Goal: Task Accomplishment & Management: Manage account settings

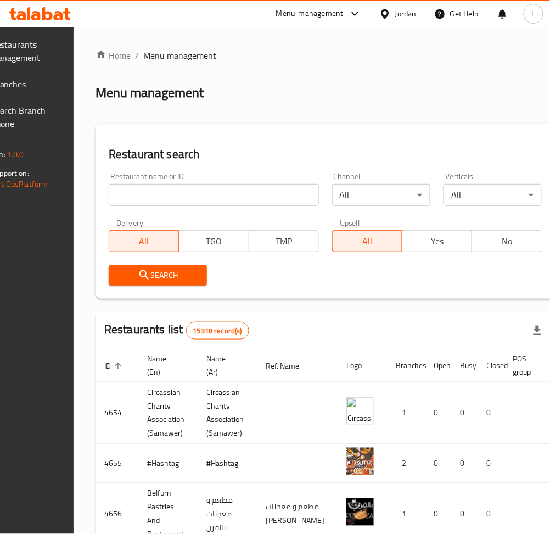
click at [37, 43] on span "Restaurants Management" at bounding box center [23, 51] width 65 height 26
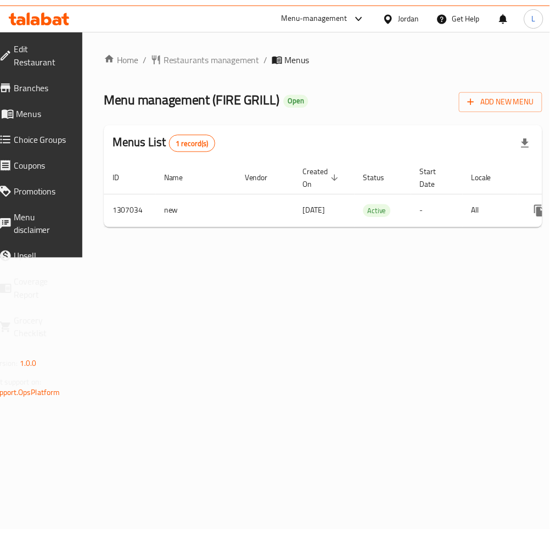
scroll to position [0, 121]
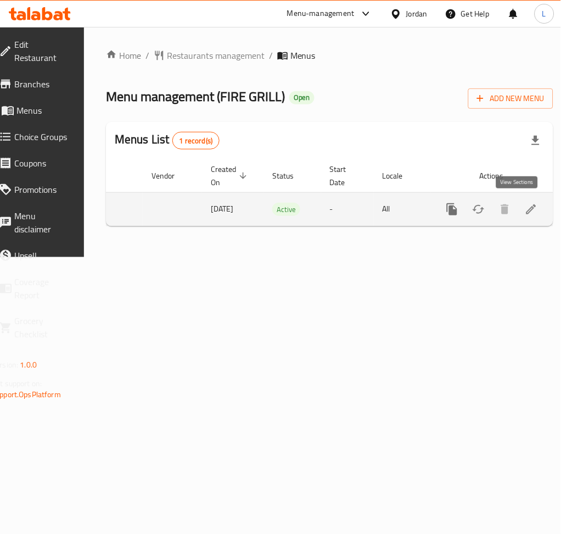
click at [524, 212] on link "enhanced table" at bounding box center [531, 209] width 26 height 26
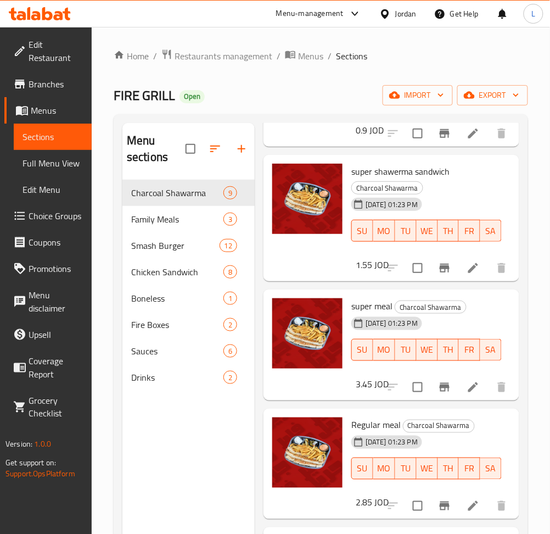
scroll to position [220, 0]
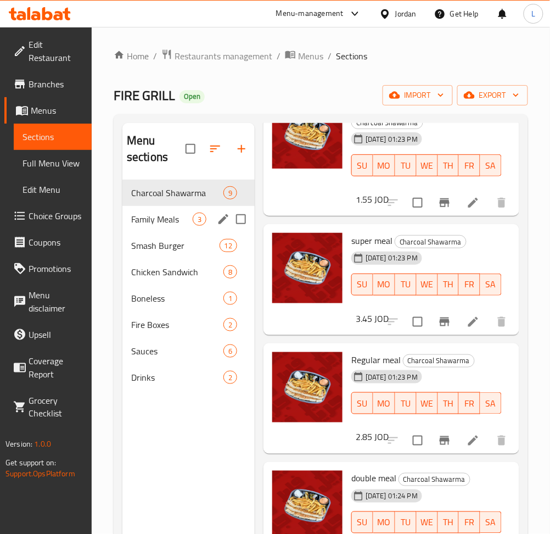
click at [148, 227] on div "Family Meals 3" at bounding box center [188, 219] width 132 height 26
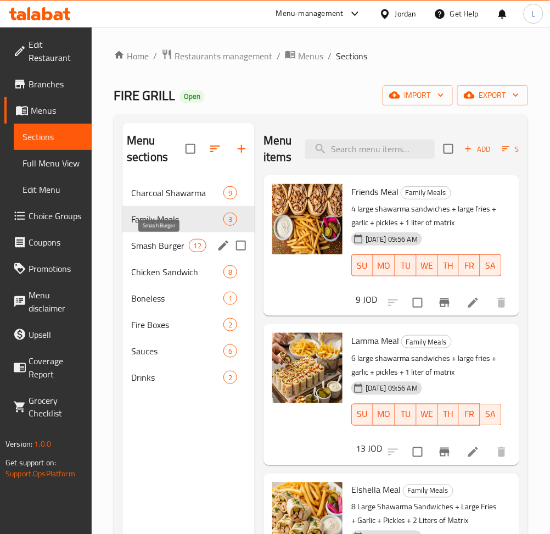
click at [167, 243] on span "Smash Burger" at bounding box center [160, 245] width 58 height 13
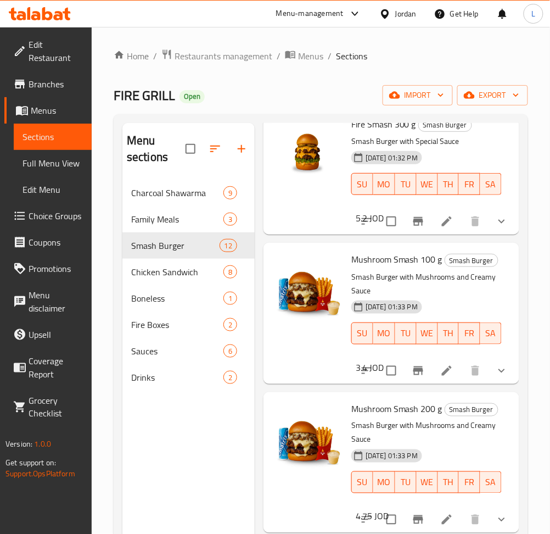
scroll to position [366, 0]
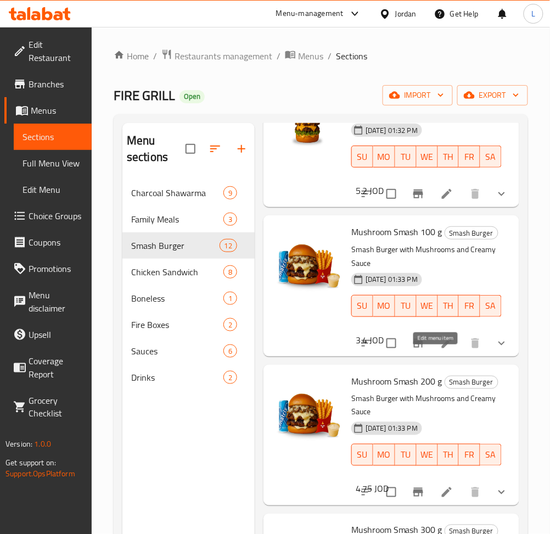
click at [441, 350] on icon at bounding box center [446, 342] width 13 height 13
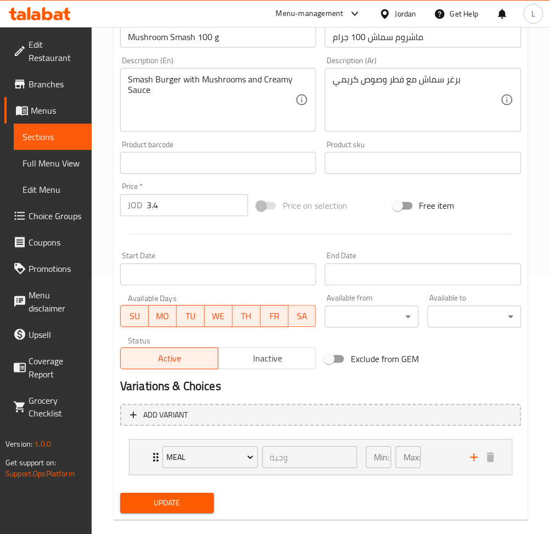
scroll to position [276, 0]
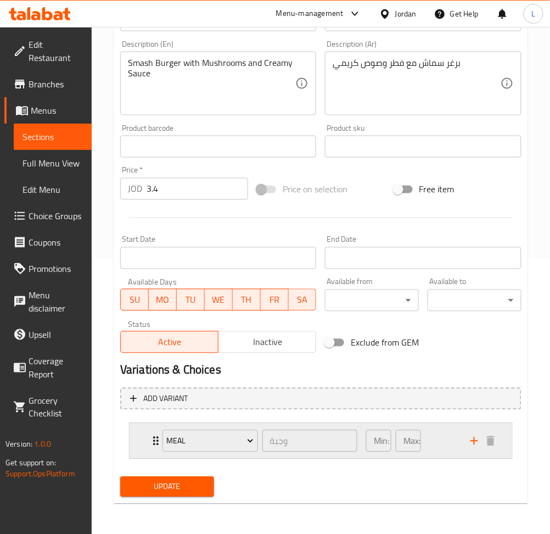
click at [151, 446] on icon "Expand" at bounding box center [155, 440] width 13 height 13
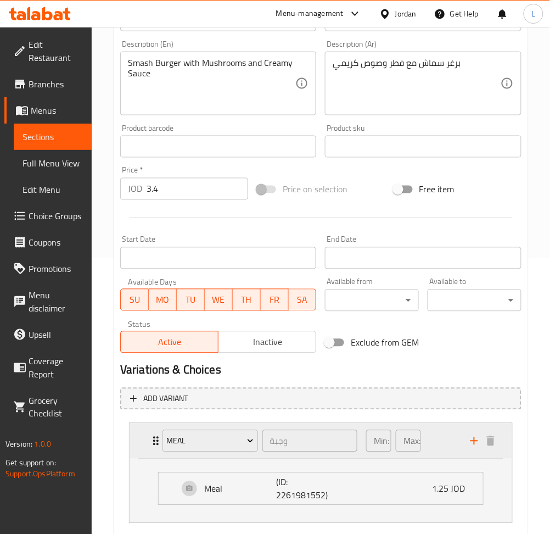
click at [151, 446] on icon "Expand" at bounding box center [155, 440] width 13 height 13
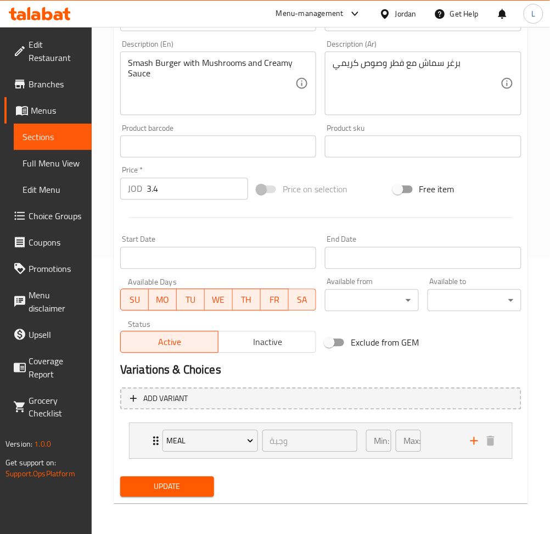
scroll to position [0, 0]
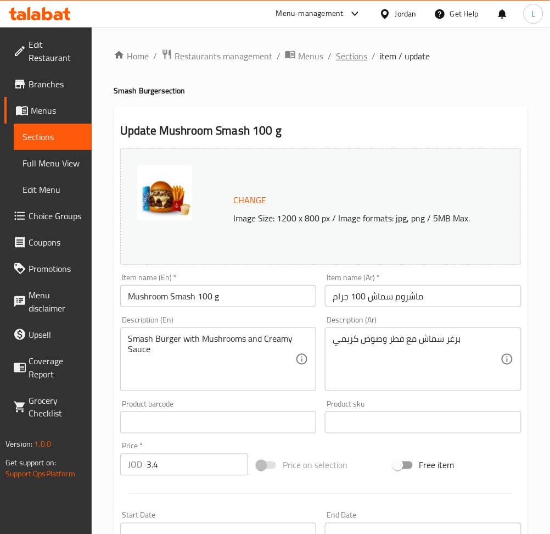
click at [346, 57] on span "Sections" at bounding box center [351, 55] width 31 height 13
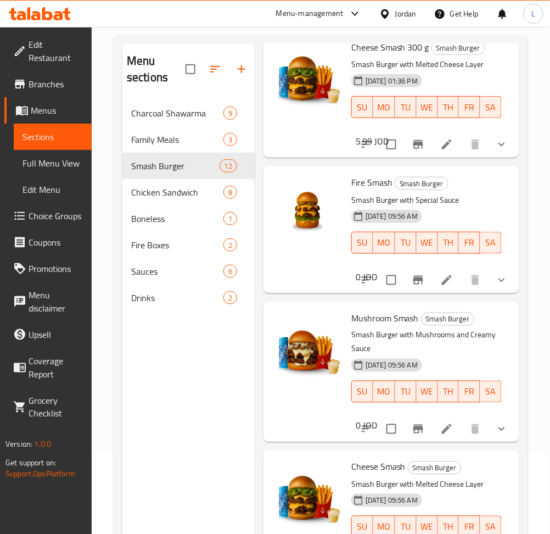
scroll to position [154, 0]
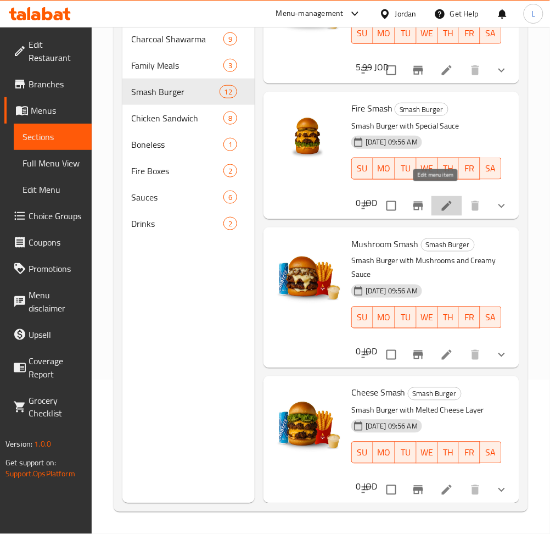
click at [441, 199] on icon at bounding box center [446, 205] width 13 height 13
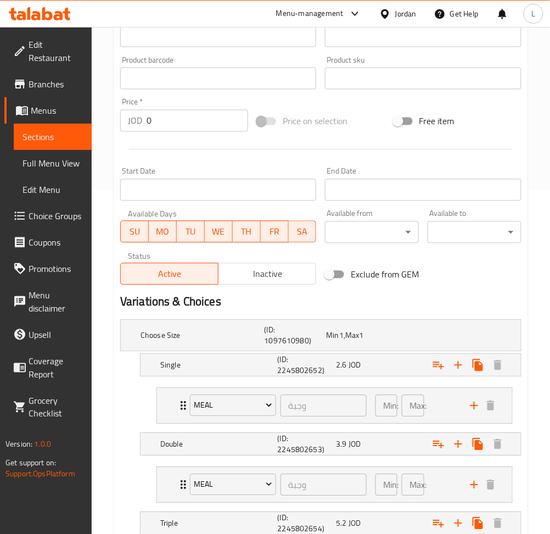
scroll to position [439, 0]
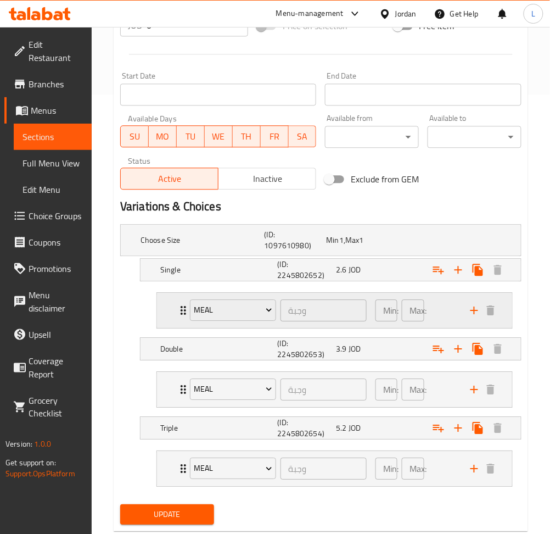
click at [173, 308] on div "Meal وجبة ​ Min: 0 ​ Max: 1 ​" at bounding box center [334, 310] width 355 height 35
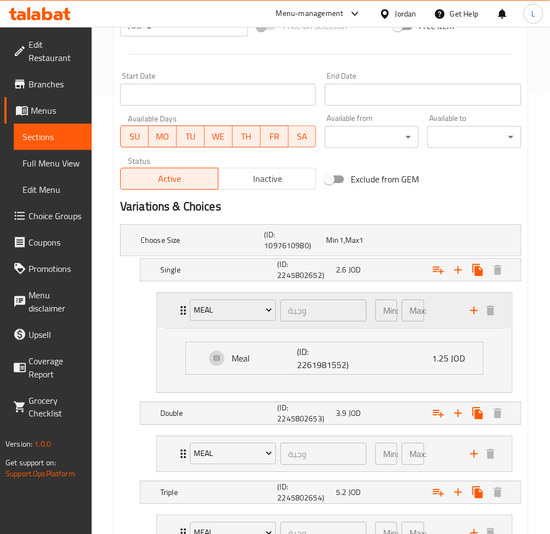
click at [173, 308] on div "Meal وجبة ​ Min: 0 ​ Max: 1 ​" at bounding box center [334, 310] width 355 height 35
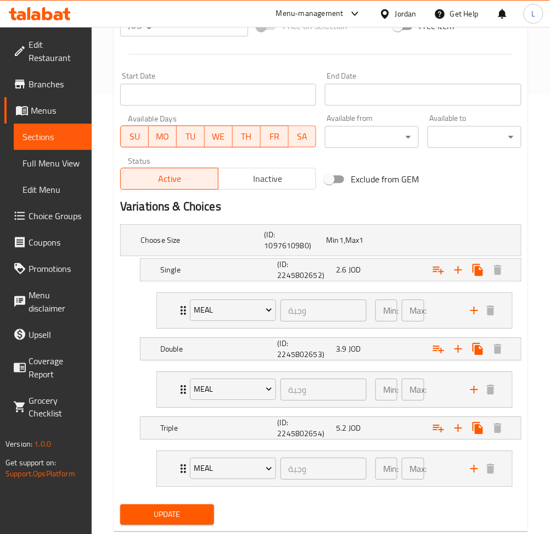
scroll to position [0, 0]
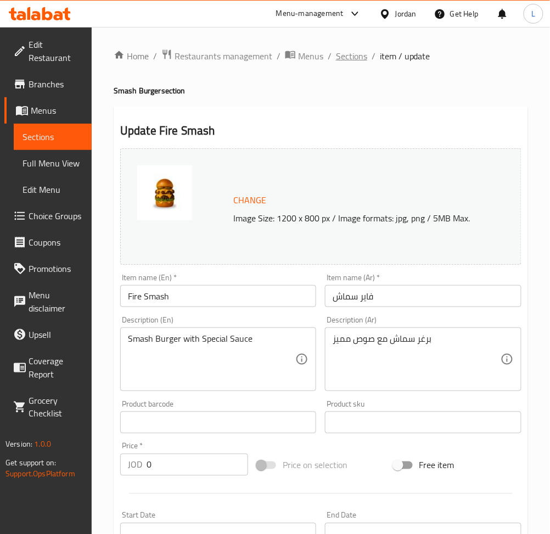
click at [350, 61] on span "Sections" at bounding box center [351, 55] width 31 height 13
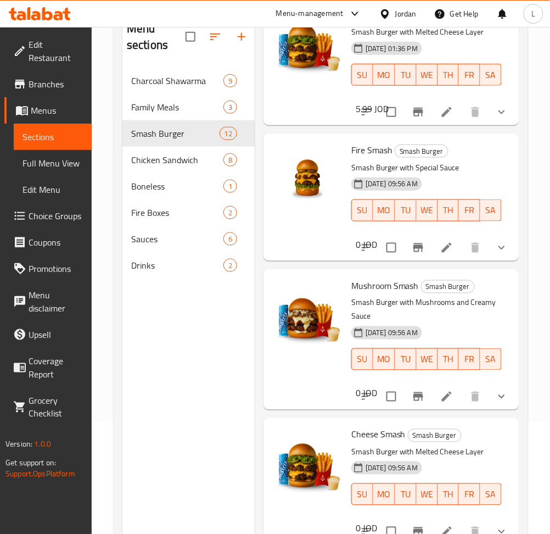
scroll to position [154, 0]
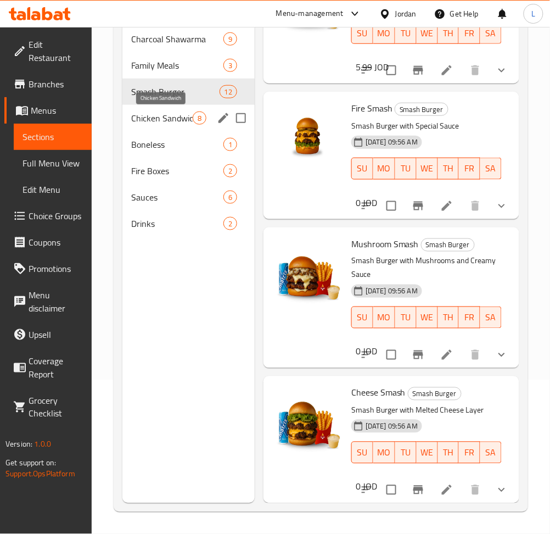
click at [164, 124] on span "Chicken Sandwich" at bounding box center [161, 117] width 61 height 13
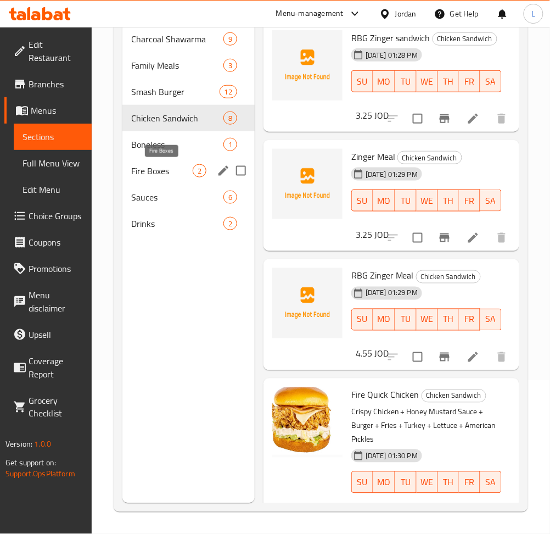
click at [160, 169] on span "Fire Boxes" at bounding box center [161, 170] width 61 height 13
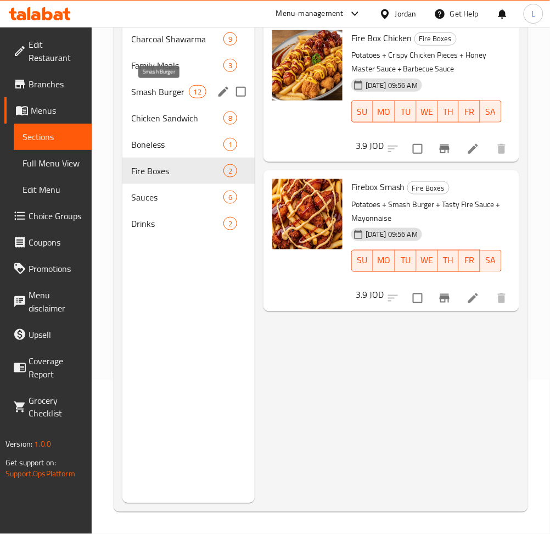
click at [171, 94] on span "Smash Burger" at bounding box center [160, 91] width 58 height 13
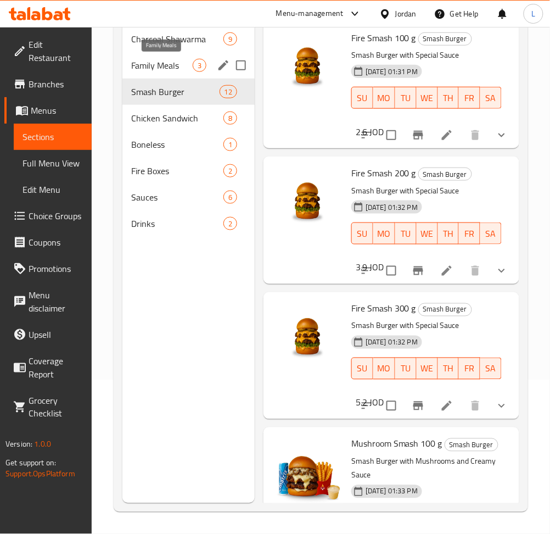
click at [172, 71] on span "Family Meals" at bounding box center [161, 65] width 61 height 13
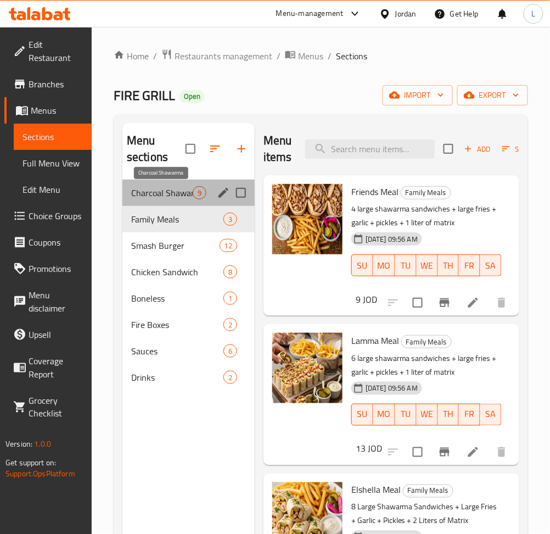
click at [172, 191] on span "Charcoal Shawarma" at bounding box center [161, 192] width 61 height 13
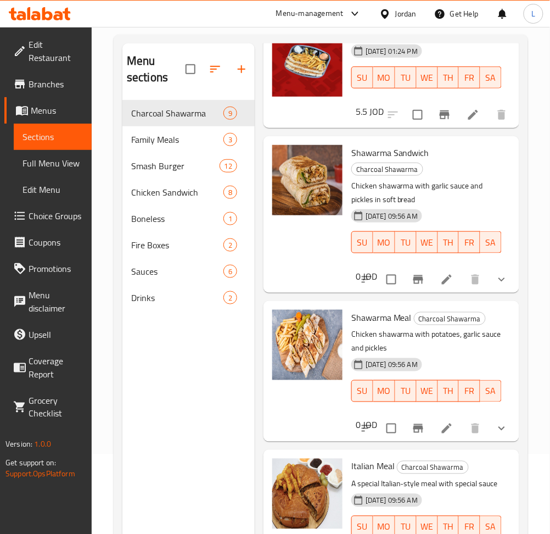
scroll to position [154, 0]
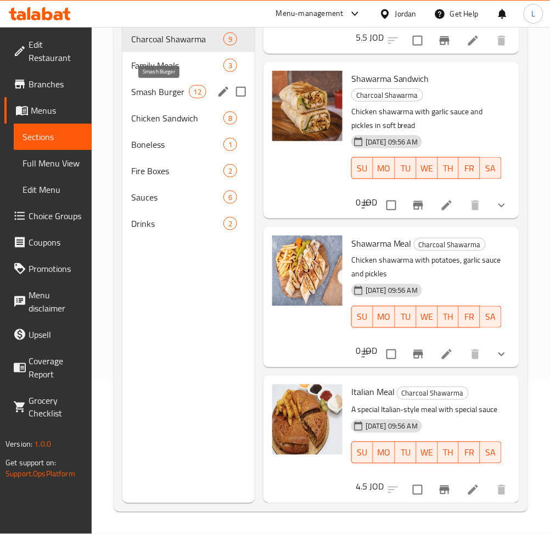
click at [166, 91] on span "Smash Burger" at bounding box center [160, 91] width 58 height 13
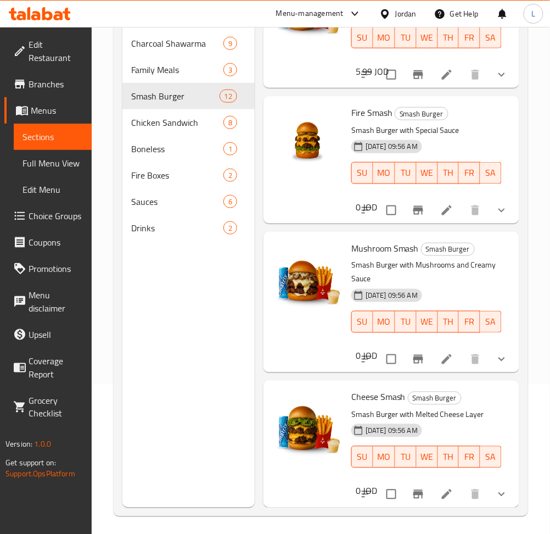
scroll to position [154, 0]
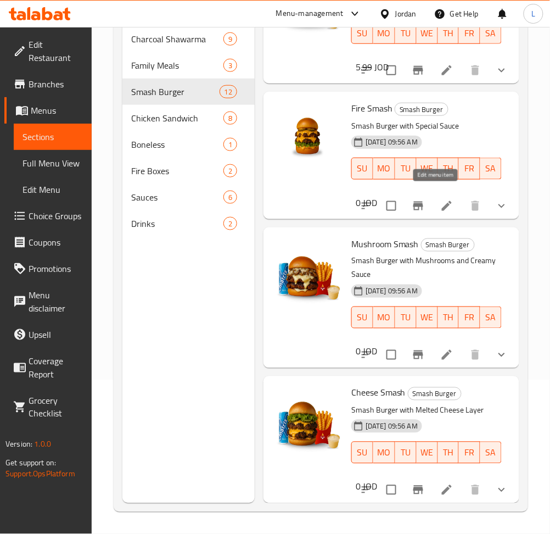
click at [440, 199] on icon at bounding box center [446, 205] width 13 height 13
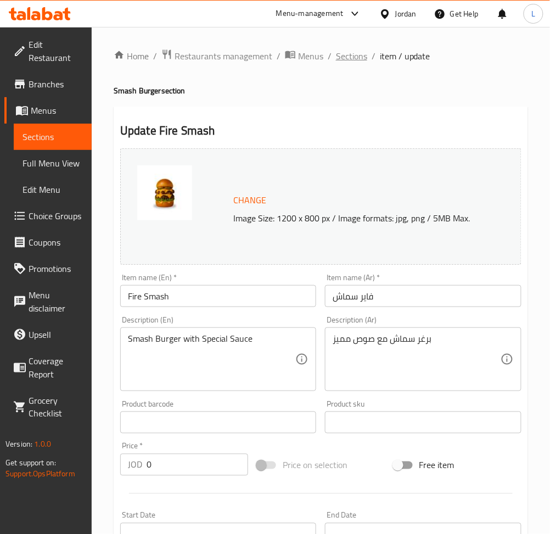
click at [338, 60] on span "Sections" at bounding box center [351, 55] width 31 height 13
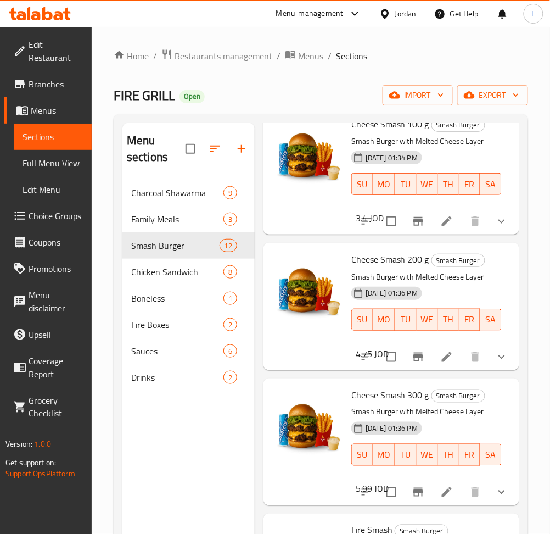
scroll to position [1024, 0]
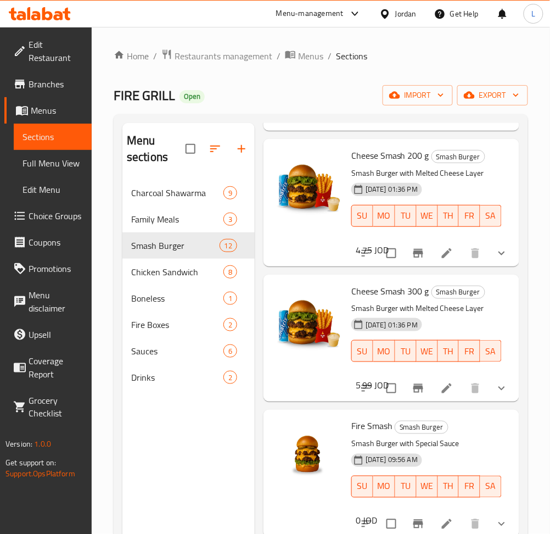
click at [449, 263] on li at bounding box center [446, 253] width 31 height 20
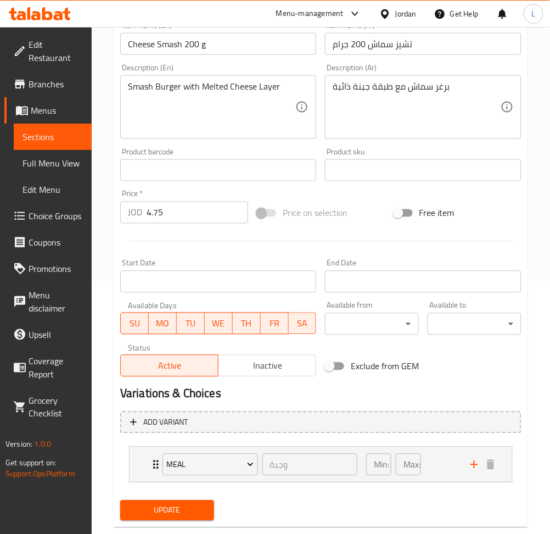
scroll to position [276, 0]
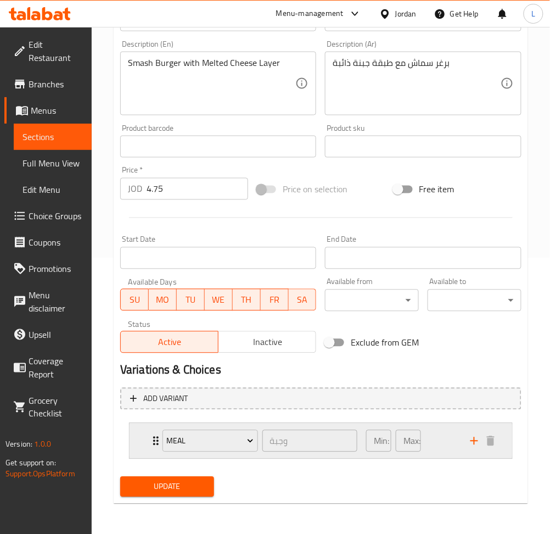
click at [141, 440] on div "Meal وجبة ​ Min: 0 ​ Max: 1 ​" at bounding box center [321, 440] width 383 height 35
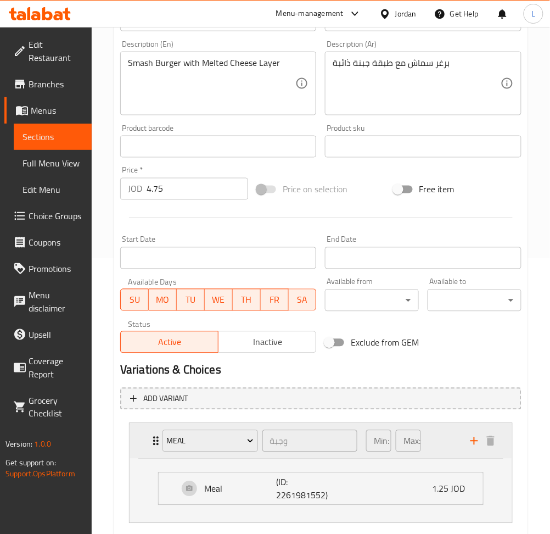
click at [141, 440] on div "Meal وجبة ​ Min: 0 ​ Max: 1 ​" at bounding box center [321, 440] width 383 height 35
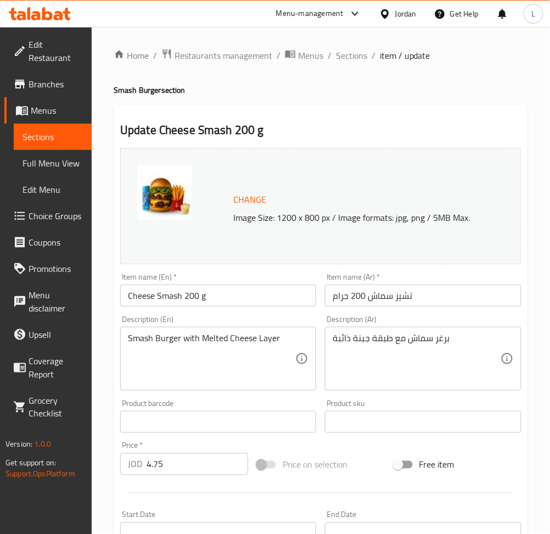
scroll to position [0, 0]
click at [347, 57] on span "Sections" at bounding box center [351, 55] width 31 height 13
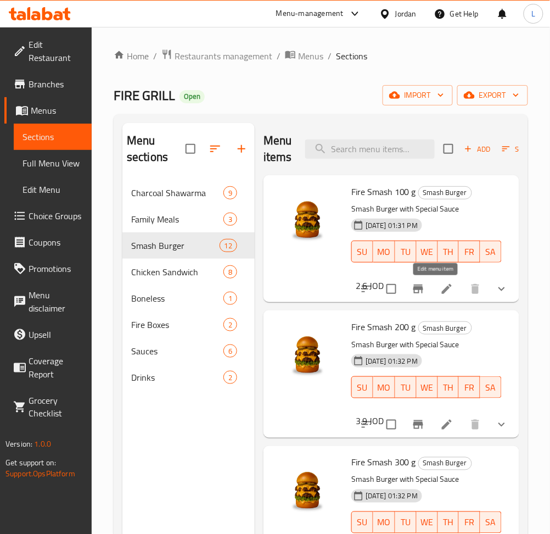
click at [442, 289] on icon at bounding box center [447, 289] width 10 height 10
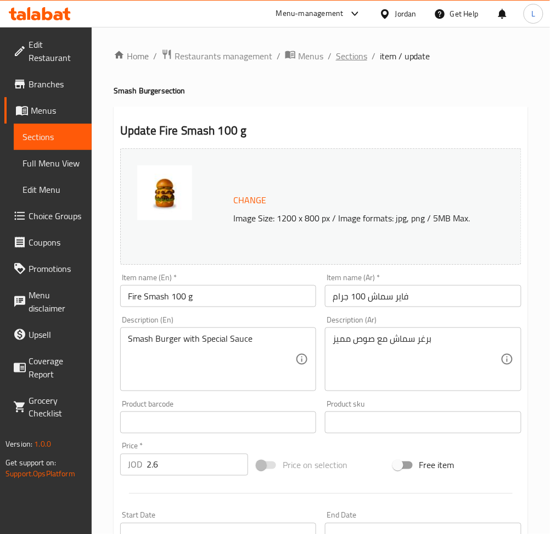
click at [349, 58] on span "Sections" at bounding box center [351, 55] width 31 height 13
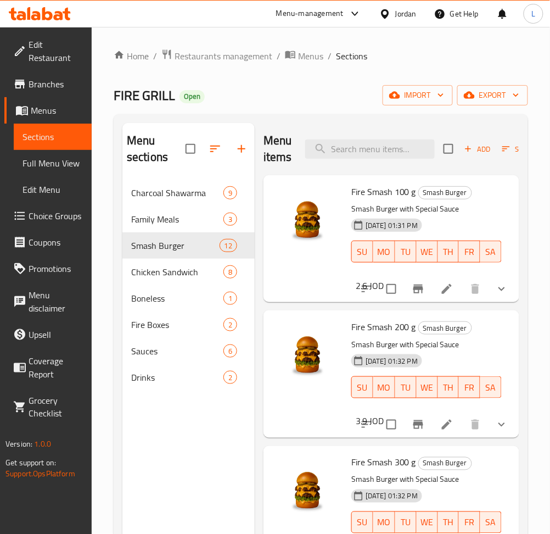
click at [30, 12] on icon at bounding box center [28, 13] width 3 height 13
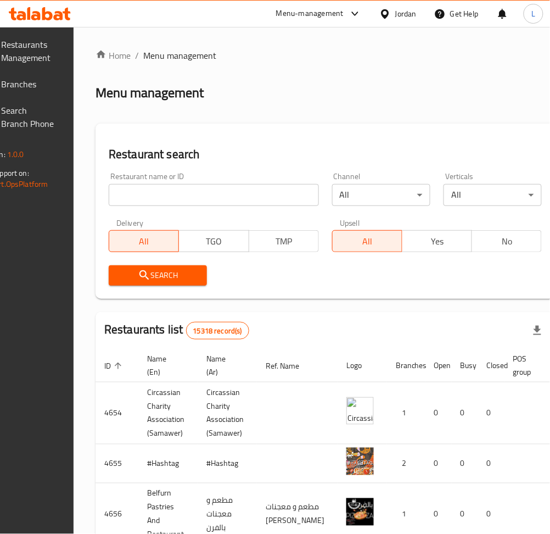
click at [231, 189] on input "search" at bounding box center [214, 195] width 210 height 22
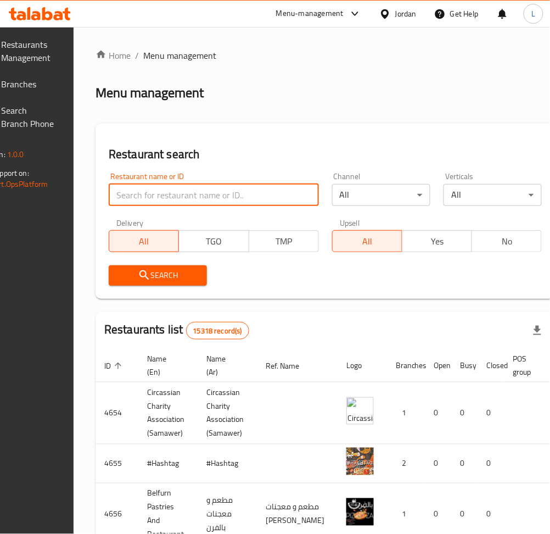
paste input "Milk Cake Bakery"
type input "Milk Cake Bakery"
click button "Search" at bounding box center [158, 275] width 98 height 20
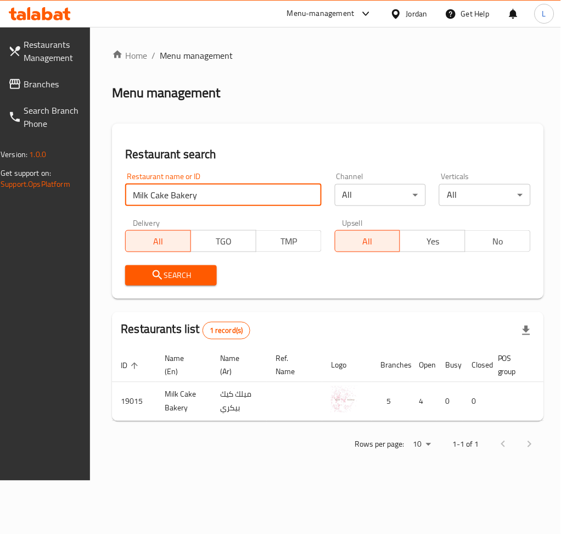
scroll to position [0, 103]
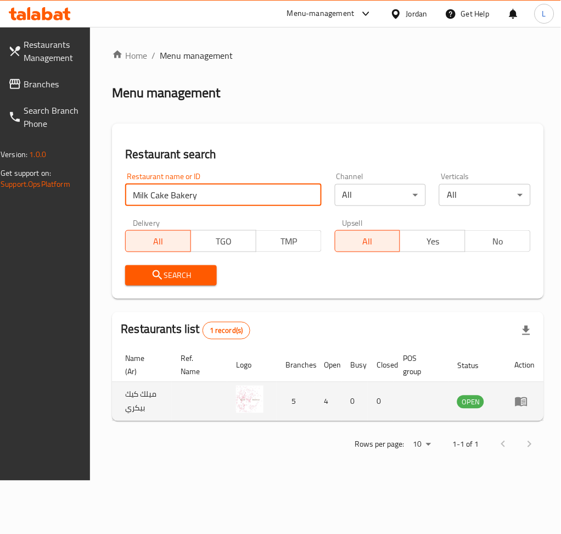
click at [519, 409] on td "enhanced table" at bounding box center [525, 401] width 38 height 39
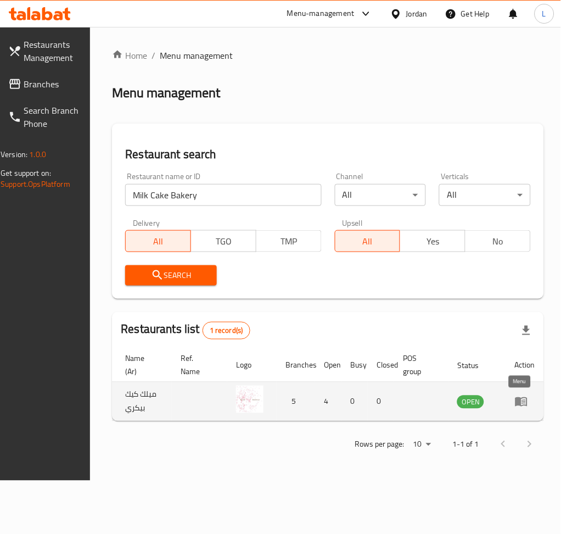
click at [515, 402] on icon "enhanced table" at bounding box center [521, 401] width 12 height 9
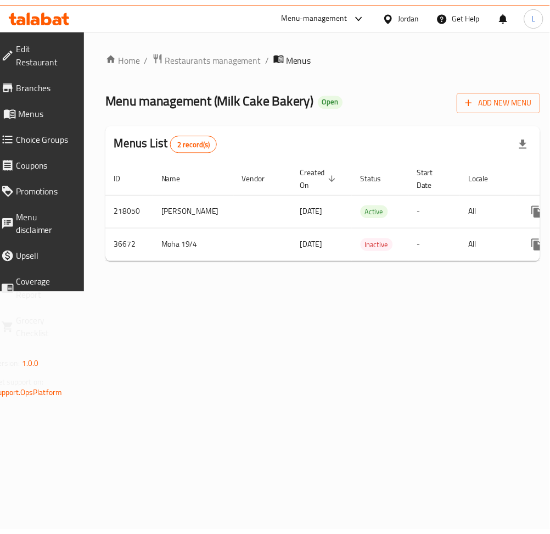
scroll to position [0, 117]
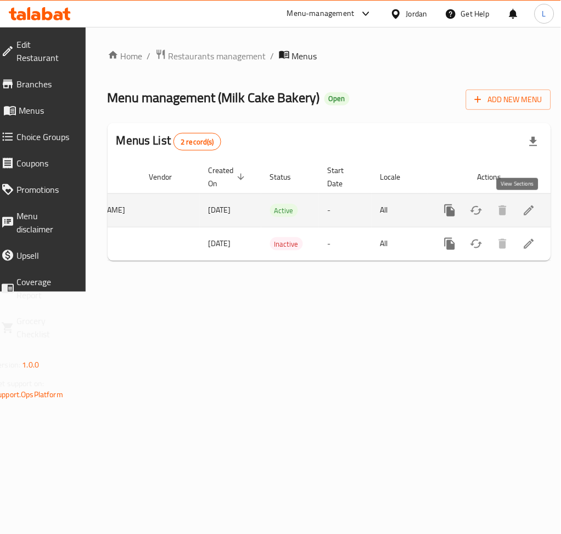
click at [523, 210] on icon "enhanced table" at bounding box center [529, 210] width 13 height 13
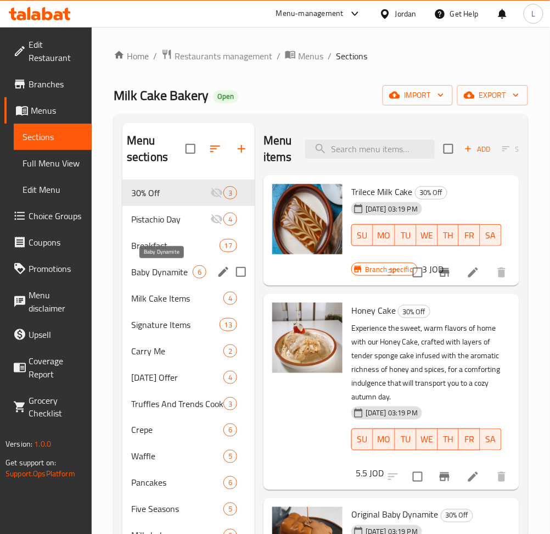
click at [160, 278] on span "Baby Dynamite" at bounding box center [161, 271] width 61 height 13
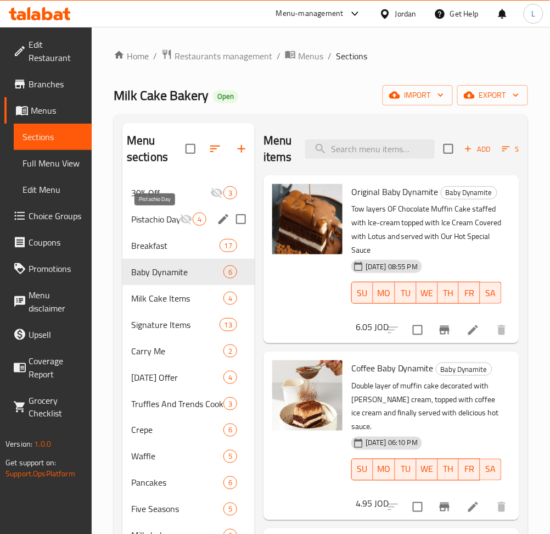
click at [161, 225] on span "Pistachio Day" at bounding box center [155, 218] width 48 height 13
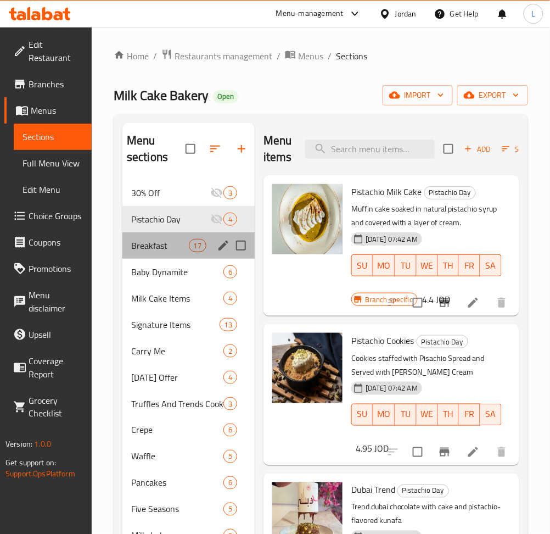
click at [162, 255] on div "Breakfast 17" at bounding box center [188, 245] width 132 height 26
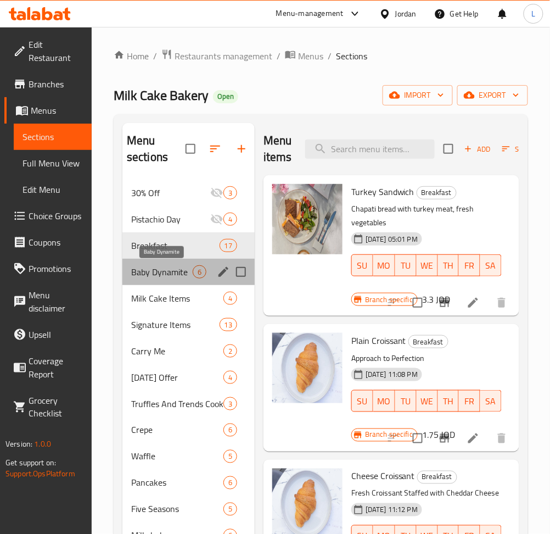
click at [159, 271] on span "Baby Dynamite" at bounding box center [161, 271] width 61 height 13
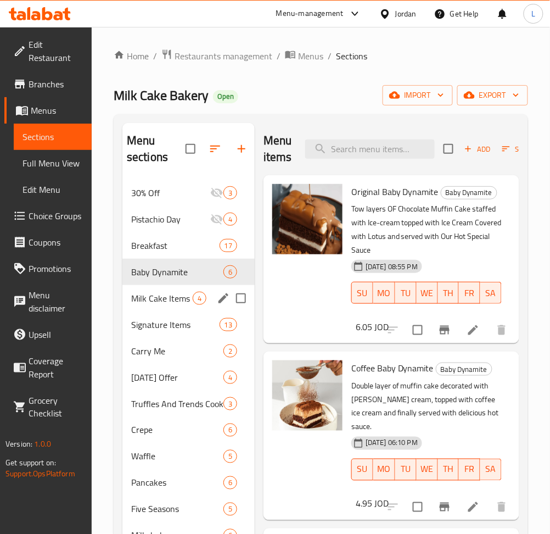
click at [151, 305] on div "Milk Cake Items 4" at bounding box center [188, 298] width 132 height 26
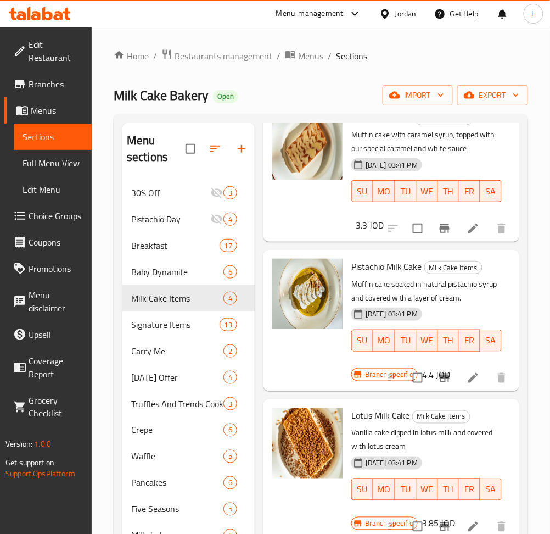
scroll to position [143, 0]
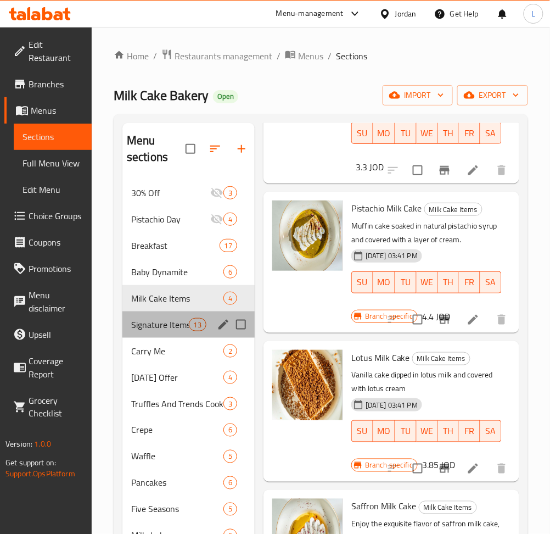
click at [156, 333] on div "Signature Items 13" at bounding box center [188, 324] width 132 height 26
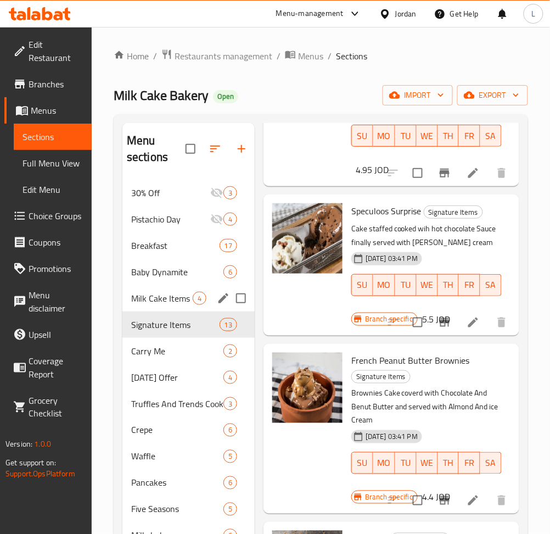
click at [157, 304] on span "Milk Cake Items" at bounding box center [161, 297] width 61 height 13
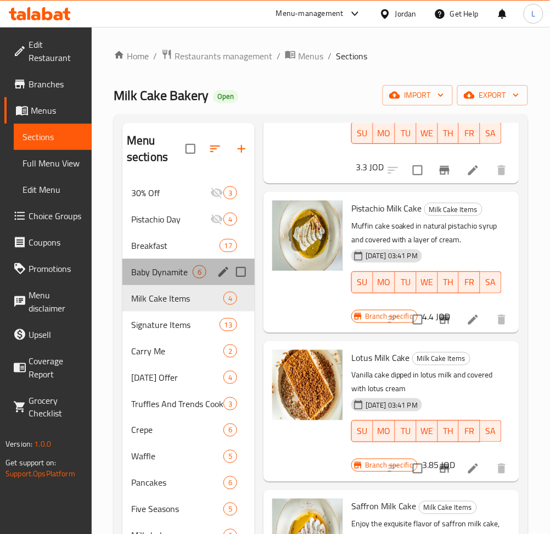
click at [161, 282] on div "Baby Dynamite 6" at bounding box center [188, 272] width 132 height 26
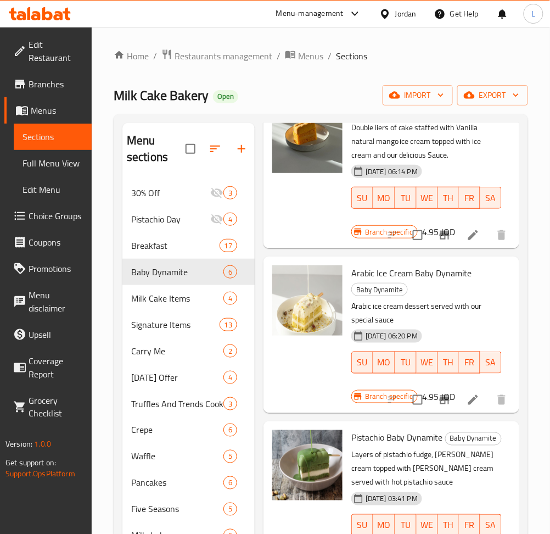
scroll to position [436, 0]
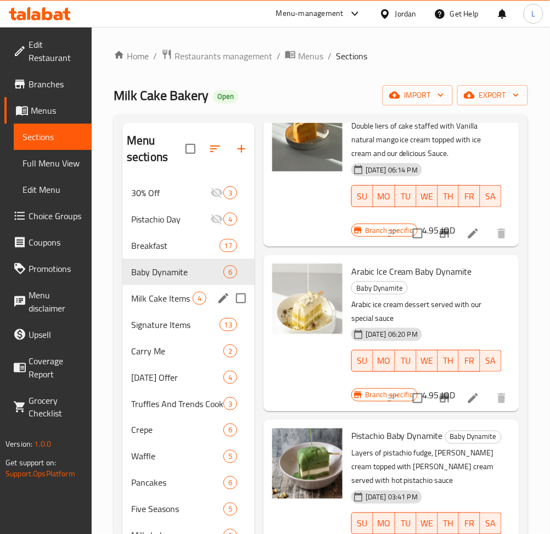
click at [141, 291] on div "Milk Cake Items 4" at bounding box center [188, 298] width 132 height 26
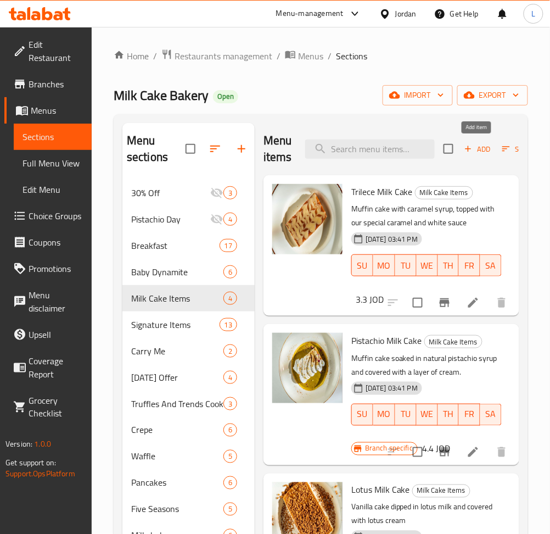
click at [469, 149] on icon "button" at bounding box center [468, 149] width 6 height 6
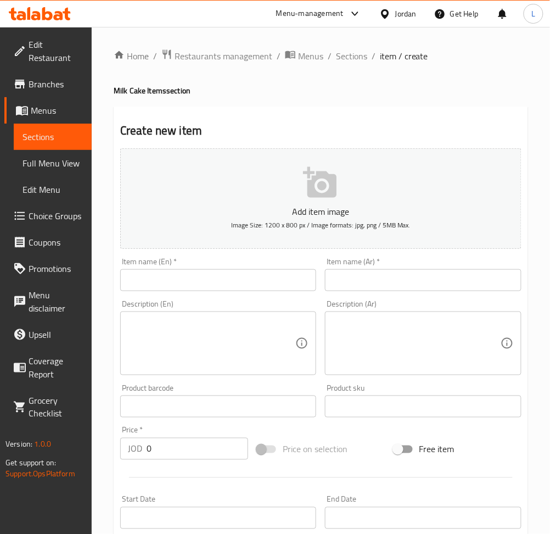
click at [164, 273] on input "text" at bounding box center [218, 280] width 196 height 22
paste input "The caramelized"
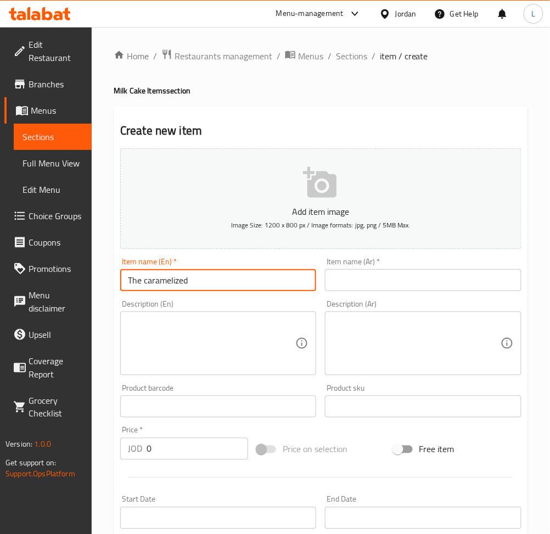
type input "The caramelized"
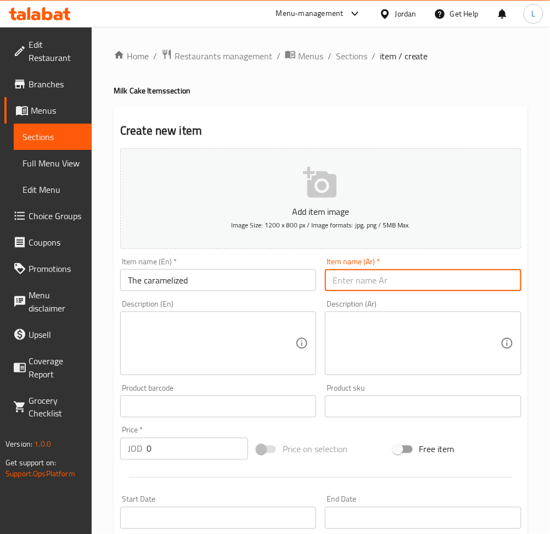
click at [372, 269] on input "text" at bounding box center [423, 280] width 196 height 22
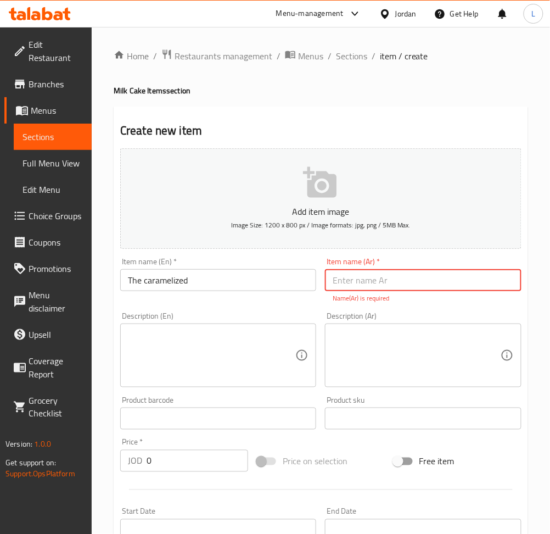
paste input "الكراميل"
type input "الكراميل"
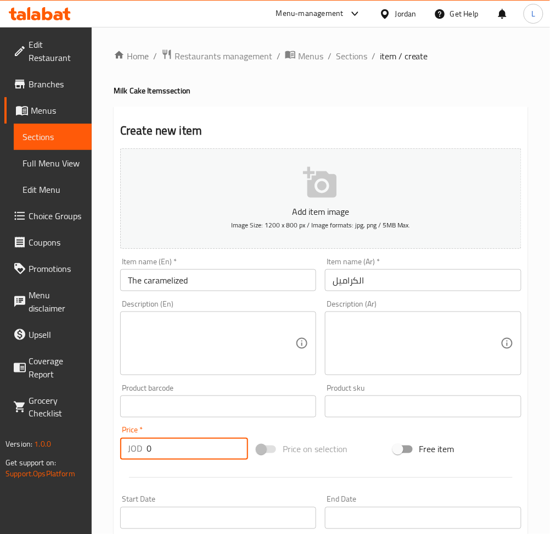
click at [221, 455] on input "0" at bounding box center [198, 448] width 102 height 22
type input "5"
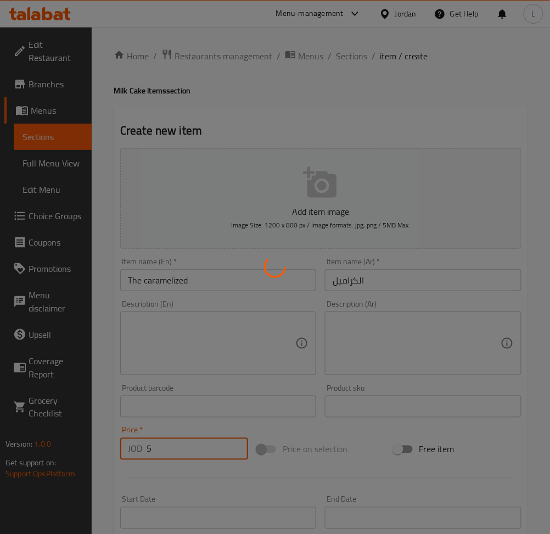
type input "0"
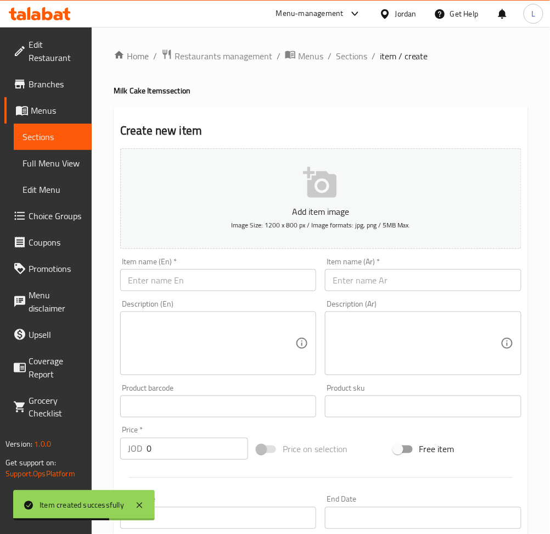
click at [174, 283] on input "text" at bounding box center [218, 280] width 196 height 22
paste input "The chocolate"
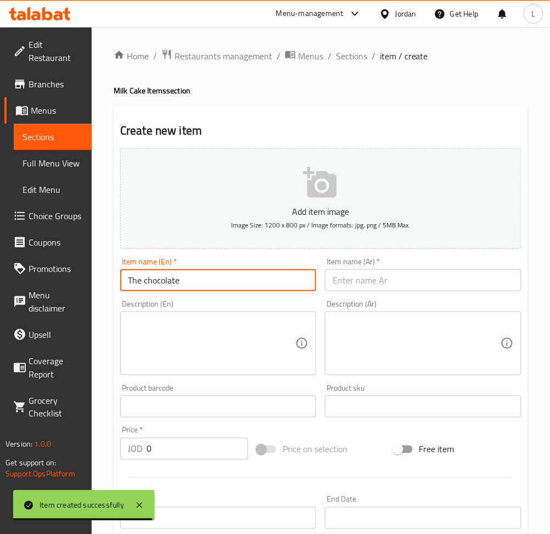
type input "The chocolate"
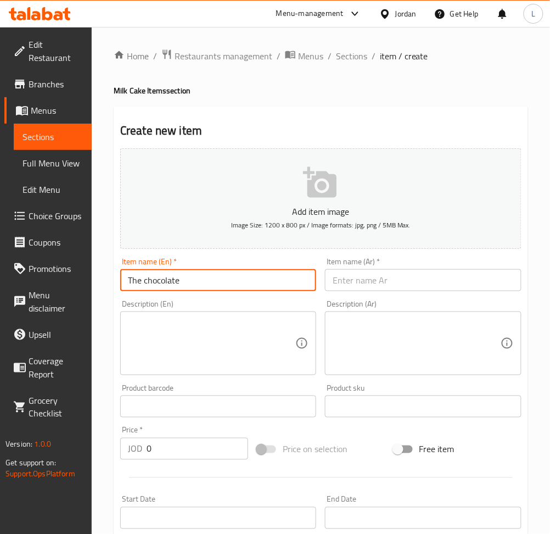
click at [400, 285] on input "text" at bounding box center [423, 280] width 196 height 22
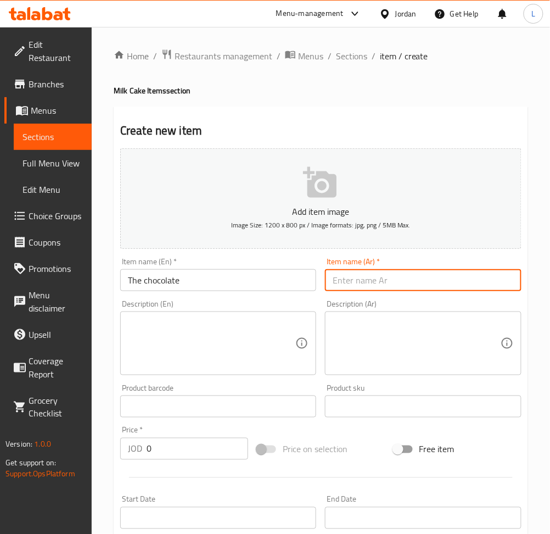
paste input "الشوكولاتة"
type input "الشوكولاتة"
click at [205, 450] on input "0" at bounding box center [198, 448] width 102 height 22
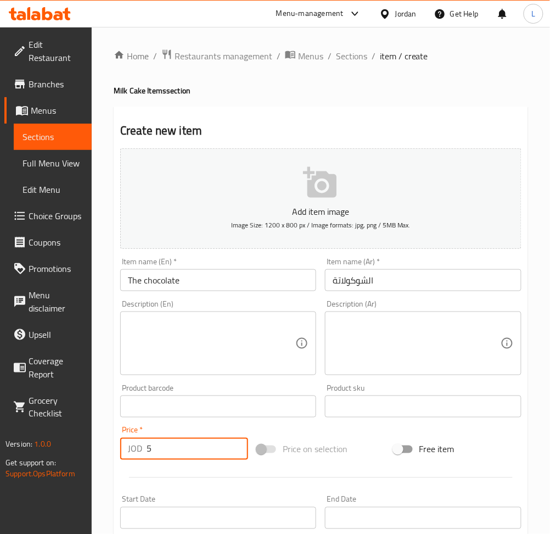
scroll to position [240, 0]
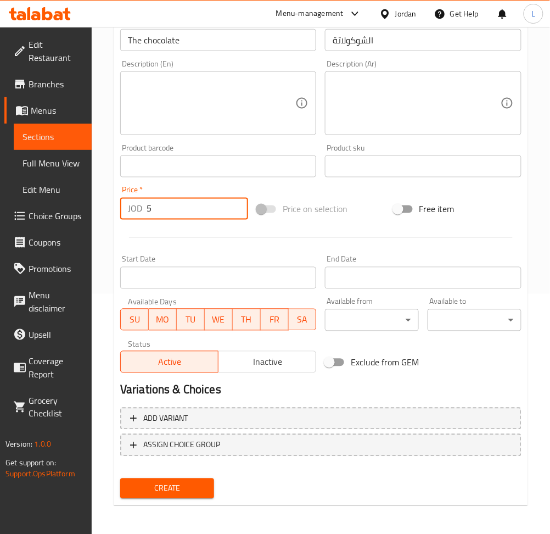
type input "5"
click at [178, 482] on span "Create" at bounding box center [167, 488] width 76 height 14
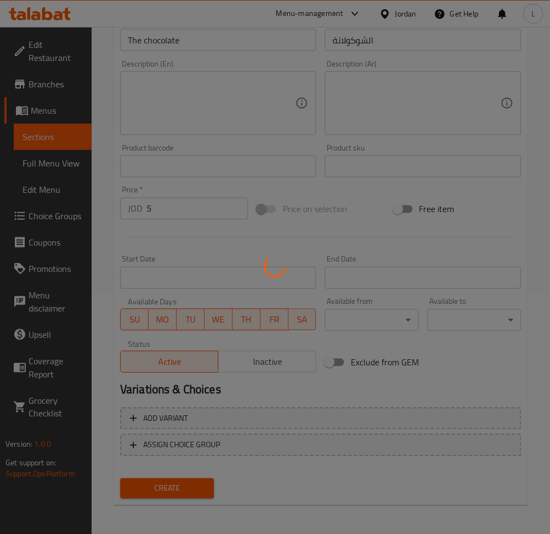
type input "0"
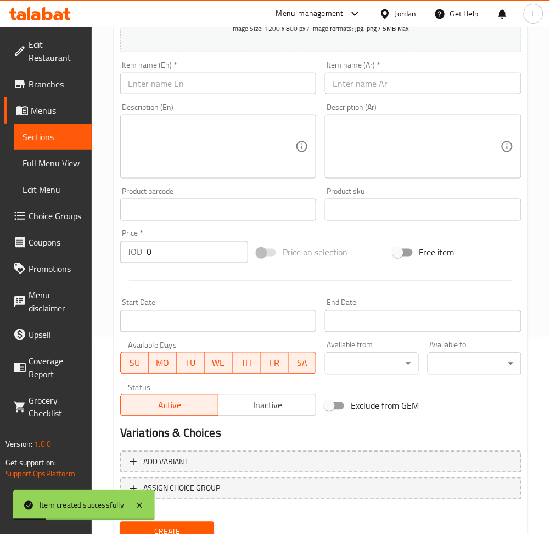
scroll to position [167, 0]
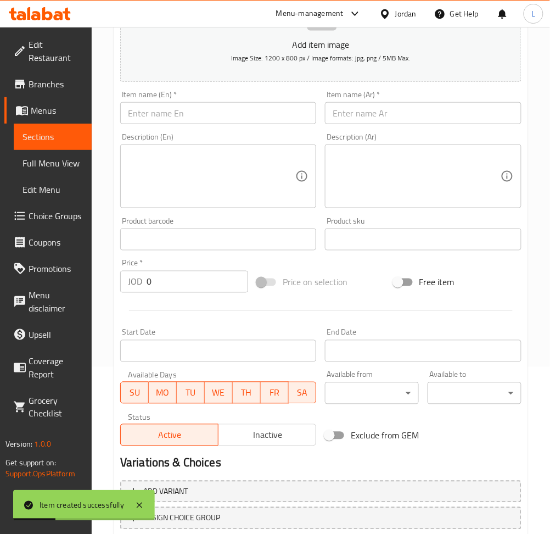
click at [196, 111] on input "text" at bounding box center [218, 113] width 196 height 22
paste input "Mango cubes"
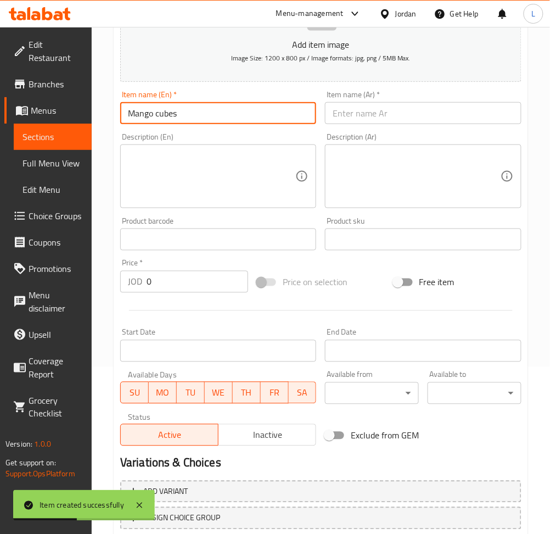
type input "Mango cubes"
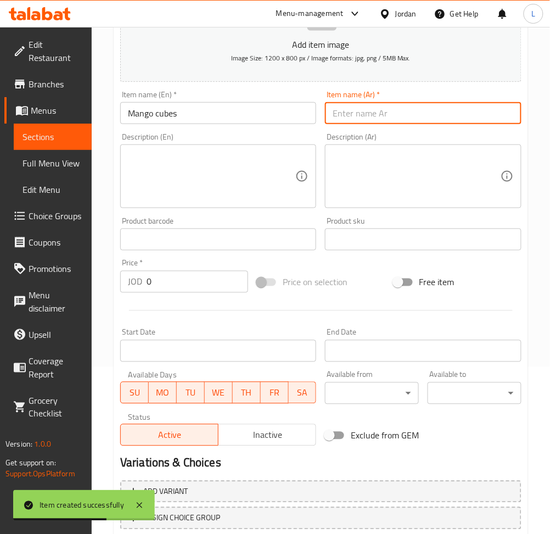
drag, startPoint x: 371, startPoint y: 118, endPoint x: 367, endPoint y: 124, distance: 7.5
click at [371, 118] on input "text" at bounding box center [423, 113] width 196 height 22
paste input "مكعبات مانجو"
type input "مكعبات مانجو"
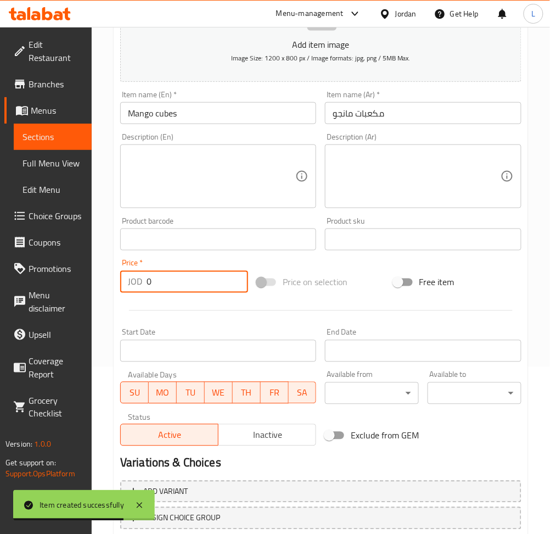
click at [202, 279] on input "0" at bounding box center [198, 282] width 102 height 22
type input "5"
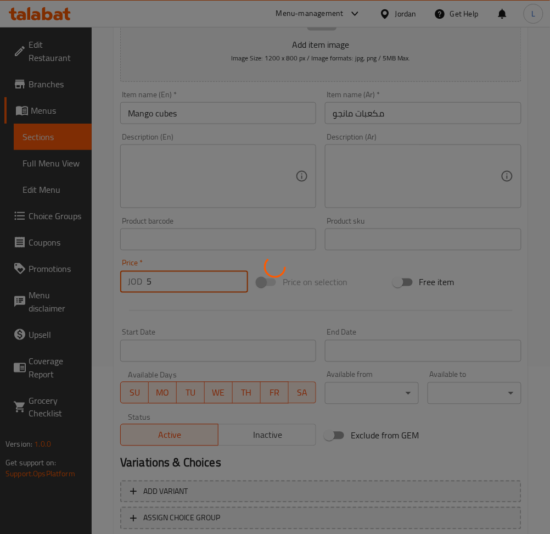
type input "0"
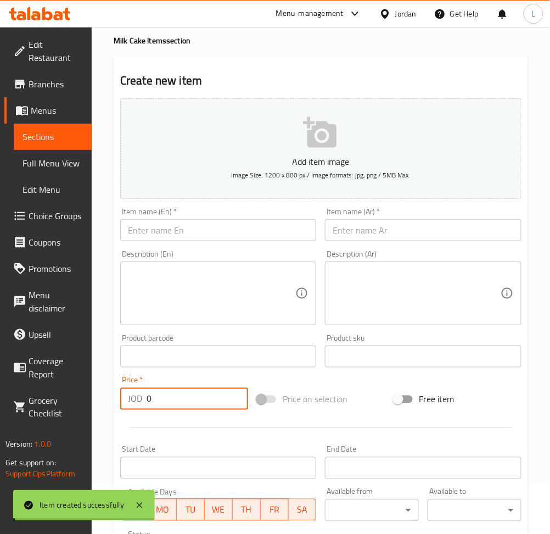
scroll to position [0, 0]
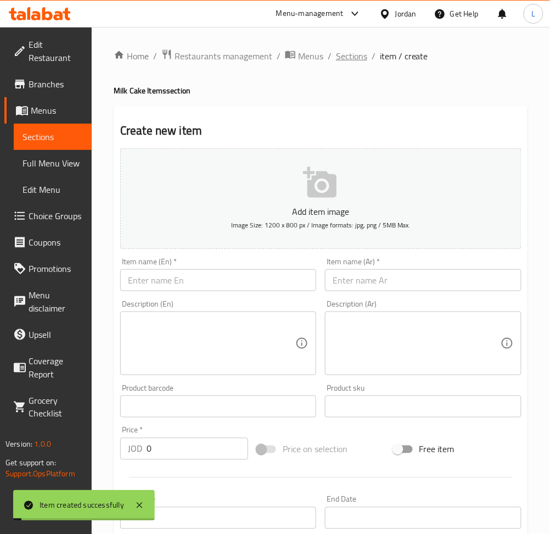
click at [347, 52] on span "Sections" at bounding box center [351, 55] width 31 height 13
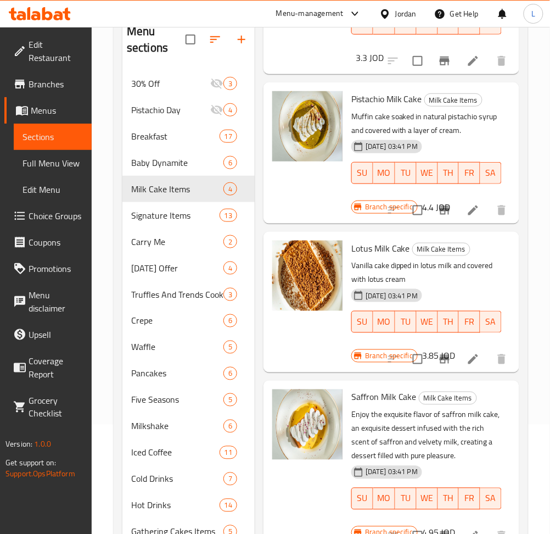
scroll to position [155, 0]
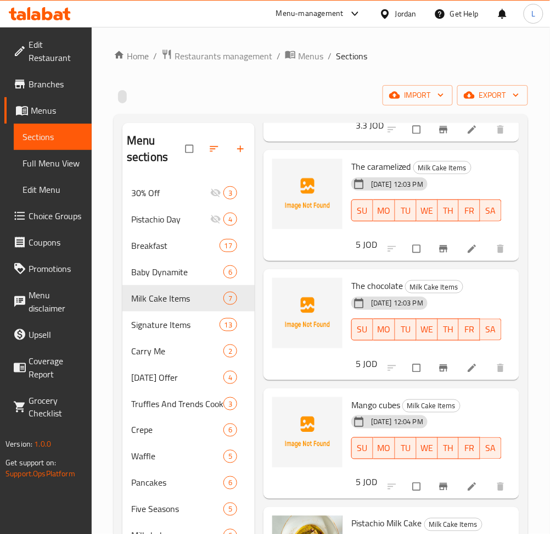
scroll to position [146, 0]
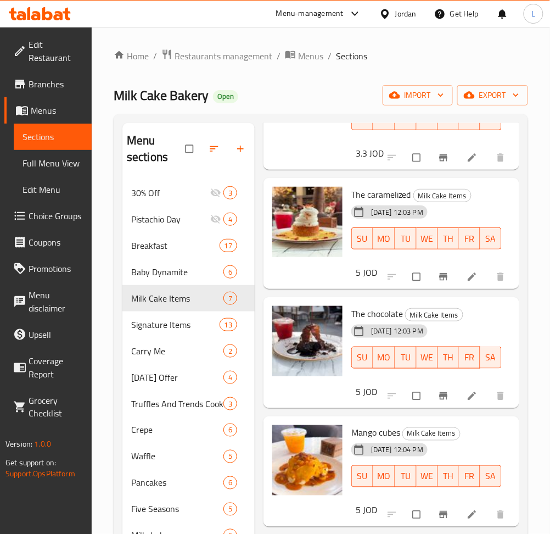
click at [54, 9] on icon at bounding box center [40, 13] width 62 height 13
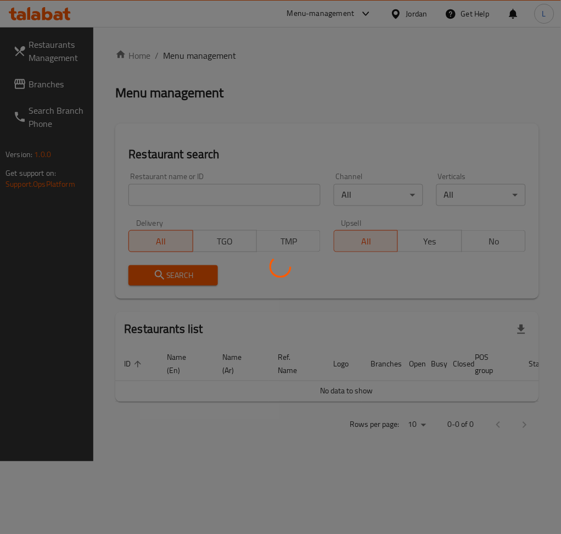
click at [189, 194] on div at bounding box center [280, 267] width 561 height 534
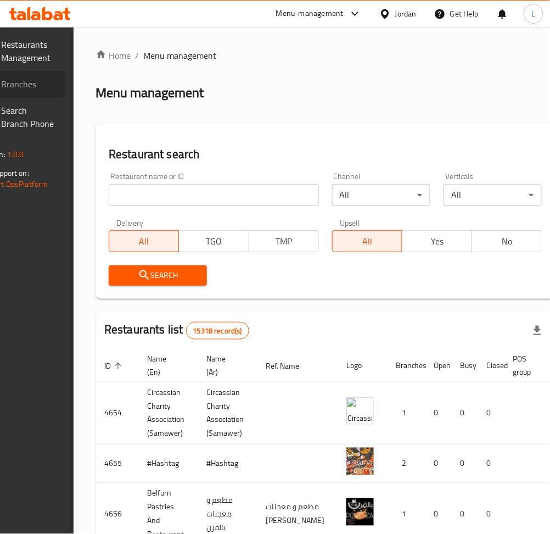
click at [37, 86] on span "Branches" at bounding box center [29, 83] width 54 height 13
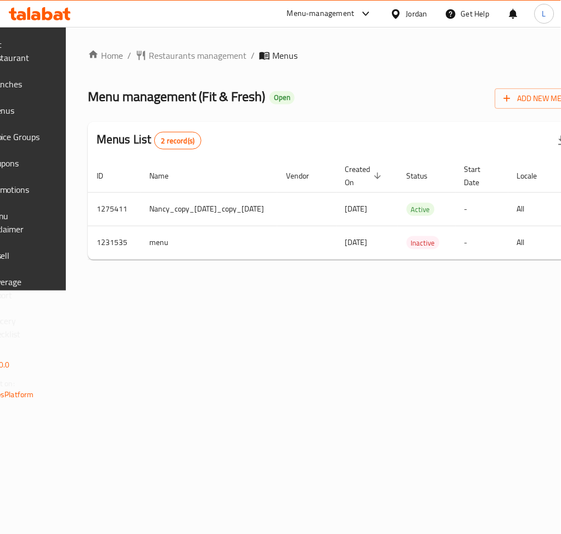
scroll to position [0, 212]
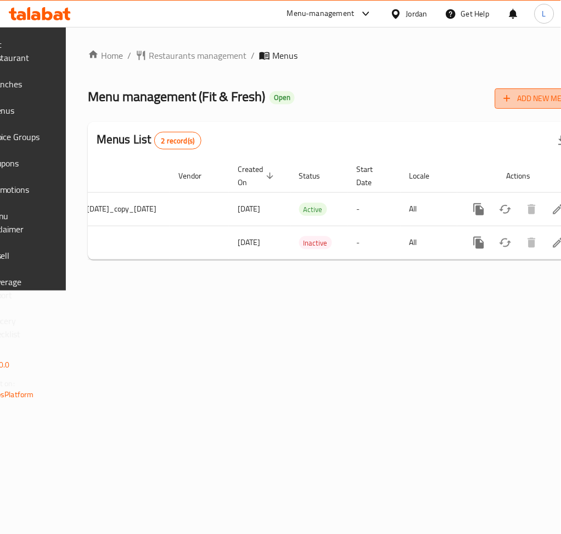
click at [504, 100] on span "Add New Menu" at bounding box center [538, 99] width 68 height 14
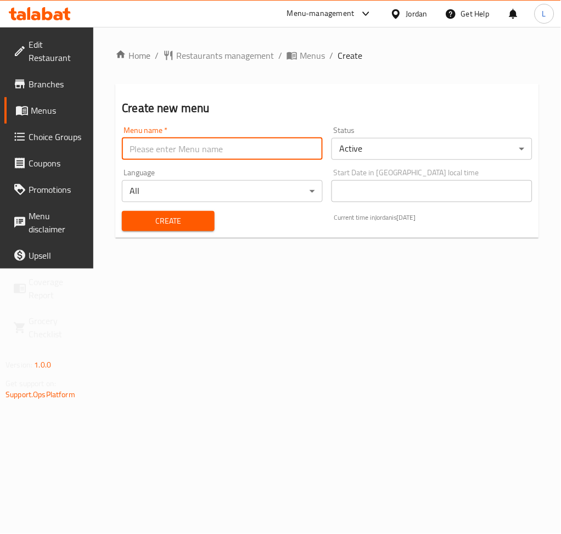
click at [202, 147] on input "text" at bounding box center [222, 149] width 201 height 22
type input "New menu"
click at [189, 222] on span "Create" at bounding box center [168, 221] width 75 height 14
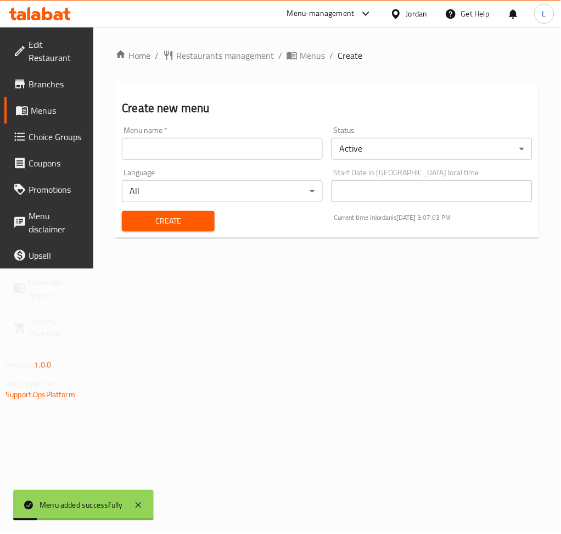
click at [48, 83] on span "Branches" at bounding box center [57, 83] width 57 height 13
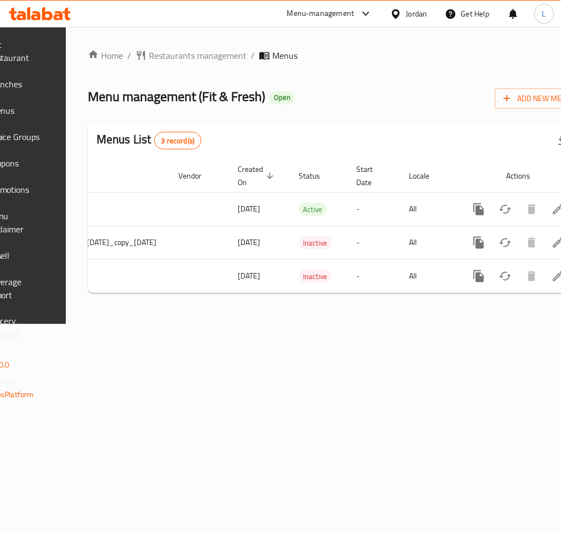
scroll to position [0, 212]
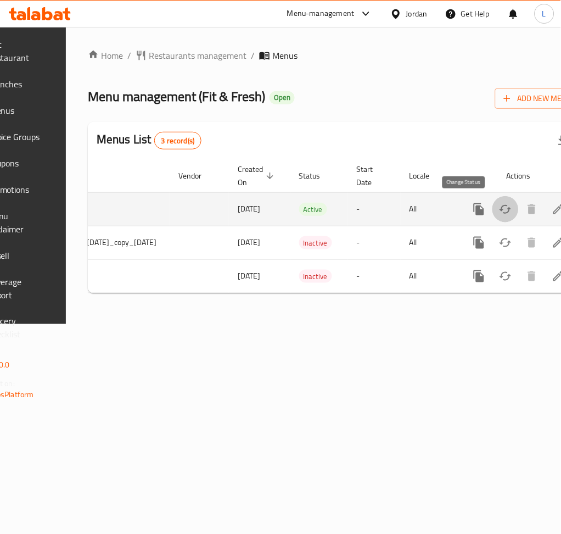
click at [499, 211] on icon "enhanced table" at bounding box center [505, 209] width 13 height 13
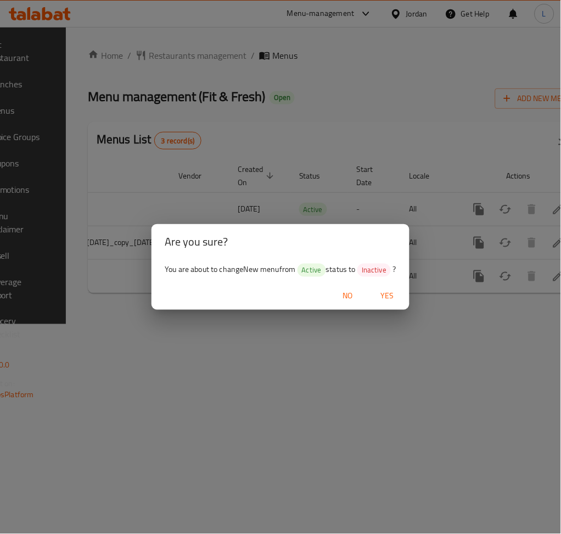
click at [396, 294] on span "Yes" at bounding box center [387, 296] width 26 height 14
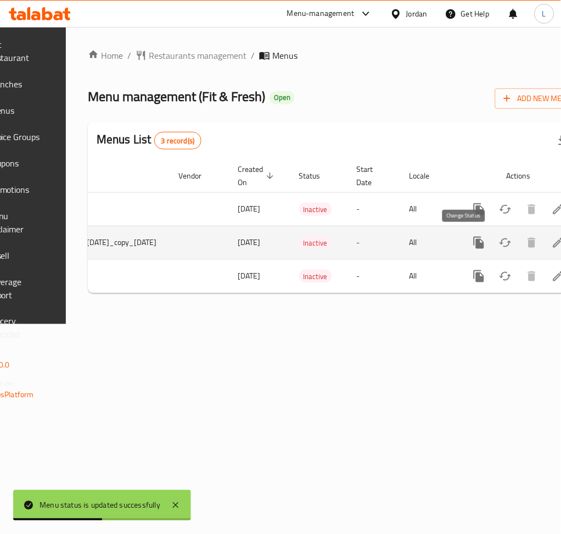
click at [500, 244] on icon "enhanced table" at bounding box center [506, 242] width 12 height 9
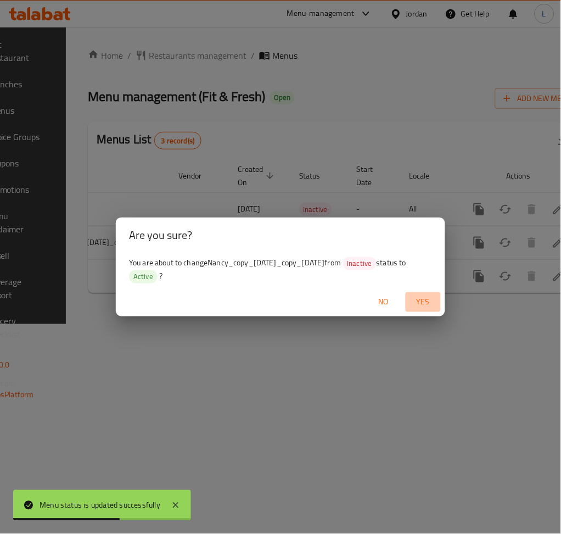
click at [422, 306] on span "Yes" at bounding box center [423, 302] width 26 height 14
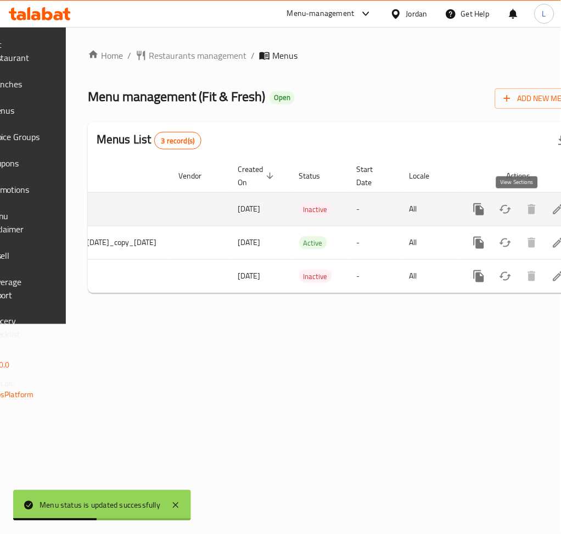
click at [552, 214] on icon "enhanced table" at bounding box center [558, 209] width 13 height 13
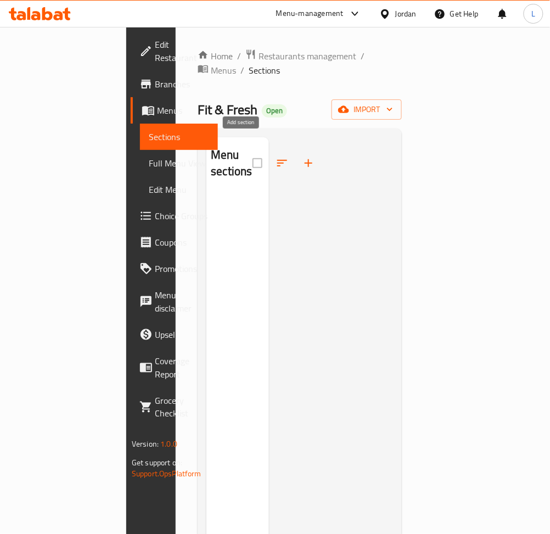
click at [302, 156] on icon "button" at bounding box center [308, 162] width 13 height 13
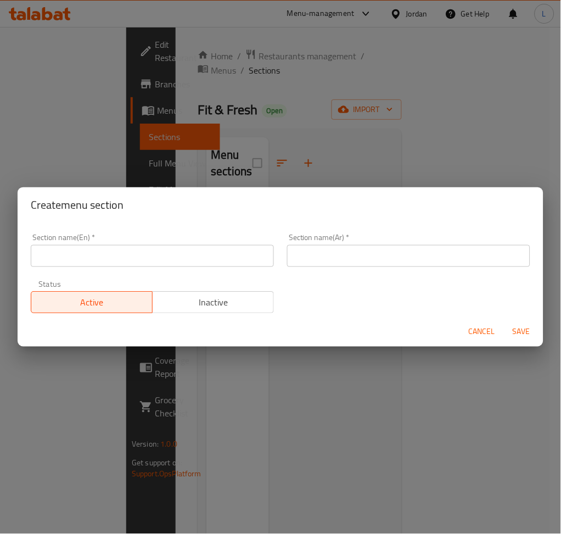
click at [424, 145] on div "Create menu section Section name(En)   * Section name(En) * Section name(Ar)   …" at bounding box center [280, 267] width 561 height 534
click at [487, 348] on div "Create menu section Section name(En)   * Section name(En) * Section name(Ar)   …" at bounding box center [280, 267] width 561 height 534
click at [479, 326] on span "Cancel" at bounding box center [482, 332] width 26 height 14
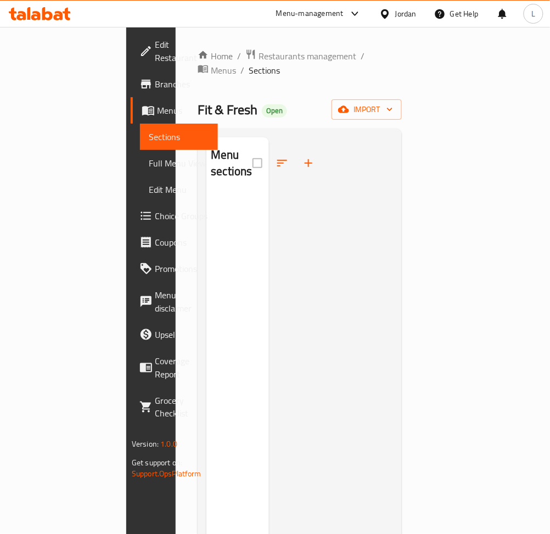
click at [131, 98] on link "Menus" at bounding box center [174, 110] width 87 height 26
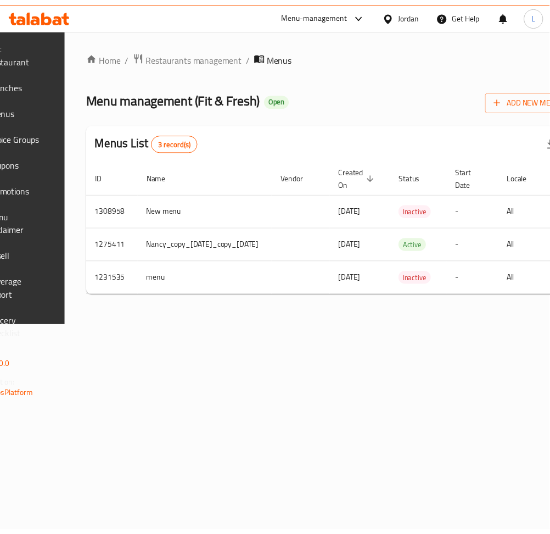
scroll to position [0, 192]
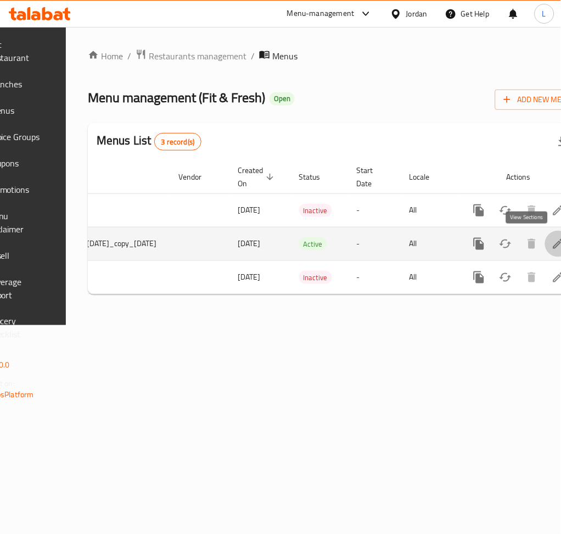
click at [553, 246] on icon "enhanced table" at bounding box center [558, 244] width 10 height 10
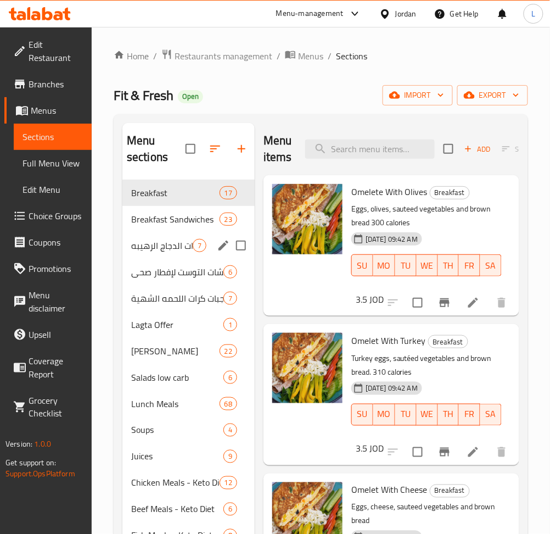
click at [172, 229] on div "Breakfast Sandwiches 23" at bounding box center [188, 219] width 132 height 26
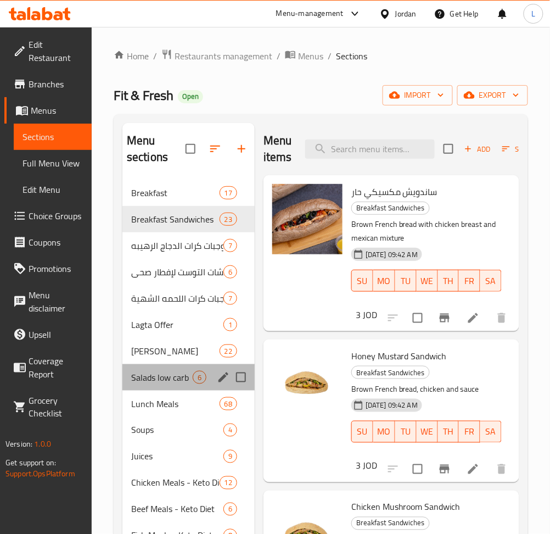
click at [164, 388] on div "Salads low carb 6" at bounding box center [188, 377] width 132 height 26
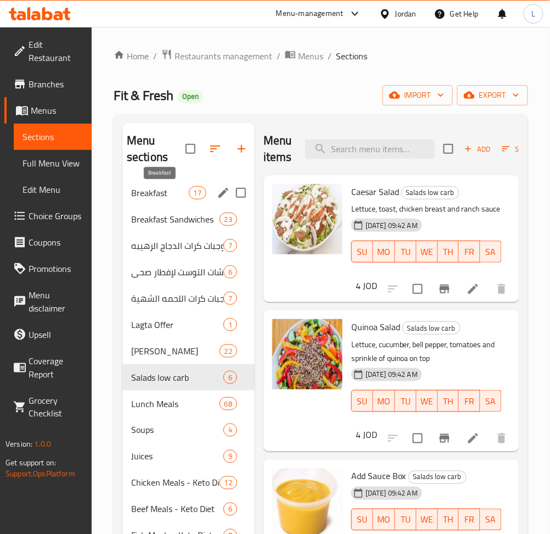
click at [161, 196] on span "Breakfast" at bounding box center [160, 192] width 58 height 13
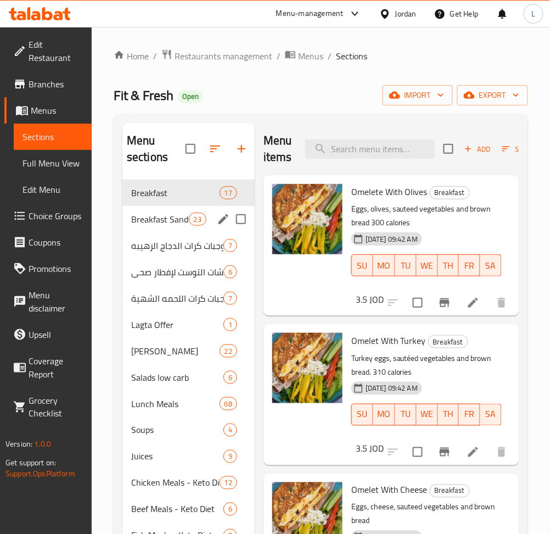
click at [150, 230] on div "Breakfast Sandwiches 23" at bounding box center [188, 219] width 132 height 26
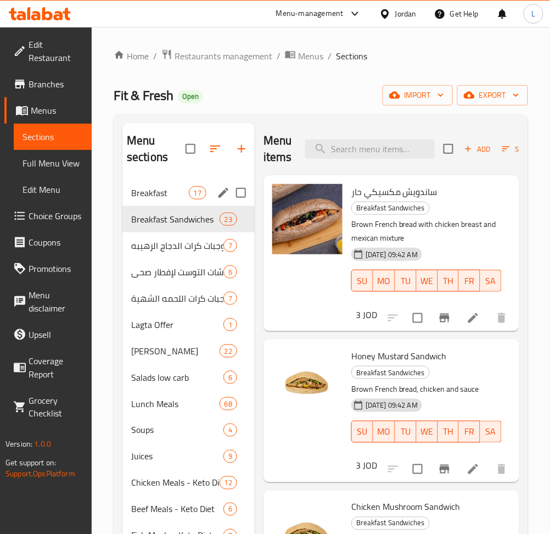
click at [153, 193] on span "Breakfast" at bounding box center [160, 192] width 58 height 13
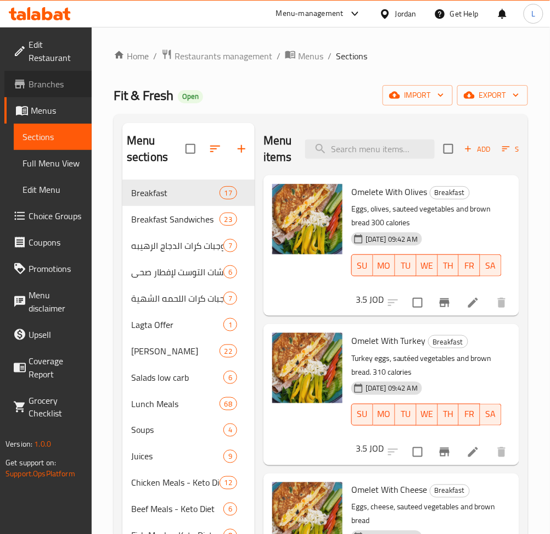
click at [63, 88] on span "Branches" at bounding box center [56, 83] width 54 height 13
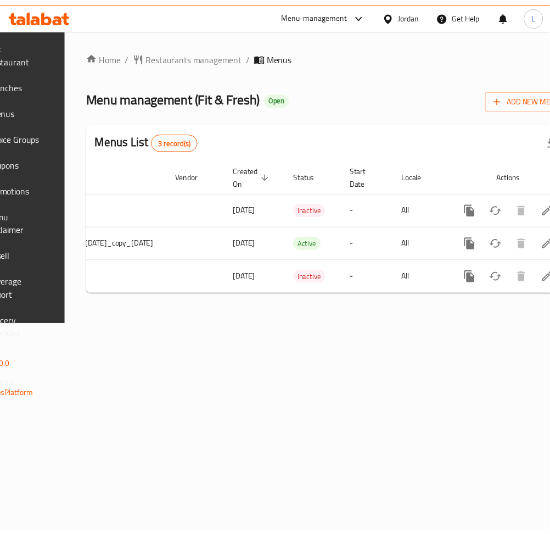
scroll to position [0, 212]
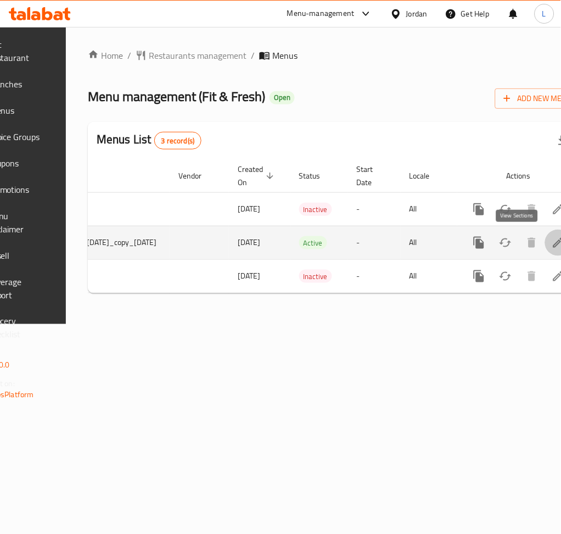
click at [552, 248] on icon "enhanced table" at bounding box center [558, 242] width 13 height 13
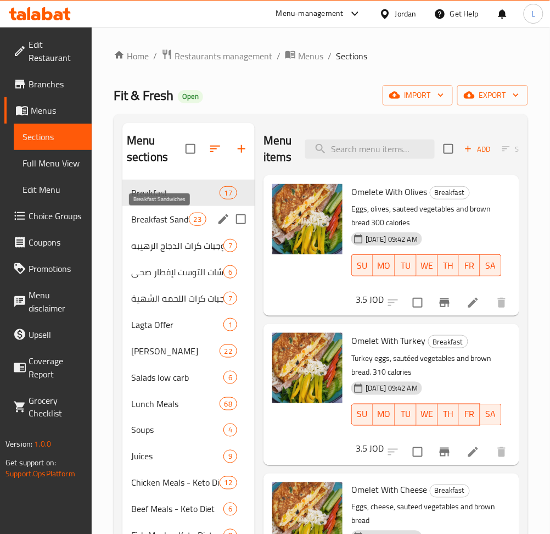
click at [147, 225] on span "Breakfast Sandwiches" at bounding box center [160, 218] width 58 height 13
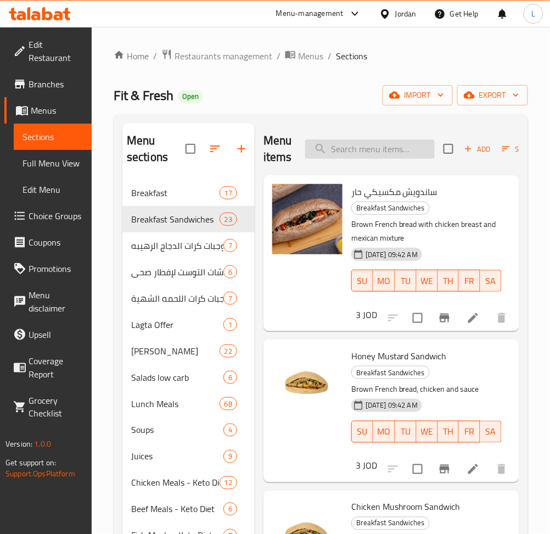
click at [347, 148] on input "search" at bounding box center [370, 148] width 130 height 19
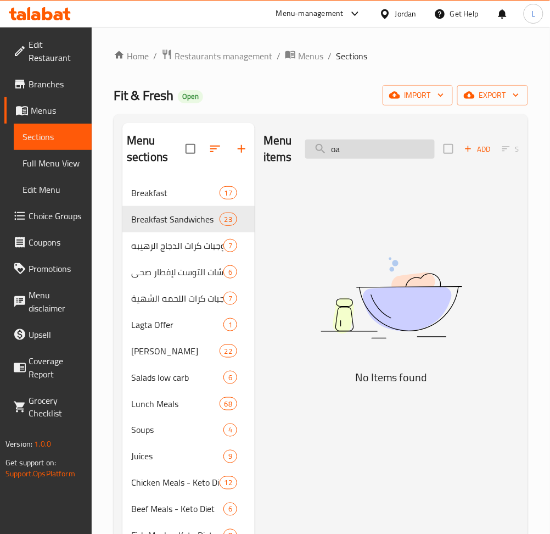
type input "o"
type input "s"
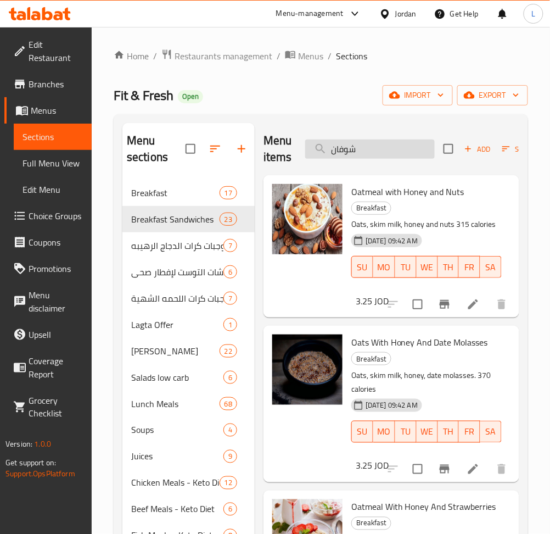
click at [402, 139] on input "شوفان" at bounding box center [370, 148] width 130 height 19
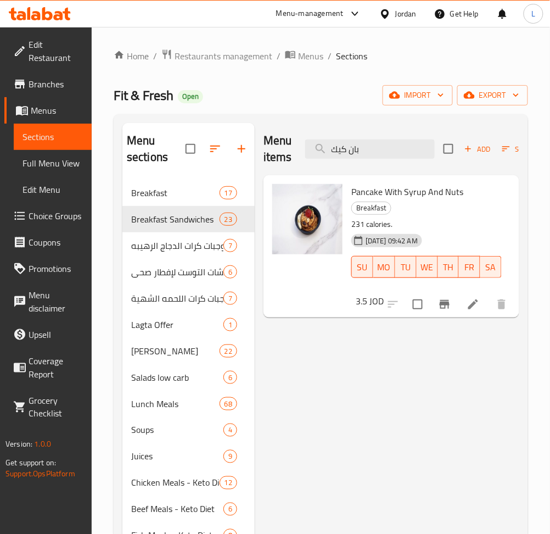
click at [368, 163] on div "Menu items بان كيك Add Sort Manage items" at bounding box center [391, 149] width 256 height 52
click at [369, 152] on input "بان كيك" at bounding box center [370, 148] width 130 height 19
paste input "در مسالا"
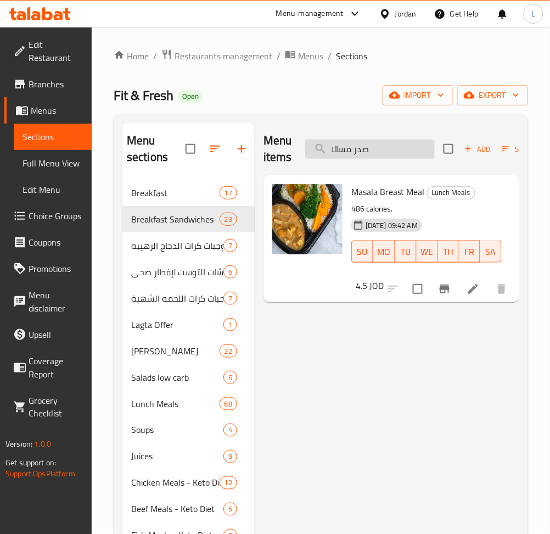
click at [382, 156] on input "صدر مسالا" at bounding box center [370, 148] width 130 height 19
paste input "ان كيك"
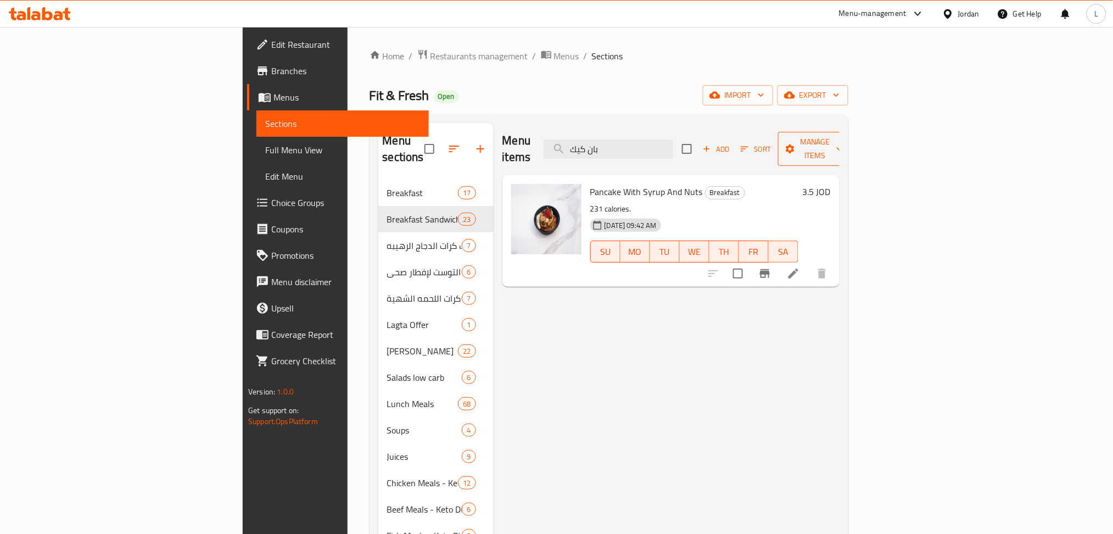
type input "بان كيك"
click at [560, 143] on span "Manage items" at bounding box center [815, 148] width 56 height 27
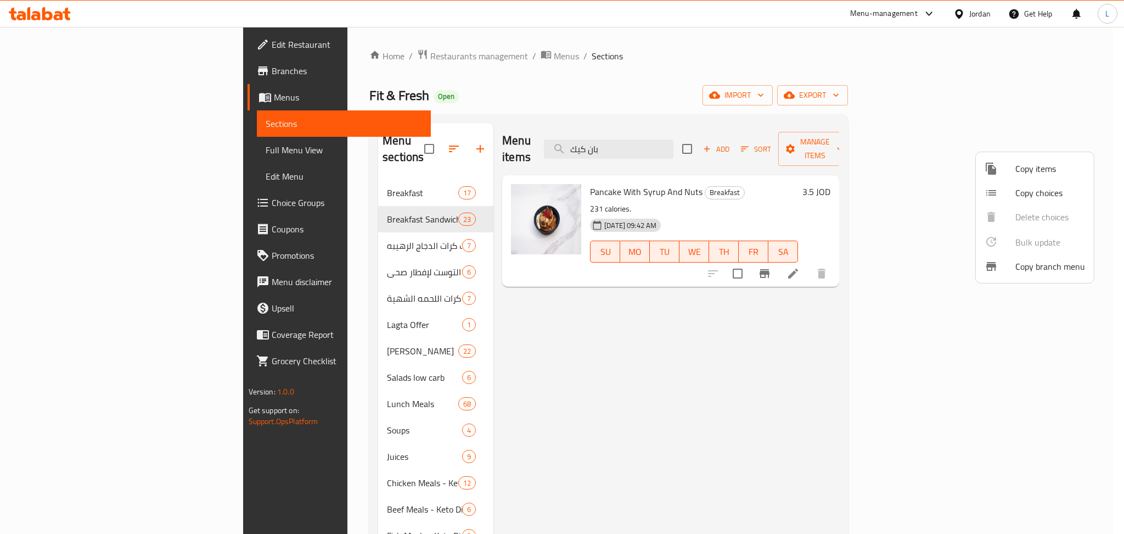
click at [560, 174] on span "Copy items" at bounding box center [1050, 168] width 70 height 13
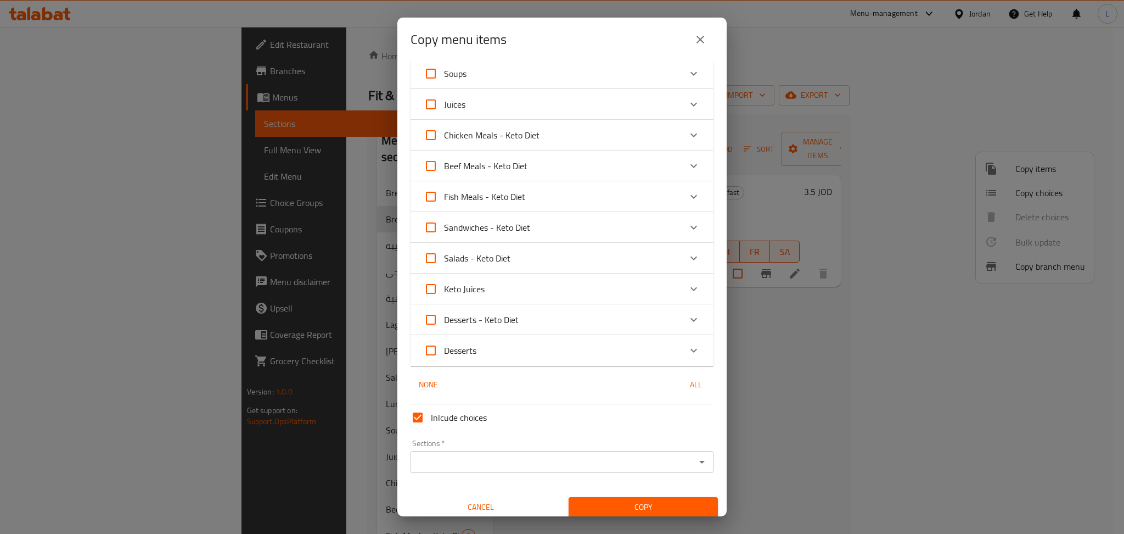
scroll to position [322, 0]
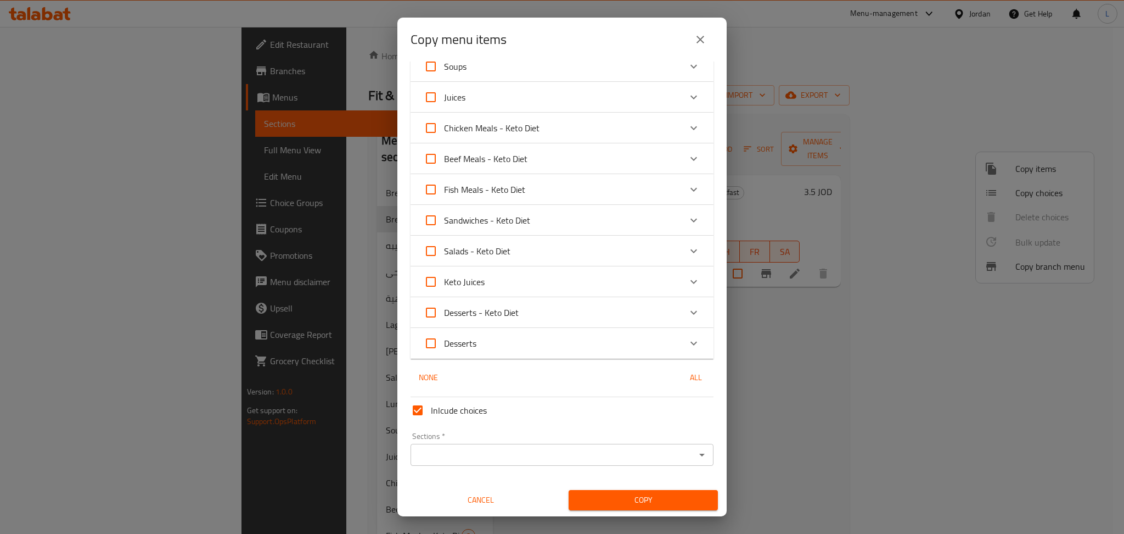
click at [558, 460] on input "Sections   *" at bounding box center [553, 454] width 278 height 15
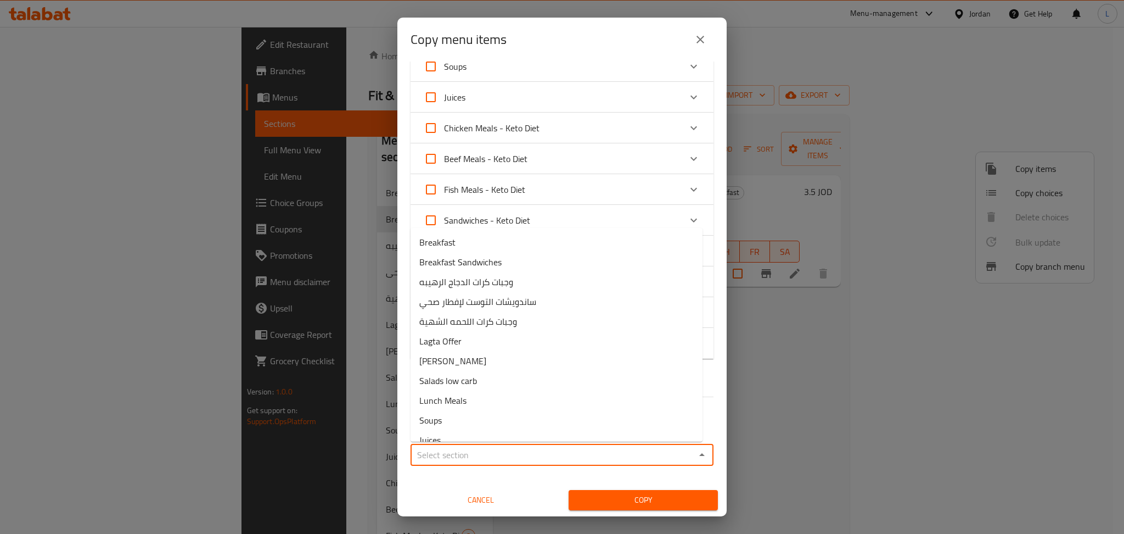
click at [468, 487] on div "Cancel" at bounding box center [481, 499] width 162 height 33
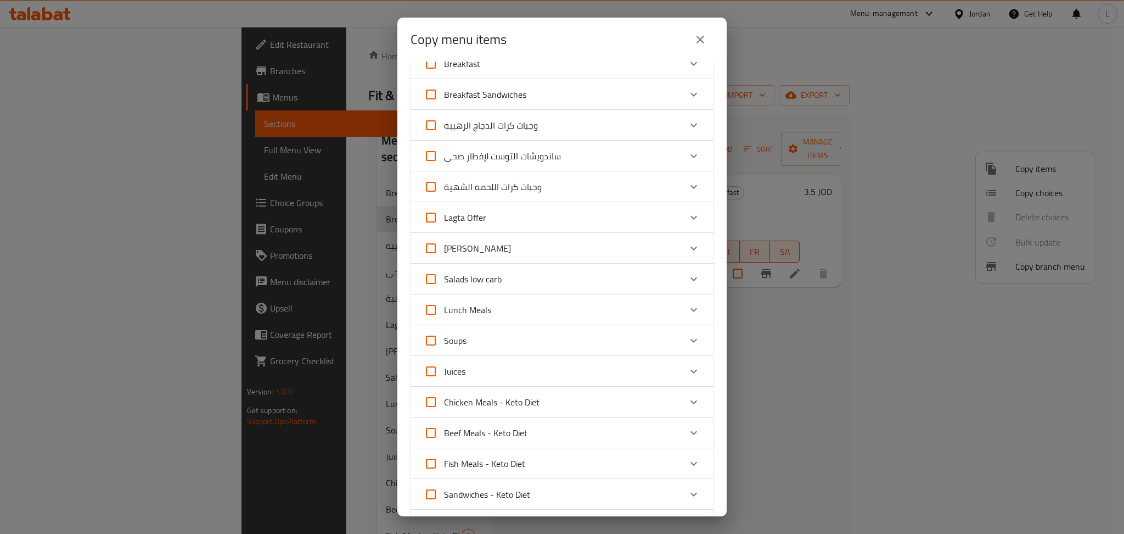
scroll to position [0, 0]
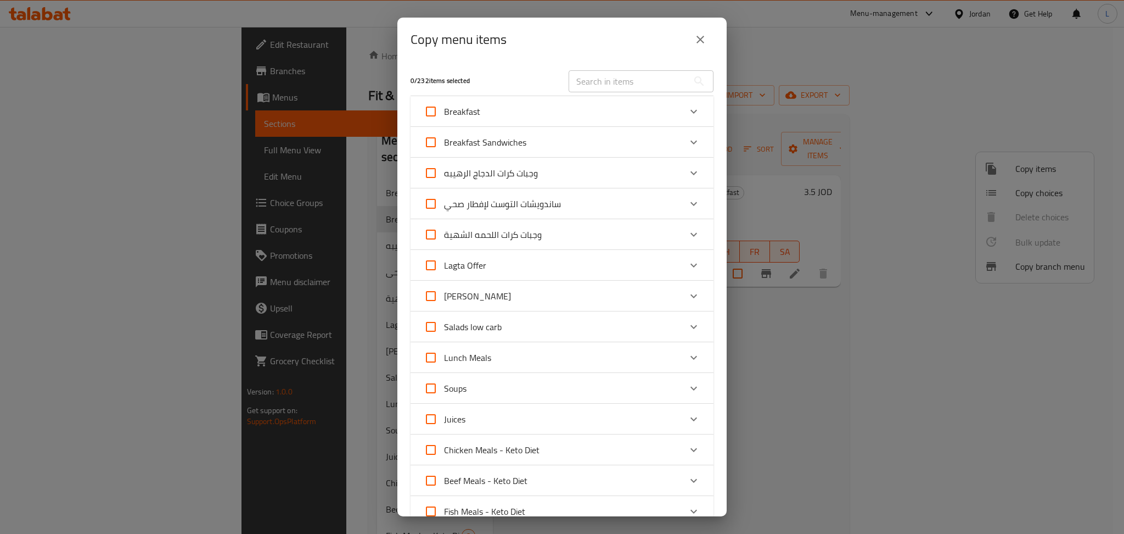
click at [560, 87] on input "text" at bounding box center [629, 81] width 120 height 22
click at [560, 75] on input "text" at bounding box center [629, 81] width 120 height 22
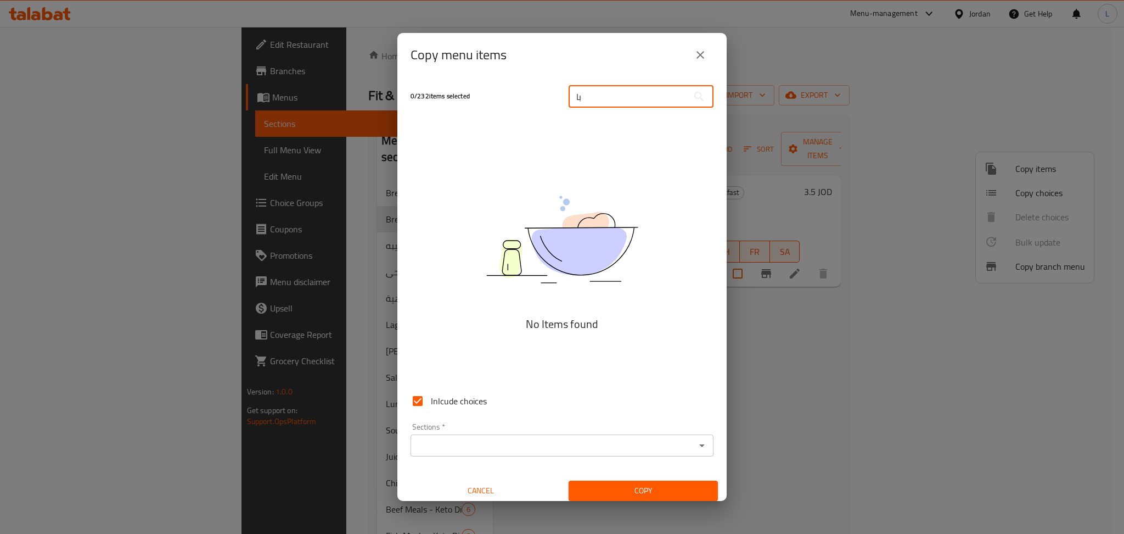
type input "ب"
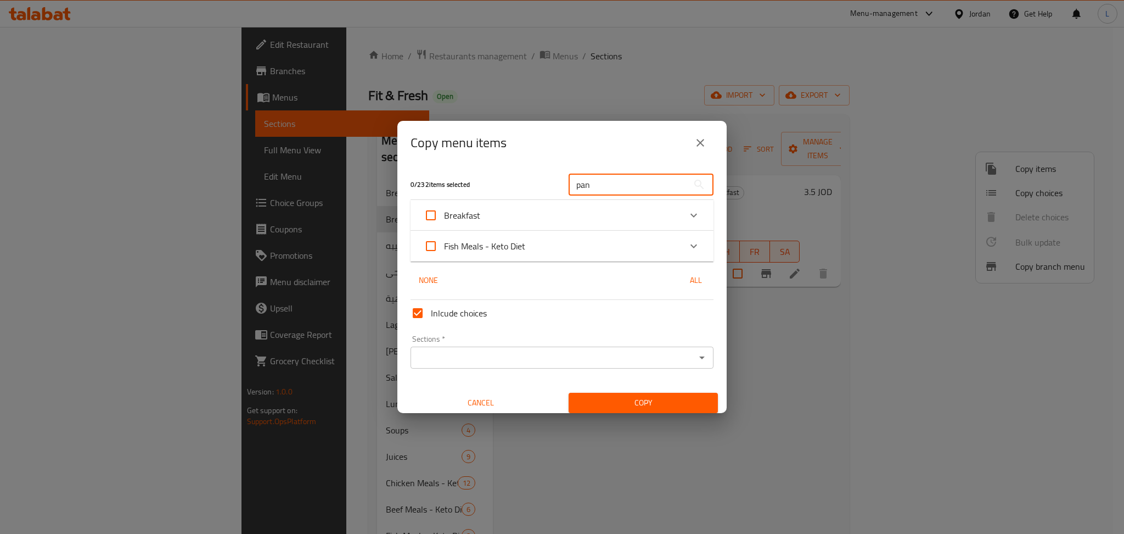
type input "pan"
click at [560, 218] on div "Breakfast" at bounding box center [552, 215] width 257 height 26
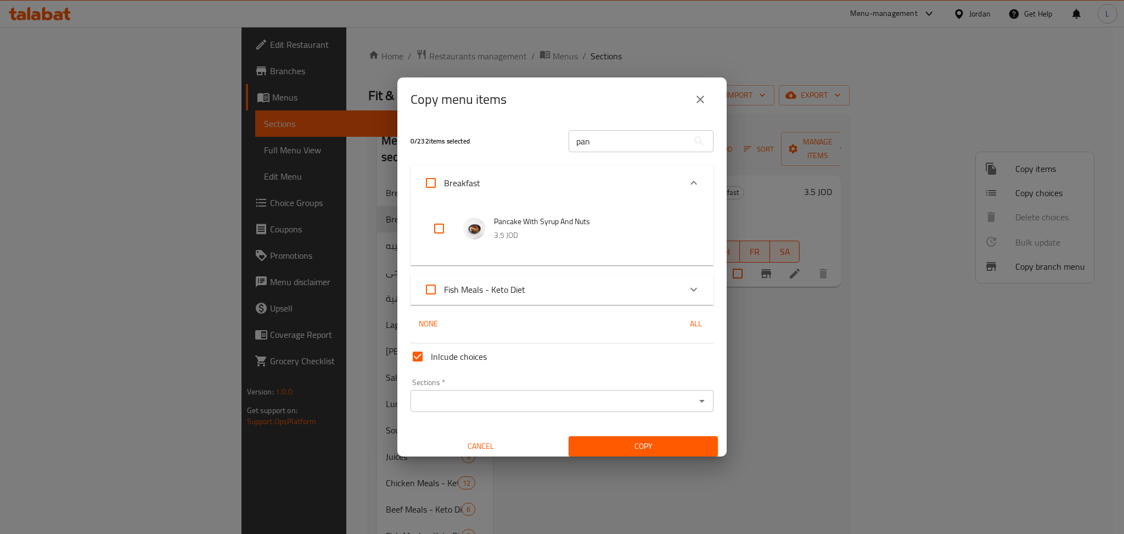
click at [436, 224] on input "checkbox" at bounding box center [439, 228] width 26 height 26
checkbox input "true"
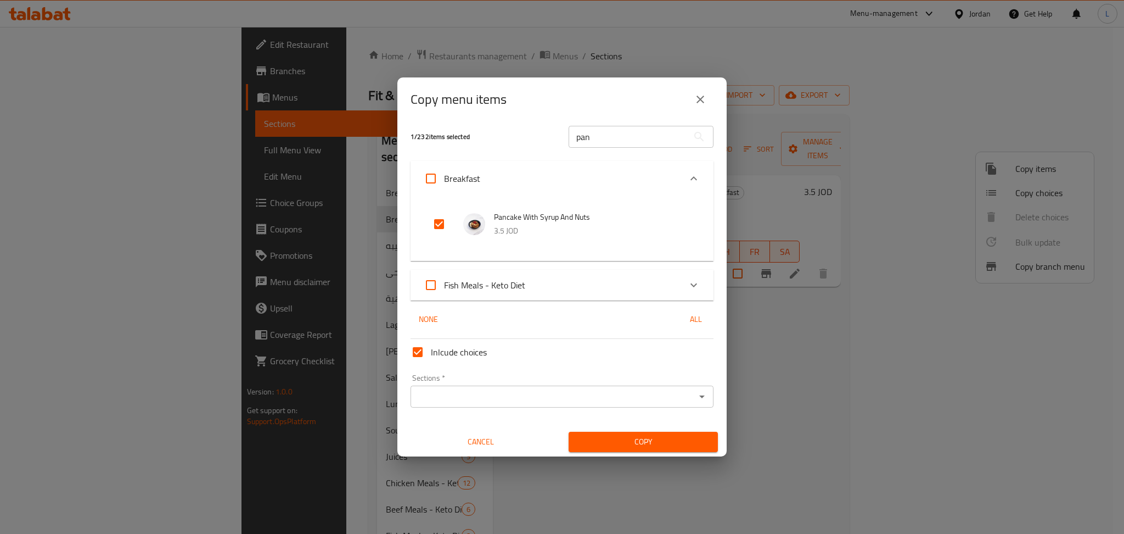
scroll to position [6, 0]
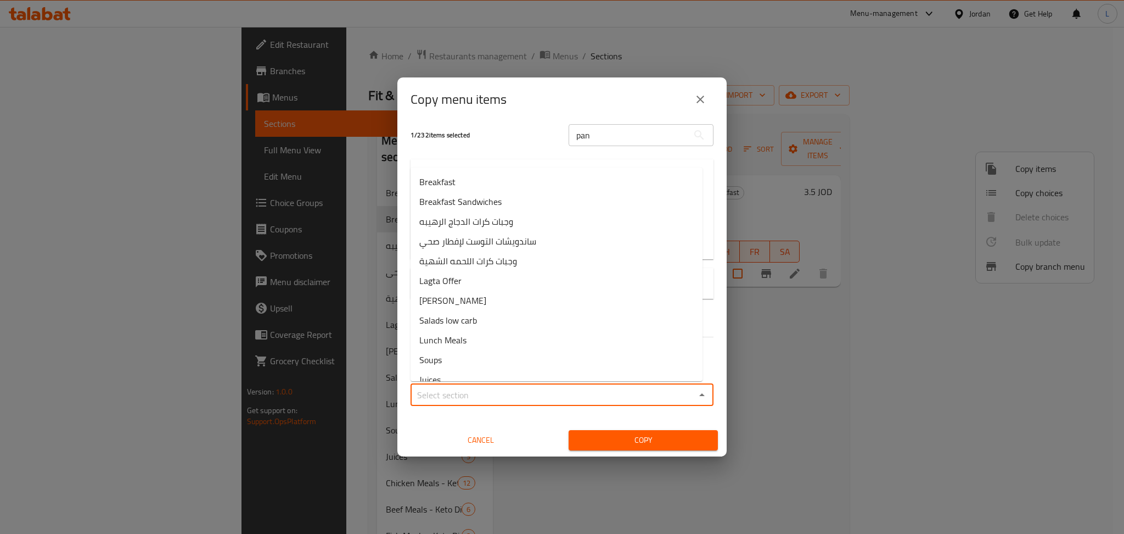
click at [517, 398] on input "Sections   *" at bounding box center [553, 394] width 278 height 15
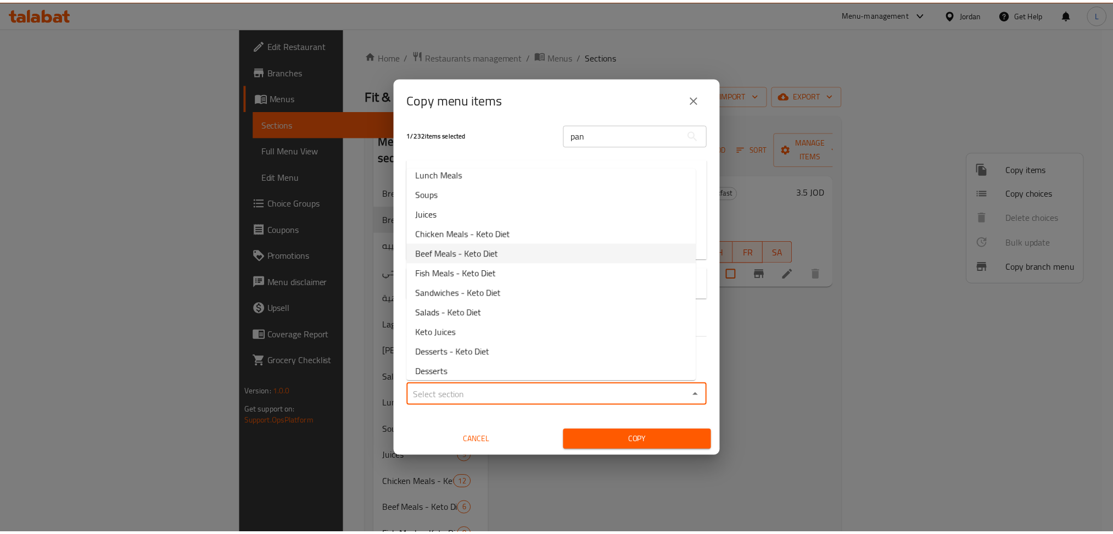
scroll to position [170, 0]
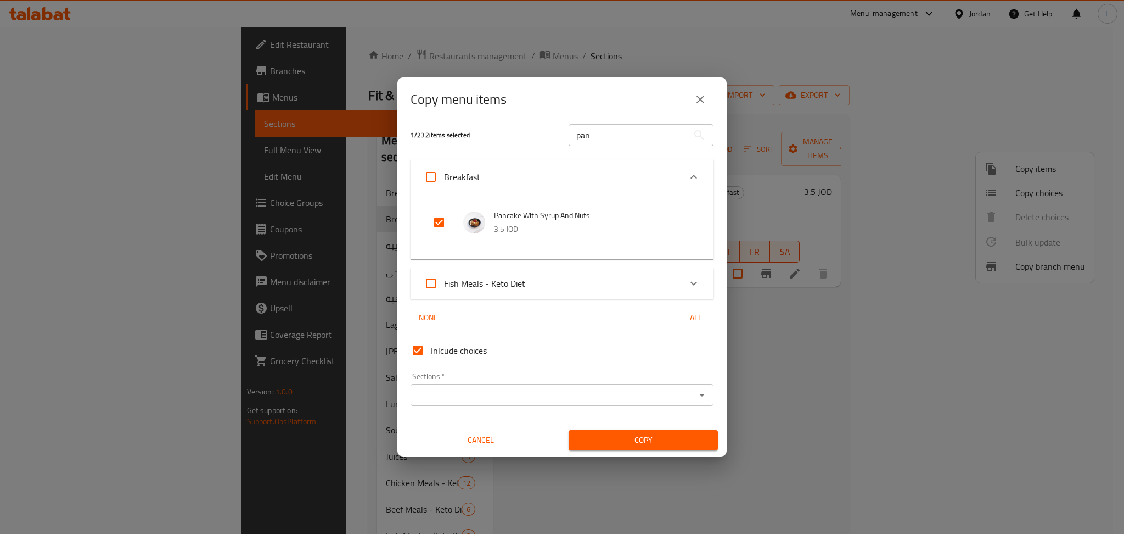
click at [485, 412] on div "Inlcude choices Sections   * Sections * Cancel Copy" at bounding box center [562, 391] width 312 height 117
click at [482, 433] on span "Cancel" at bounding box center [481, 440] width 141 height 14
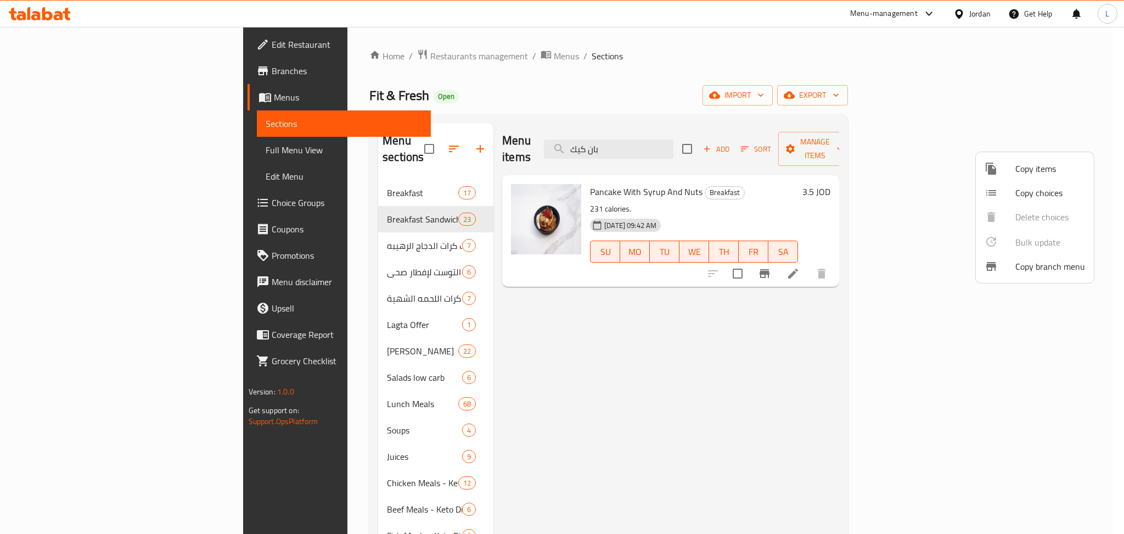
click at [560, 60] on div at bounding box center [562, 267] width 1124 height 534
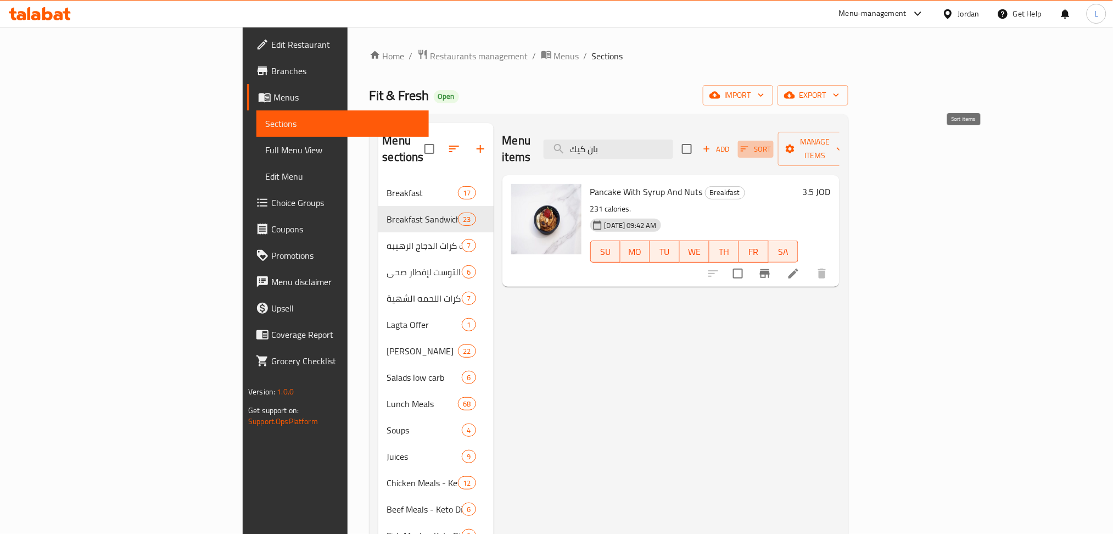
click at [560, 144] on span "Sort" at bounding box center [755, 149] width 30 height 13
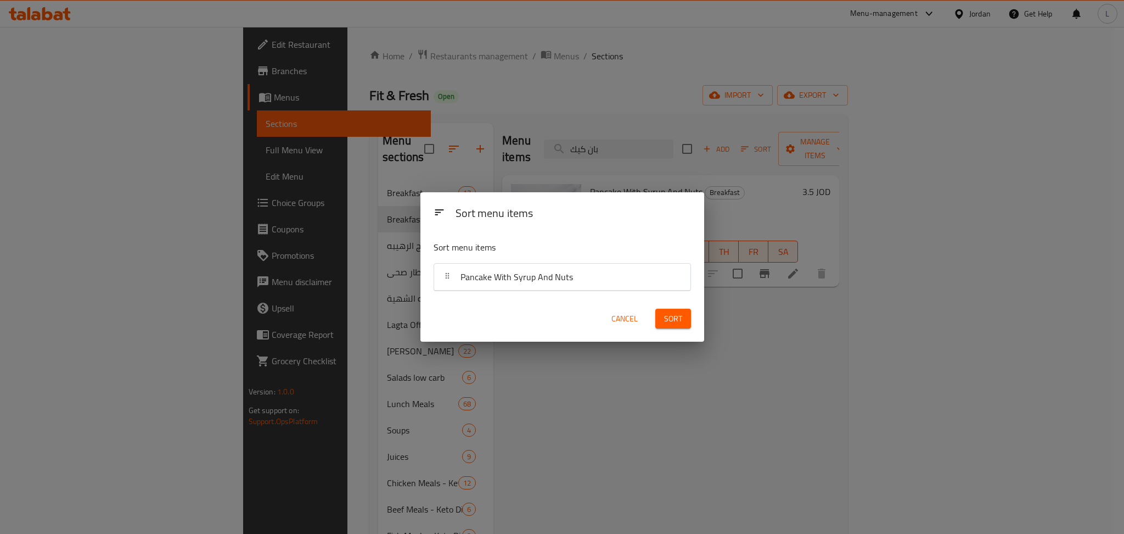
click at [560, 322] on span "Cancel" at bounding box center [624, 319] width 26 height 14
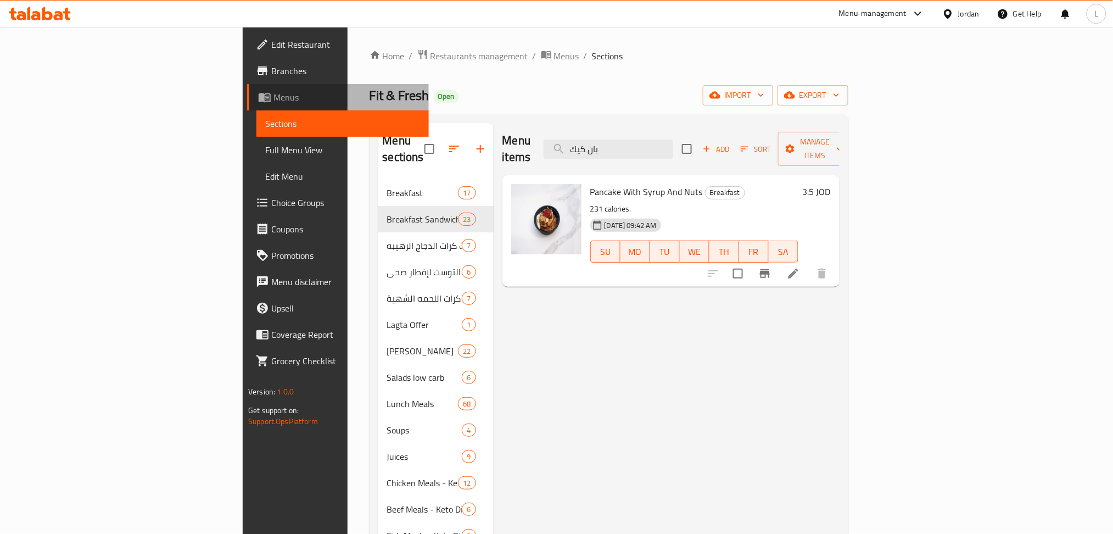
click at [247, 89] on link "Menus" at bounding box center [338, 97] width 182 height 26
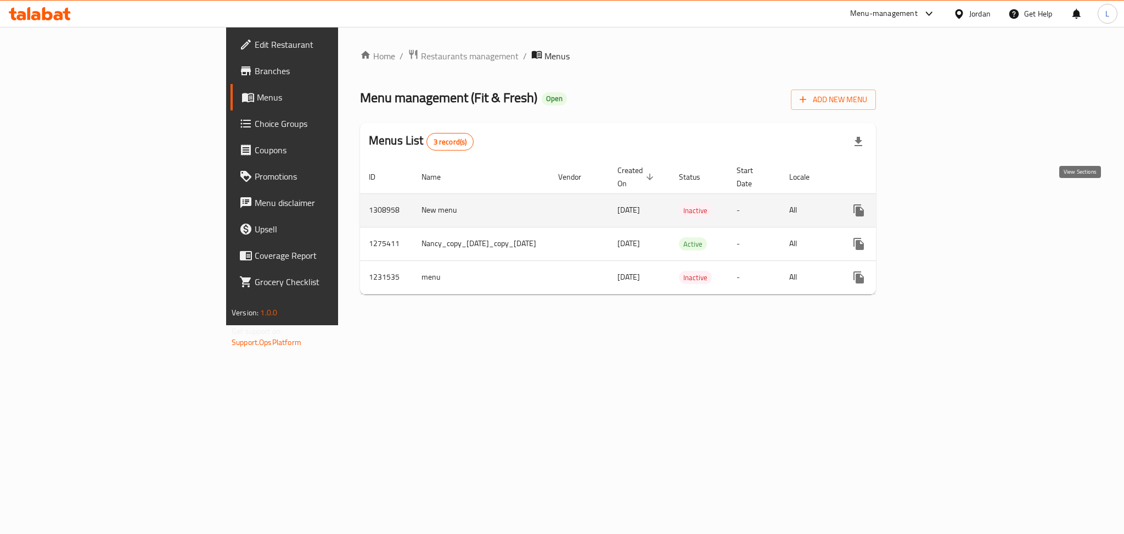
click at [560, 197] on link "enhanced table" at bounding box center [938, 210] width 26 height 26
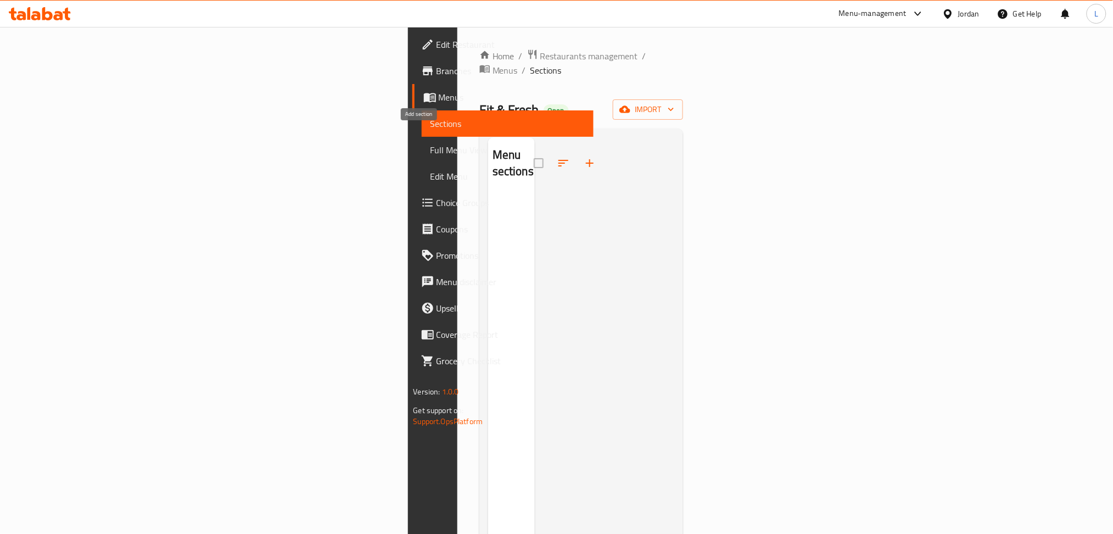
click at [560, 156] on icon "button" at bounding box center [589, 162] width 13 height 13
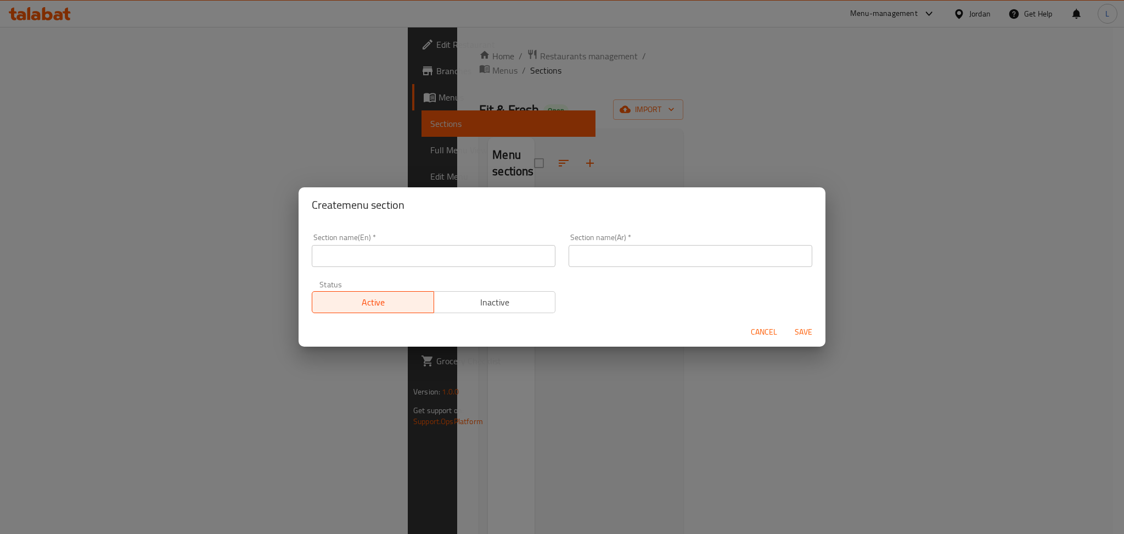
click at [460, 259] on input "text" at bounding box center [434, 256] width 244 height 22
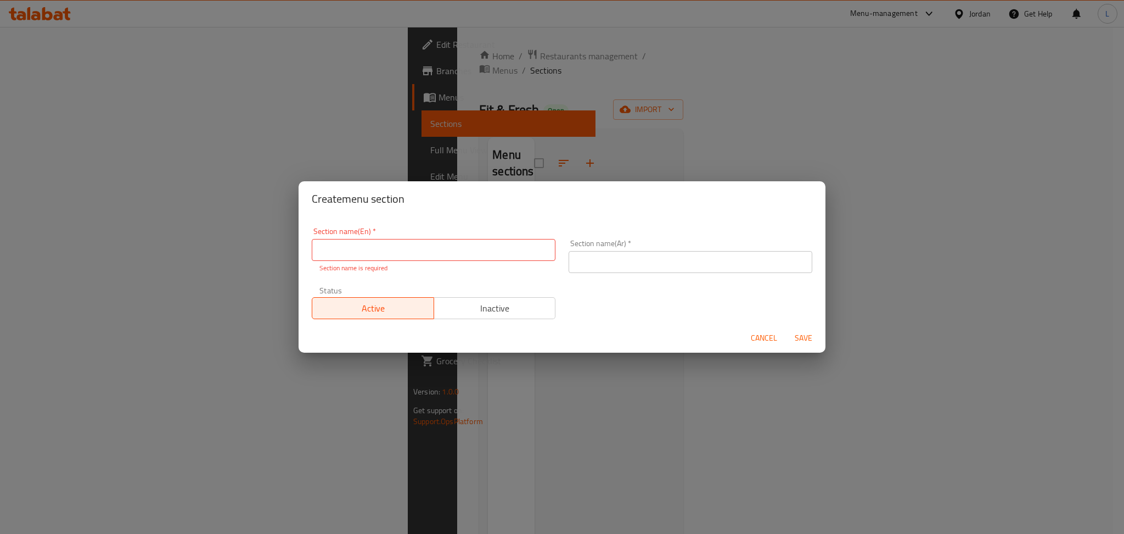
click at [417, 248] on input "text" at bounding box center [434, 250] width 244 height 22
paste input "Fit - Healthy"
type input "Fit - Healthy"
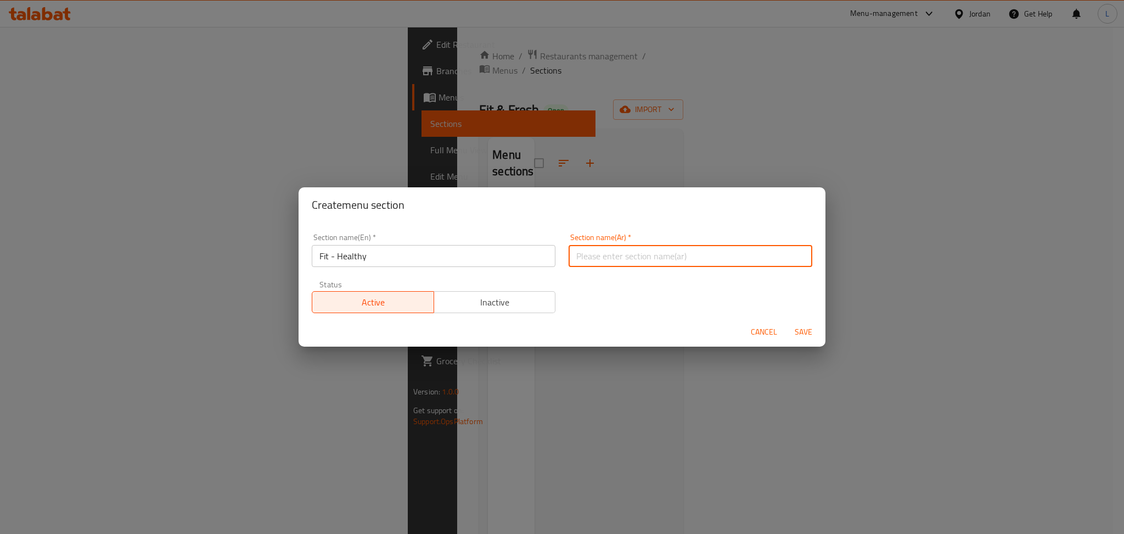
click at [560, 263] on input "text" at bounding box center [691, 256] width 244 height 22
paste input "صالح - صحي"
click at [560, 256] on input "صالح - صحي" at bounding box center [691, 256] width 244 height 22
drag, startPoint x: 597, startPoint y: 256, endPoint x: 614, endPoint y: 250, distance: 17.7
click at [560, 250] on input "صالح - صحي" at bounding box center [691, 256] width 244 height 22
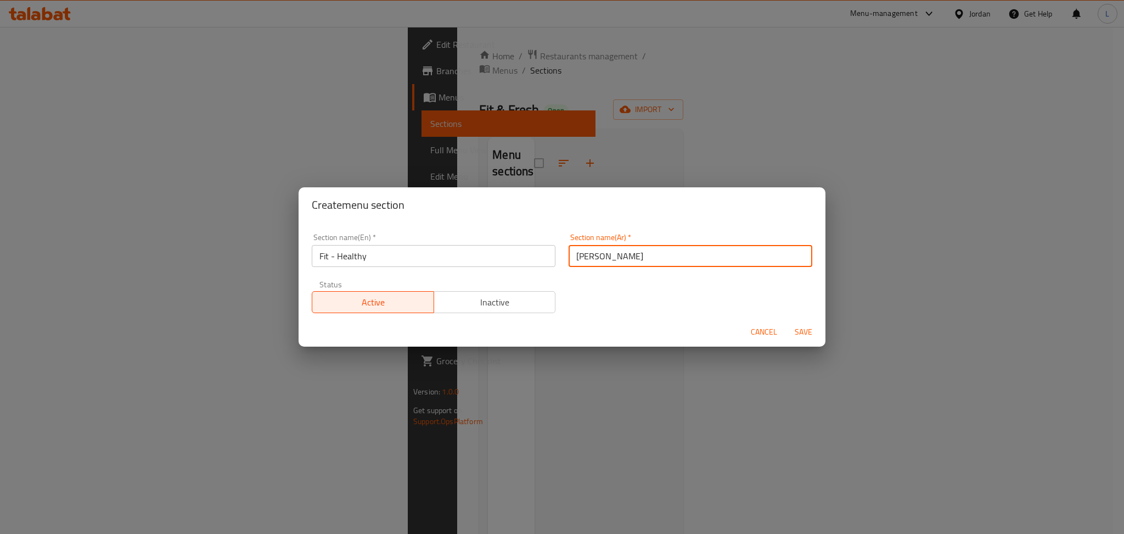
click at [560, 259] on input "صالح - صحي" at bounding box center [691, 256] width 244 height 22
click at [560, 260] on input "صالح - صحي" at bounding box center [691, 256] width 244 height 22
click at [560, 259] on input "صالح - صحي" at bounding box center [691, 256] width 244 height 22
drag, startPoint x: 599, startPoint y: 259, endPoint x: 615, endPoint y: 254, distance: 16.7
click at [560, 254] on input "صالح - صحي" at bounding box center [691, 256] width 244 height 22
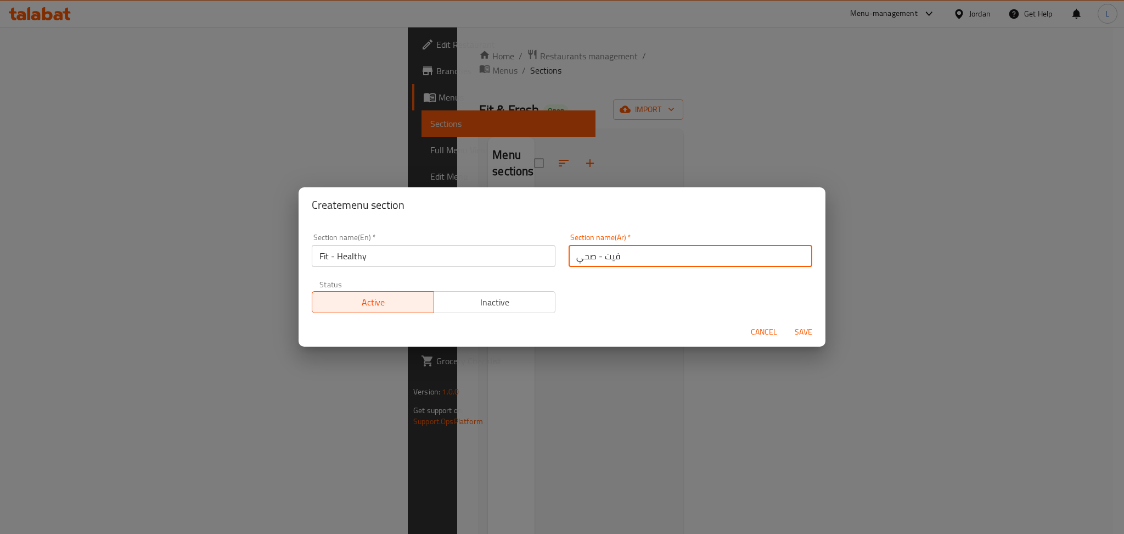
type input "فيت - صحي"
click at [560, 330] on span "Save" at bounding box center [803, 332] width 26 height 14
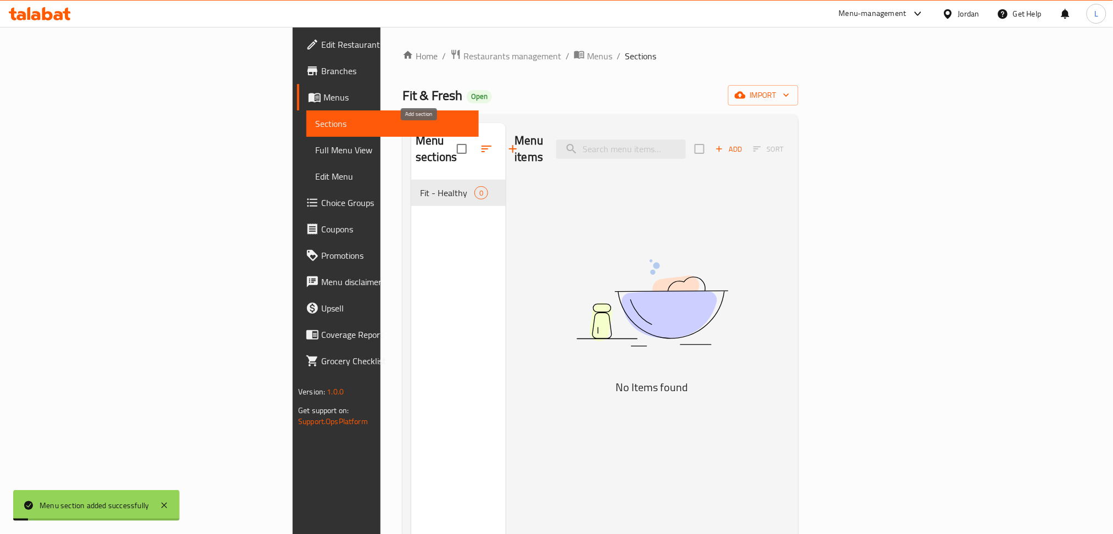
click at [500, 149] on button "button" at bounding box center [513, 149] width 26 height 26
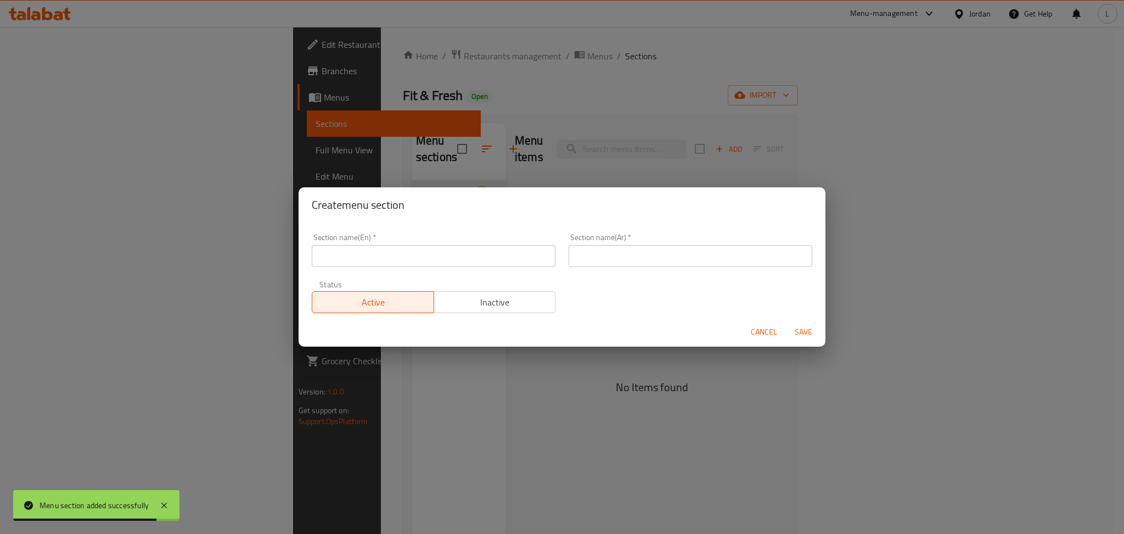
drag, startPoint x: 356, startPoint y: 251, endPoint x: 400, endPoint y: 248, distance: 44.0
click at [356, 251] on input "text" at bounding box center [434, 256] width 244 height 22
paste input "Fresh - Snacks"
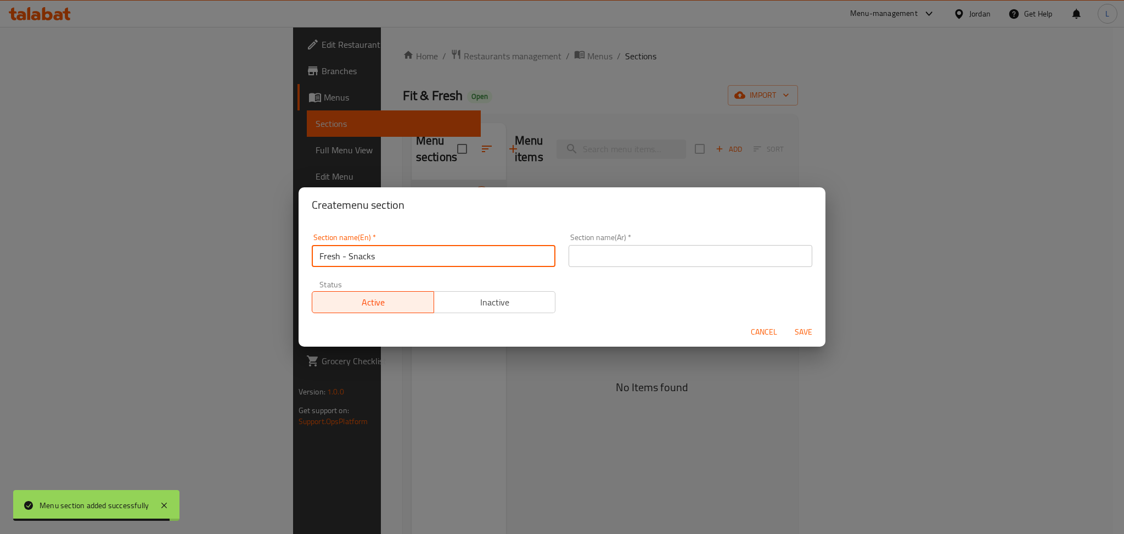
type input "Fresh - Snacks"
drag, startPoint x: 653, startPoint y: 246, endPoint x: 648, endPoint y: 265, distance: 19.2
click at [560, 246] on input "text" at bounding box center [691, 256] width 244 height 22
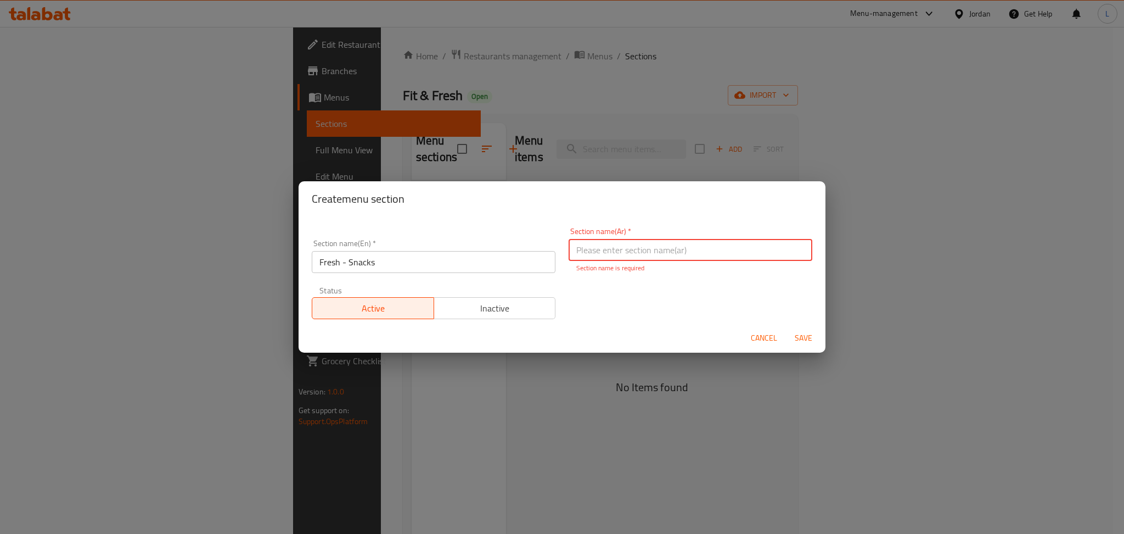
paste input "طازج - وجبات خفيفة"
type input "طازج - وجبات خفيفة"
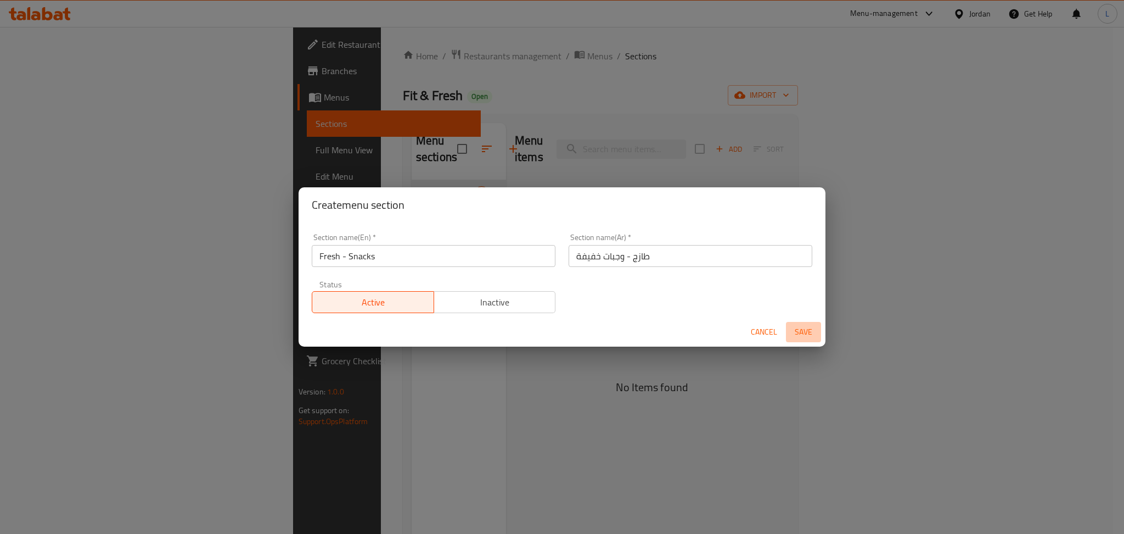
click at [560, 335] on span "Save" at bounding box center [803, 332] width 26 height 14
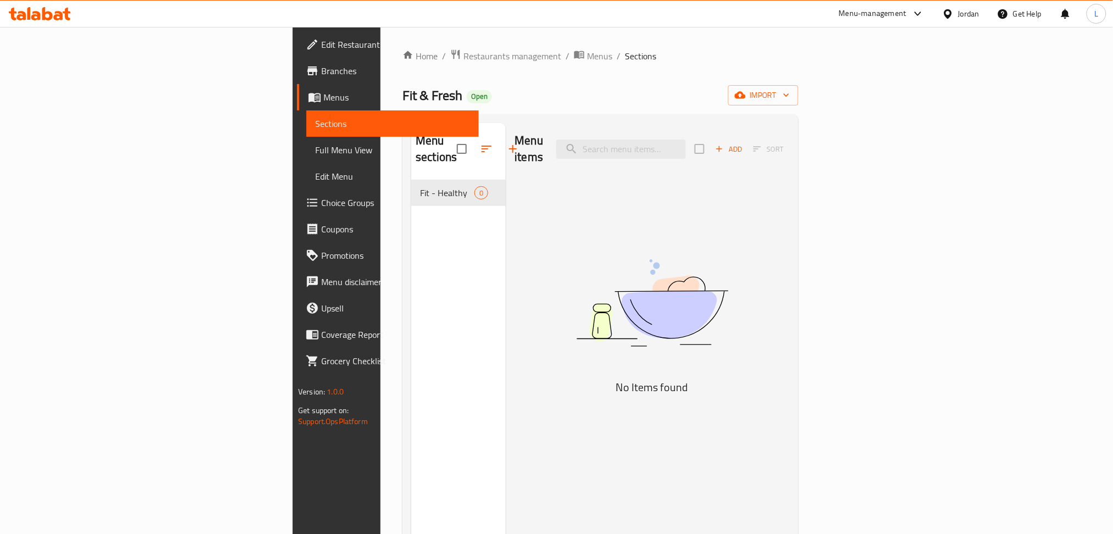
click at [560, 46] on div "Home / Restaurants management / Menus / Sections Fit & Fresh Open import Menu s…" at bounding box center [600, 357] width 440 height 660
click at [506, 142] on icon "button" at bounding box center [512, 148] width 13 height 13
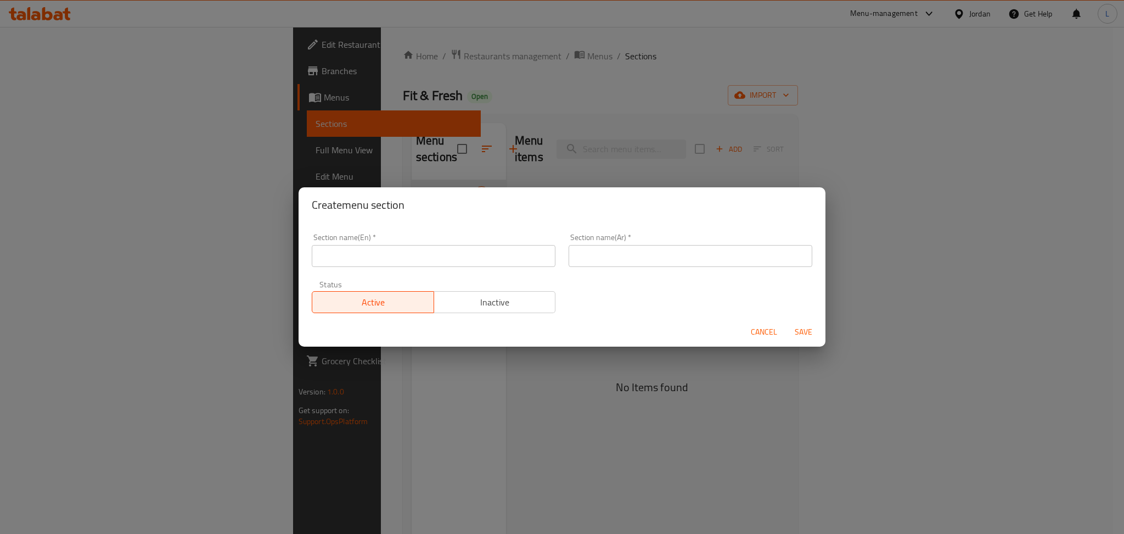
click at [475, 79] on div "Create menu section Section name(En)   * Section name(En) * Section name(Ar)   …" at bounding box center [562, 267] width 1124 height 534
click at [560, 327] on span "Cancel" at bounding box center [764, 332] width 26 height 14
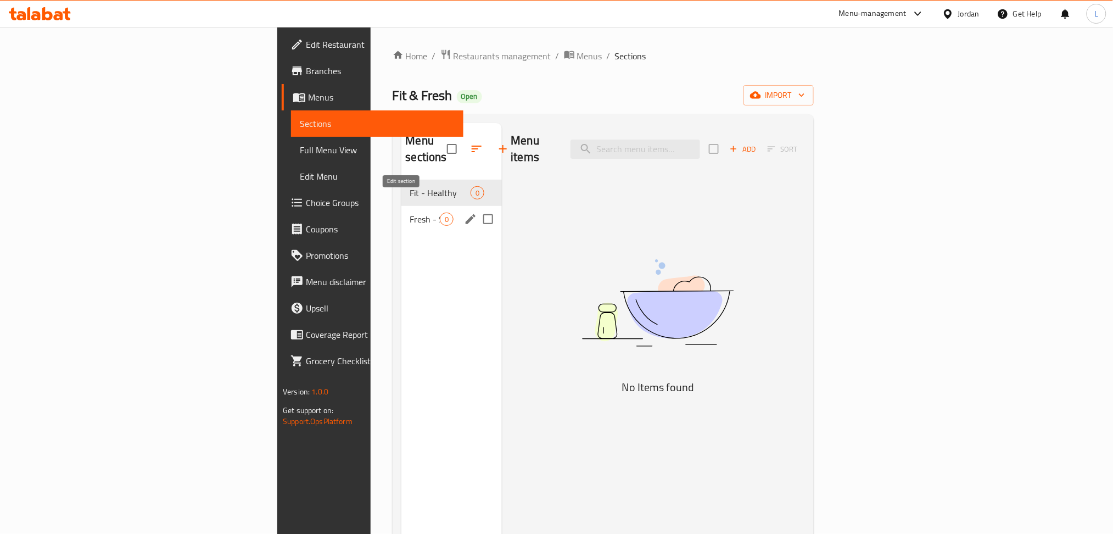
click at [464, 212] on icon "edit" at bounding box center [470, 218] width 13 height 13
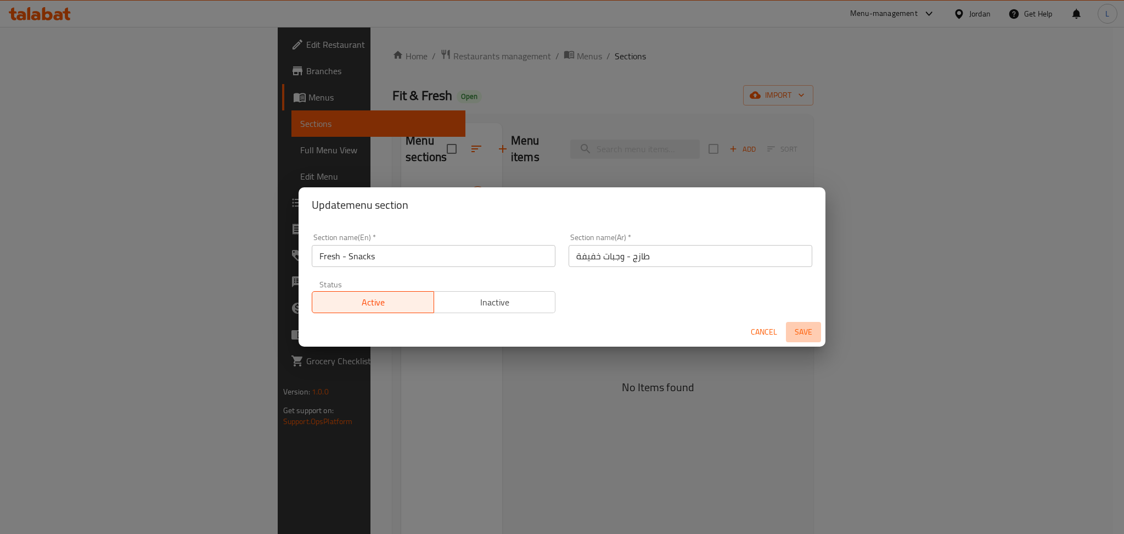
click at [560, 333] on span "Save" at bounding box center [803, 332] width 26 height 14
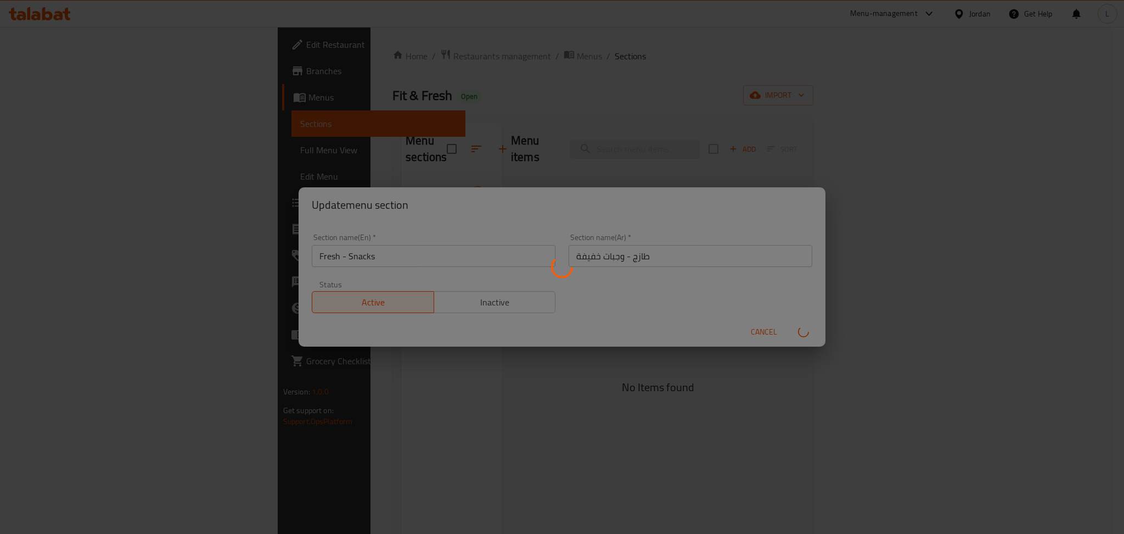
click at [560, 88] on div "Menu sections" at bounding box center [562, 267] width 1124 height 534
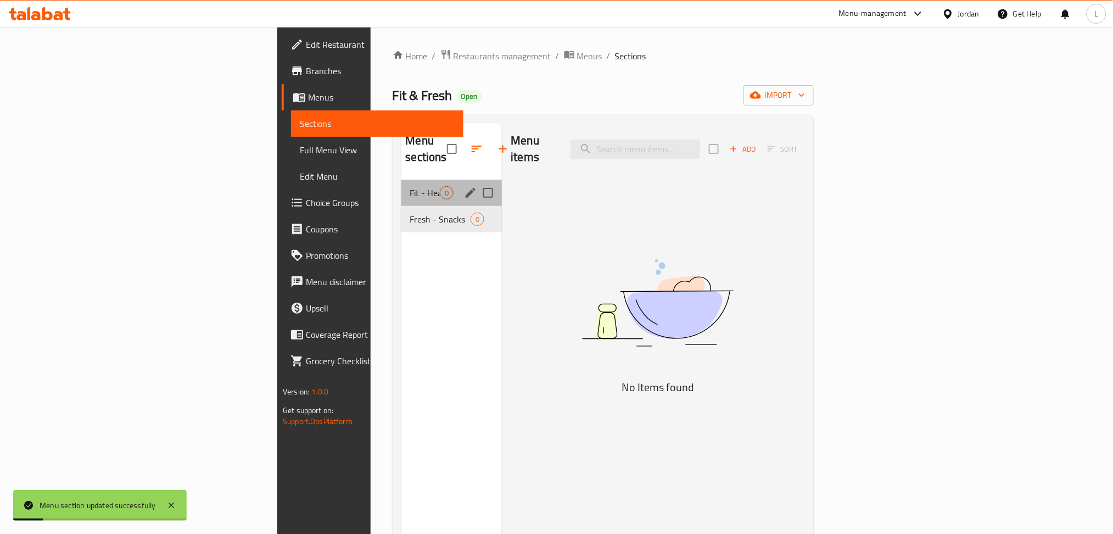
click at [401, 179] on div "Fit - Healthy 0" at bounding box center [451, 192] width 101 height 26
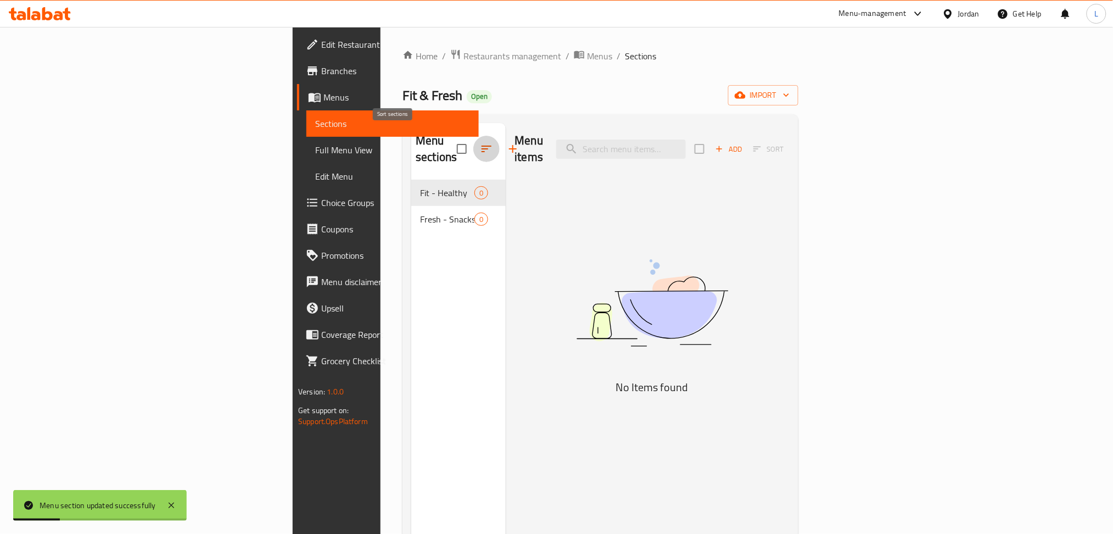
click at [480, 142] on icon "button" at bounding box center [486, 148] width 13 height 13
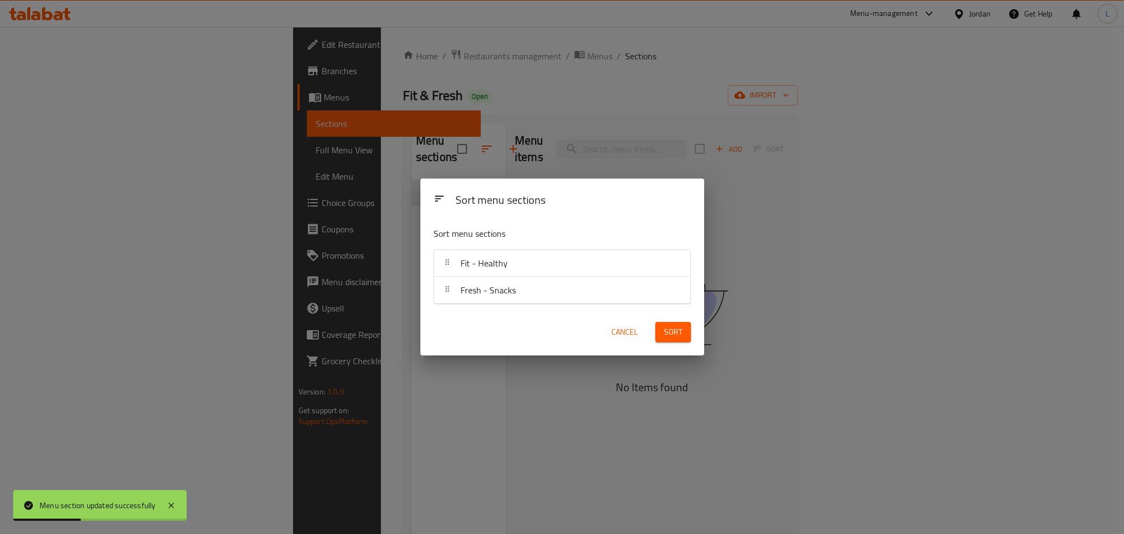
click at [560, 102] on div "Sort menu sections Sort menu sections Fit - Healthy Fresh - Snacks Cancel Sort" at bounding box center [562, 267] width 1124 height 534
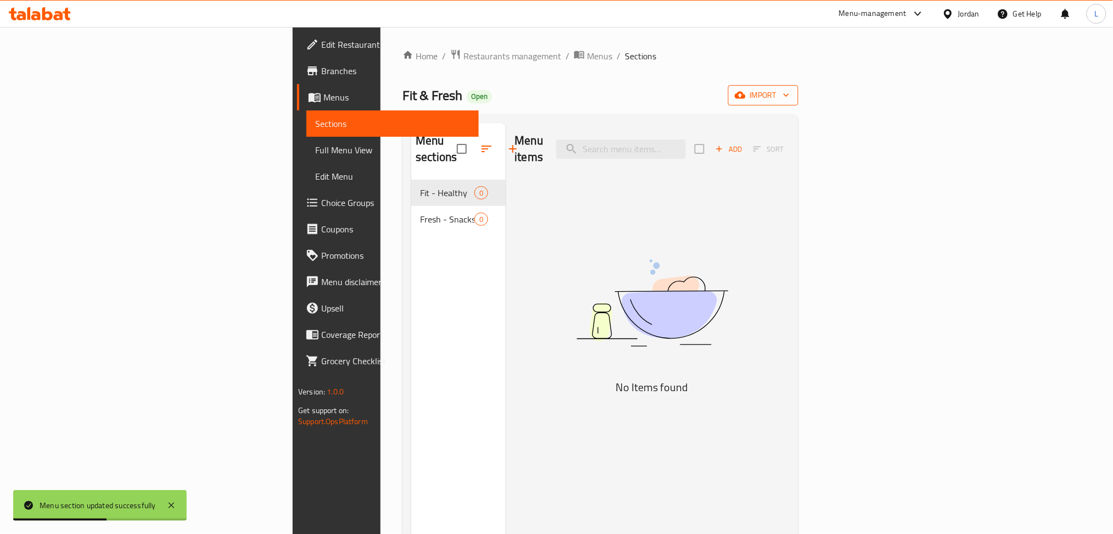
click at [560, 97] on icon "button" at bounding box center [786, 94] width 11 height 11
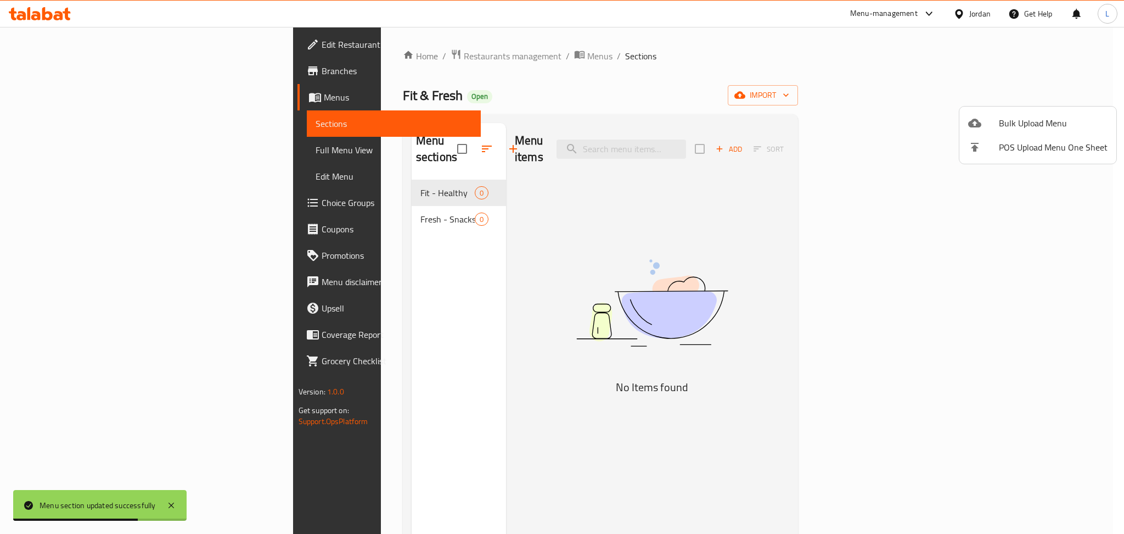
click at [560, 64] on div at bounding box center [562, 267] width 1124 height 534
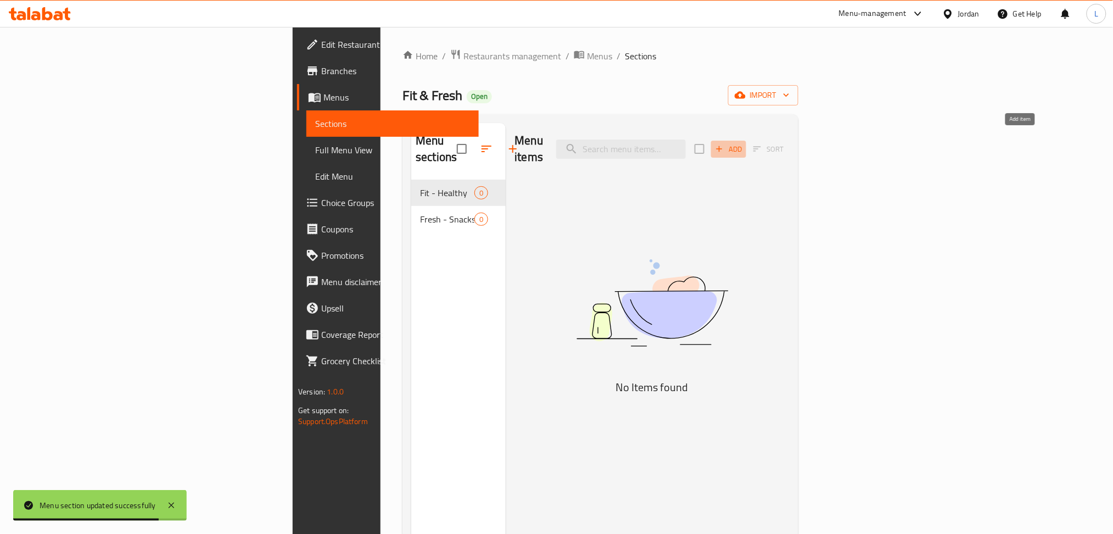
click at [560, 143] on span "Add" at bounding box center [729, 149] width 30 height 13
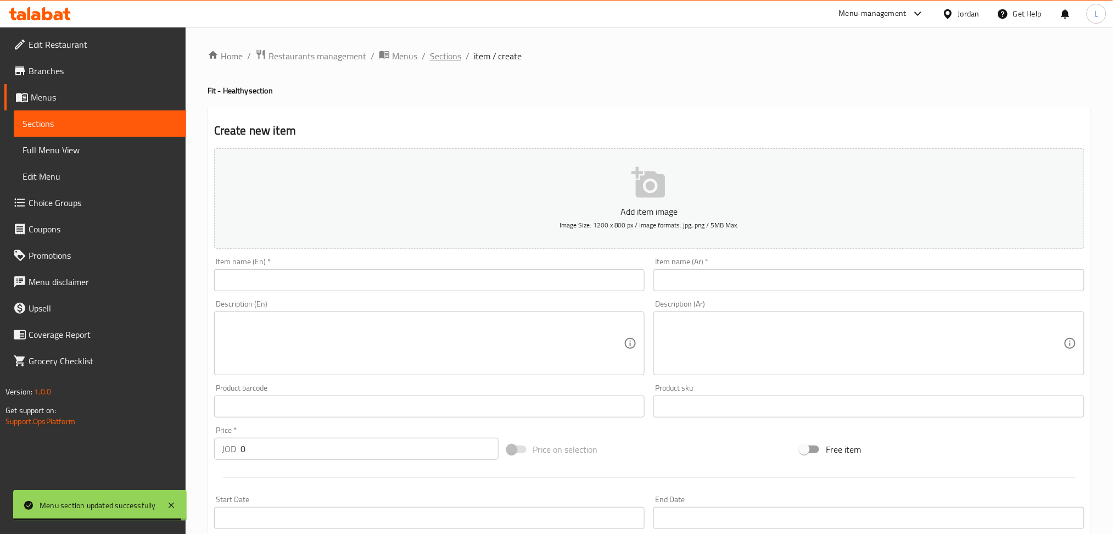
click at [449, 49] on span "Sections" at bounding box center [445, 55] width 31 height 13
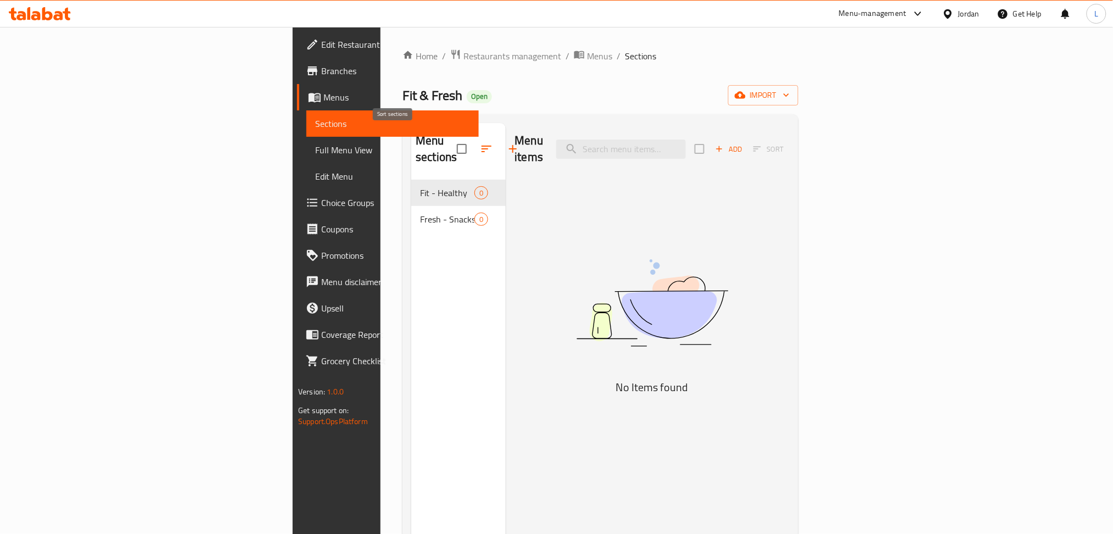
click at [480, 143] on icon "button" at bounding box center [486, 148] width 13 height 13
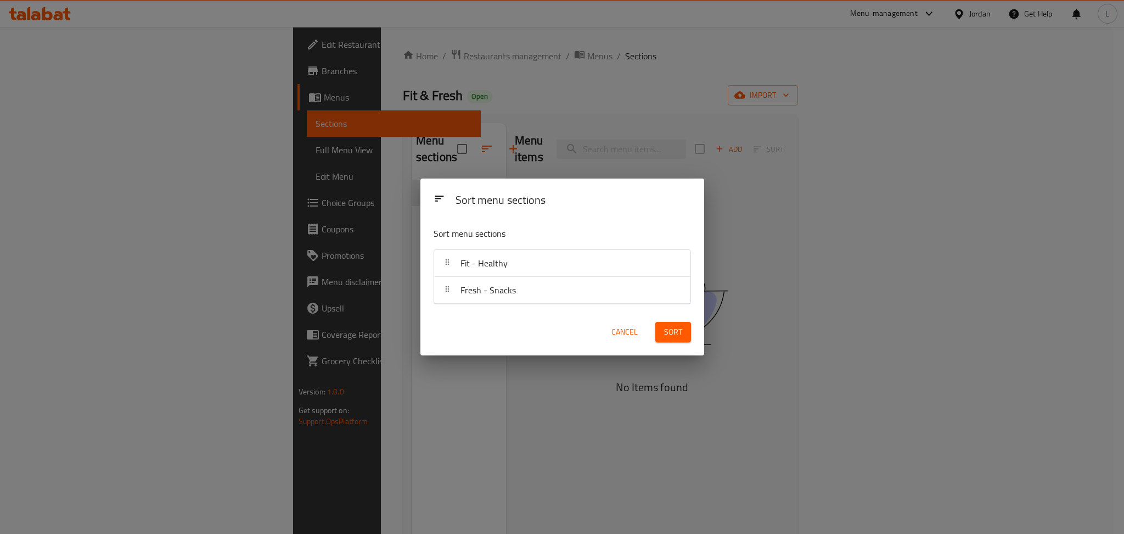
click at [495, 89] on div "Sort menu sections Sort menu sections Fit - Healthy Fresh - Snacks Cancel Sort" at bounding box center [562, 267] width 1124 height 534
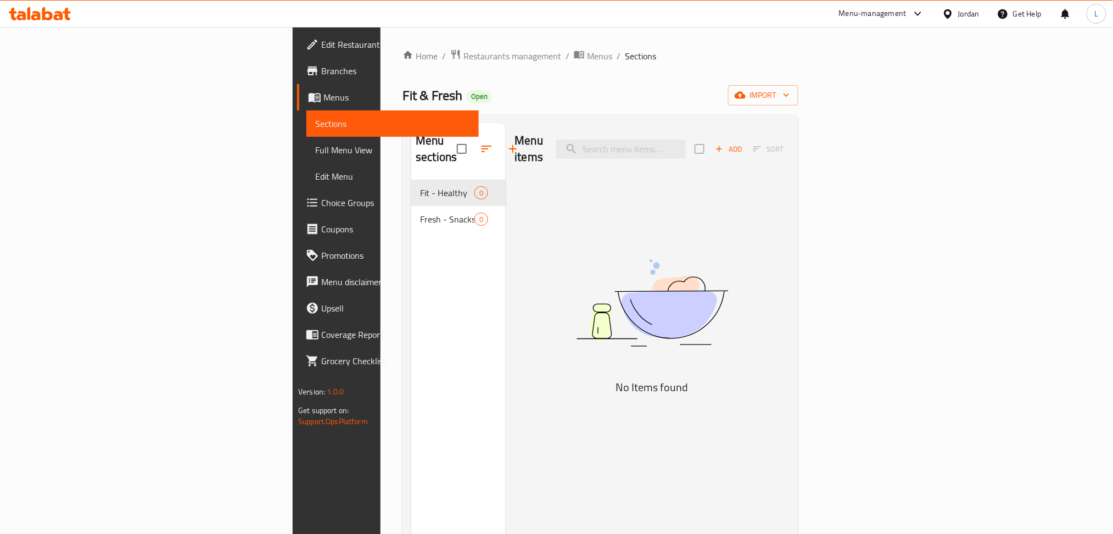
click at [323, 94] on span "Menus" at bounding box center [396, 97] width 147 height 13
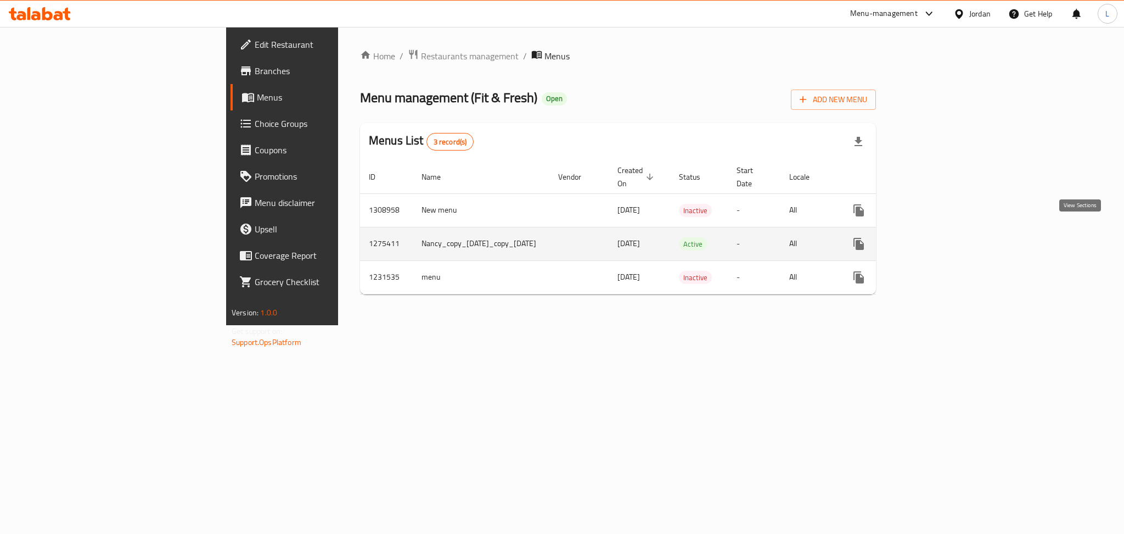
click at [560, 237] on icon "enhanced table" at bounding box center [937, 243] width 13 height 13
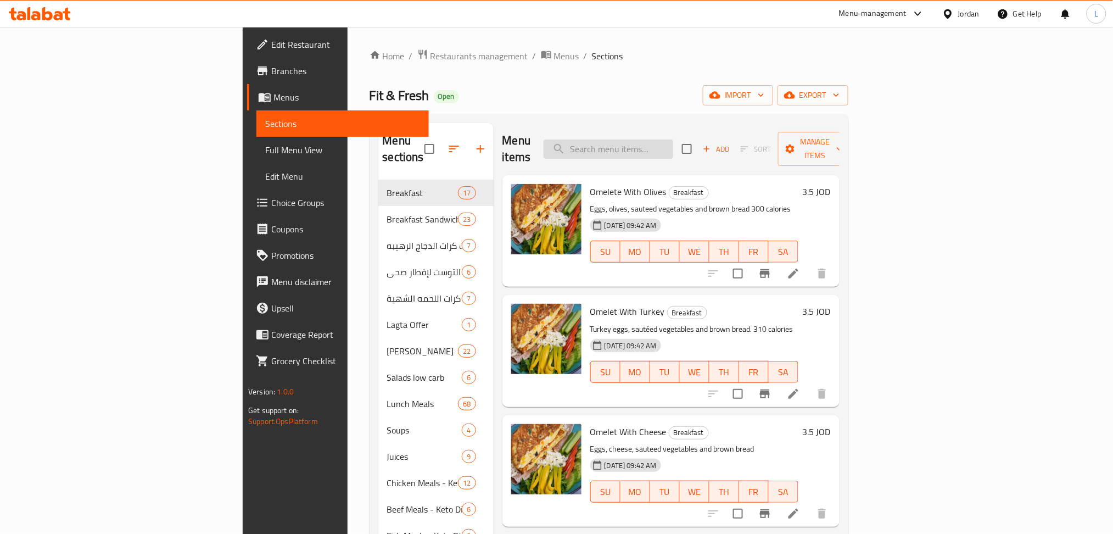
click at [560, 145] on input "search" at bounding box center [608, 148] width 130 height 19
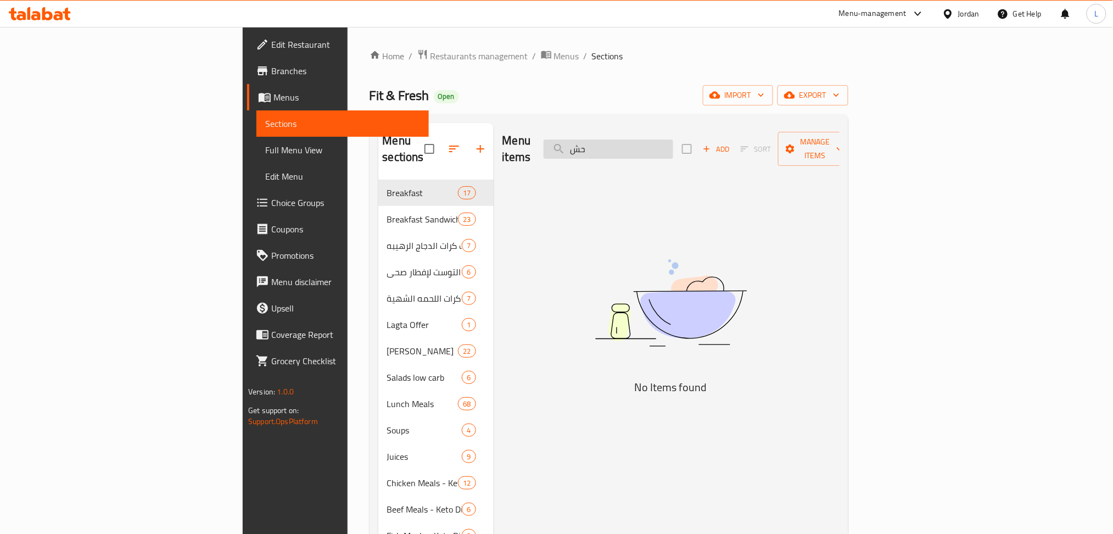
type input "ح"
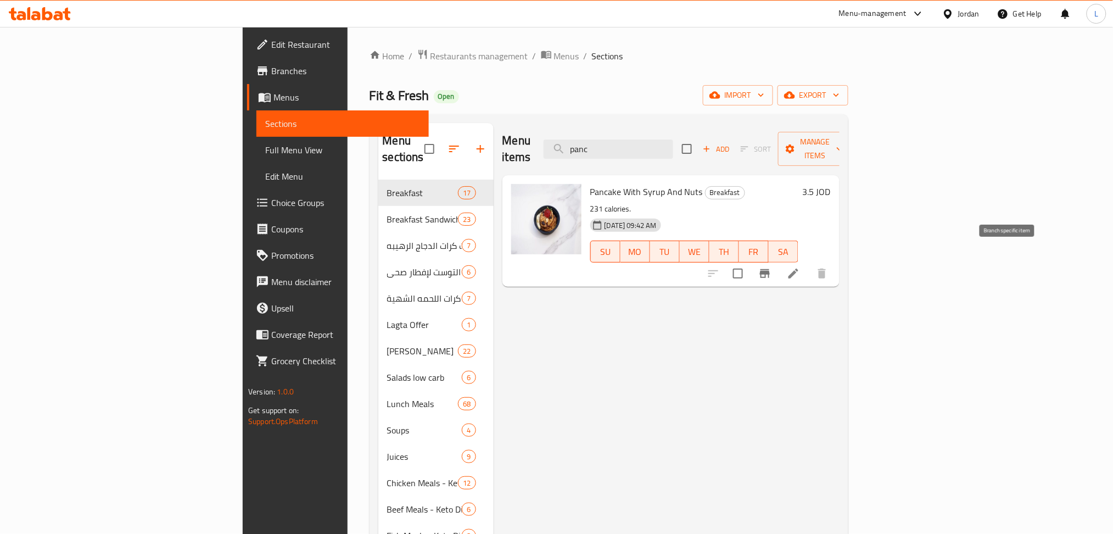
type input "panc"
click at [560, 269] on icon "Branch-specific-item" at bounding box center [765, 273] width 10 height 9
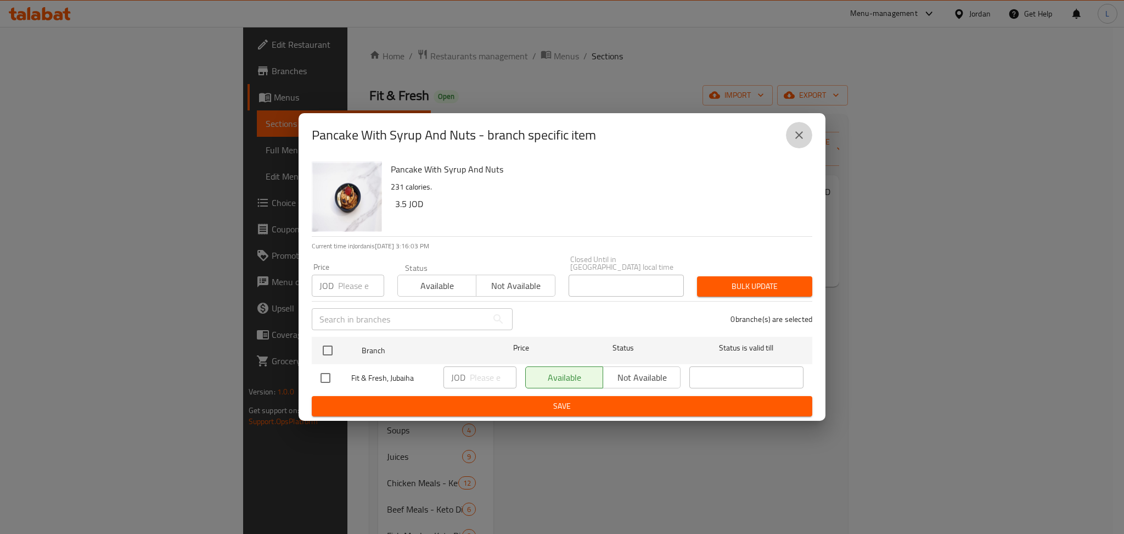
click at [560, 141] on icon "close" at bounding box center [799, 134] width 13 height 13
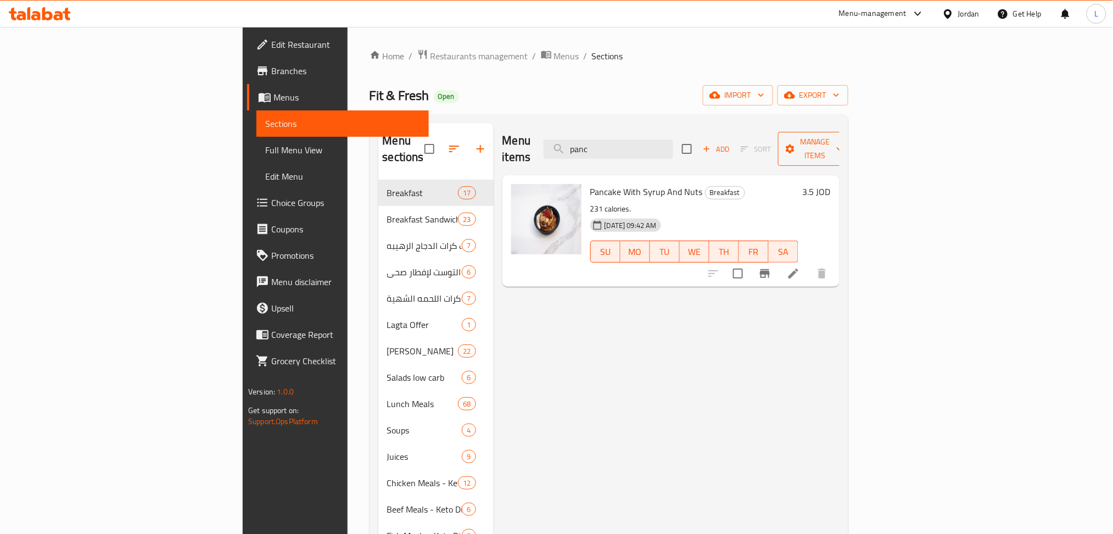
click at [560, 141] on span "Manage items" at bounding box center [815, 148] width 56 height 27
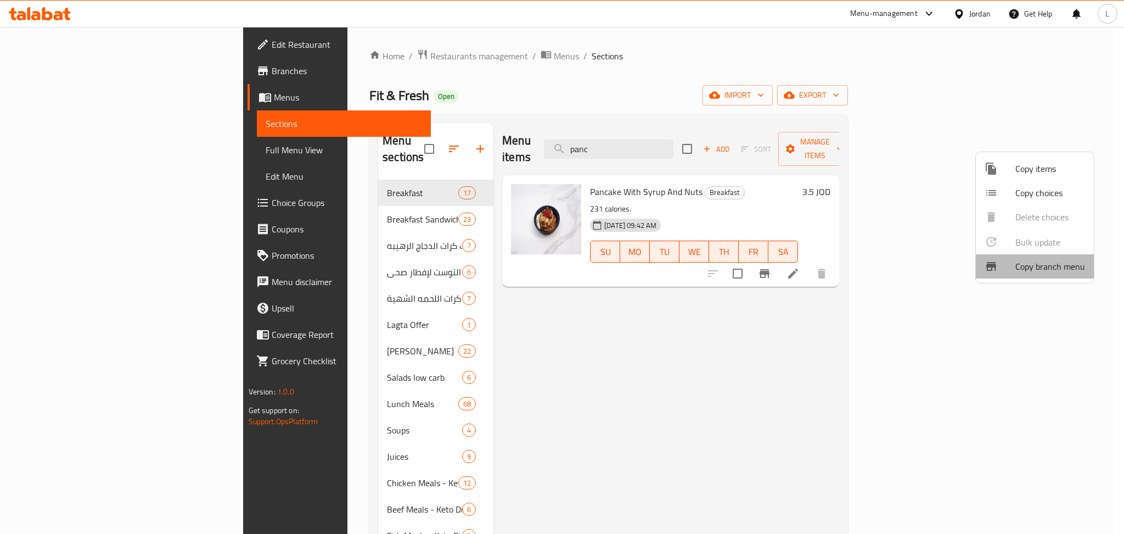
click at [560, 265] on span "Copy branch menu" at bounding box center [1050, 266] width 70 height 13
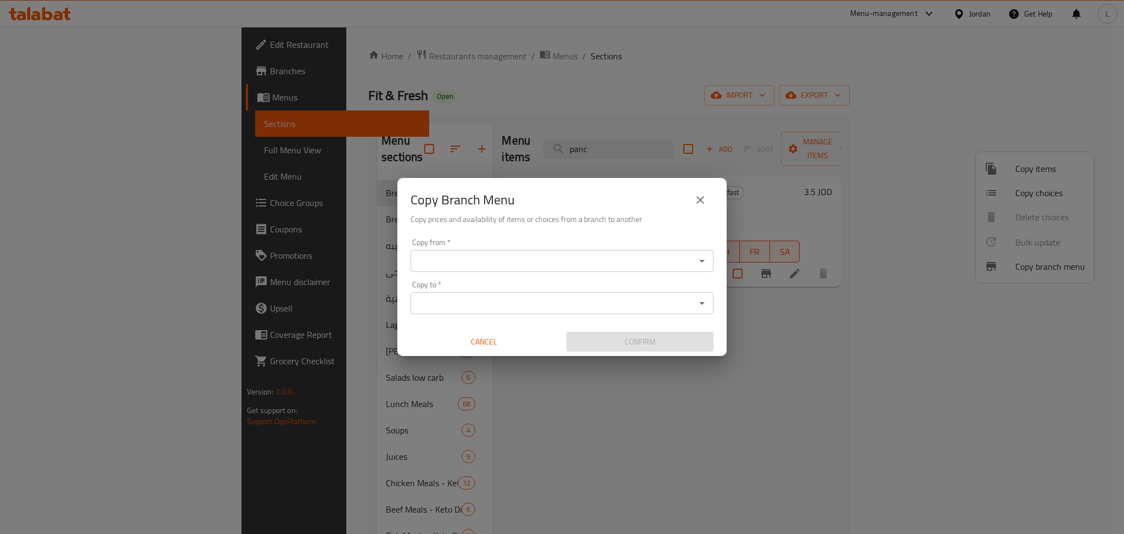
click at [505, 263] on input "Copy from   *" at bounding box center [553, 260] width 278 height 15
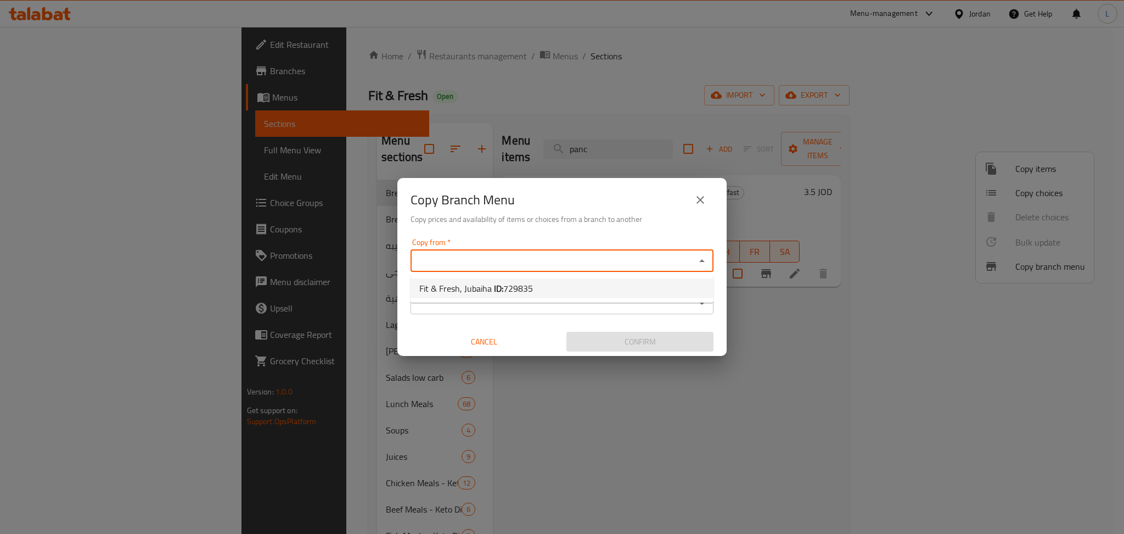
click at [539, 308] on input "Copy to   *" at bounding box center [553, 302] width 278 height 15
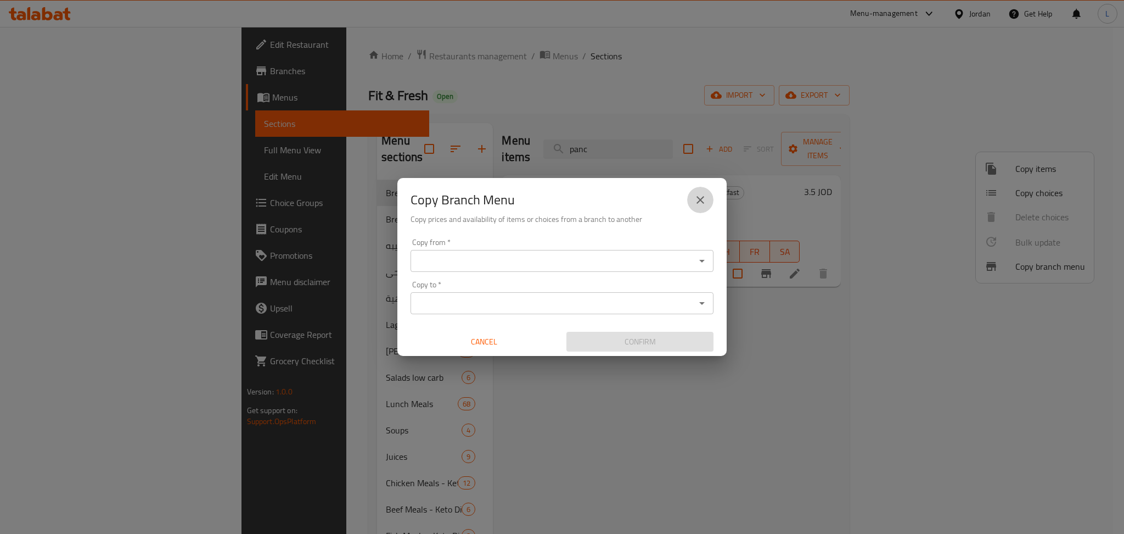
click at [560, 193] on icon "close" at bounding box center [700, 199] width 13 height 13
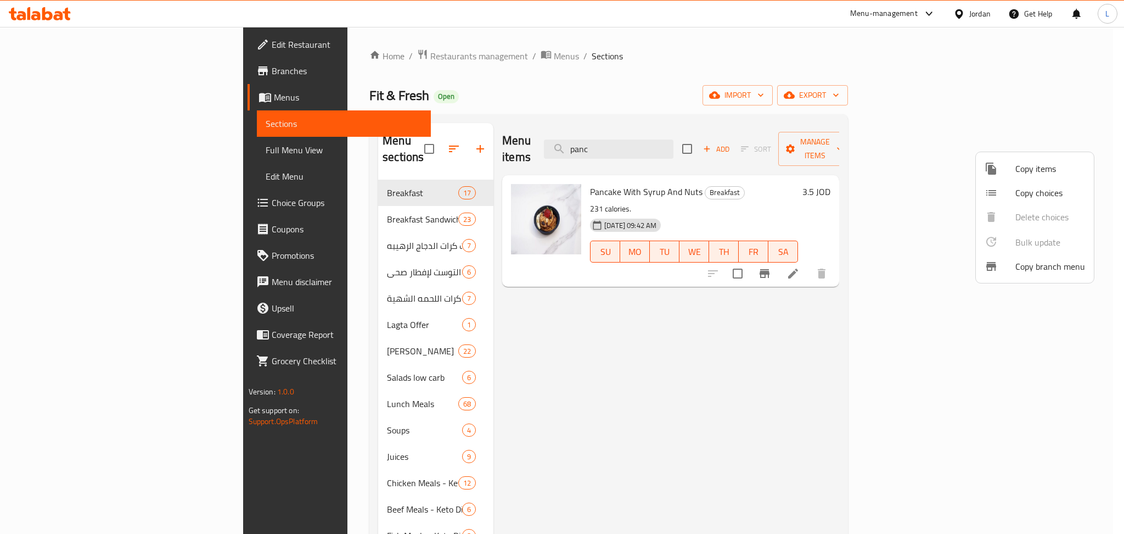
click at [560, 389] on div at bounding box center [562, 267] width 1124 height 534
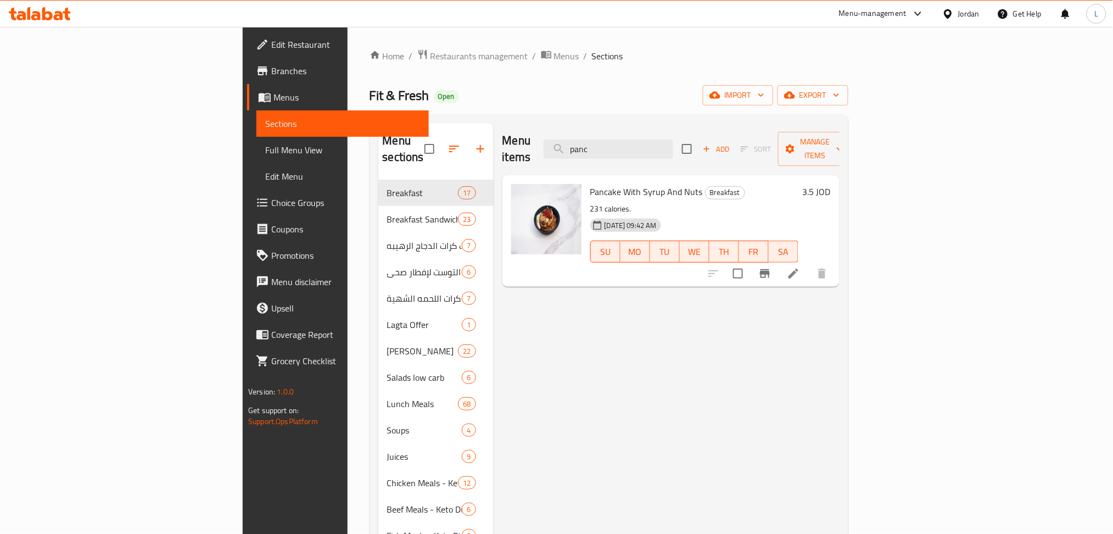
click at [271, 70] on span "Branches" at bounding box center [345, 70] width 149 height 13
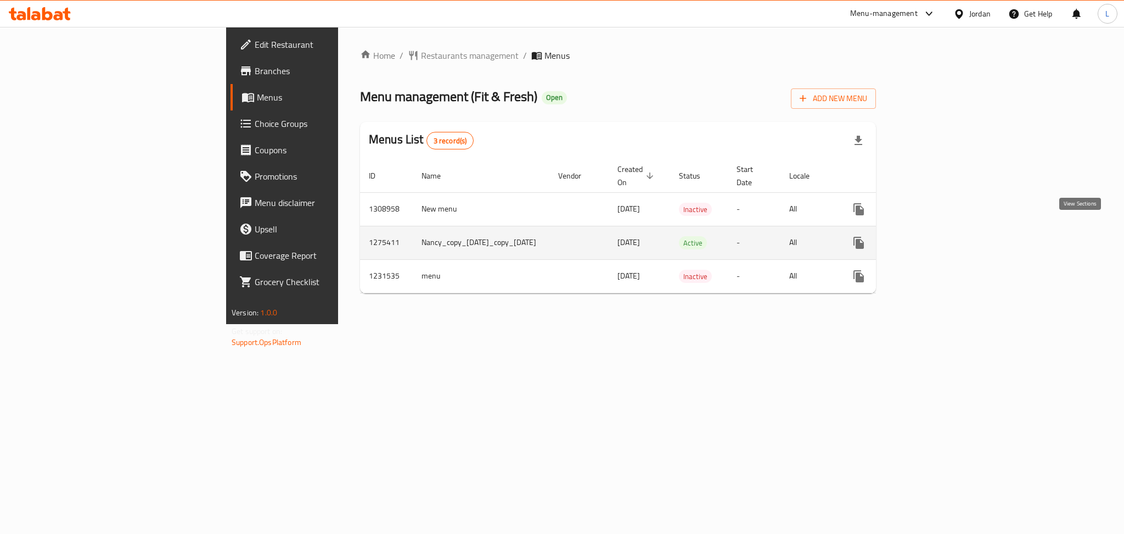
click at [945, 236] on icon "enhanced table" at bounding box center [937, 242] width 13 height 13
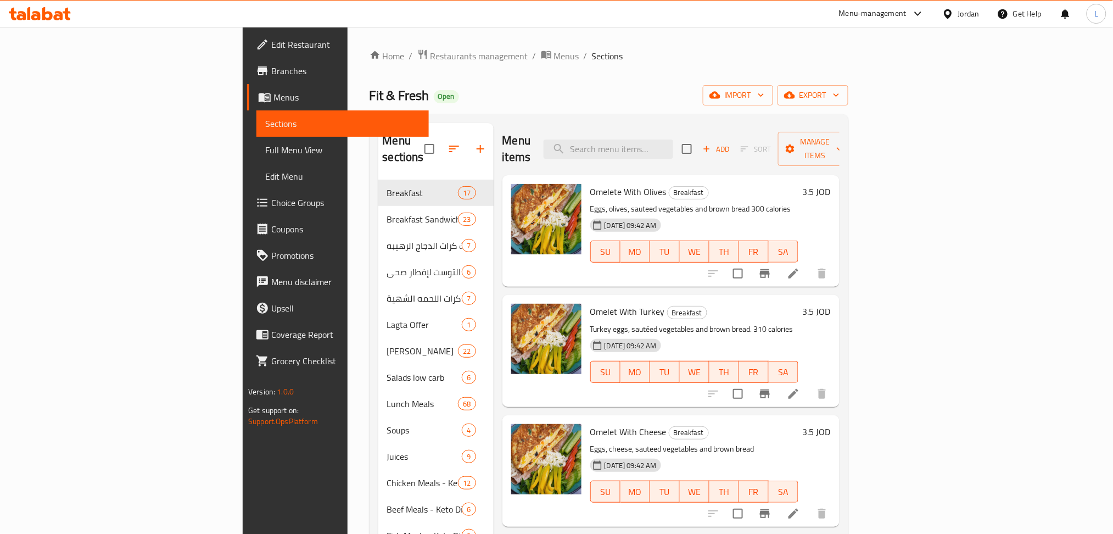
click at [271, 73] on span "Branches" at bounding box center [345, 70] width 149 height 13
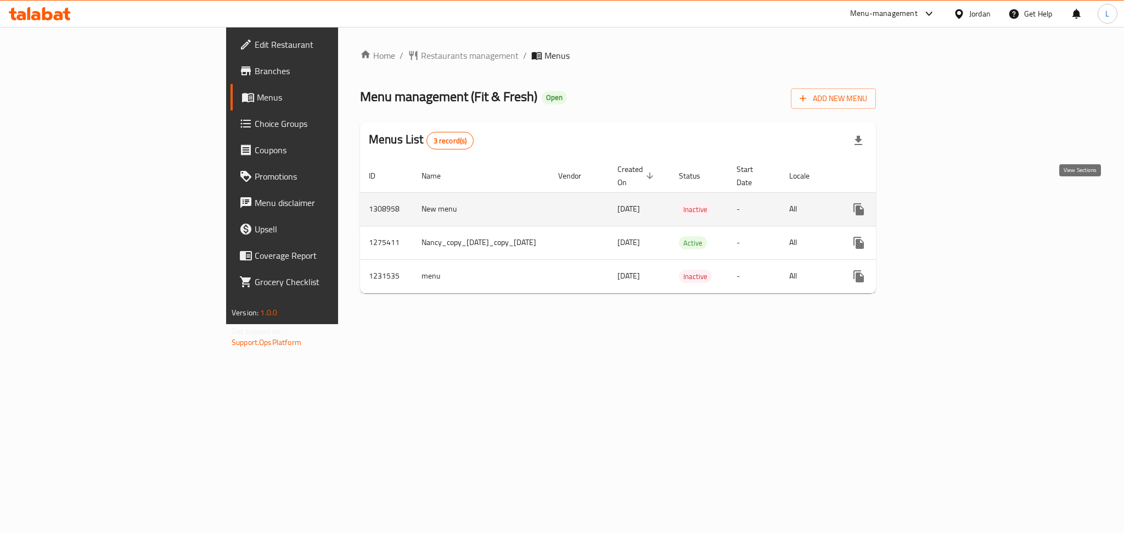
click at [945, 203] on icon "enhanced table" at bounding box center [937, 209] width 13 height 13
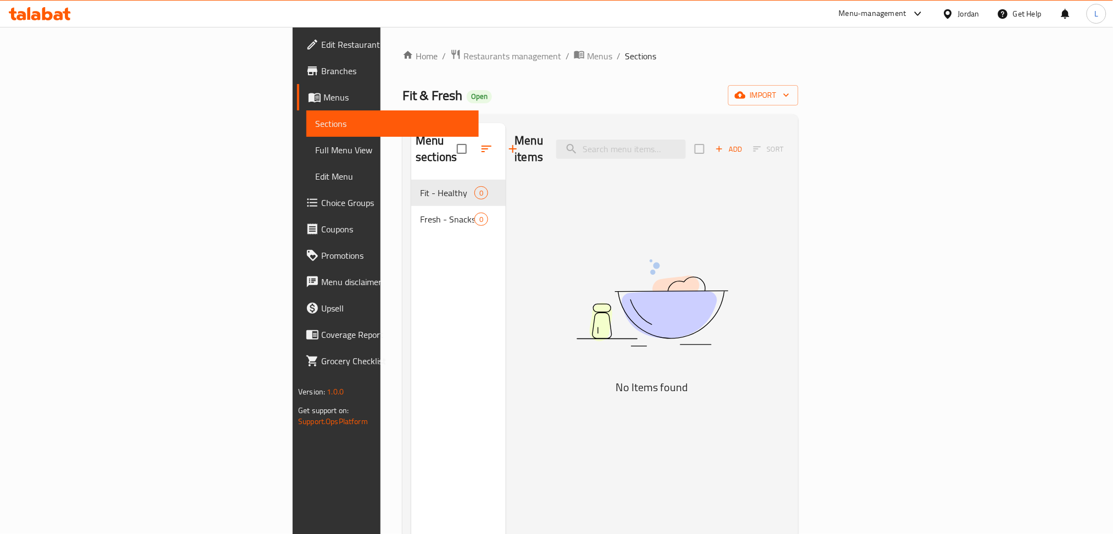
click at [323, 94] on span "Menus" at bounding box center [396, 97] width 147 height 13
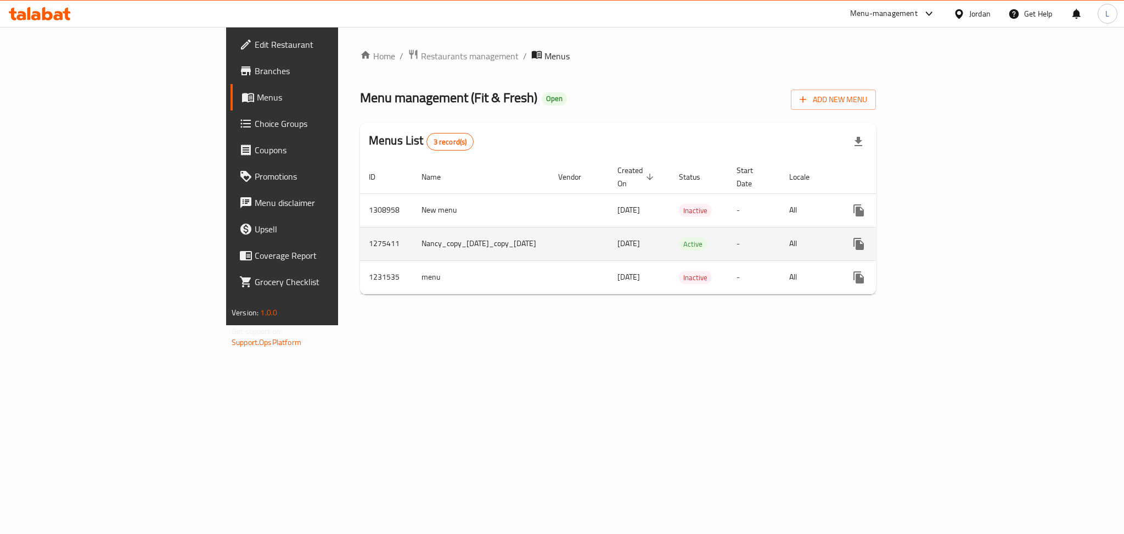
click at [951, 238] on link "enhanced table" at bounding box center [938, 244] width 26 height 26
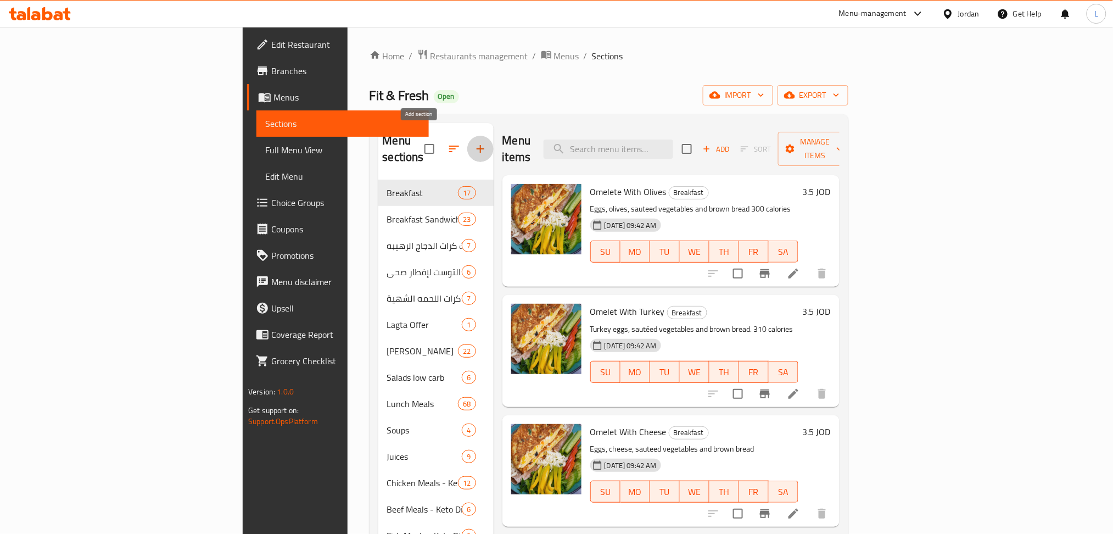
click at [474, 143] on icon "button" at bounding box center [480, 148] width 13 height 13
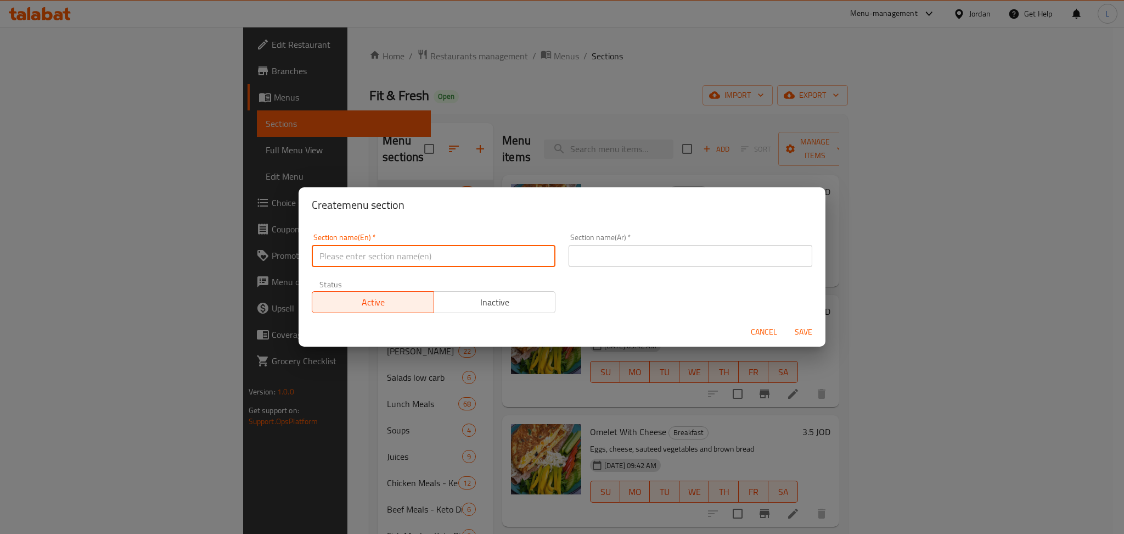
click at [360, 249] on input "text" at bounding box center [434, 256] width 244 height 22
type input "Items"
click at [650, 259] on input "text" at bounding box center [691, 256] width 244 height 22
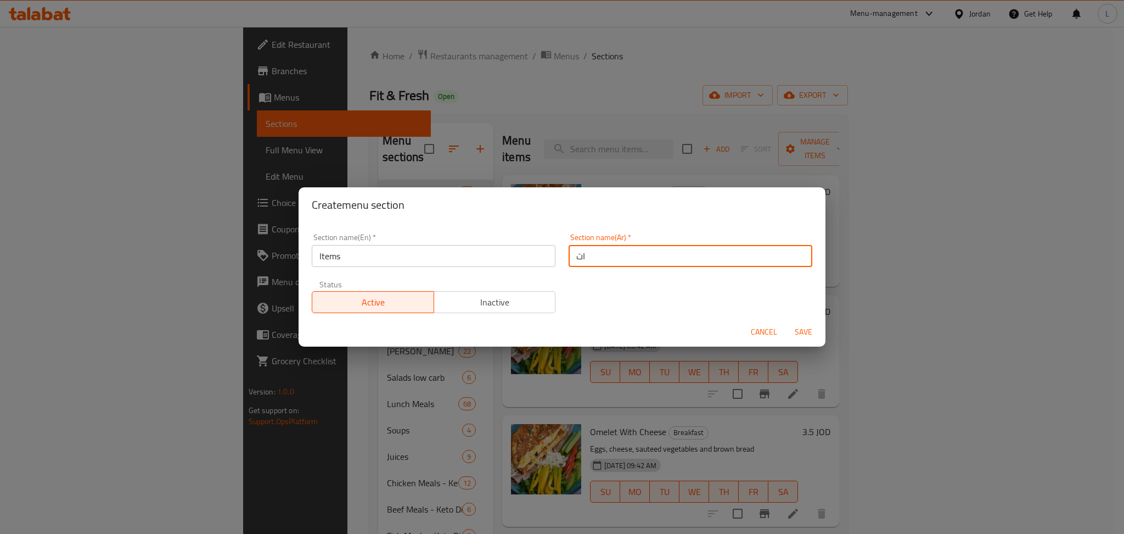
type input "ا"
type input "ت"
type input "ع"
type input "اصناف"
click at [802, 328] on span "Save" at bounding box center [803, 332] width 26 height 14
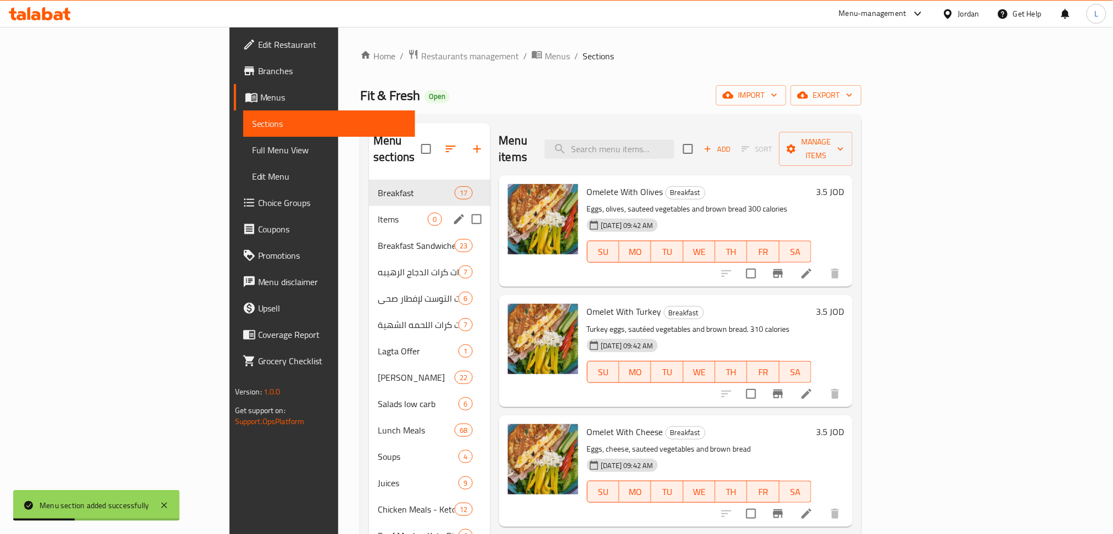
click at [378, 212] on span "Items" at bounding box center [403, 218] width 50 height 13
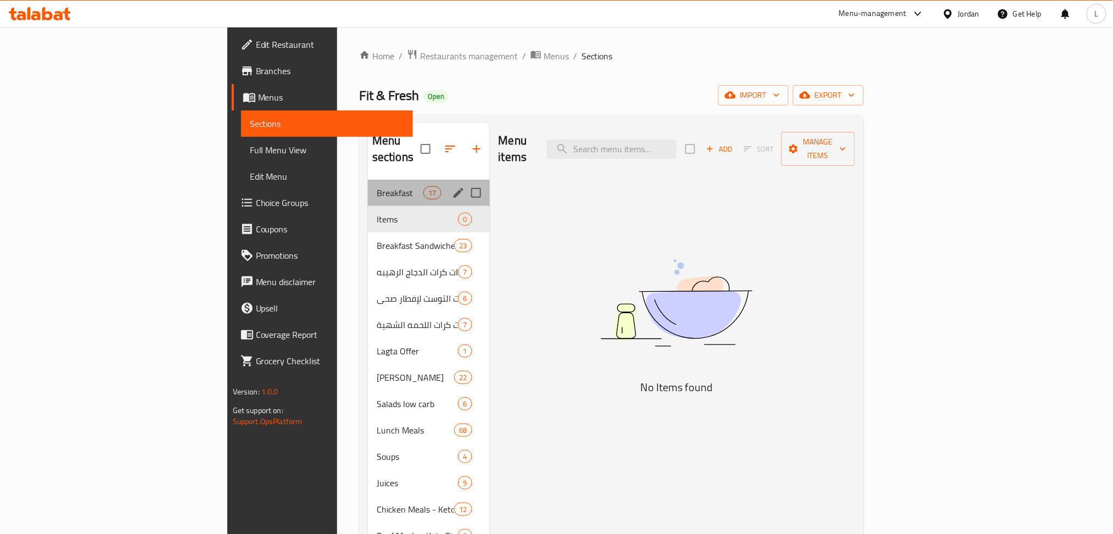
click at [368, 179] on div "Breakfast 17" at bounding box center [429, 192] width 122 height 26
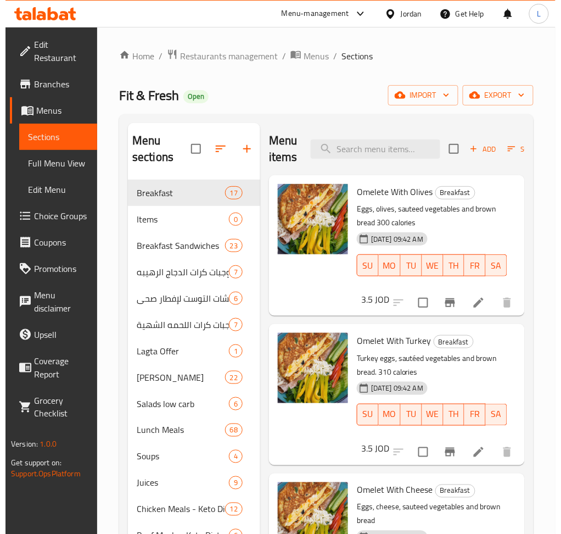
scroll to position [0, 103]
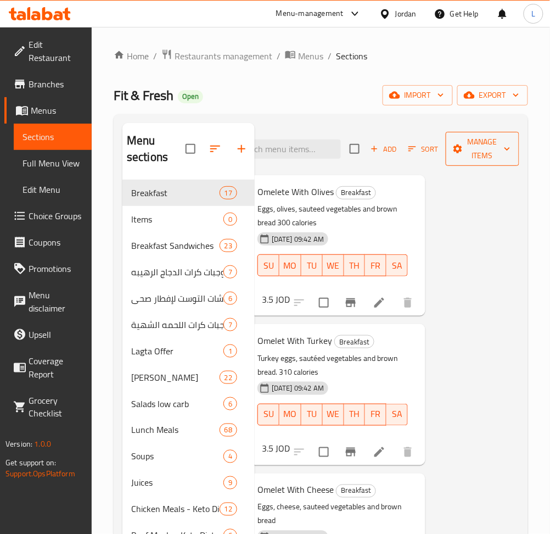
click at [461, 156] on span "Manage items" at bounding box center [482, 148] width 56 height 27
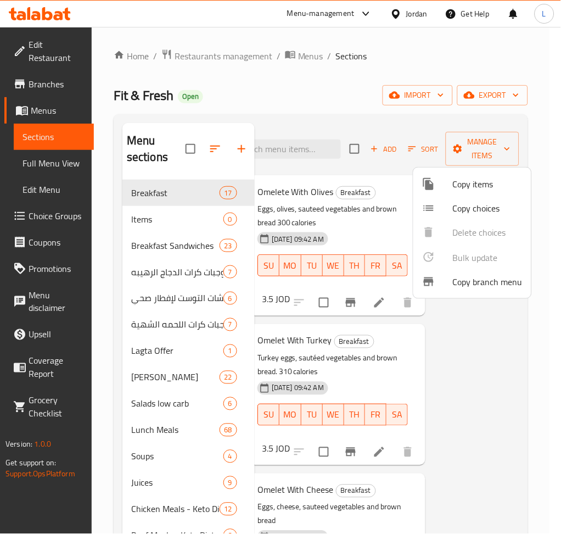
click at [467, 188] on span "Copy items" at bounding box center [488, 183] width 70 height 13
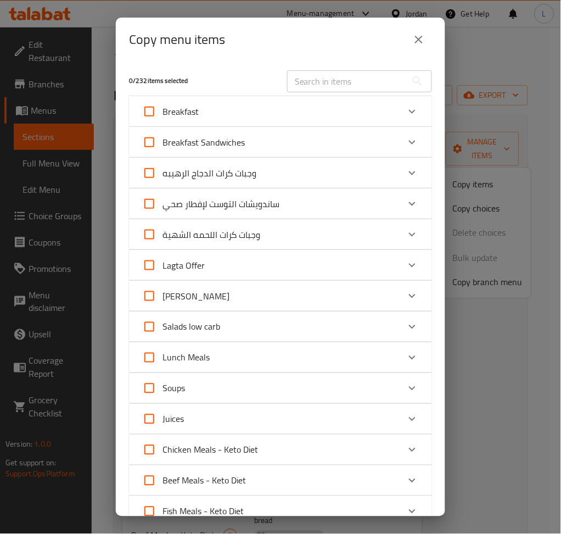
click at [337, 80] on input "text" at bounding box center [347, 81] width 120 height 22
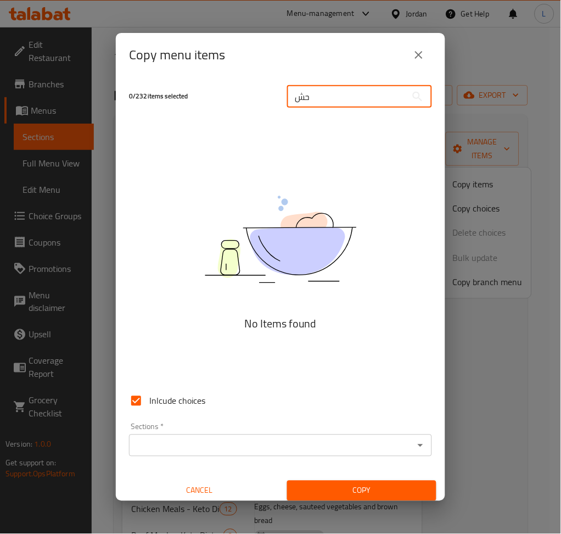
type input "ح"
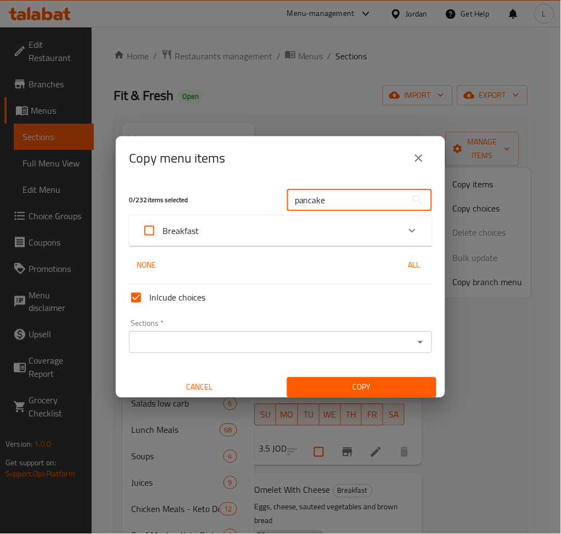
type input "pancake"
click at [312, 240] on div "Breakfast" at bounding box center [270, 230] width 257 height 26
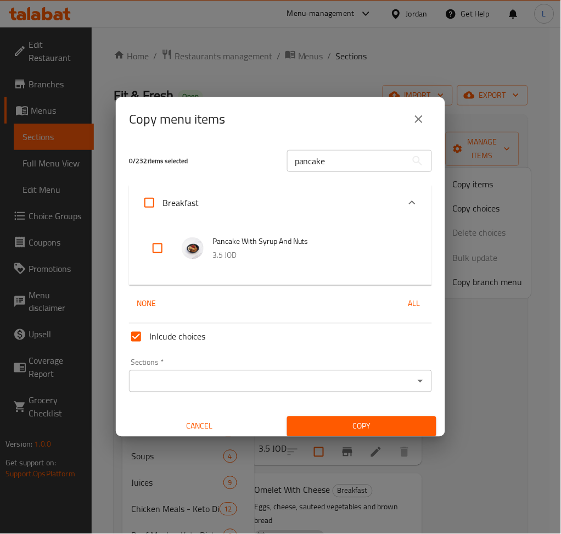
click at [156, 249] on input "checkbox" at bounding box center [157, 248] width 26 height 26
checkbox input "true"
click at [343, 156] on input "pancake" at bounding box center [347, 161] width 120 height 22
paste input "صدر مسالا"
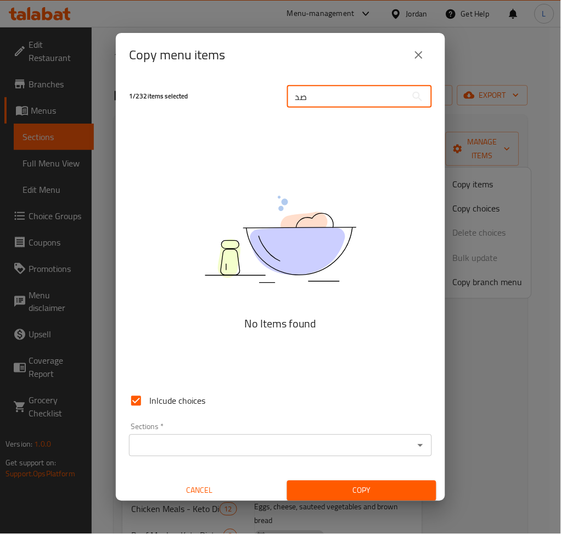
type input "ص"
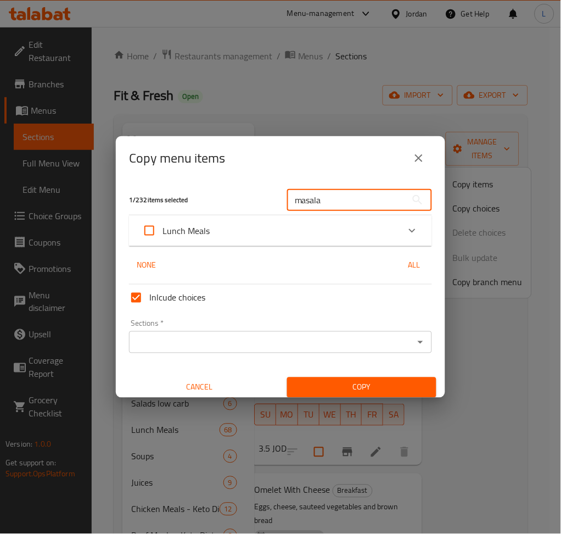
type input "masala"
click at [279, 239] on div "Lunch Meals" at bounding box center [270, 230] width 257 height 26
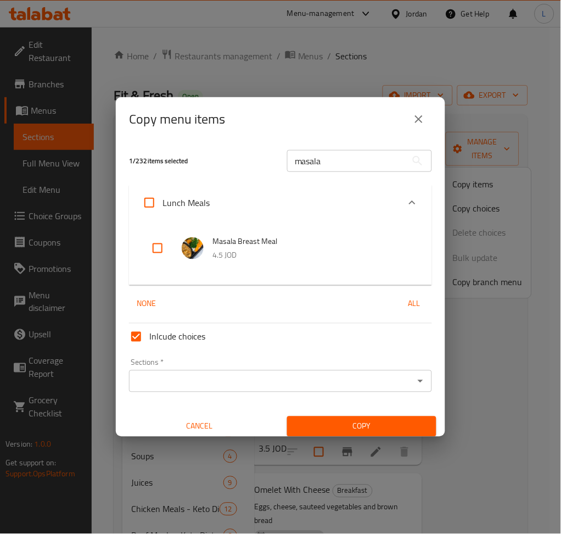
click at [159, 248] on input "checkbox" at bounding box center [157, 248] width 26 height 26
checkbox input "true"
click at [313, 160] on input "masala" at bounding box center [347, 161] width 120 height 22
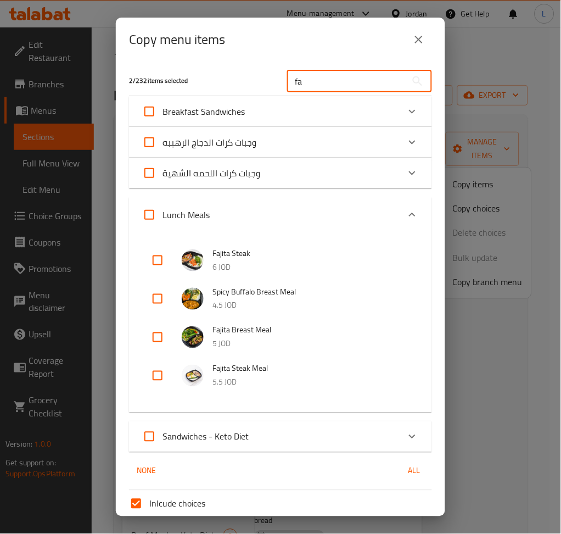
click at [326, 79] on input "fa" at bounding box center [347, 81] width 120 height 22
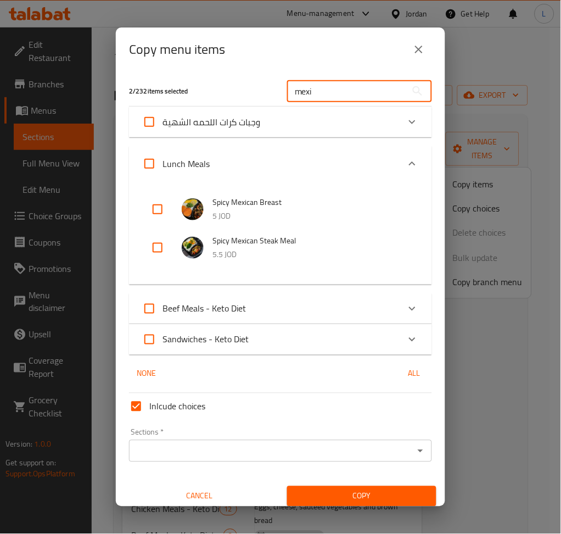
type input "mexi"
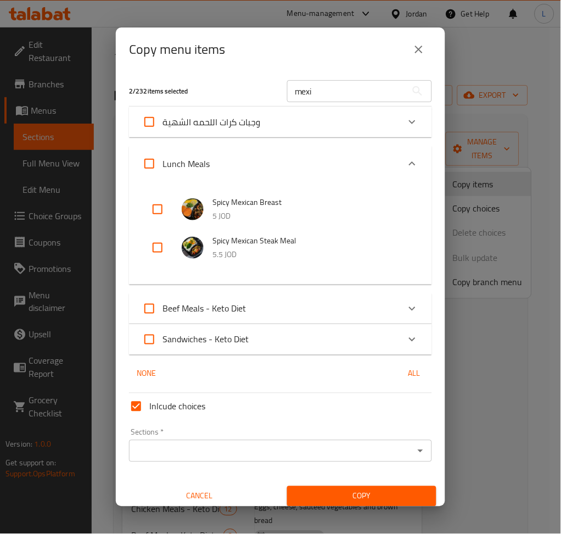
click at [321, 89] on input "mexi" at bounding box center [347, 91] width 120 height 22
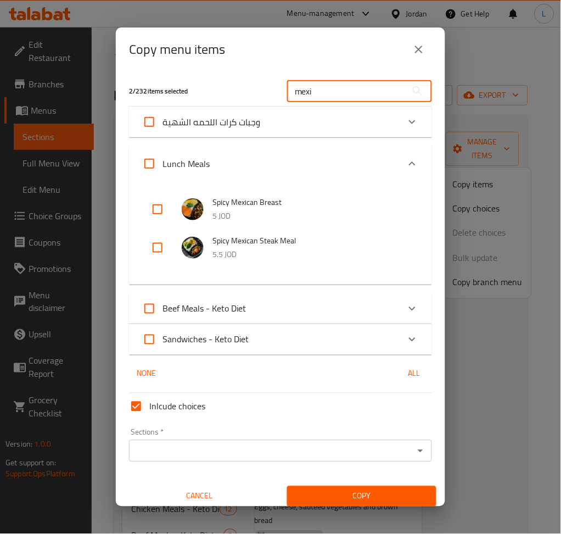
click at [322, 88] on input "mexi" at bounding box center [347, 91] width 120 height 22
click at [325, 89] on input "mexi" at bounding box center [347, 91] width 120 height 22
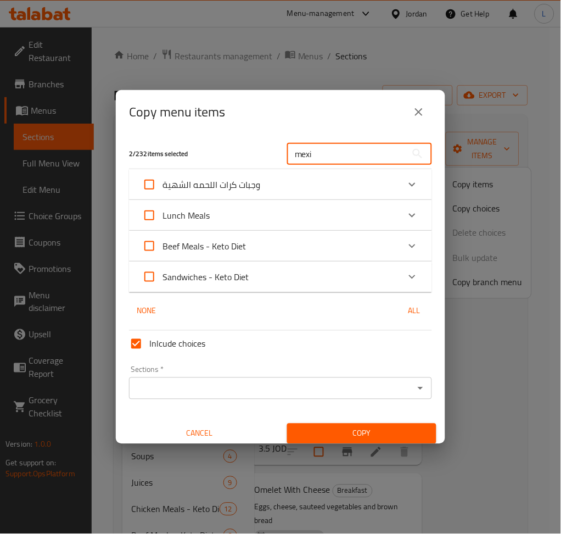
click at [339, 153] on input "mexi" at bounding box center [347, 154] width 120 height 22
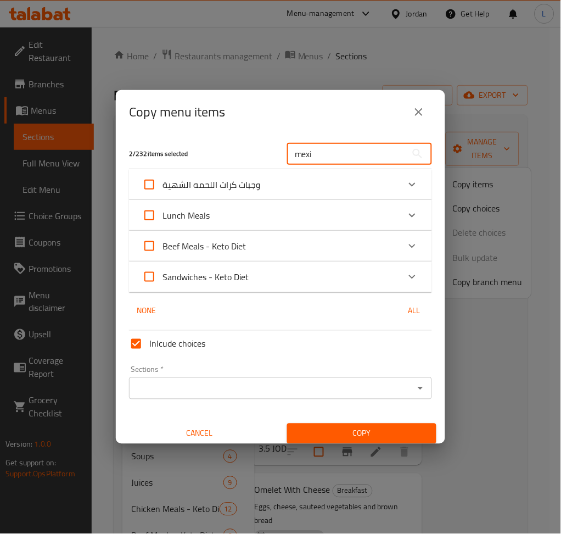
click at [330, 147] on input "mexi" at bounding box center [347, 154] width 120 height 22
click at [323, 153] on input "mexi" at bounding box center [347, 154] width 120 height 22
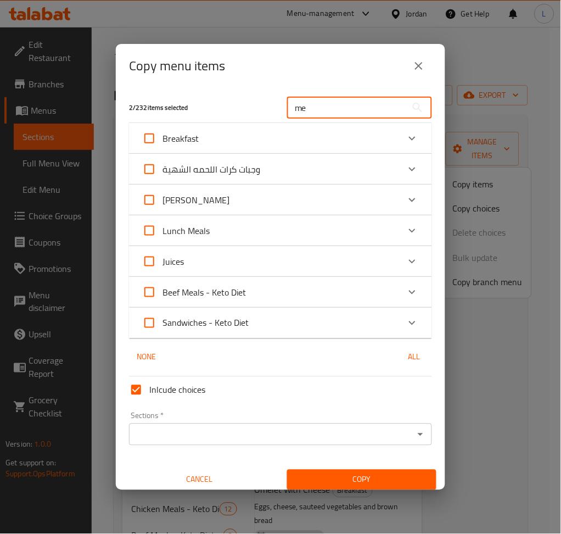
type input "m"
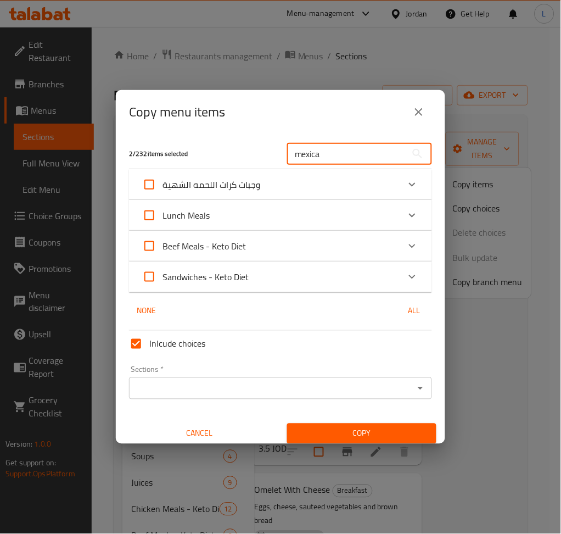
type input "mexica"
click at [409, 214] on icon "Expand" at bounding box center [412, 215] width 7 height 4
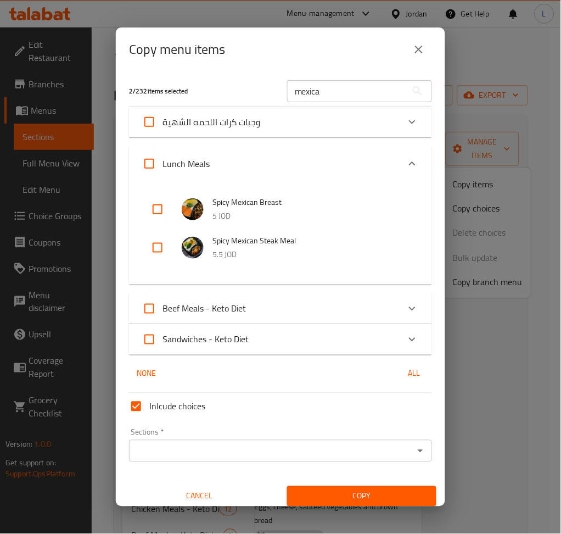
click at [319, 303] on div "Beef Meals - Keto Diet" at bounding box center [270, 308] width 257 height 26
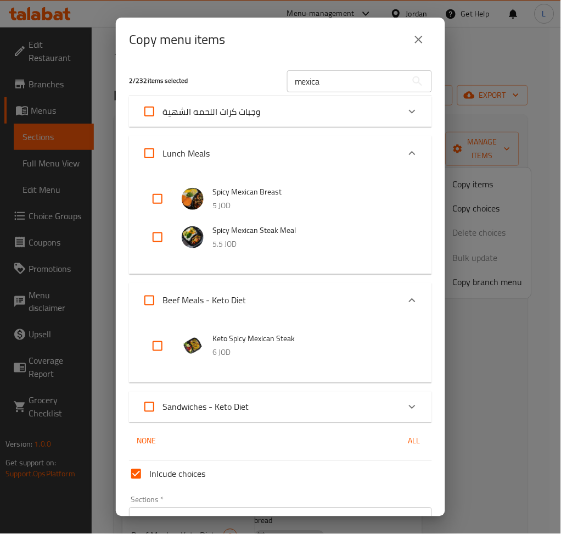
click at [344, 408] on div "Sandwiches - Keto Diet" at bounding box center [270, 407] width 257 height 26
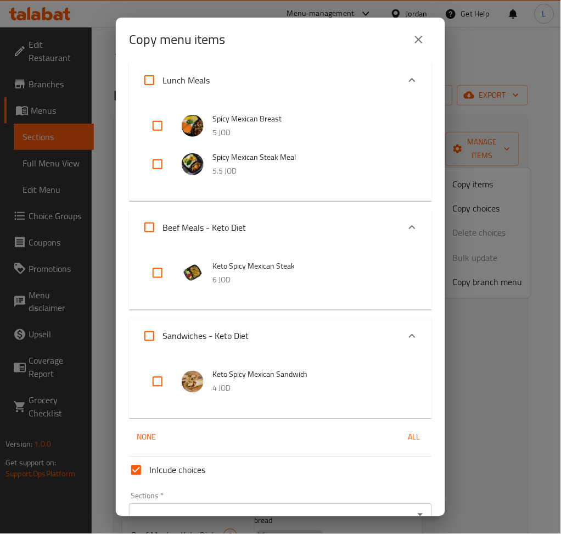
scroll to position [0, 0]
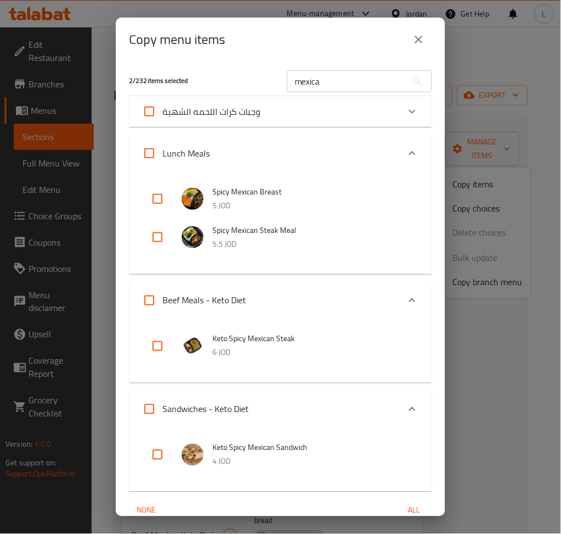
click at [309, 109] on div "وجبات كرات اللحمه الشهية" at bounding box center [270, 111] width 257 height 26
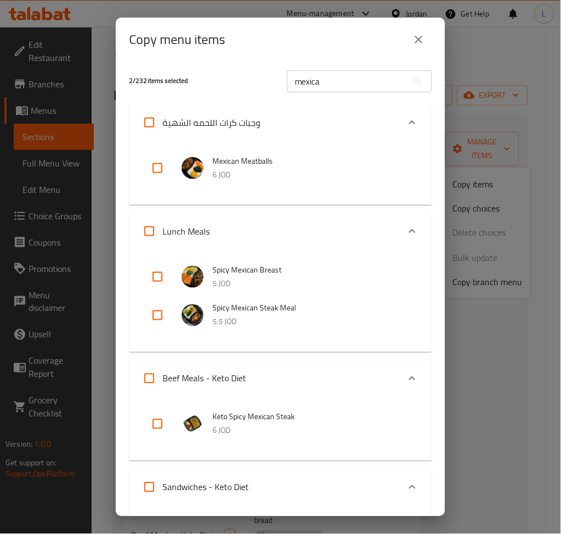
click at [156, 166] on input "checkbox" at bounding box center [157, 168] width 26 height 26
click at [154, 161] on input "checkbox" at bounding box center [157, 168] width 26 height 26
checkbox input "false"
click at [163, 279] on input "checkbox" at bounding box center [157, 276] width 26 height 26
checkbox input "true"
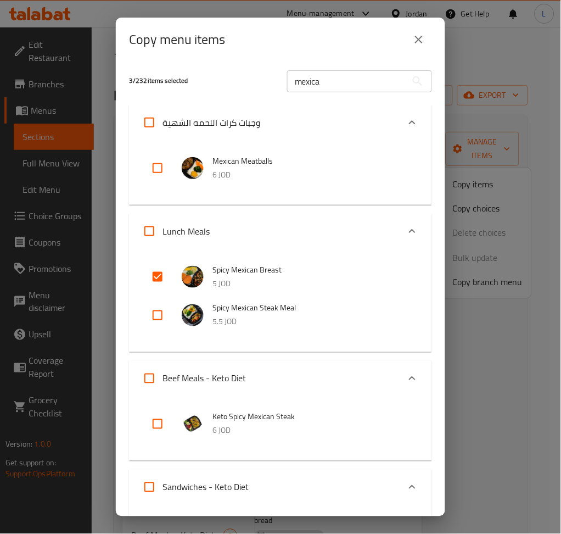
click at [356, 86] on input "mexica" at bounding box center [347, 81] width 120 height 22
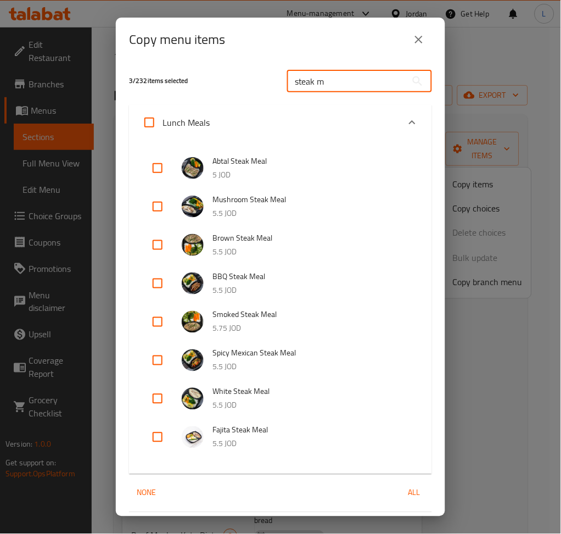
type input "steak m"
click at [150, 205] on input "checkbox" at bounding box center [157, 206] width 26 height 26
checkbox input "true"
click at [341, 88] on input "steak m" at bounding box center [347, 81] width 120 height 22
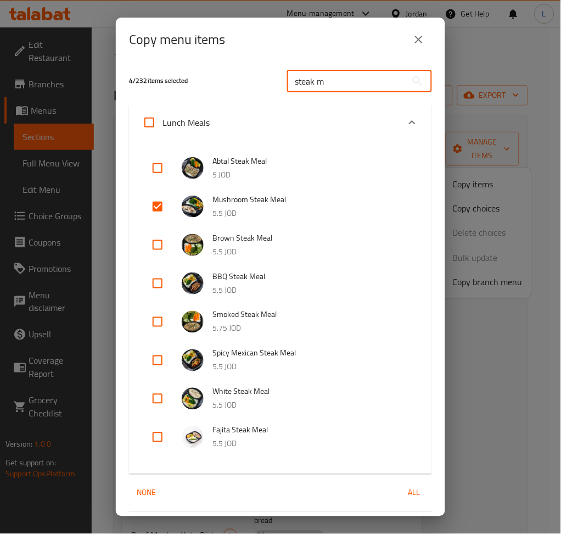
click at [341, 88] on input "steak m" at bounding box center [347, 81] width 120 height 22
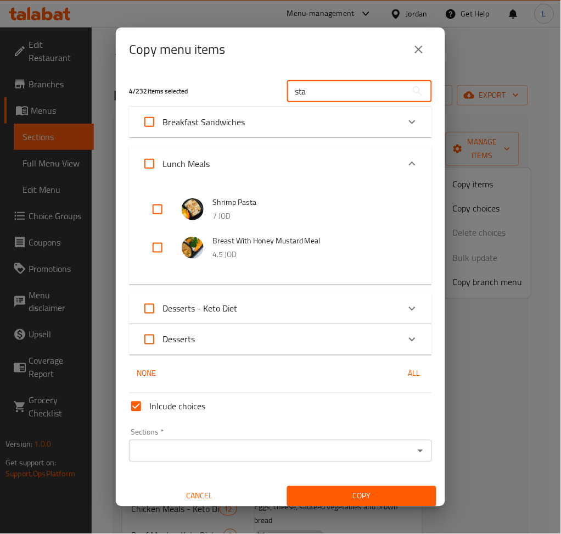
click at [324, 308] on div "Desserts - Keto Diet" at bounding box center [270, 308] width 257 height 26
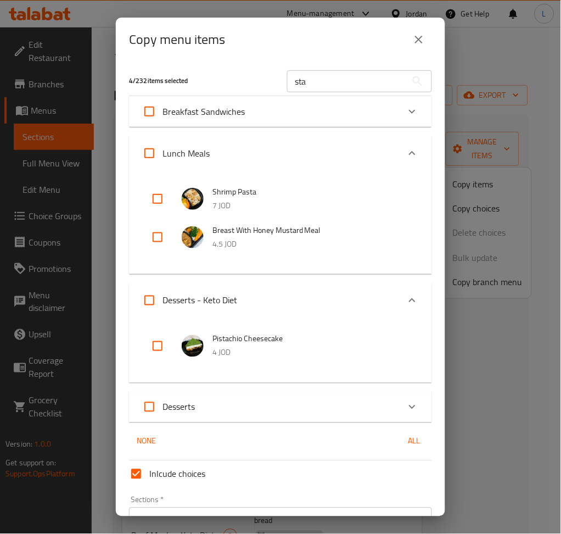
click at [328, 404] on div "Desserts" at bounding box center [270, 407] width 257 height 26
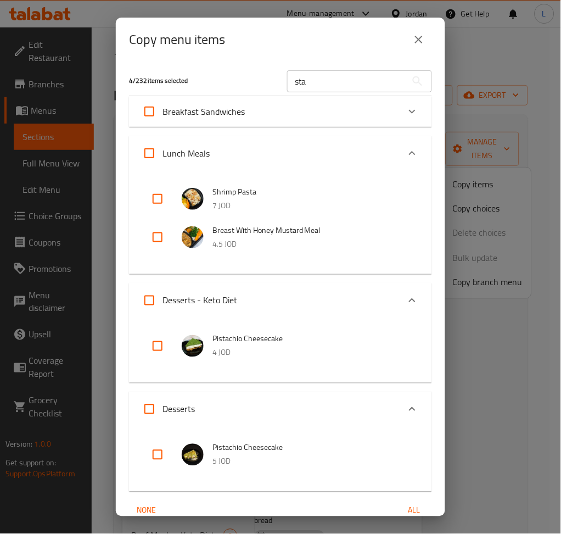
click at [317, 407] on div "Desserts" at bounding box center [270, 409] width 257 height 26
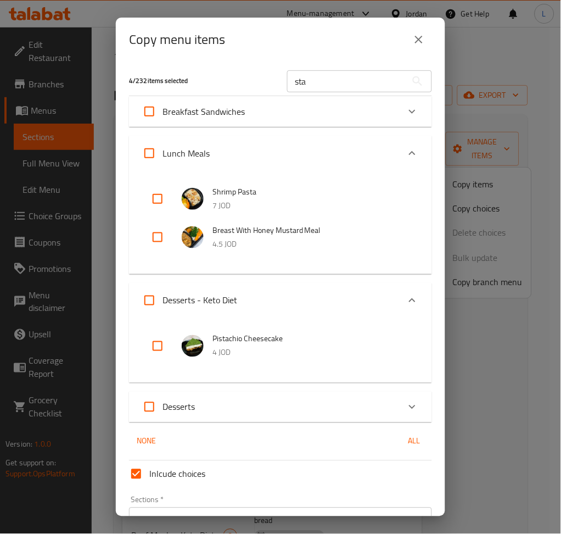
click at [328, 110] on div "Breakfast Sandwiches" at bounding box center [270, 111] width 257 height 26
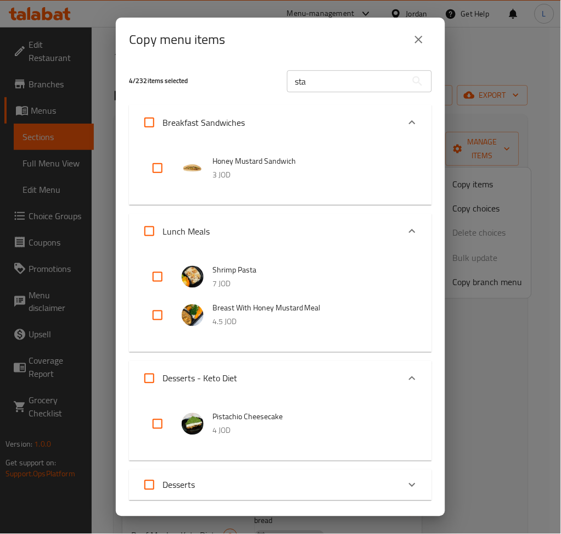
click at [322, 87] on input "sta" at bounding box center [347, 81] width 120 height 22
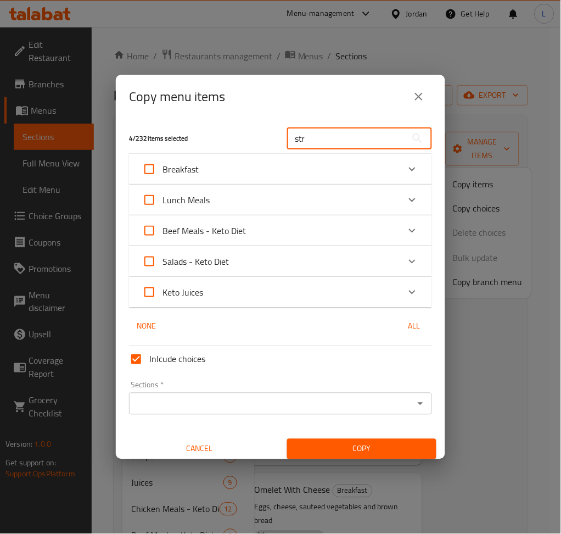
type input "str"
click at [399, 163] on div "Expand" at bounding box center [412, 169] width 26 height 26
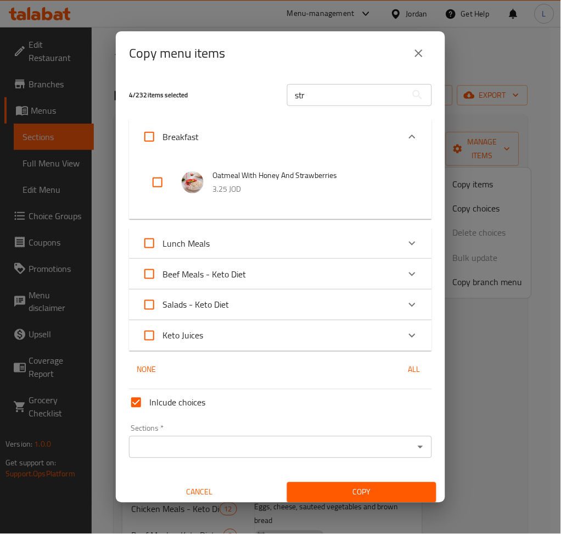
click at [381, 237] on div "Lunch Meals" at bounding box center [270, 243] width 257 height 26
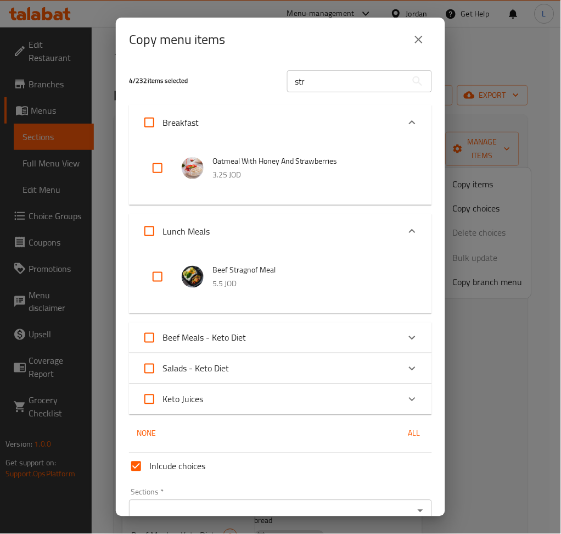
click at [156, 281] on input "checkbox" at bounding box center [157, 276] width 26 height 26
checkbox input "true"
click at [346, 335] on div "Beef Meals - Keto Diet" at bounding box center [270, 337] width 257 height 26
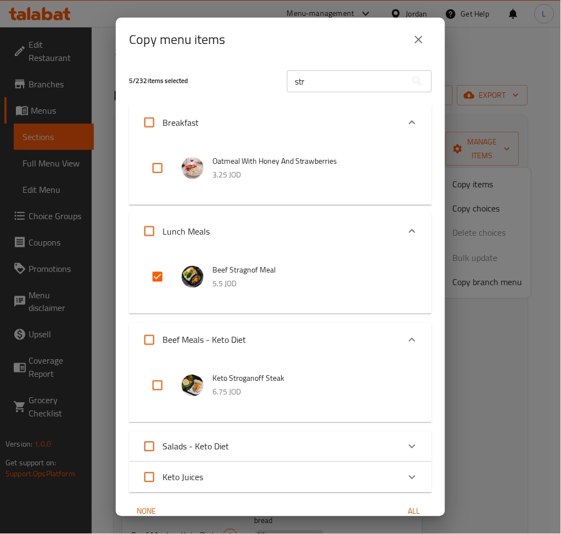
click at [323, 71] on input "str" at bounding box center [347, 81] width 120 height 22
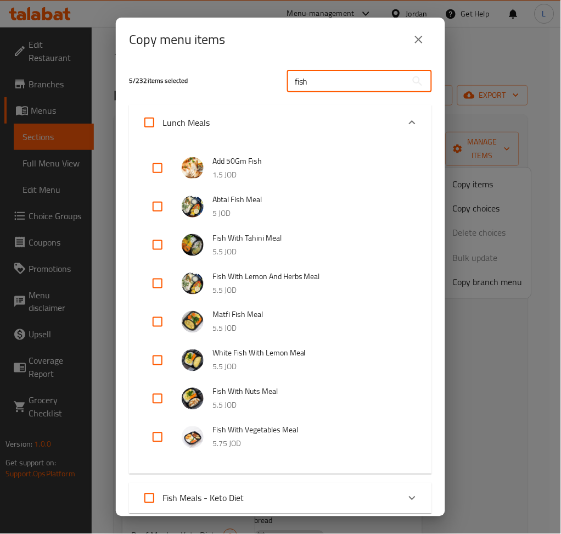
type input "fish"
click at [153, 249] on input "checkbox" at bounding box center [157, 245] width 26 height 26
checkbox input "true"
drag, startPoint x: 155, startPoint y: 319, endPoint x: 205, endPoint y: 320, distance: 49.4
click at [155, 319] on input "checkbox" at bounding box center [157, 321] width 26 height 26
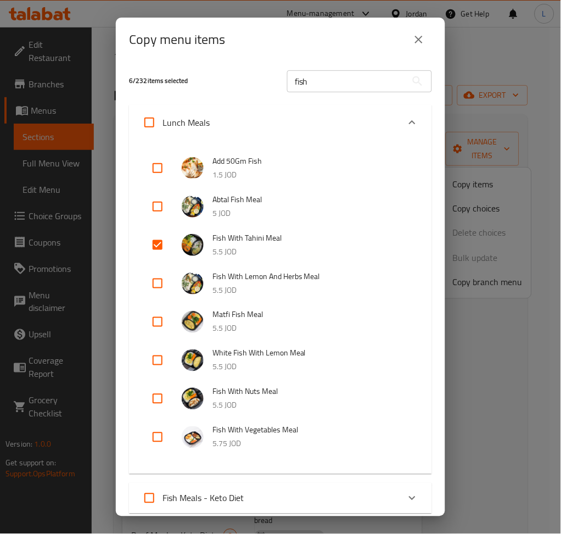
checkbox input "true"
click at [318, 74] on input "fish" at bounding box center [347, 81] width 120 height 22
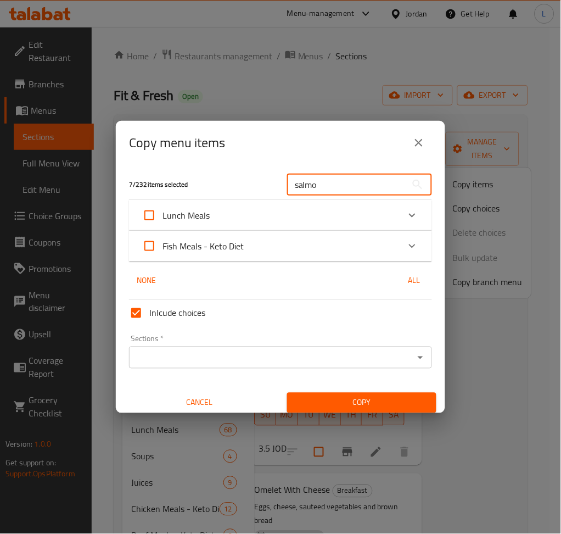
type input "salmo"
click at [301, 210] on div "Lunch Meals" at bounding box center [270, 215] width 257 height 26
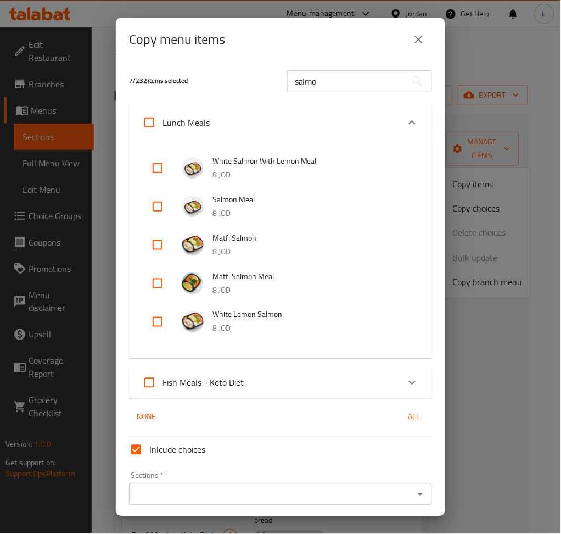
click at [156, 204] on input "checkbox" at bounding box center [157, 206] width 26 height 26
checkbox input "false"
click at [159, 277] on input "checkbox" at bounding box center [157, 283] width 26 height 26
checkbox input "true"
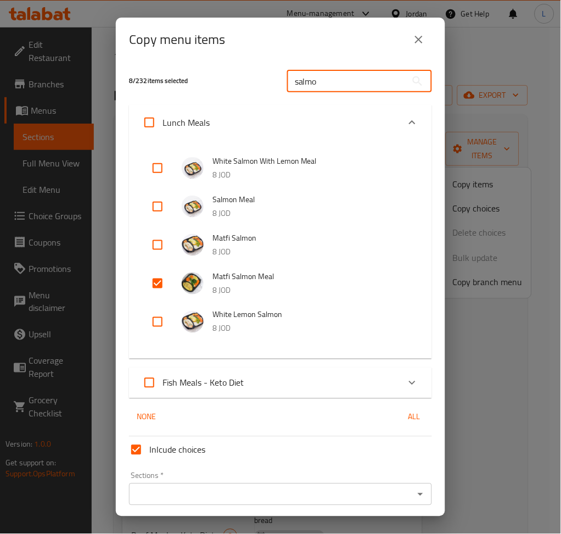
click at [307, 87] on input "salmo" at bounding box center [347, 81] width 120 height 22
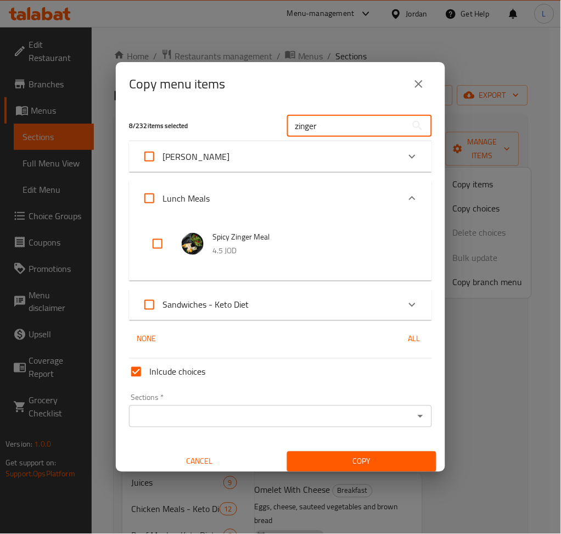
type input "zinger"
click at [254, 165] on div "سناكات لوكارب" at bounding box center [270, 156] width 257 height 26
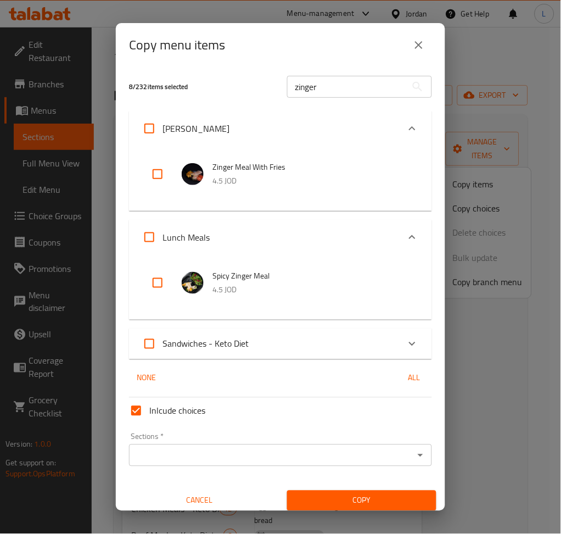
click at [160, 285] on input "checkbox" at bounding box center [157, 283] width 26 height 26
click at [262, 338] on div "Sandwiches - Keto Diet" at bounding box center [270, 343] width 257 height 26
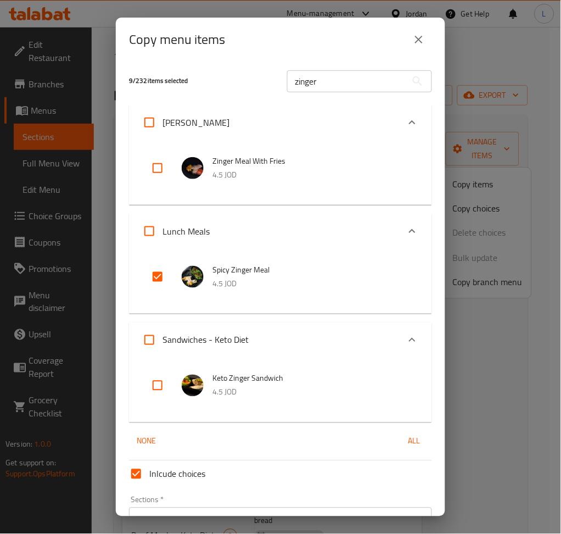
click at [157, 282] on input "checkbox" at bounding box center [157, 276] width 26 height 26
checkbox input "false"
click at [152, 169] on input "checkbox" at bounding box center [157, 168] width 26 height 26
checkbox input "true"
click at [158, 275] on input "checkbox" at bounding box center [157, 276] width 26 height 26
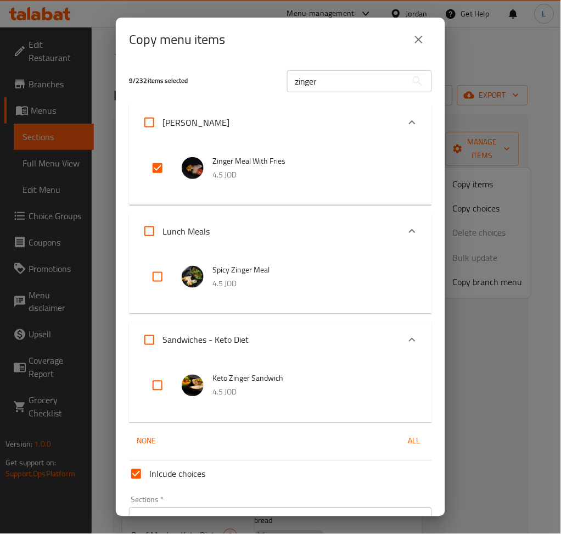
checkbox input "true"
click at [302, 82] on input "zinger" at bounding box center [347, 81] width 120 height 22
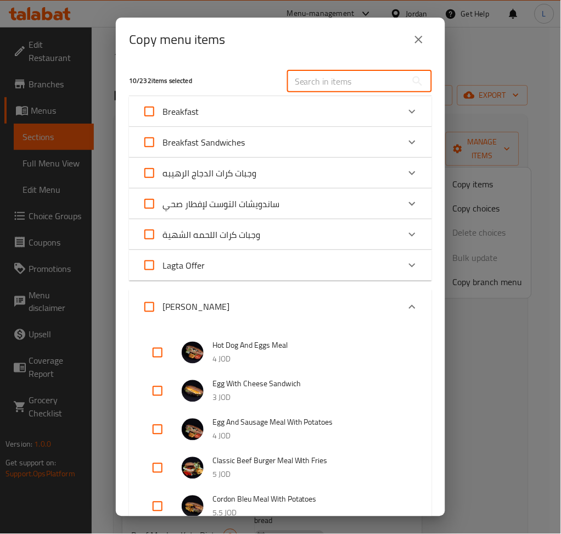
click at [315, 84] on input "text" at bounding box center [347, 81] width 120 height 22
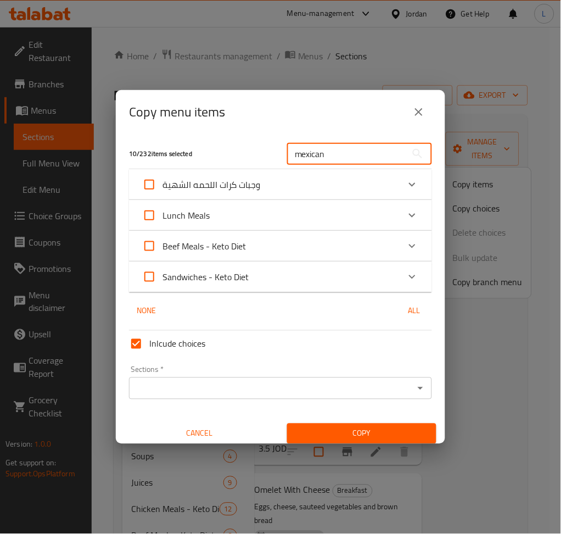
click at [328, 188] on div "وجبات كرات اللحمه الشهية" at bounding box center [270, 184] width 257 height 26
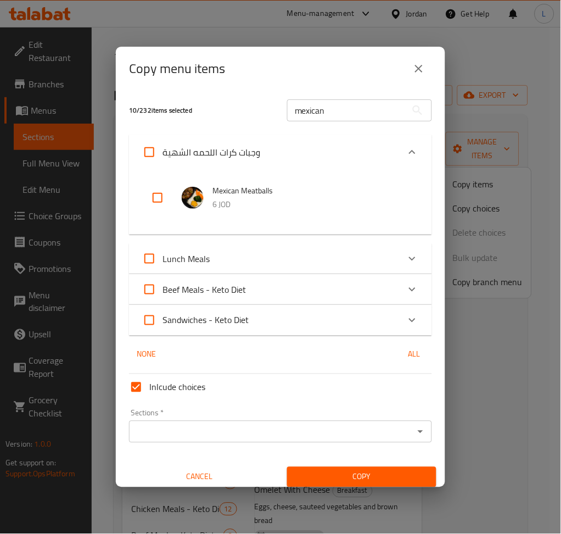
click at [261, 266] on div "Lunch Meals" at bounding box center [270, 258] width 257 height 26
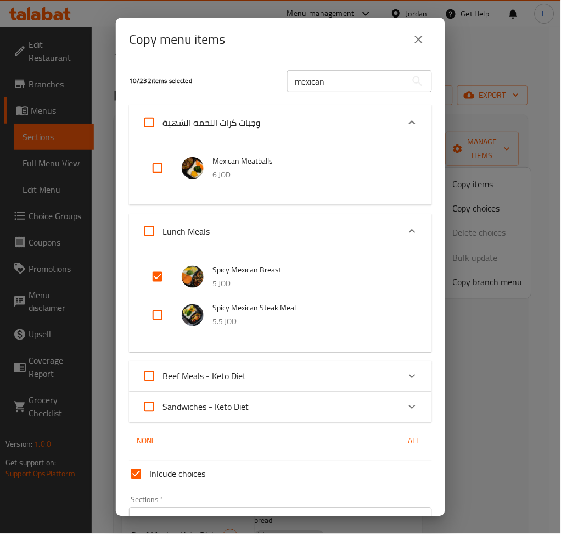
click at [332, 355] on div "10 / 232 items selected mexican ​ وجبات كرات اللحمه الشهية Mexican Meatballs 6 …" at bounding box center [280, 288] width 329 height 454
click at [336, 374] on div "Beef Meals - Keto Diet" at bounding box center [270, 376] width 257 height 26
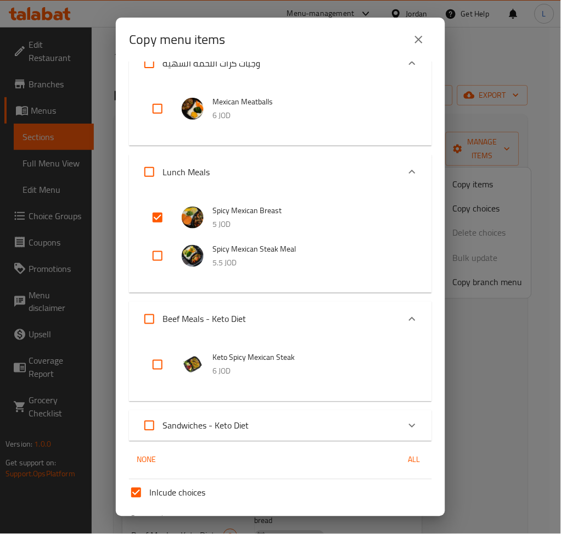
scroll to position [142, 0]
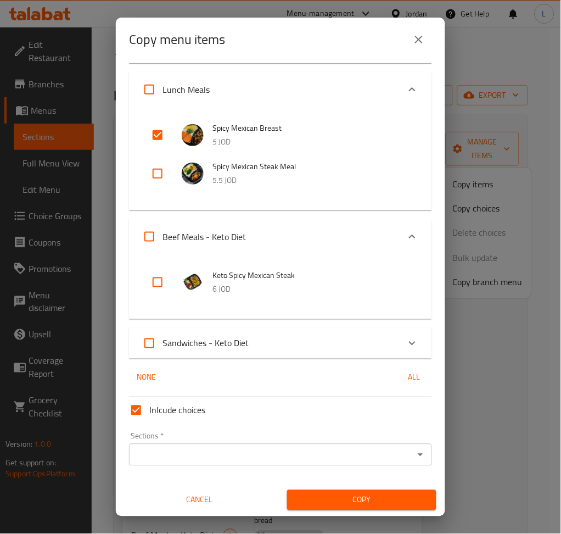
click at [334, 338] on div "Sandwiches - Keto Diet" at bounding box center [270, 343] width 257 height 26
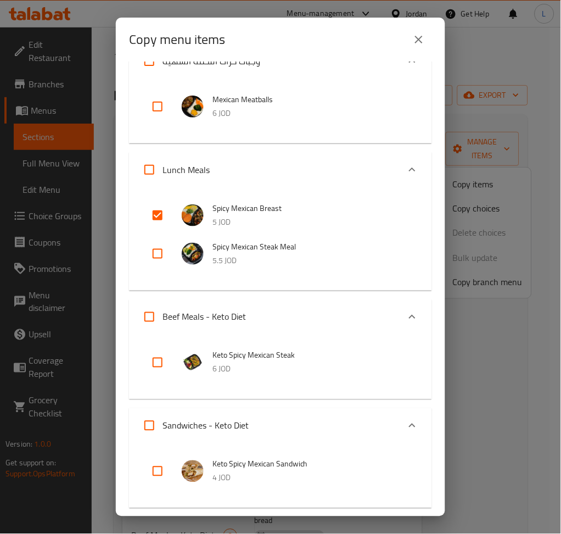
scroll to position [0, 0]
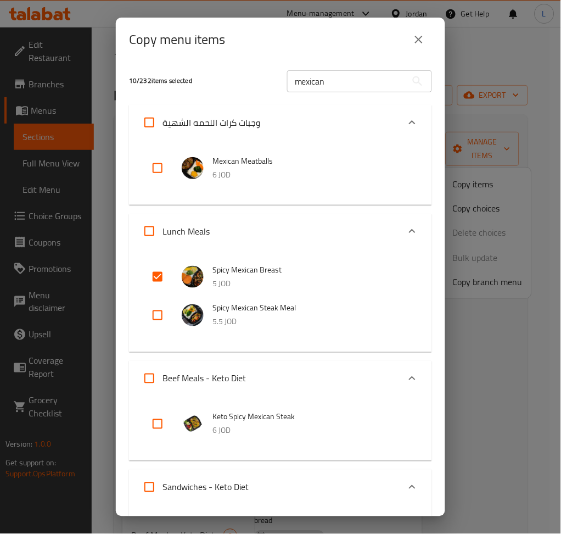
click at [335, 81] on input "mexican" at bounding box center [347, 81] width 120 height 22
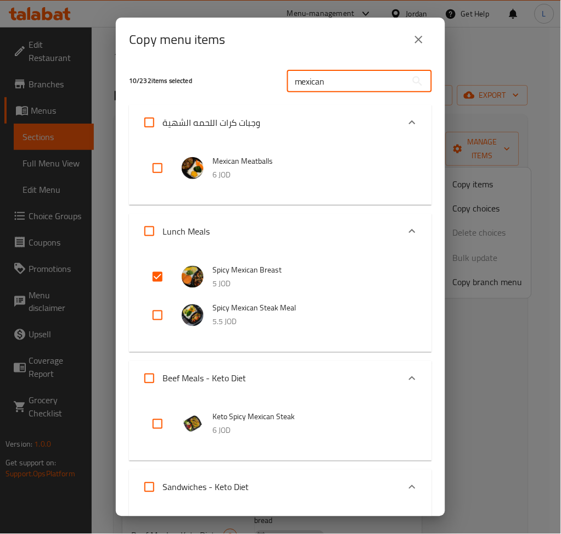
click at [335, 81] on input "mexican" at bounding box center [347, 81] width 120 height 22
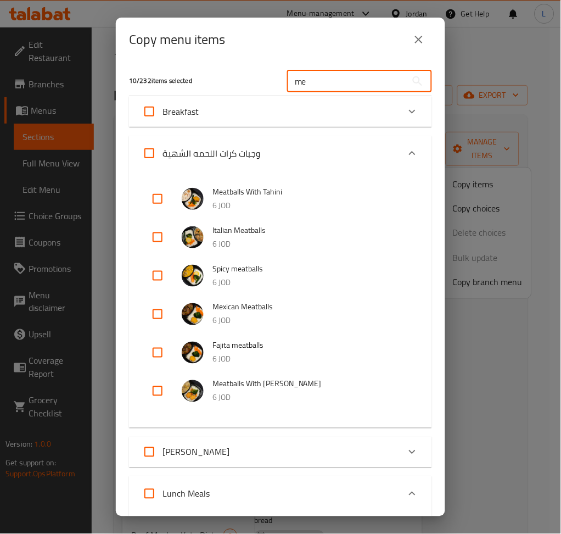
type input "m"
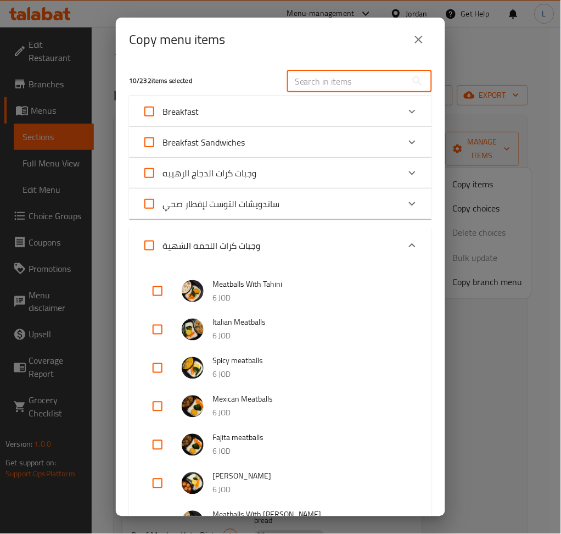
click at [335, 81] on input "text" at bounding box center [347, 81] width 120 height 22
click at [315, 91] on input "text" at bounding box center [347, 81] width 120 height 22
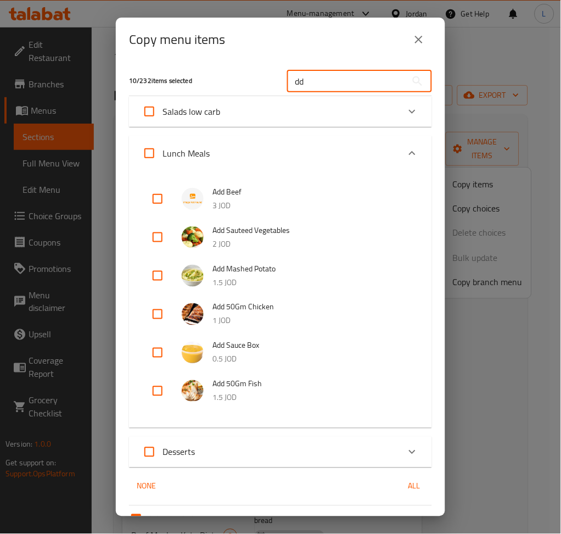
type input "d"
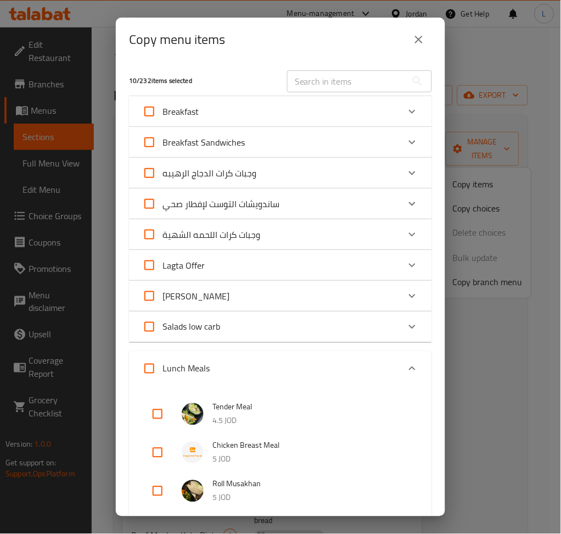
click at [411, 87] on icon at bounding box center [417, 81] width 13 height 13
drag, startPoint x: 384, startPoint y: 81, endPoint x: 363, endPoint y: 81, distance: 20.9
click at [380, 81] on input "text" at bounding box center [347, 81] width 120 height 22
click at [360, 81] on input "text" at bounding box center [347, 81] width 120 height 22
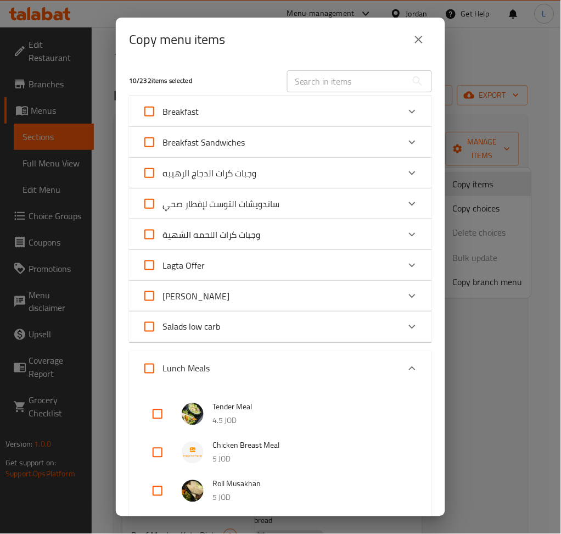
click at [360, 81] on input "text" at bounding box center [347, 81] width 120 height 22
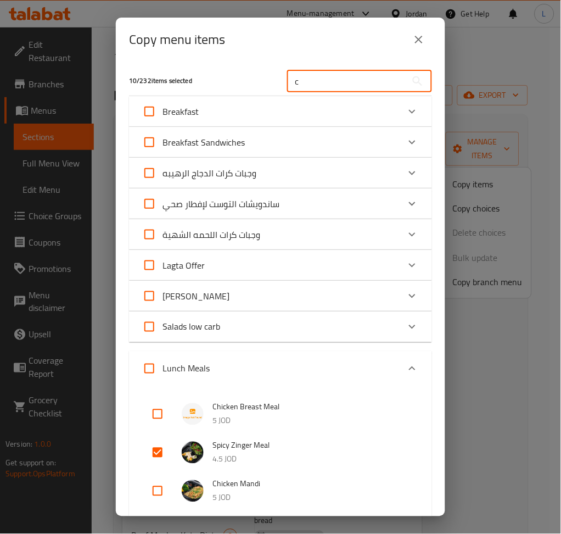
click at [360, 81] on input "c" at bounding box center [347, 81] width 120 height 22
click at [359, 82] on input "c" at bounding box center [347, 81] width 120 height 22
click at [363, 77] on input "c" at bounding box center [347, 81] width 120 height 22
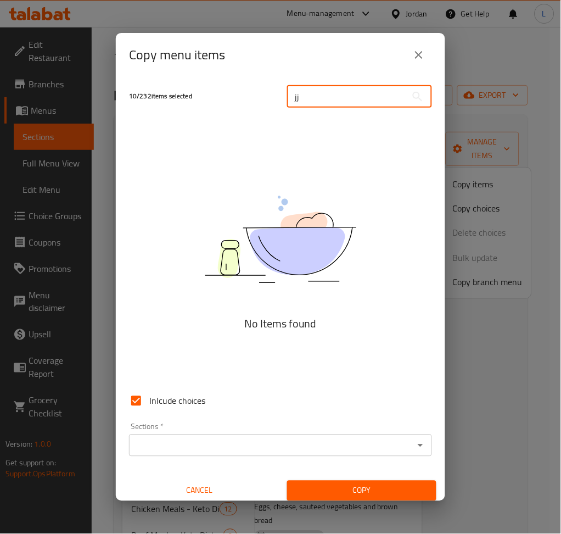
type input "j"
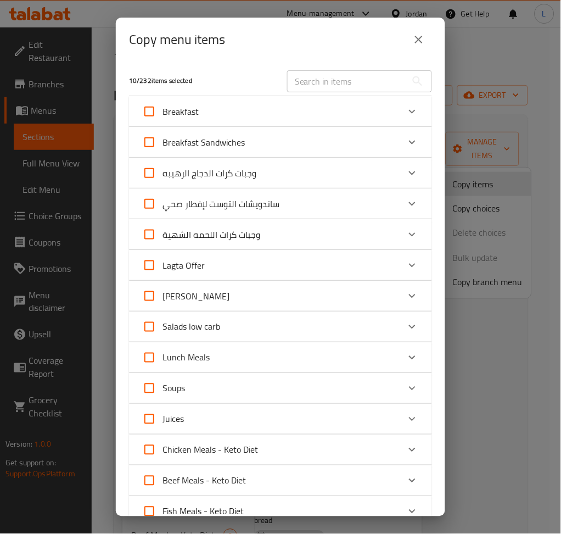
click at [363, 77] on input "text" at bounding box center [347, 81] width 120 height 22
type input "k"
drag, startPoint x: 353, startPoint y: 77, endPoint x: 362, endPoint y: 72, distance: 9.9
click at [353, 75] on input "k" at bounding box center [347, 81] width 120 height 22
click at [305, 74] on input "text" at bounding box center [347, 81] width 120 height 22
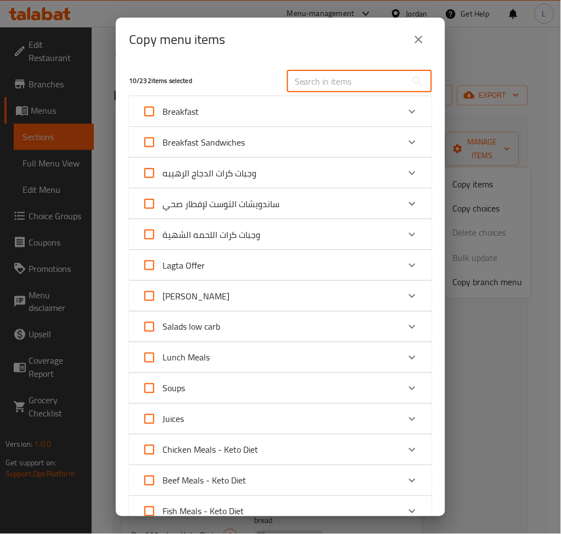
click at [387, 89] on input "text" at bounding box center [347, 81] width 120 height 22
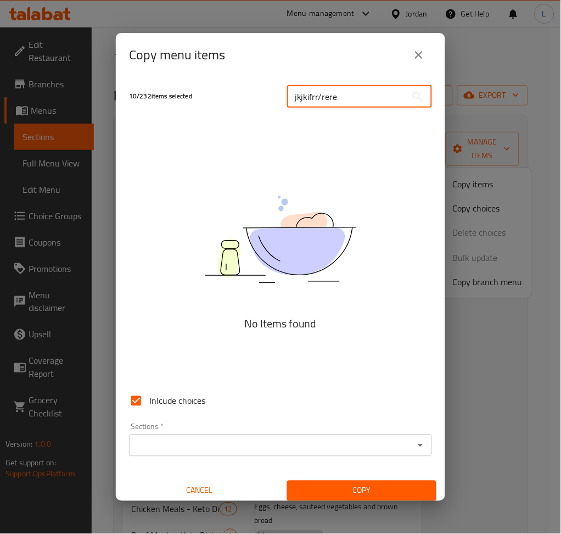
click at [313, 98] on input "jkjkifrr/rere" at bounding box center [347, 97] width 120 height 22
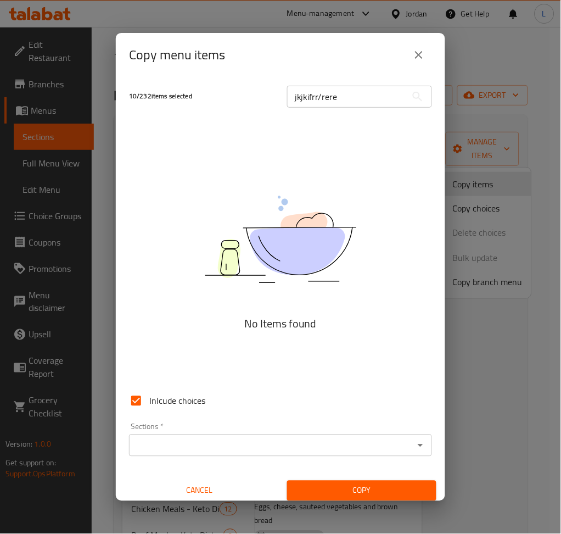
click at [313, 98] on input "jkjkifrr/rere" at bounding box center [347, 97] width 120 height 22
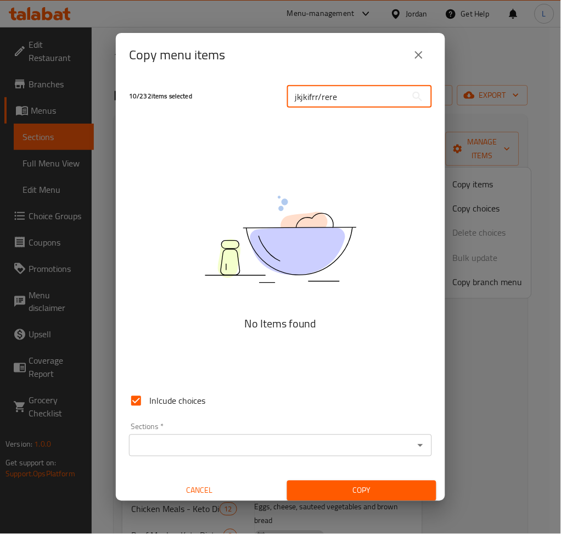
click at [313, 98] on input "jkjkifrr/rere" at bounding box center [347, 97] width 120 height 22
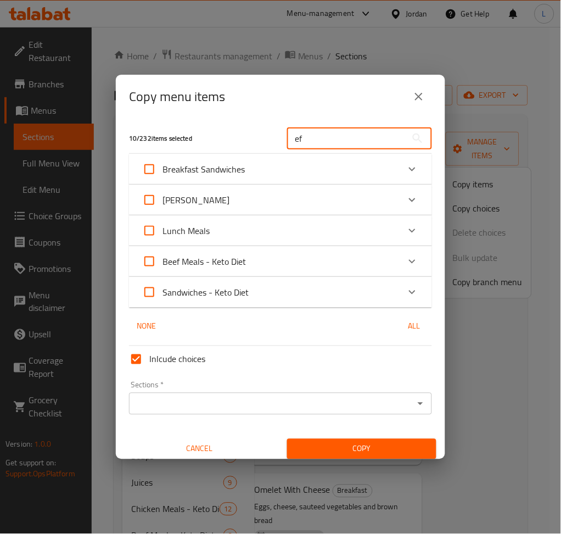
type input "e"
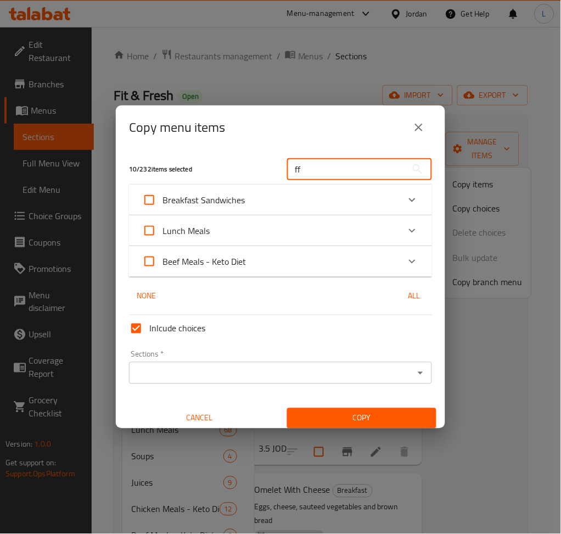
type input "f"
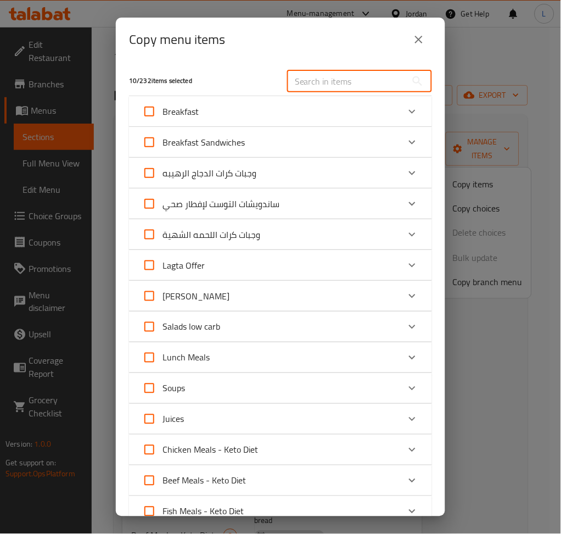
click at [306, 78] on input "text" at bounding box center [347, 81] width 120 height 22
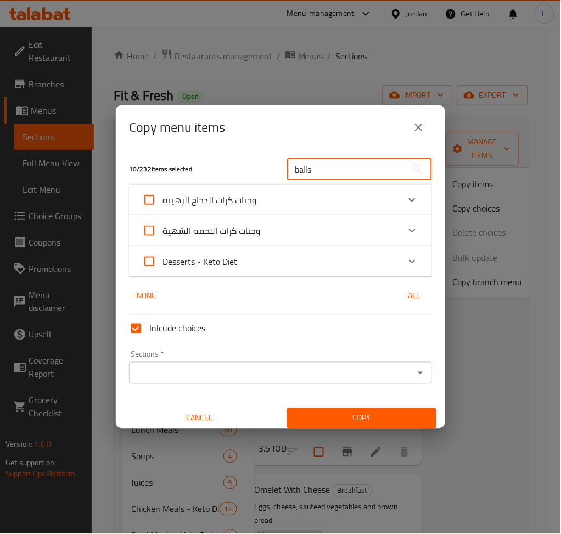
type input "balls"
click at [376, 193] on div "وجبات كرات الدجاج الرهيبه" at bounding box center [270, 200] width 257 height 26
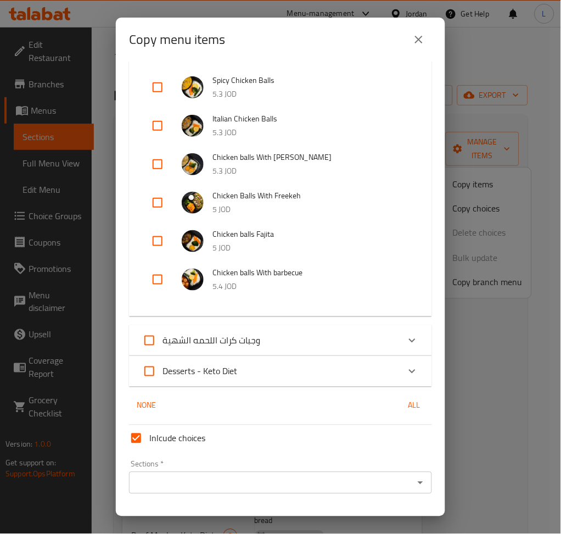
scroll to position [146, 0]
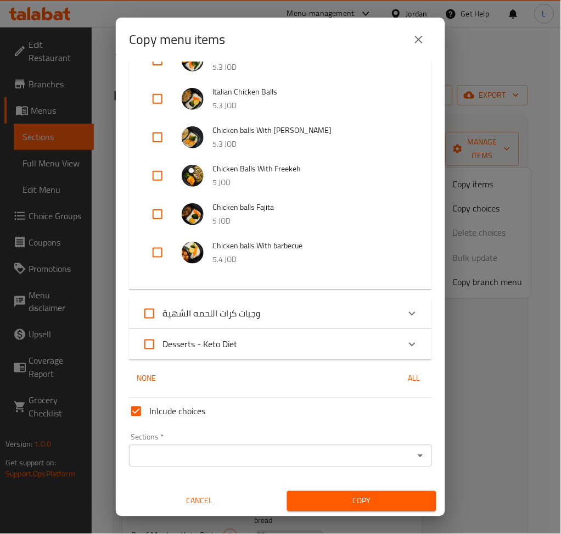
click at [310, 316] on div "وجبات كرات اللحمه الشهية" at bounding box center [270, 313] width 257 height 26
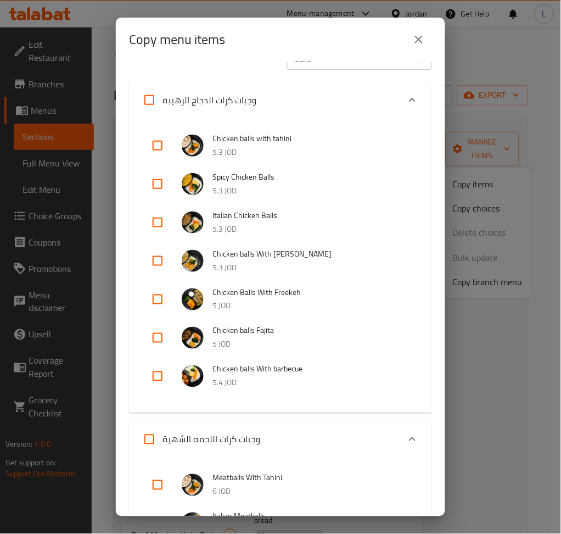
scroll to position [0, 0]
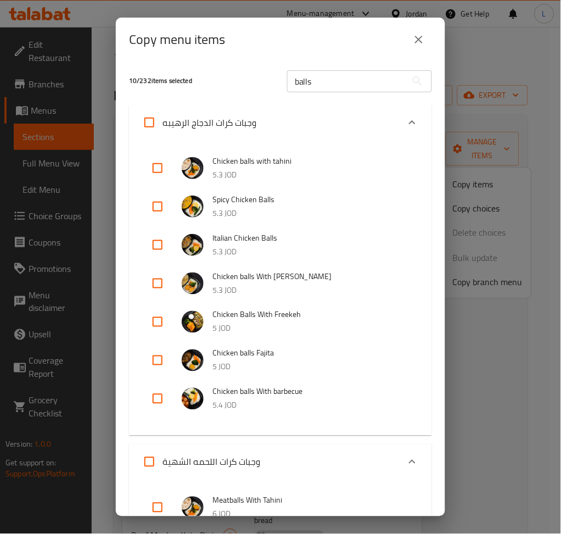
click at [166, 210] on input "checkbox" at bounding box center [157, 206] width 26 height 26
checkbox input "true"
click at [165, 245] on input "checkbox" at bounding box center [157, 245] width 26 height 26
checkbox input "true"
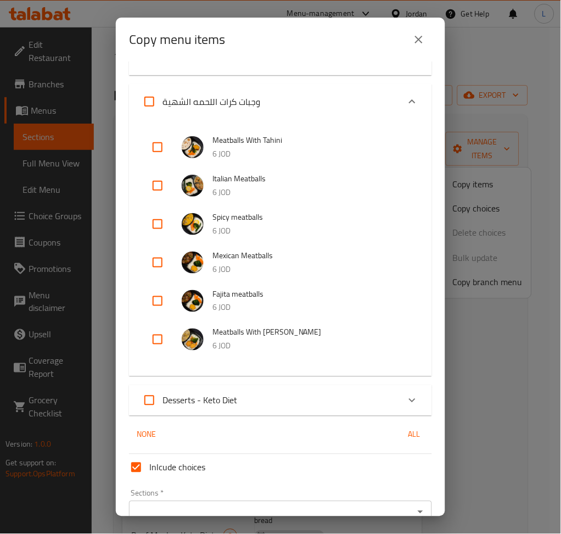
scroll to position [366, 0]
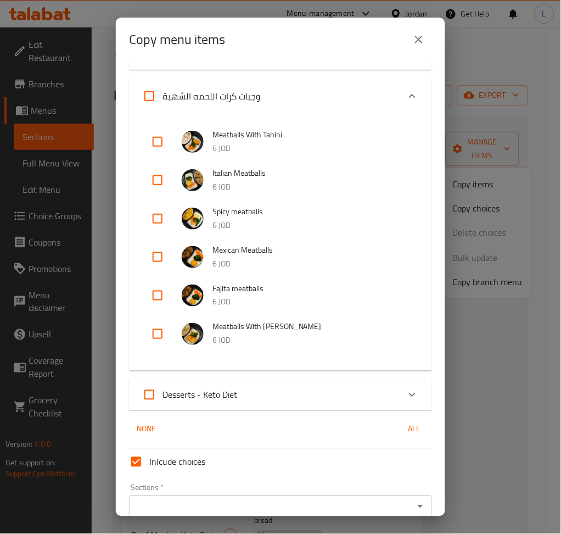
click at [162, 181] on input "checkbox" at bounding box center [157, 180] width 26 height 26
checkbox input "true"
drag, startPoint x: 153, startPoint y: 304, endPoint x: 159, endPoint y: 302, distance: 6.3
click at [153, 304] on input "checkbox" at bounding box center [157, 295] width 26 height 26
checkbox input "true"
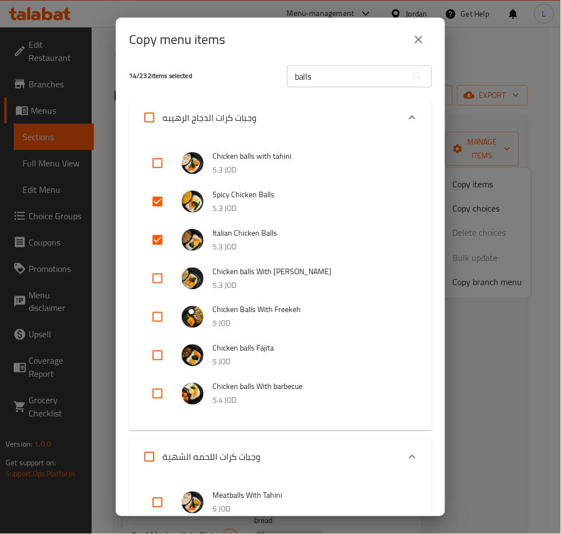
scroll to position [0, 0]
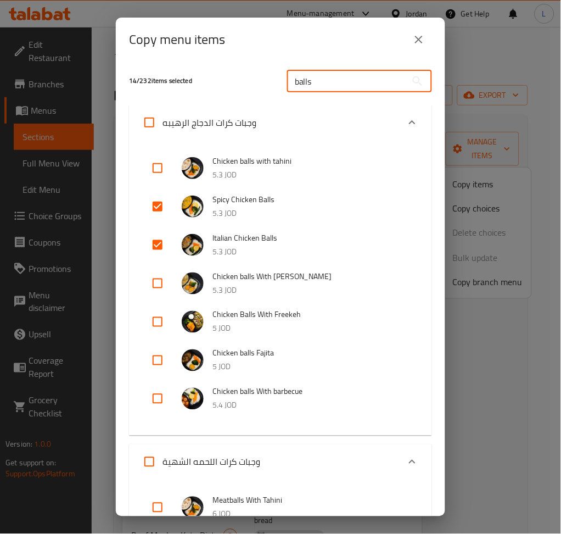
click at [333, 81] on input "balls" at bounding box center [347, 81] width 120 height 22
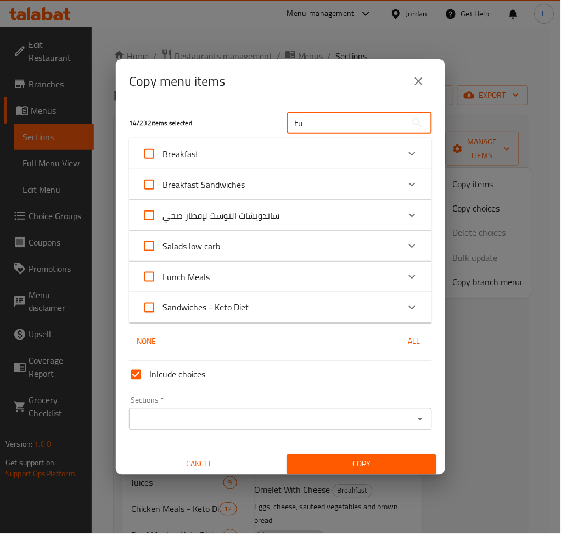
type input "tu"
click at [368, 245] on div "Salads low carb" at bounding box center [270, 246] width 257 height 26
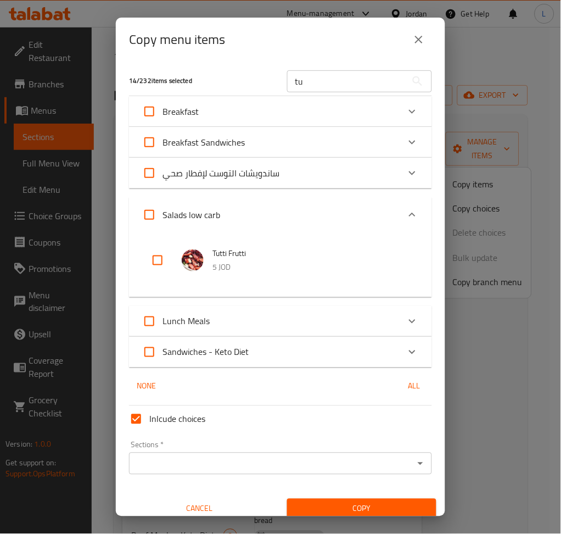
drag, startPoint x: 164, startPoint y: 253, endPoint x: 164, endPoint y: 259, distance: 6.1
click at [163, 253] on input "checkbox" at bounding box center [157, 260] width 26 height 26
checkbox input "true"
click at [315, 82] on input "tu" at bounding box center [347, 81] width 120 height 22
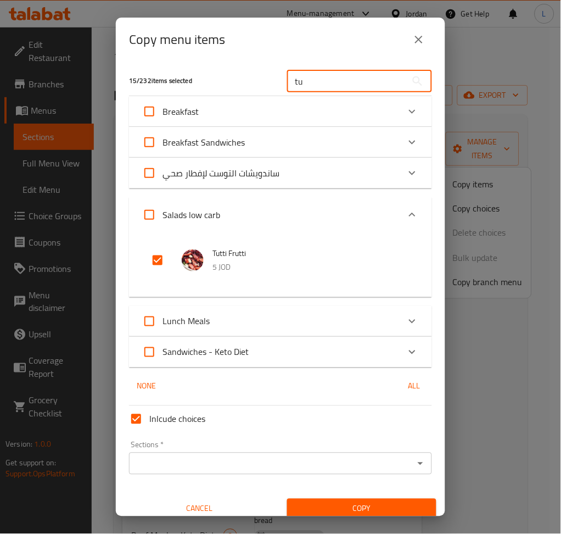
click at [315, 82] on input "tu" at bounding box center [347, 81] width 120 height 22
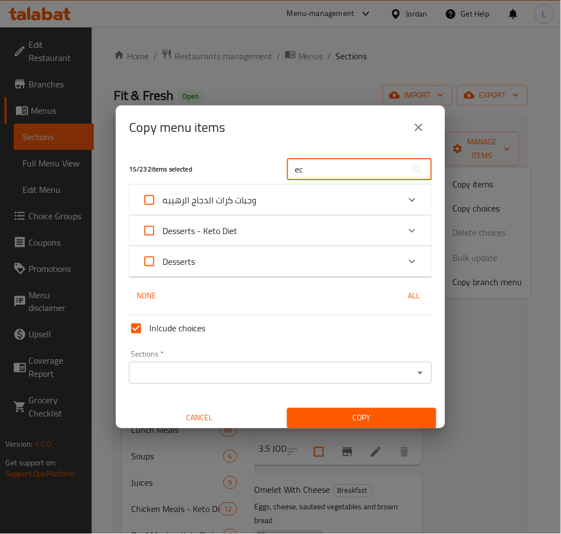
type input "e"
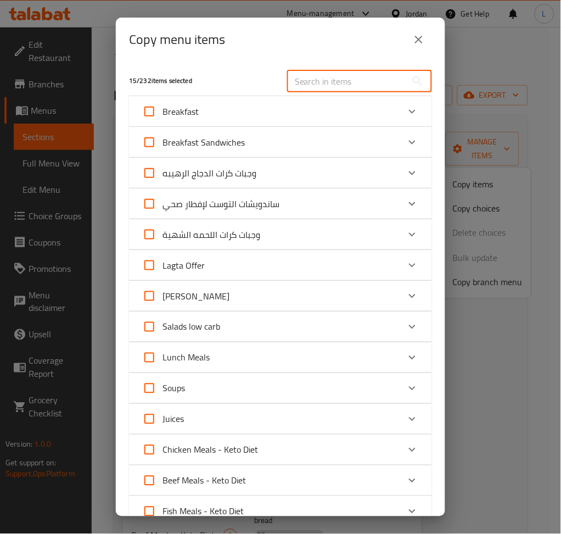
click at [339, 78] on input "text" at bounding box center [347, 81] width 120 height 22
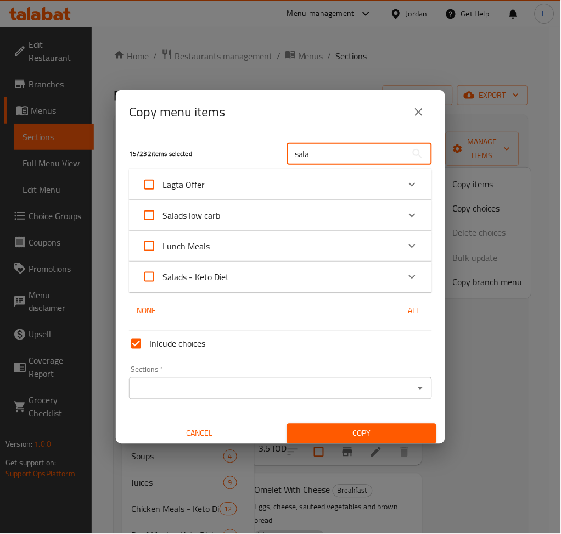
type input "sala"
click at [321, 218] on div "Salads low carb" at bounding box center [270, 215] width 257 height 26
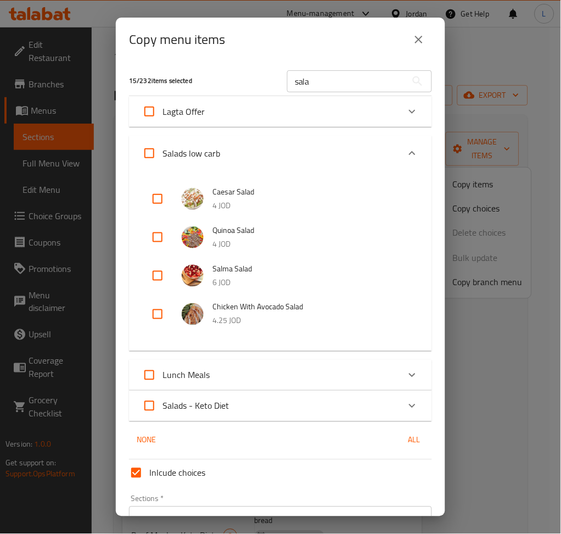
click at [152, 199] on input "checkbox" at bounding box center [157, 199] width 26 height 26
checkbox input "true"
click at [323, 80] on input "sala" at bounding box center [347, 81] width 120 height 22
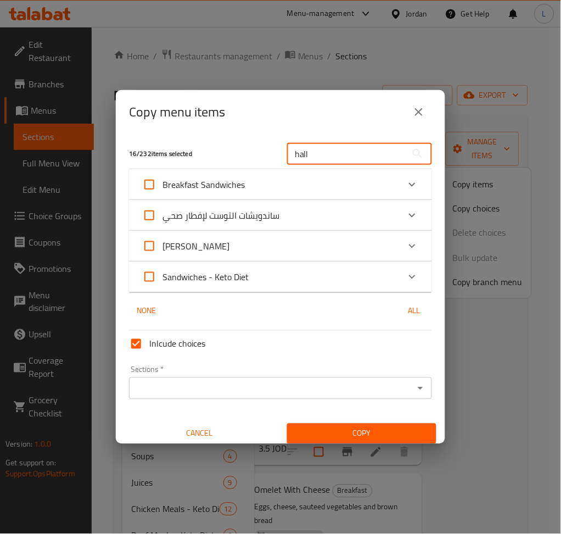
type input "hall"
click at [288, 184] on div "Breakfast Sandwiches" at bounding box center [270, 184] width 257 height 26
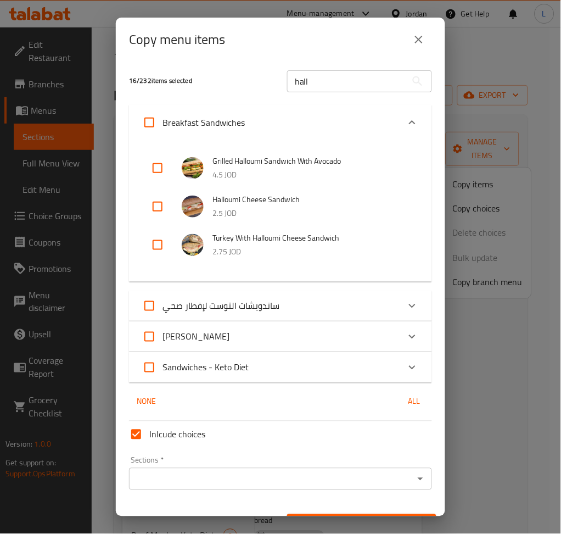
click at [156, 246] on input "checkbox" at bounding box center [157, 245] width 26 height 26
checkbox input "true"
click at [301, 72] on input "hall" at bounding box center [347, 81] width 120 height 22
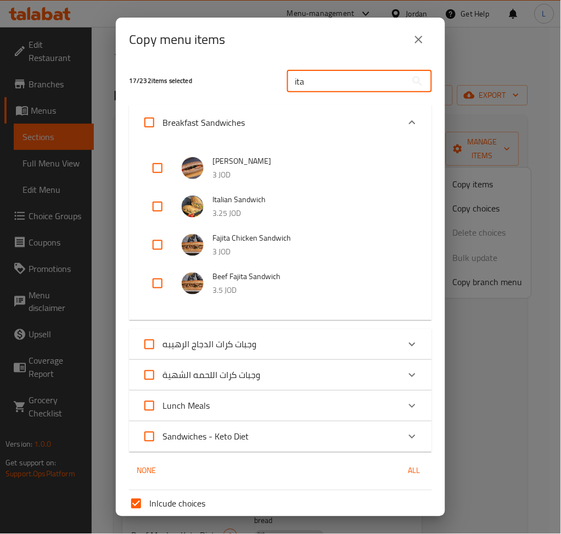
type input "ita"
click at [156, 209] on input "checkbox" at bounding box center [157, 206] width 26 height 26
checkbox input "true"
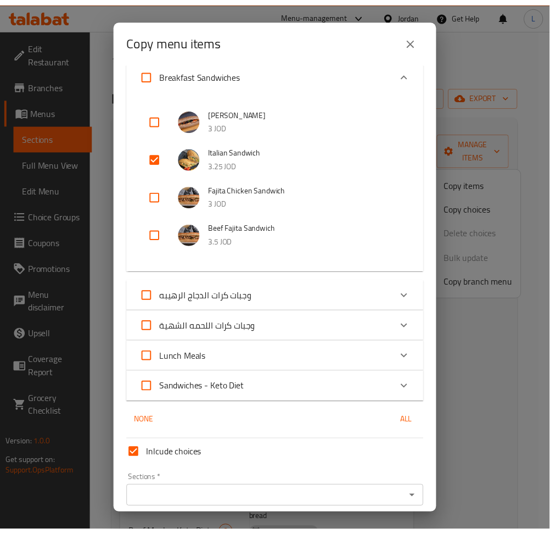
scroll to position [93, 0]
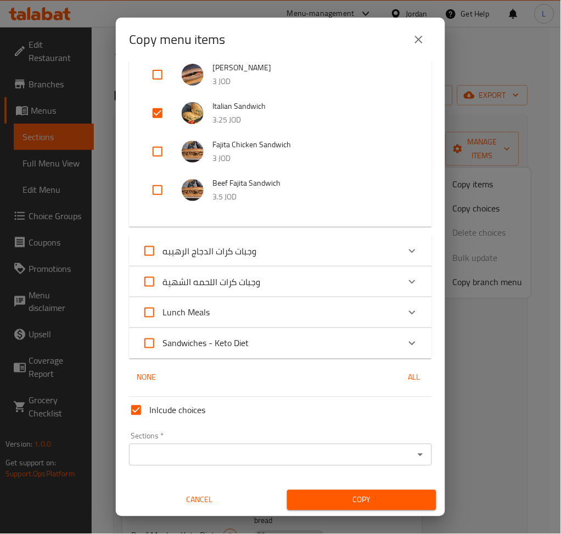
click at [301, 449] on input "Sections   *" at bounding box center [271, 454] width 278 height 15
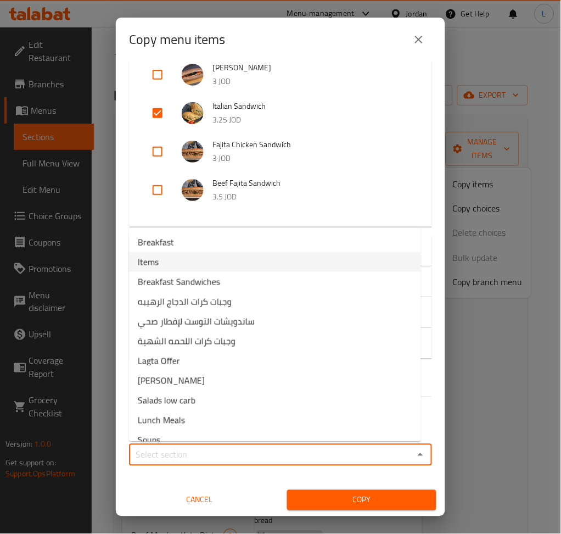
click at [284, 267] on li "Items" at bounding box center [275, 262] width 292 height 20
type input "Items"
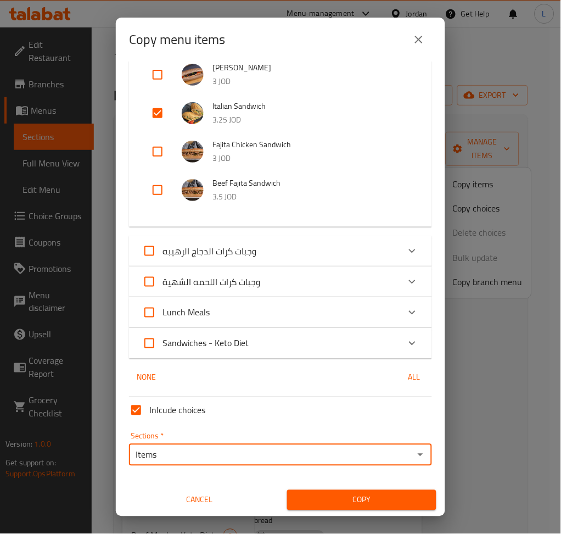
click at [375, 504] on span "Copy" at bounding box center [362, 500] width 132 height 14
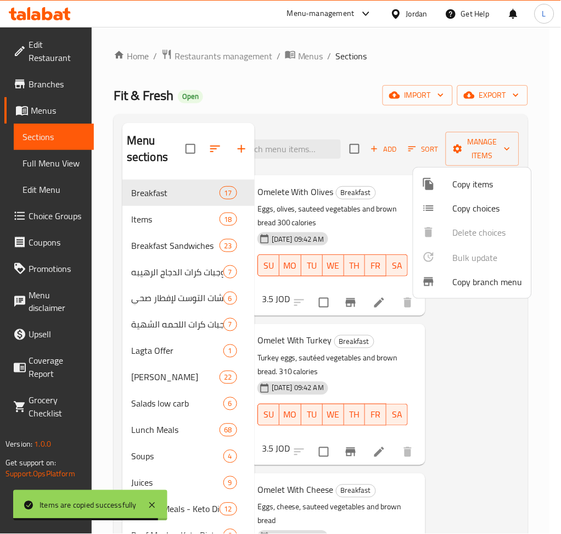
click at [442, 360] on div at bounding box center [280, 267] width 561 height 534
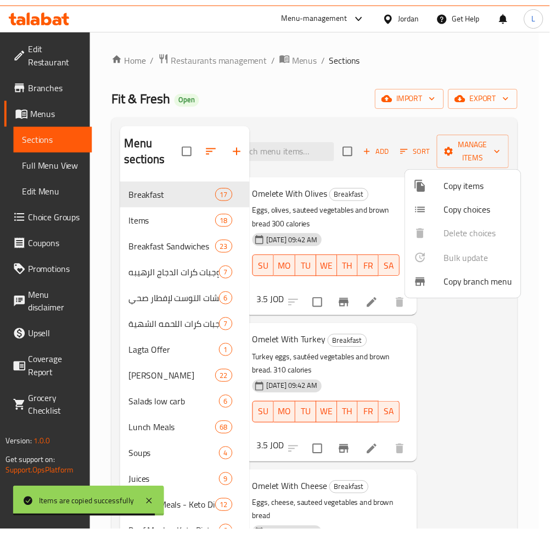
scroll to position [0, 97]
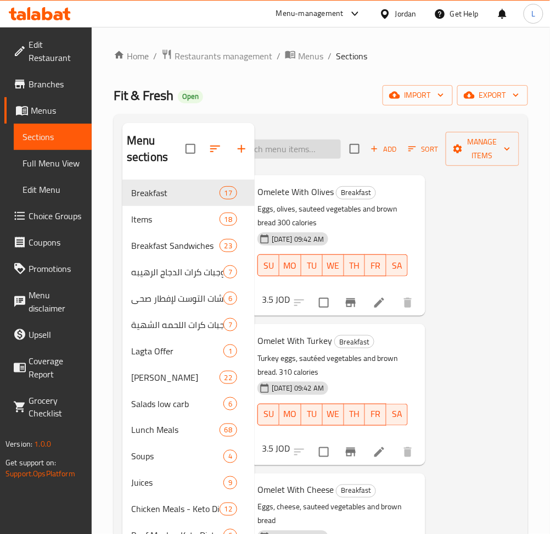
click at [323, 154] on input "search" at bounding box center [276, 148] width 130 height 19
click at [288, 148] on input "search" at bounding box center [276, 148] width 130 height 19
paste input "برجر سنجل"
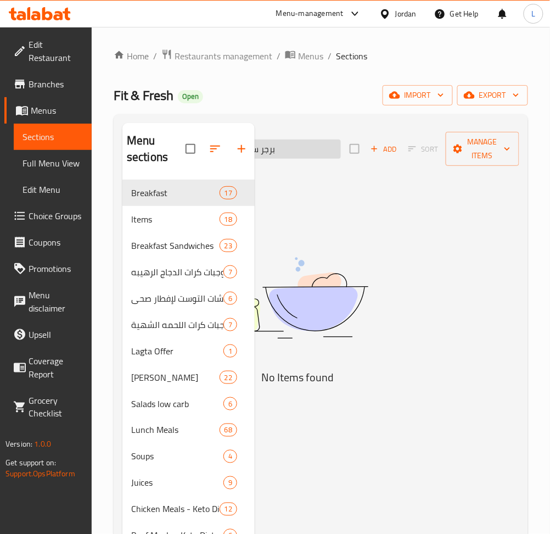
scroll to position [0, 92]
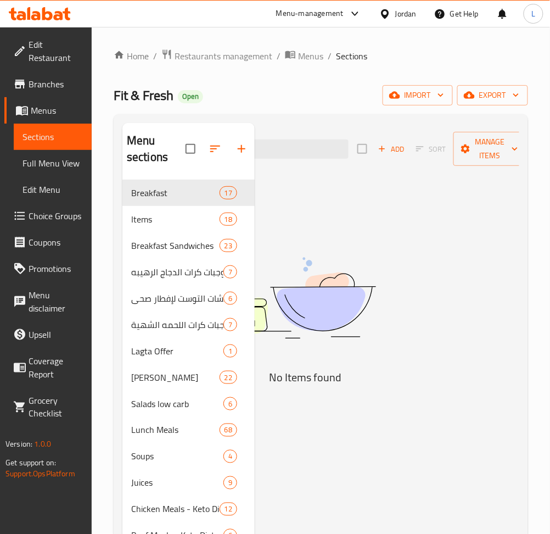
type input "ب"
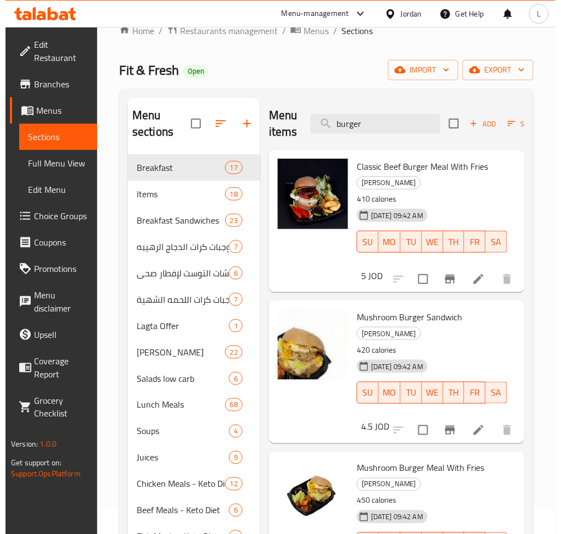
scroll to position [0, 0]
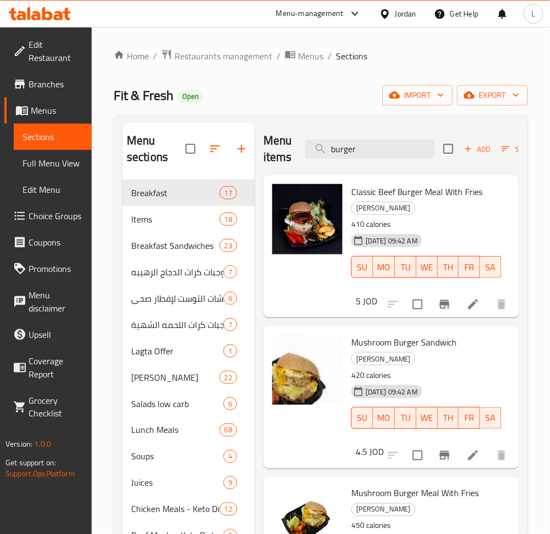
type input "burger"
click at [35, 110] on span "Menus" at bounding box center [57, 110] width 52 height 13
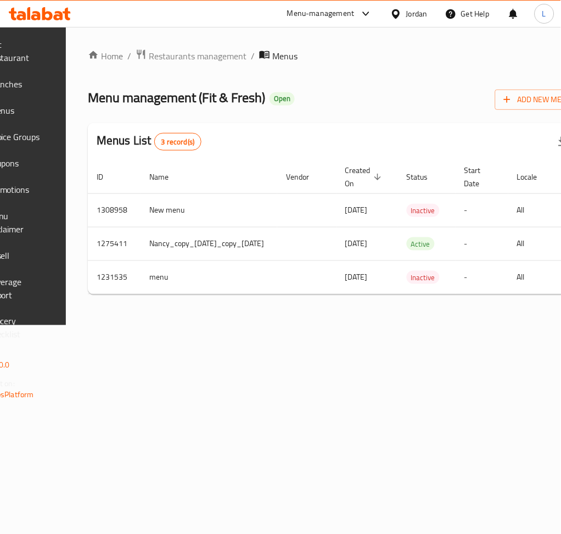
scroll to position [0, 212]
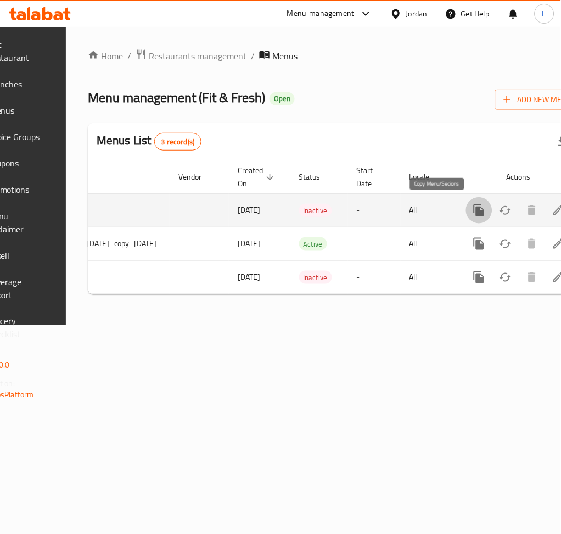
click at [473, 214] on icon "more" at bounding box center [479, 210] width 13 height 13
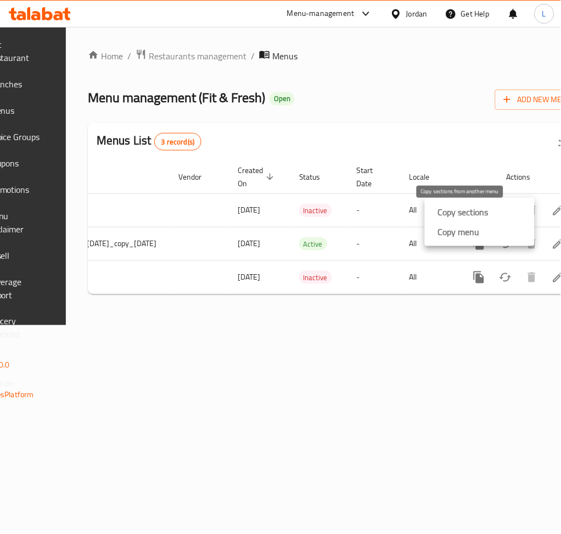
click at [467, 211] on strong "Copy sections" at bounding box center [463, 211] width 50 height 13
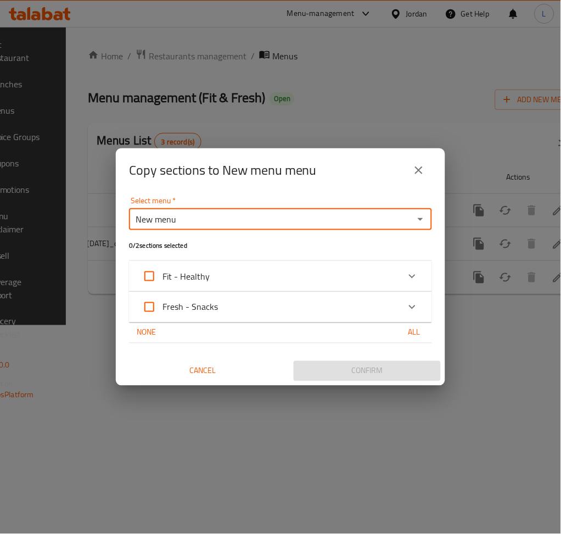
click at [323, 216] on input "New menu" at bounding box center [271, 218] width 278 height 15
click at [426, 214] on icon "Open" at bounding box center [420, 218] width 13 height 13
click at [341, 216] on input "New menu" at bounding box center [271, 218] width 278 height 15
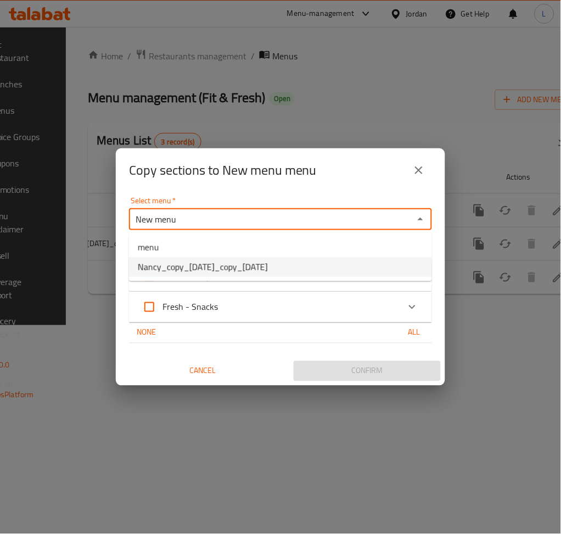
click at [268, 266] on span "Nancy_copy_04/02/2025_copy_10/02/2025" at bounding box center [203, 266] width 130 height 13
type input "Nancy_copy_04/02/2025_copy_10/02/2025"
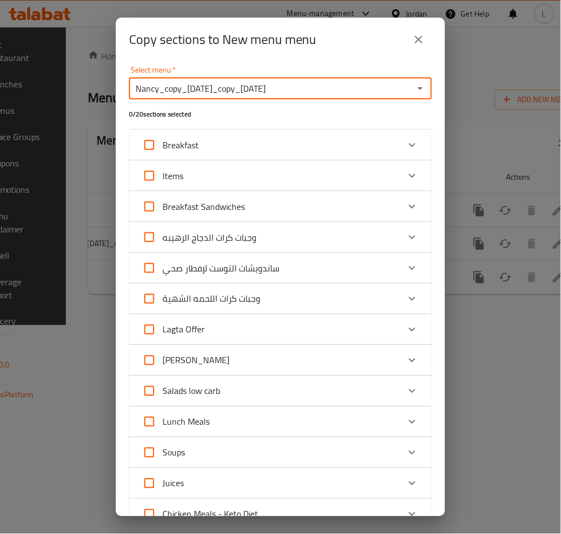
click at [158, 177] on input "Items" at bounding box center [149, 175] width 26 height 26
checkbox input "true"
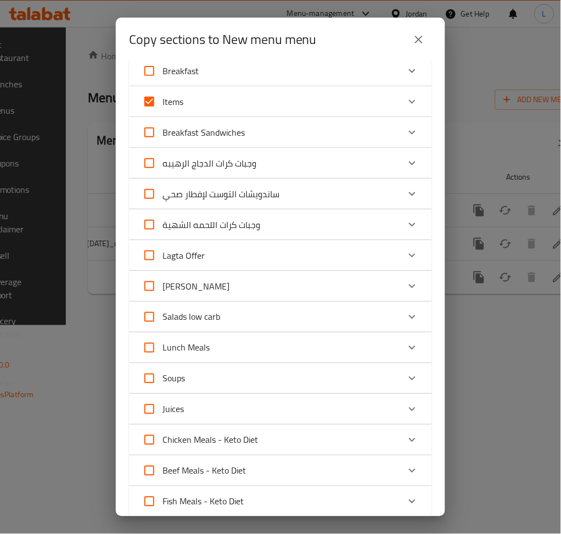
scroll to position [0, 0]
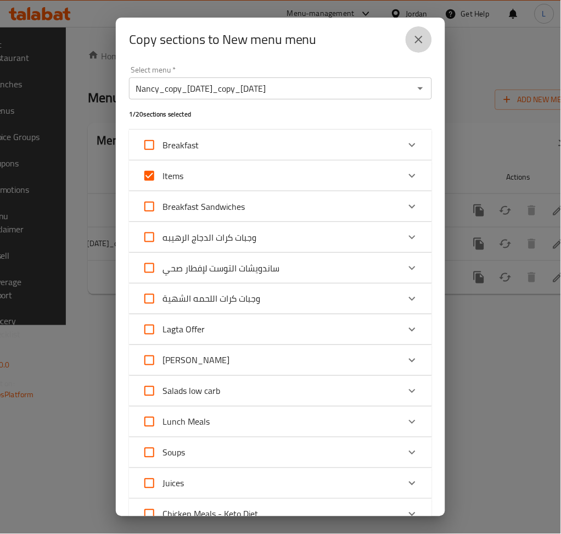
click at [419, 40] on icon "close" at bounding box center [418, 39] width 13 height 13
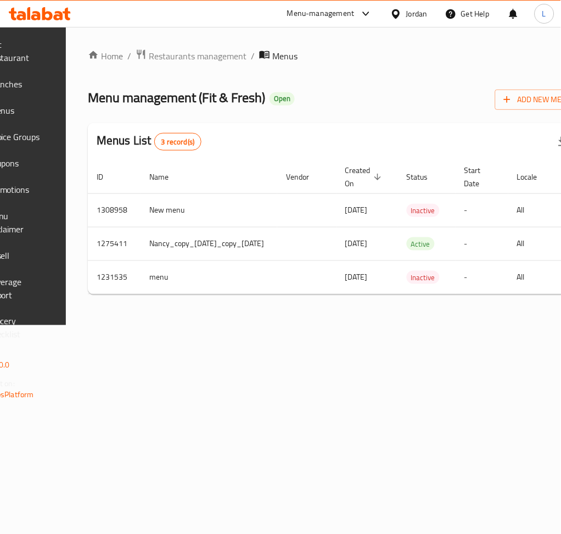
scroll to position [0, 212]
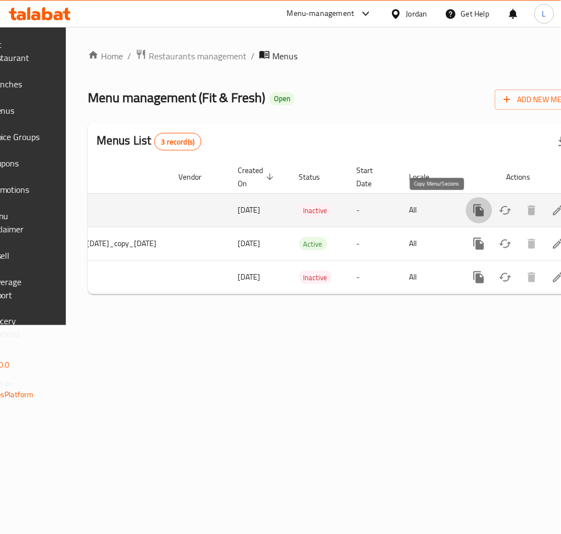
click at [466, 198] on button "more" at bounding box center [479, 210] width 26 height 26
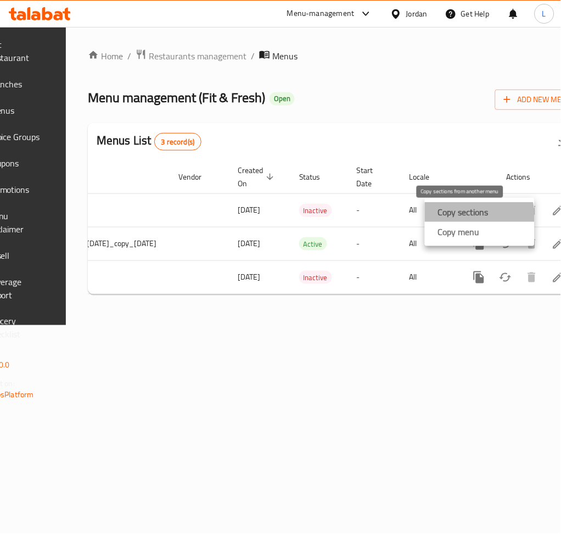
click at [460, 218] on strong "Copy sections" at bounding box center [463, 211] width 50 height 13
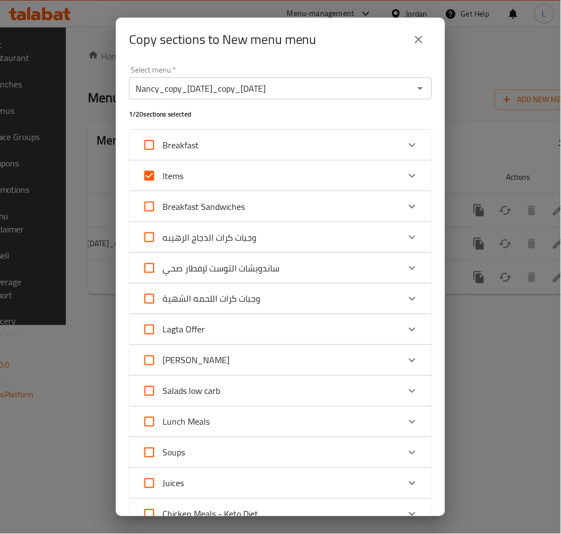
click at [418, 37] on icon "close" at bounding box center [418, 39] width 13 height 13
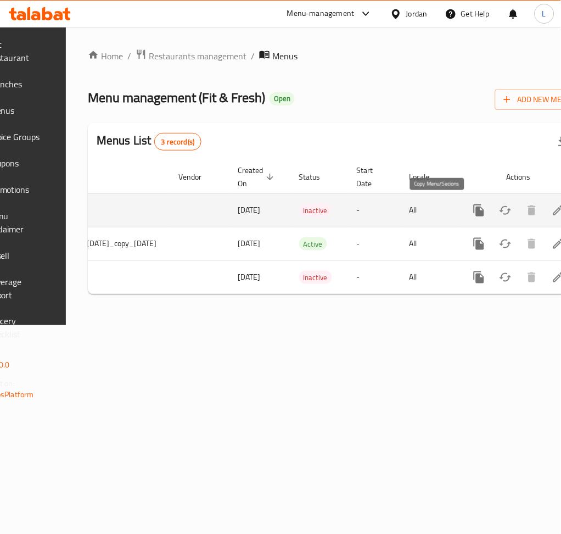
click at [474, 216] on icon "more" at bounding box center [479, 210] width 10 height 12
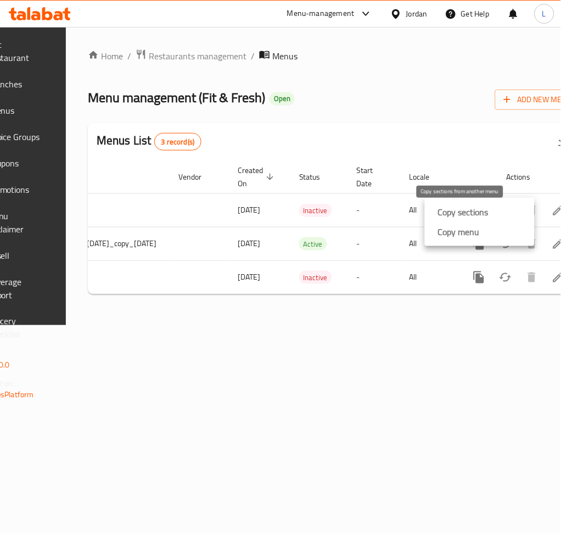
click at [476, 210] on strong "Copy sections" at bounding box center [463, 211] width 50 height 13
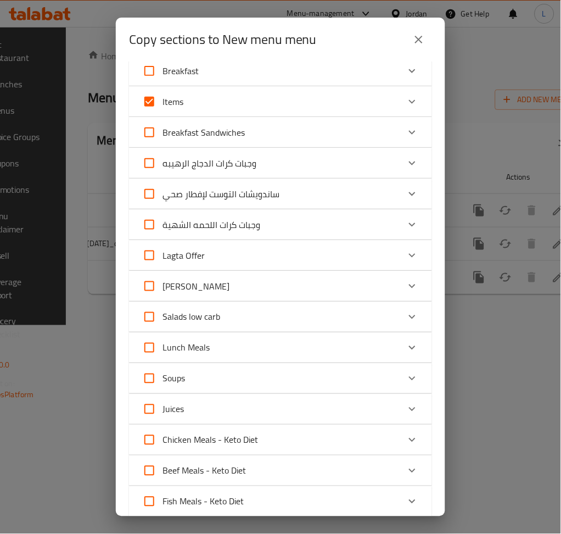
scroll to position [291, 0]
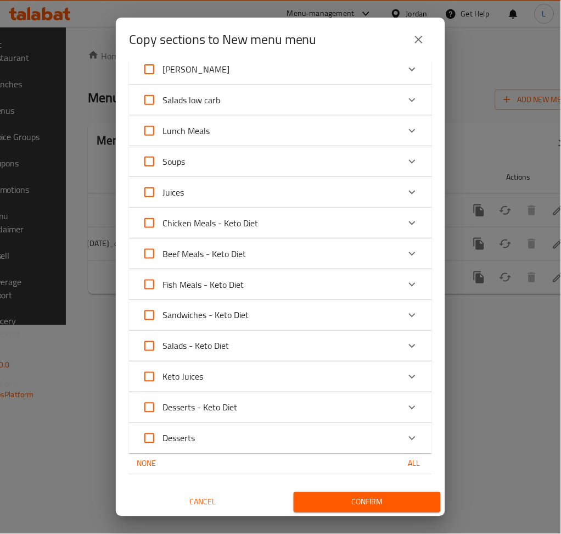
click at [351, 502] on span "Confirm" at bounding box center [367, 502] width 130 height 14
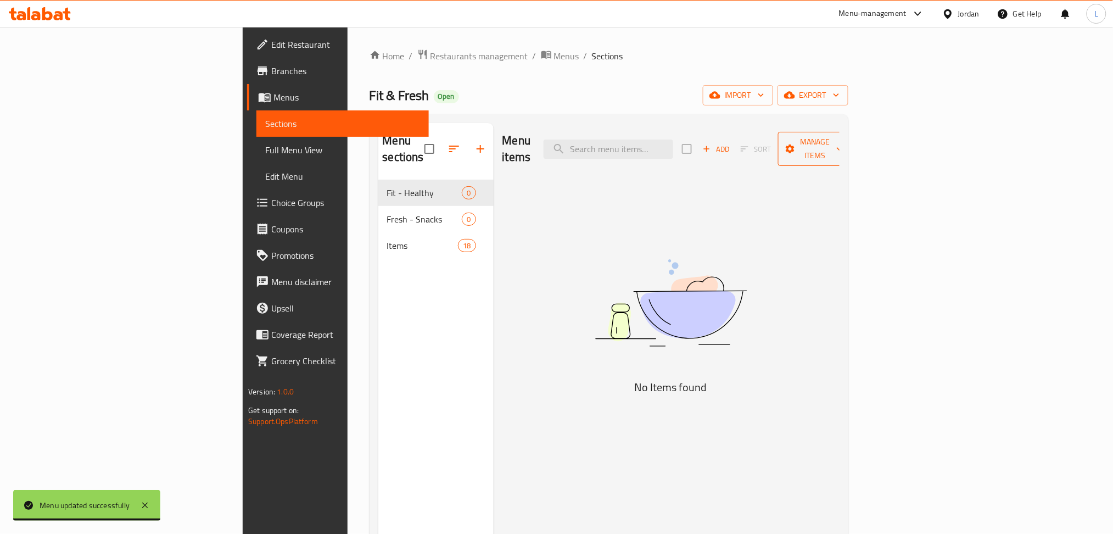
click at [843, 144] on span "Manage items" at bounding box center [815, 148] width 56 height 27
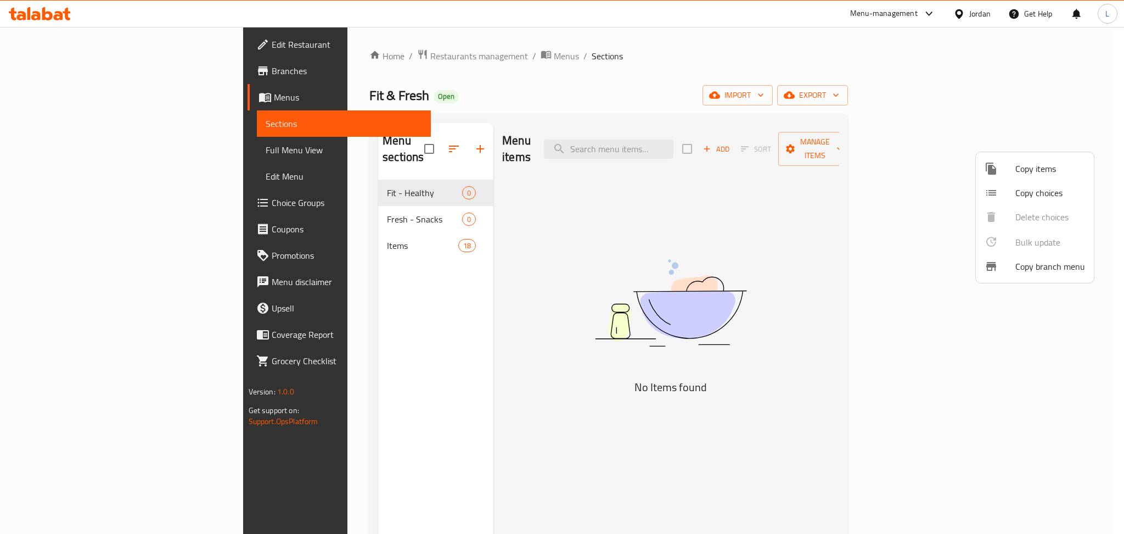
click at [248, 231] on div at bounding box center [562, 267] width 1124 height 534
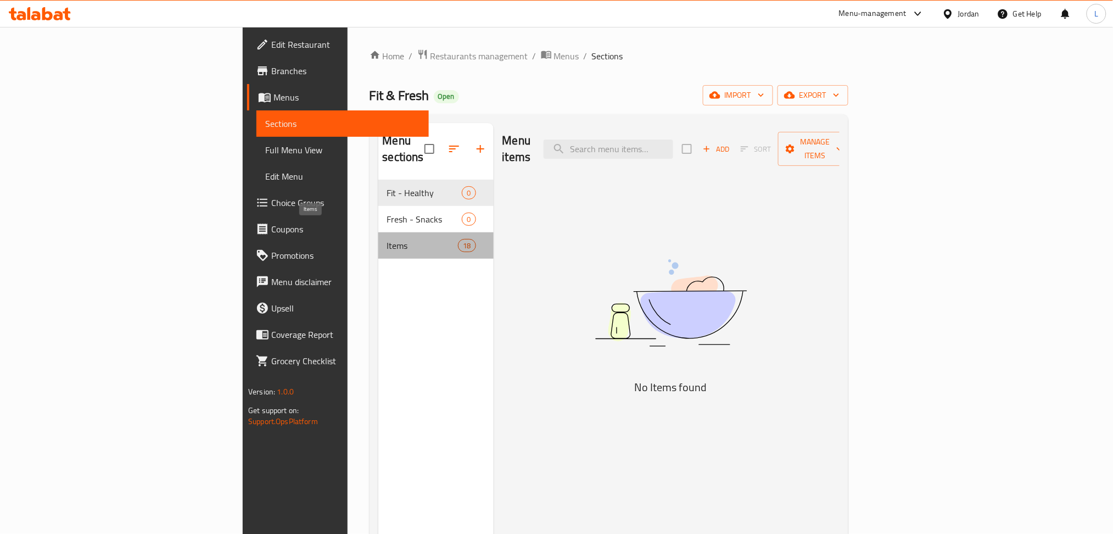
click at [387, 239] on span "Items" at bounding box center [422, 245] width 71 height 13
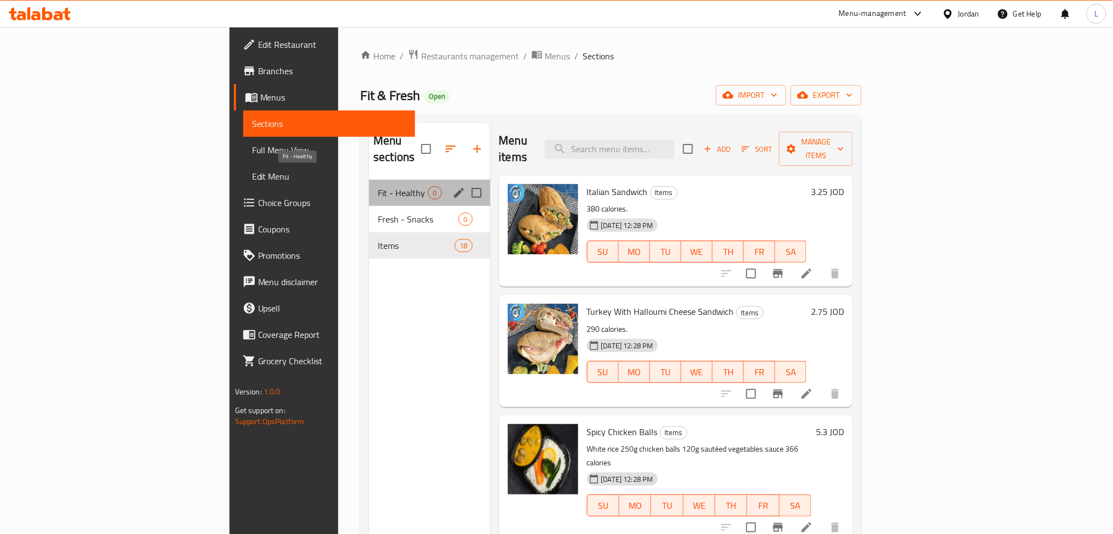
click at [378, 186] on span "Fit - Healthy" at bounding box center [403, 192] width 50 height 13
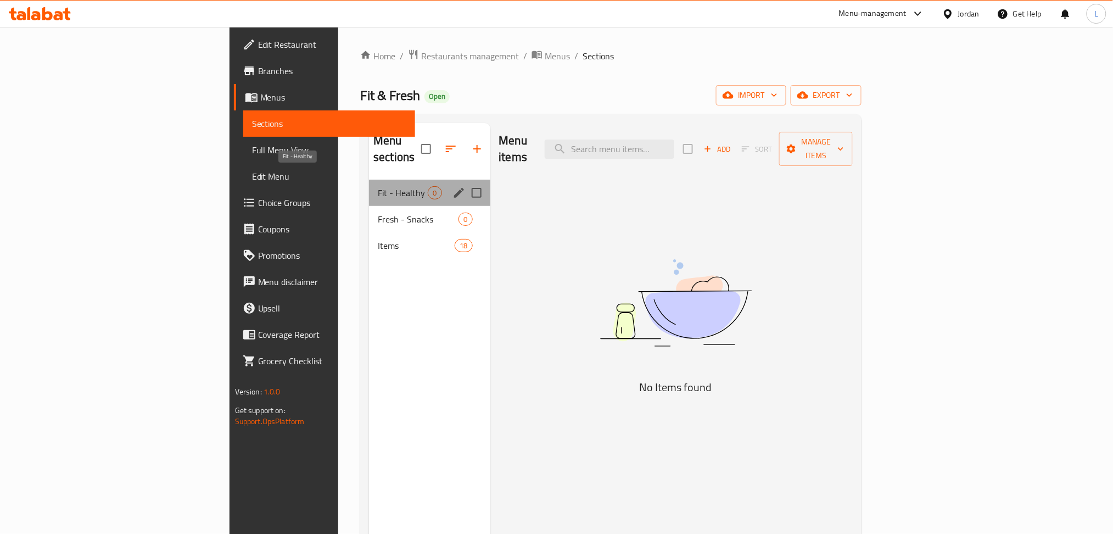
click at [378, 186] on span "Fit - Healthy" at bounding box center [403, 192] width 50 height 13
click at [454, 188] on icon "edit" at bounding box center [459, 193] width 10 height 10
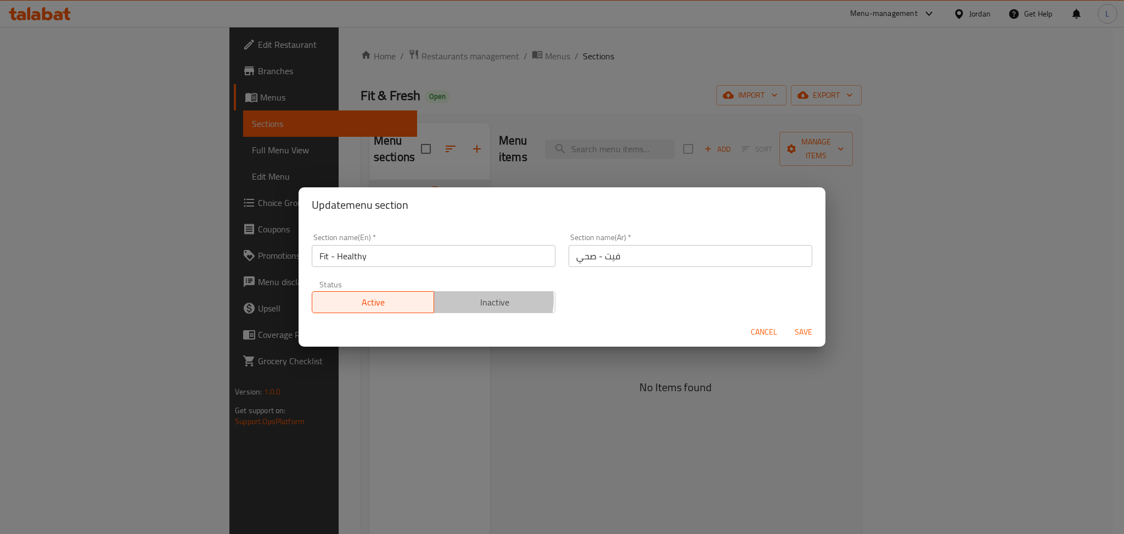
click at [478, 299] on span "Inactive" at bounding box center [495, 302] width 113 height 16
click at [800, 328] on span "Save" at bounding box center [803, 332] width 26 height 14
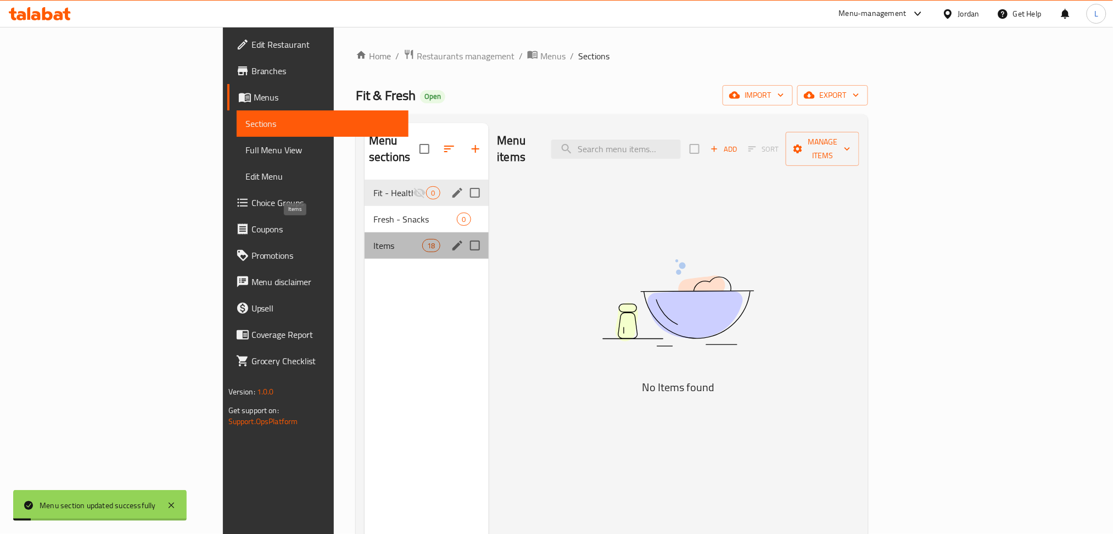
drag, startPoint x: 288, startPoint y: 239, endPoint x: 288, endPoint y: 233, distance: 6.6
click at [364, 233] on div "Items 18" at bounding box center [426, 245] width 124 height 26
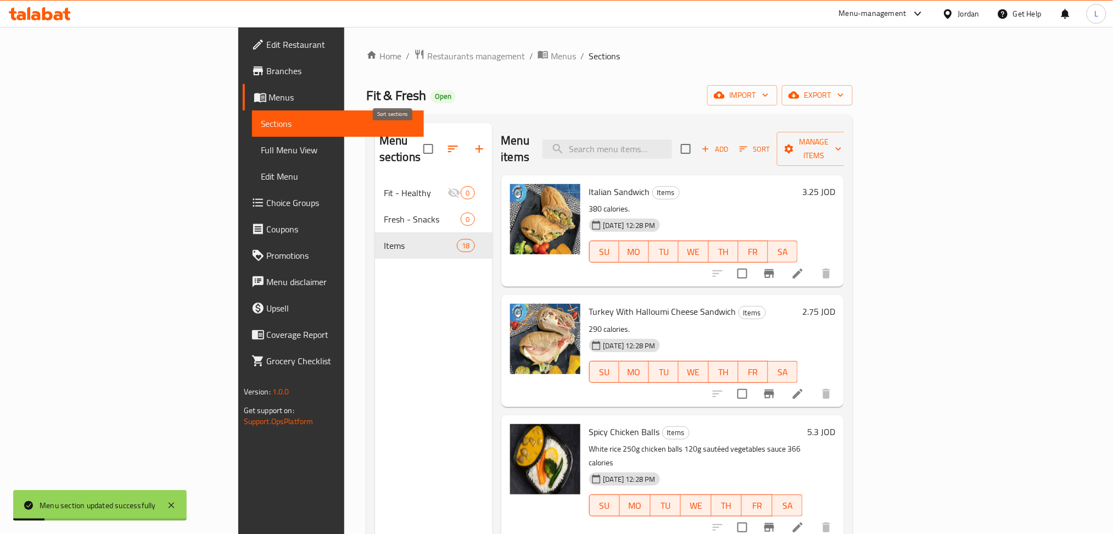
click at [448, 145] on icon "button" at bounding box center [453, 148] width 10 height 7
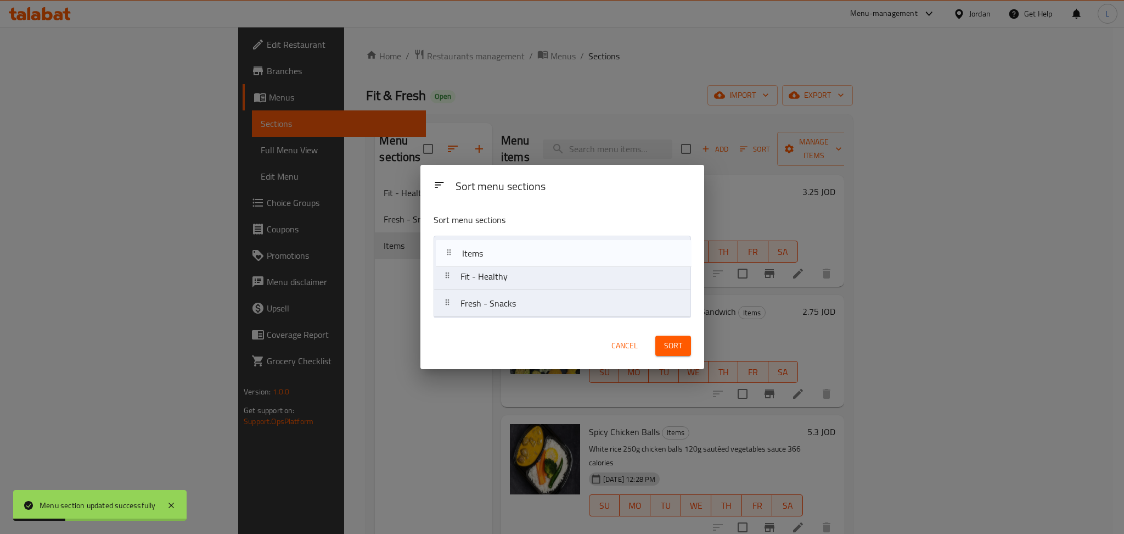
drag, startPoint x: 489, startPoint y: 309, endPoint x: 491, endPoint y: 253, distance: 56.0
click at [491, 253] on nav "Fit - Healthy Fresh - Snacks Items" at bounding box center [562, 276] width 257 height 82
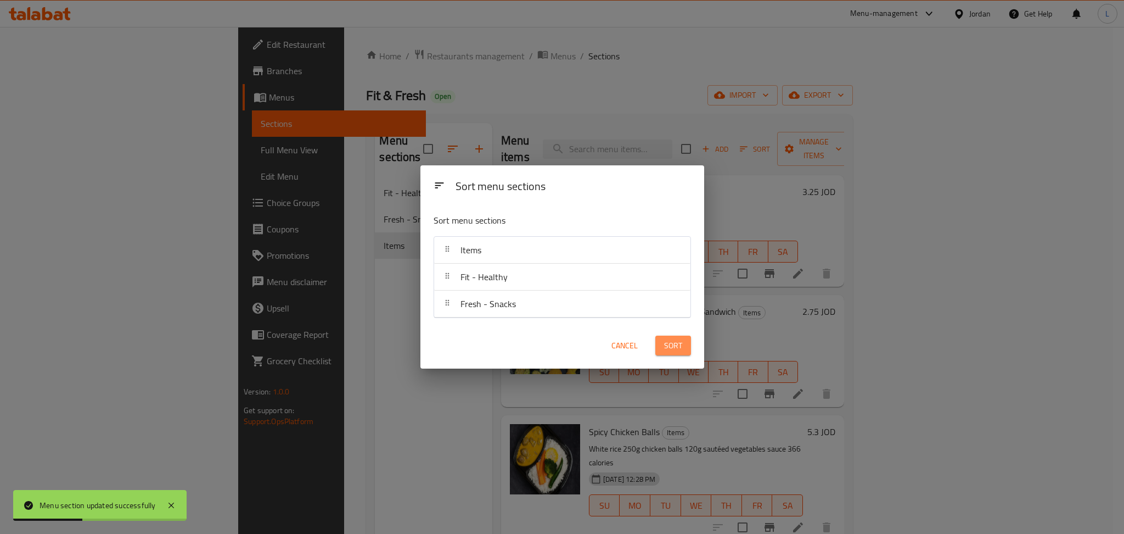
click at [655, 340] on button "Sort" at bounding box center [673, 345] width 36 height 20
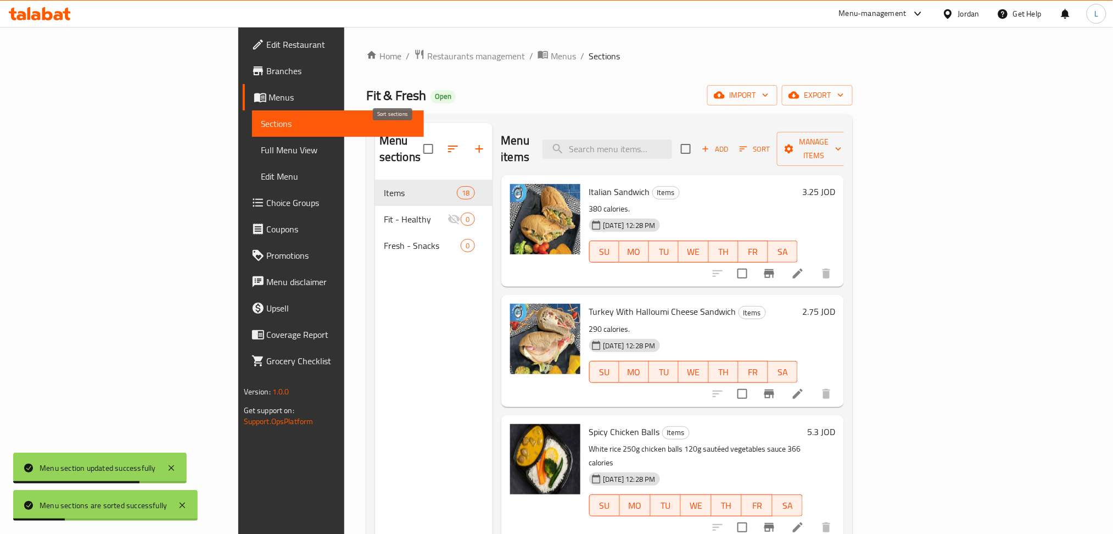
click at [446, 143] on icon "button" at bounding box center [452, 148] width 13 height 13
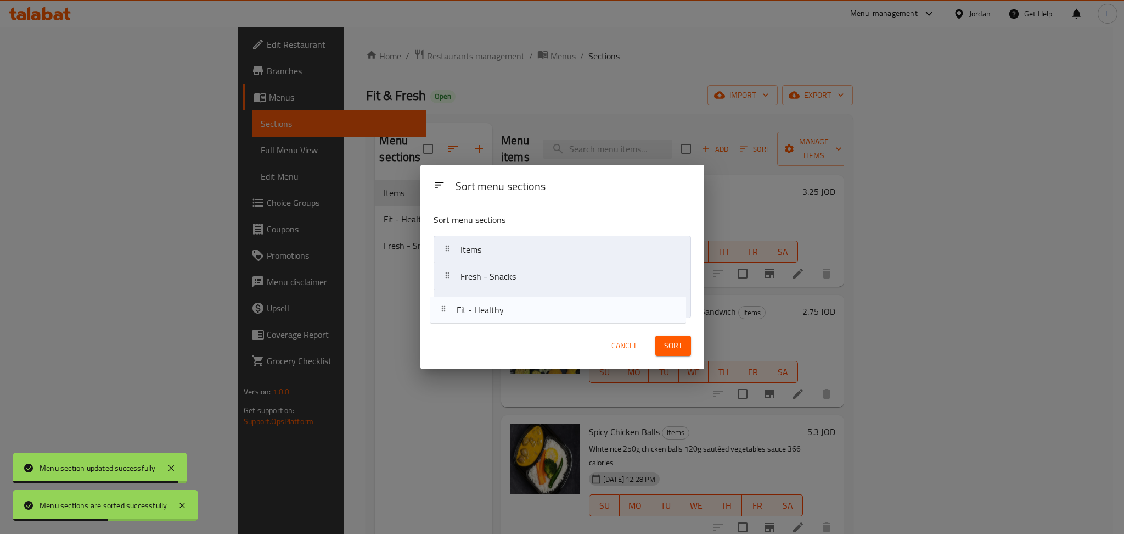
drag, startPoint x: 575, startPoint y: 277, endPoint x: 571, endPoint y: 312, distance: 35.9
click at [571, 312] on nav "Items Fit - Healthy Fresh - Snacks" at bounding box center [562, 276] width 257 height 82
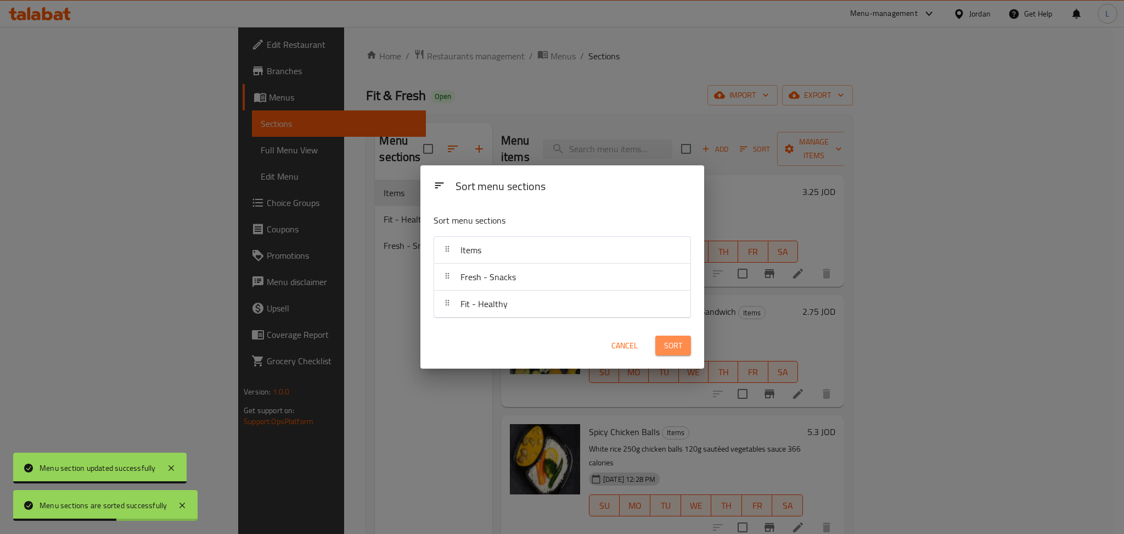
click at [662, 345] on button "Sort" at bounding box center [673, 345] width 36 height 20
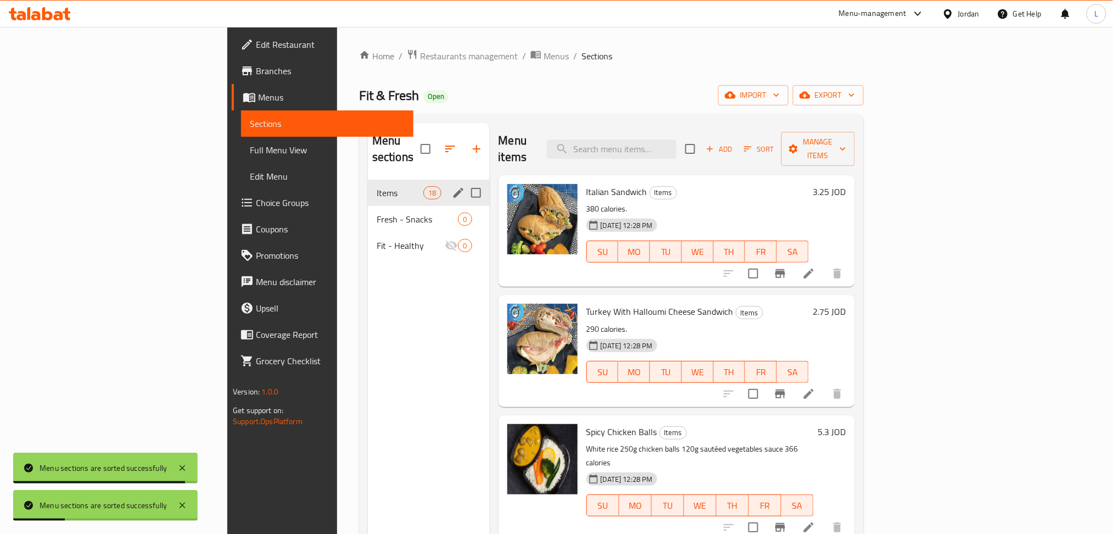
click at [392, 179] on div "Items 18" at bounding box center [429, 192] width 122 height 26
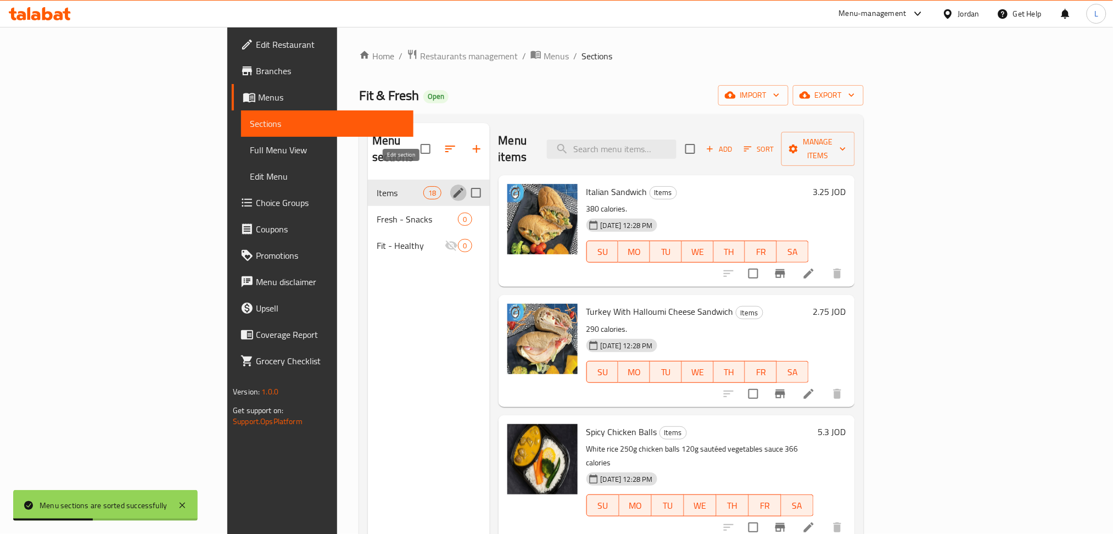
click at [452, 186] on icon "edit" at bounding box center [458, 192] width 13 height 13
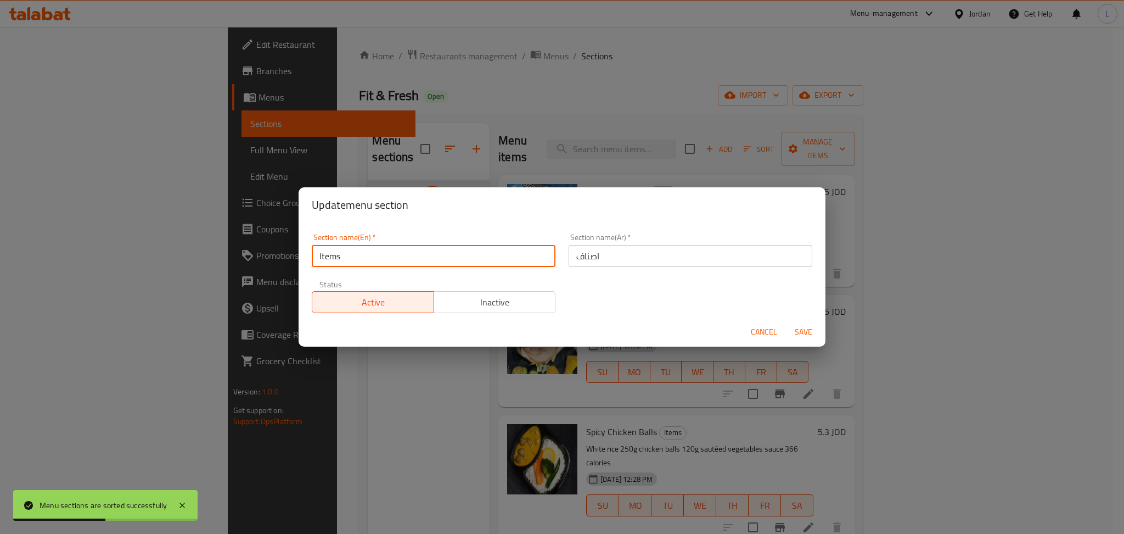
click at [367, 262] on input "Items" at bounding box center [434, 256] width 244 height 22
click at [365, 260] on input "Items" at bounding box center [434, 256] width 244 height 22
type input "I"
type input "Fit Healthy"
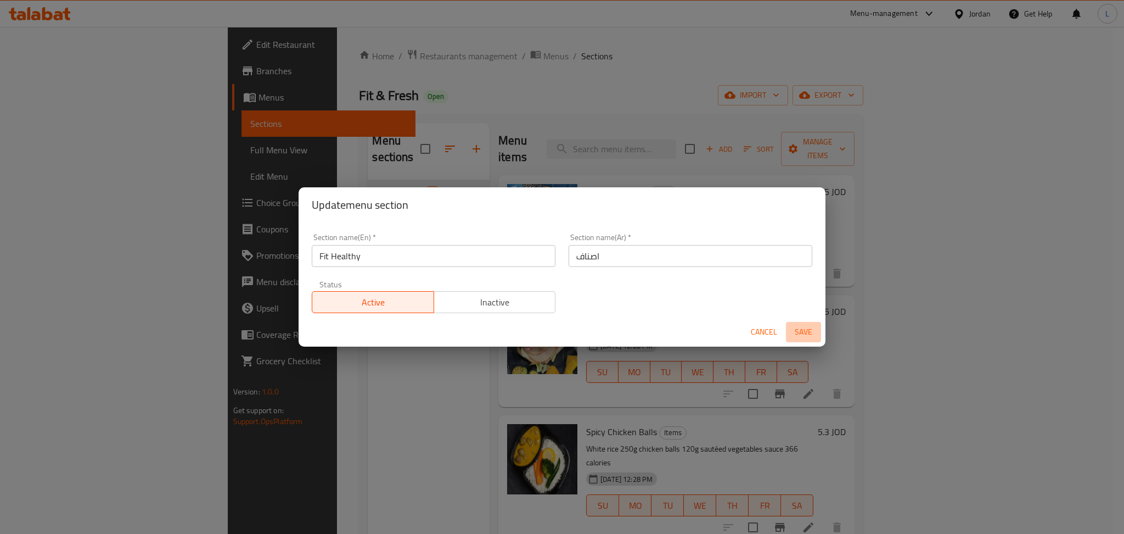
click at [806, 332] on span "Save" at bounding box center [803, 332] width 26 height 14
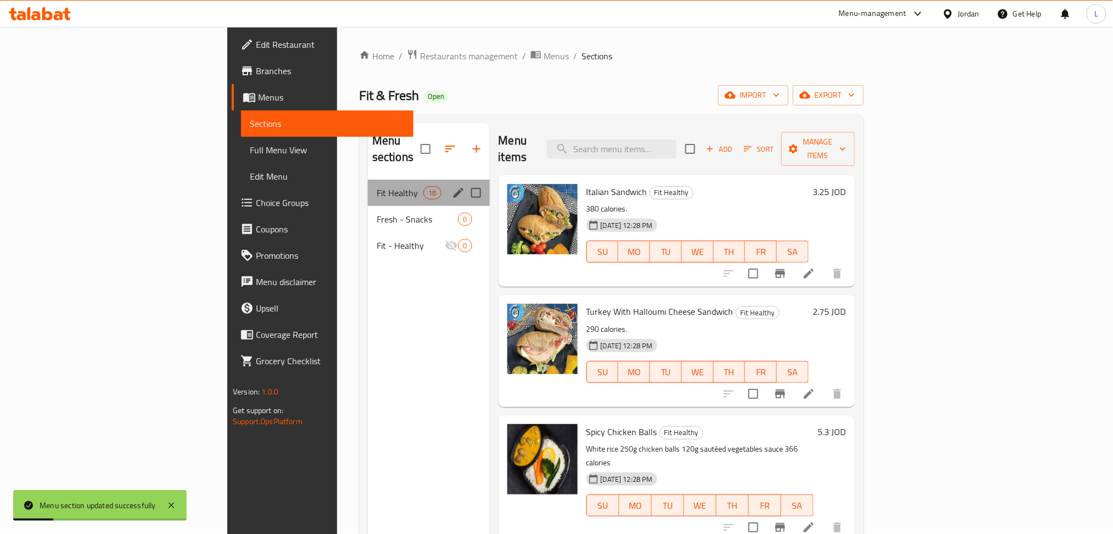
click at [450, 184] on div "Menu sections" at bounding box center [458, 192] width 16 height 16
click at [453, 188] on icon "edit" at bounding box center [458, 193] width 10 height 10
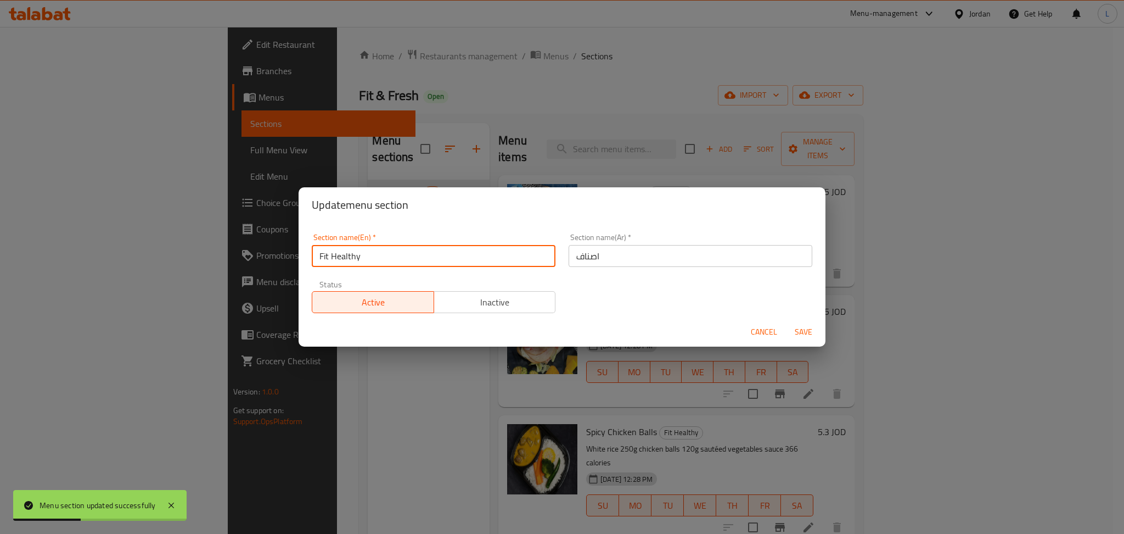
click at [347, 252] on input "Fit Healthy" at bounding box center [434, 256] width 244 height 22
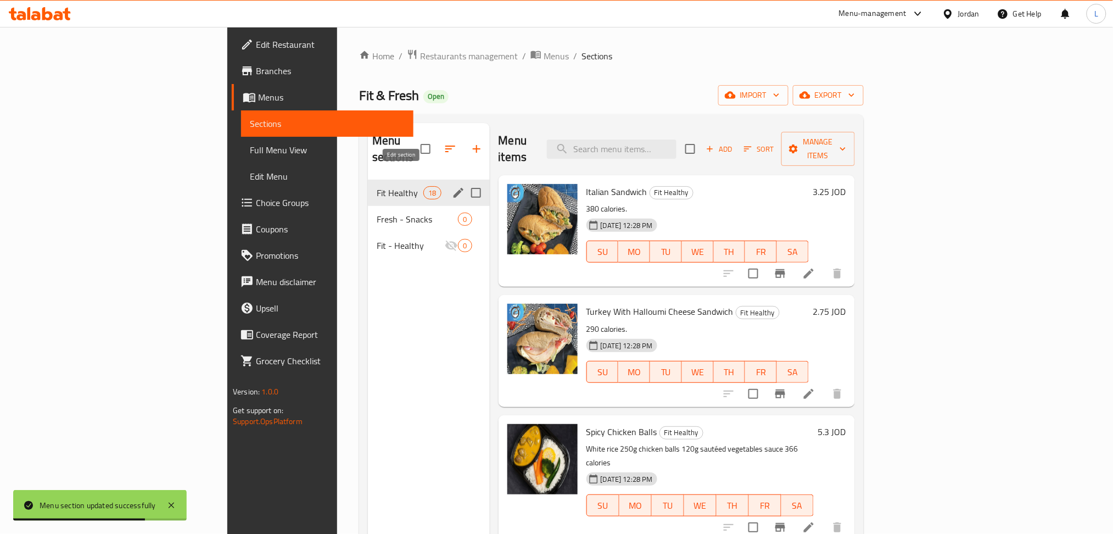
click at [453, 188] on icon "edit" at bounding box center [458, 193] width 10 height 10
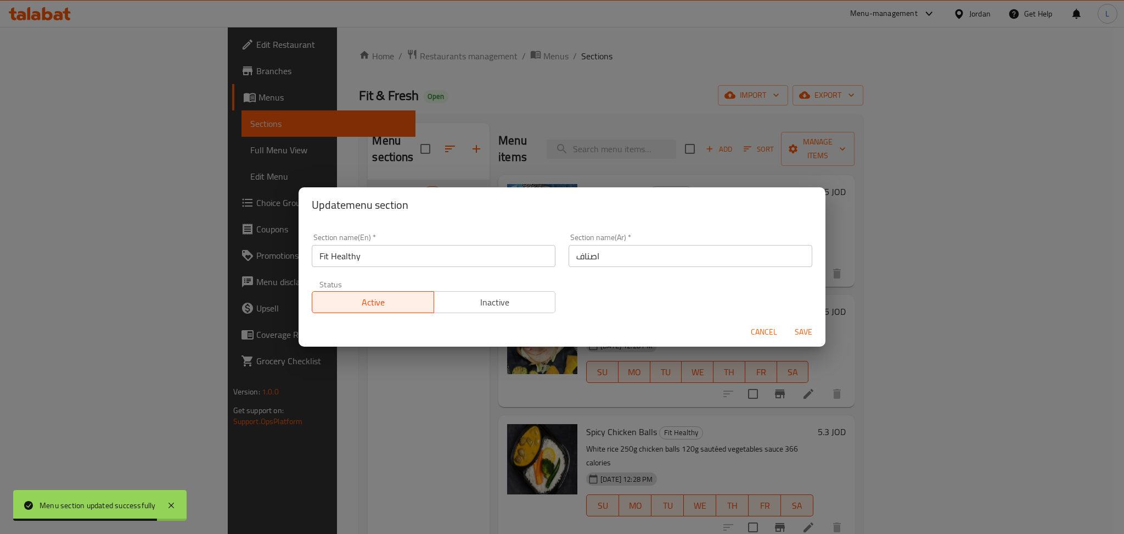
click at [701, 260] on input "اصناف" at bounding box center [691, 256] width 244 height 22
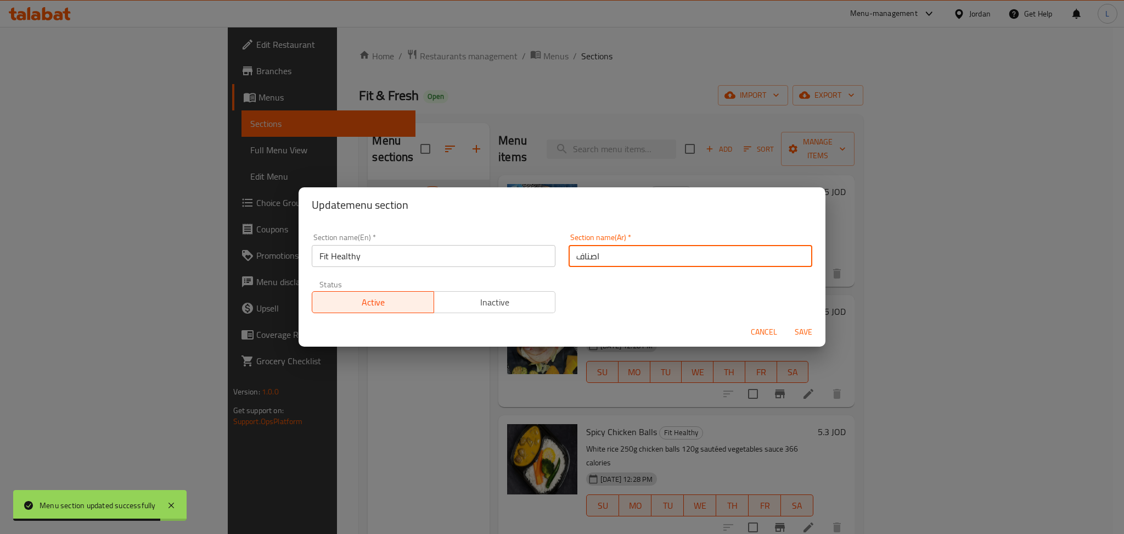
click at [701, 260] on input "اصناف" at bounding box center [691, 256] width 244 height 22
type input "i"
type input "هيلثي"
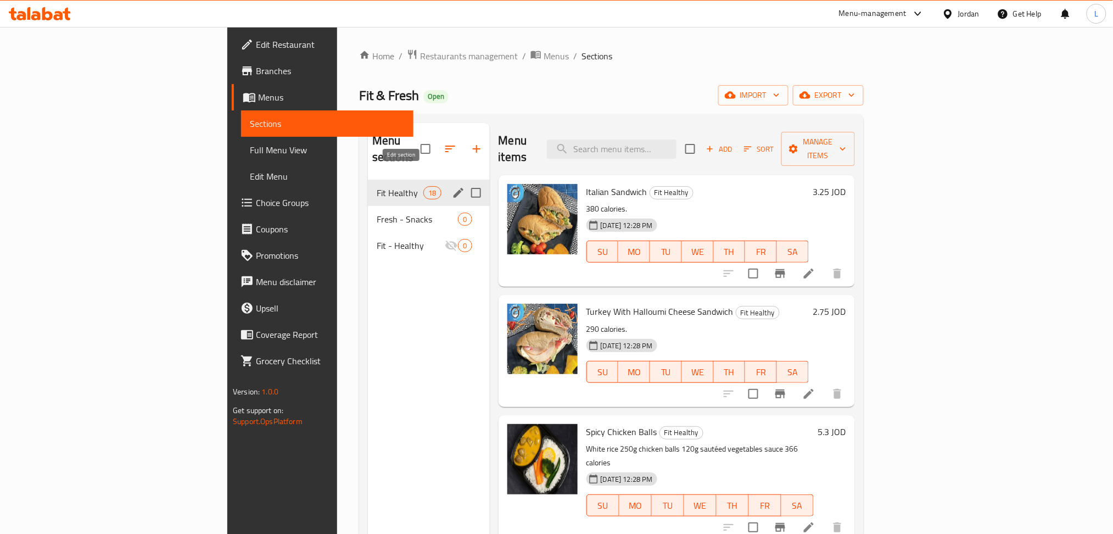
click at [453, 188] on icon "edit" at bounding box center [458, 193] width 10 height 10
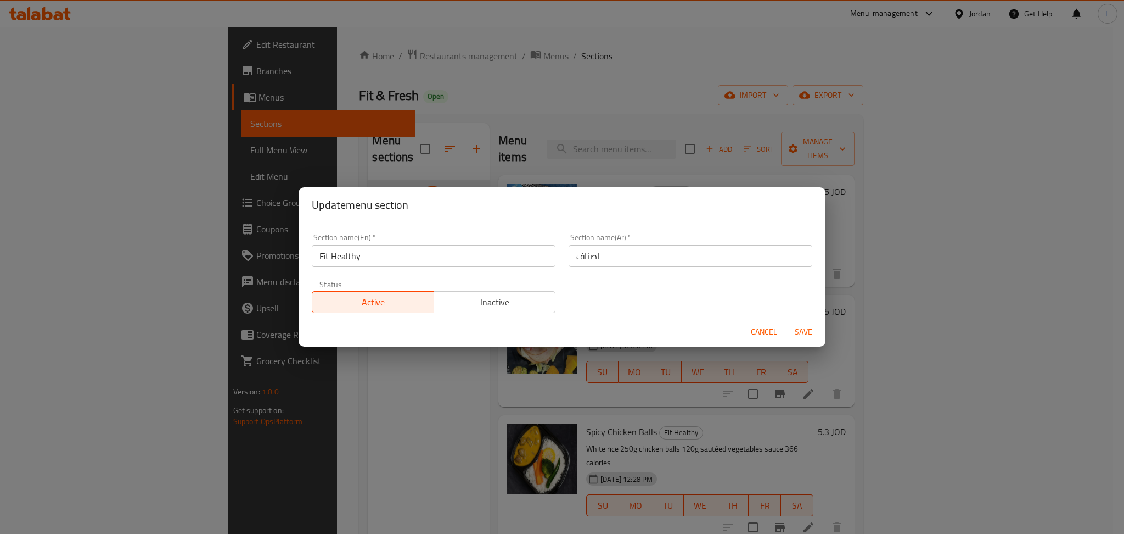
click at [662, 267] on div "Section name(Ar)   * اصناف Section name(Ar) *" at bounding box center [690, 250] width 257 height 47
click at [660, 254] on input "اصناف" at bounding box center [691, 256] width 244 height 22
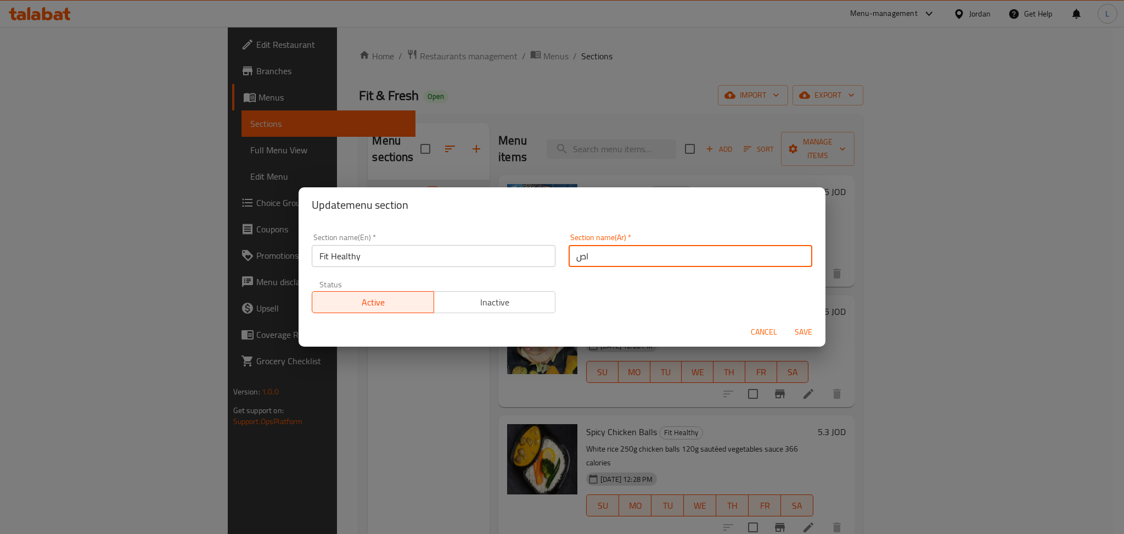
type input "ا"
type input "هيلثي"
click at [805, 334] on span "Save" at bounding box center [803, 332] width 26 height 14
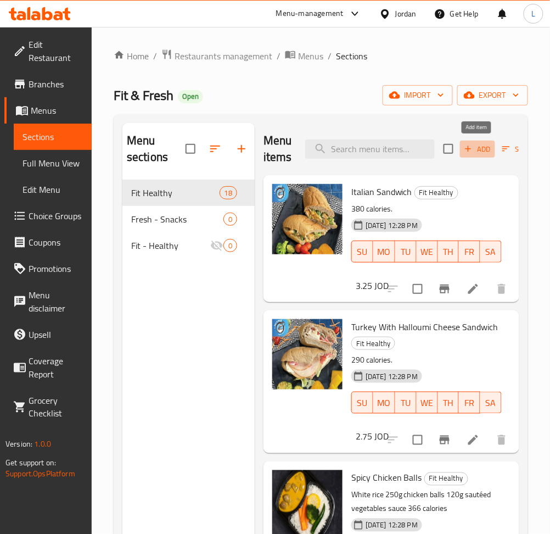
click at [475, 148] on span "Add" at bounding box center [478, 149] width 30 height 13
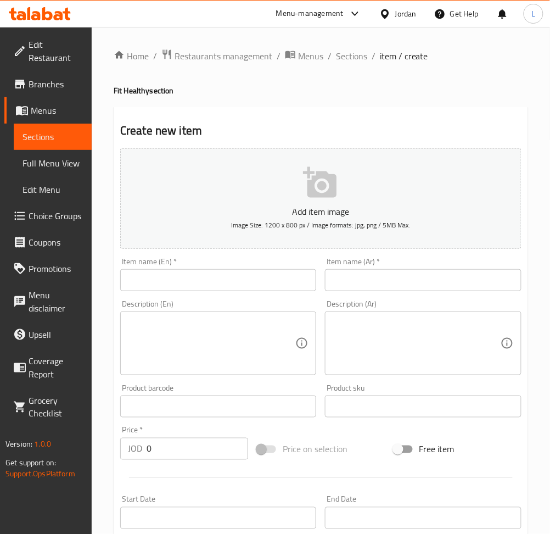
drag, startPoint x: 424, startPoint y: 272, endPoint x: 380, endPoint y: 288, distance: 46.9
click at [424, 272] on input "text" at bounding box center [423, 280] width 196 height 22
paste input "الاومليت"
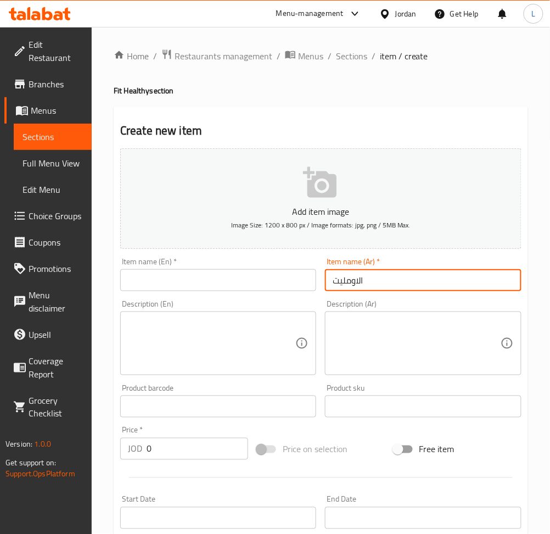
type input "الاومليت"
click at [251, 283] on input "text" at bounding box center [218, 280] width 196 height 22
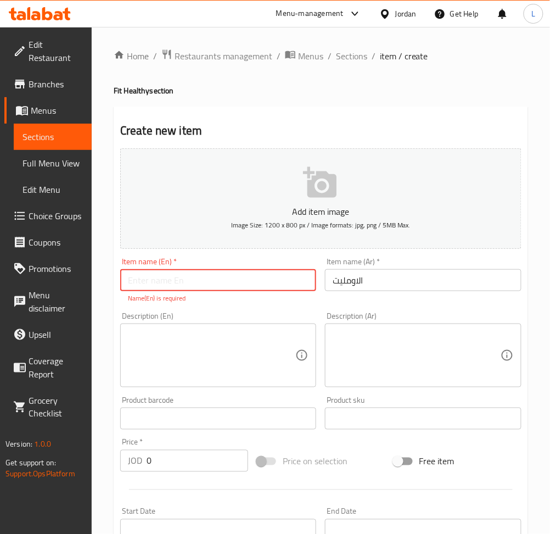
paste input "Omelette"
type input "Omelette"
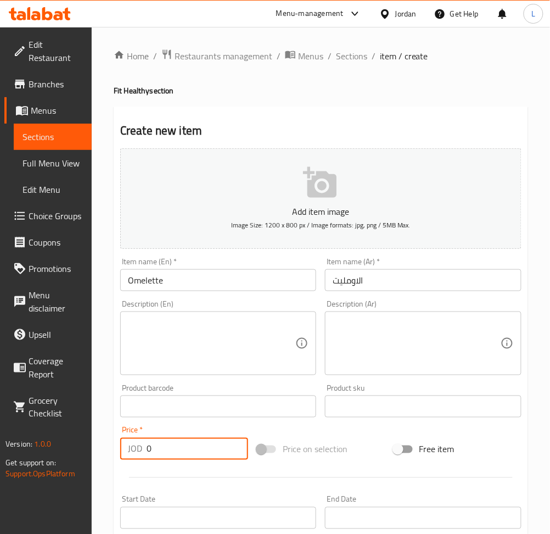
click at [207, 459] on div "Price   * JOD 0 Price *" at bounding box center [184, 443] width 137 height 42
click at [385, 316] on div "Description (Ar)" at bounding box center [423, 343] width 196 height 64
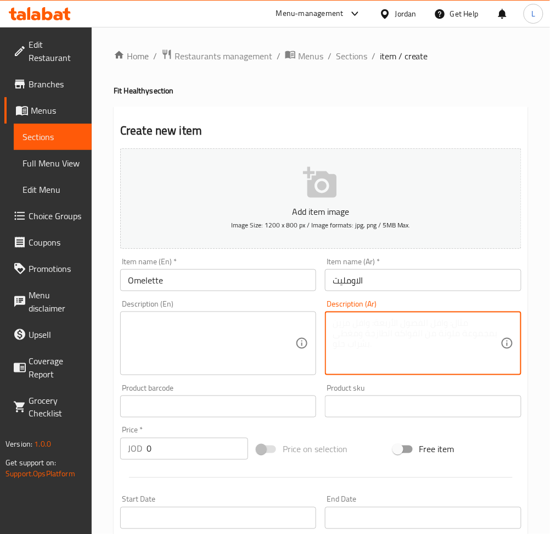
paste textarea "مع زيتون / مع تيركي / مع جبنه / مع خضار"
click at [357, 321] on textarea "مع زيتون / مع تيركي / مع جبنه / مع خضار" at bounding box center [416, 343] width 167 height 52
paste textarea "With olives / with turkey / with cheese / with vegetables"
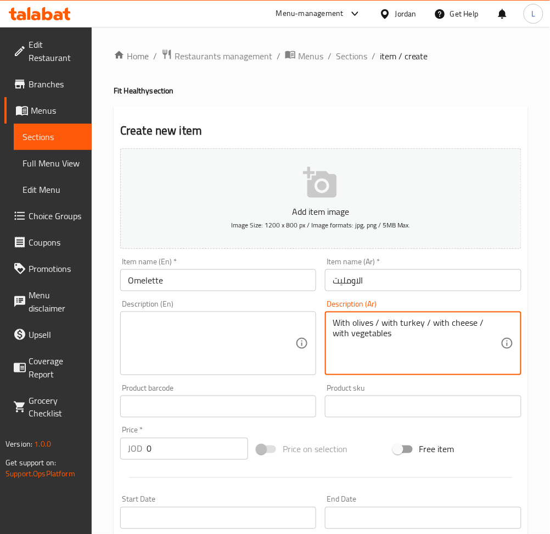
type textarea "With olives / with turkey / with cheese / with vegetables"
click at [226, 338] on textarea at bounding box center [211, 343] width 167 height 52
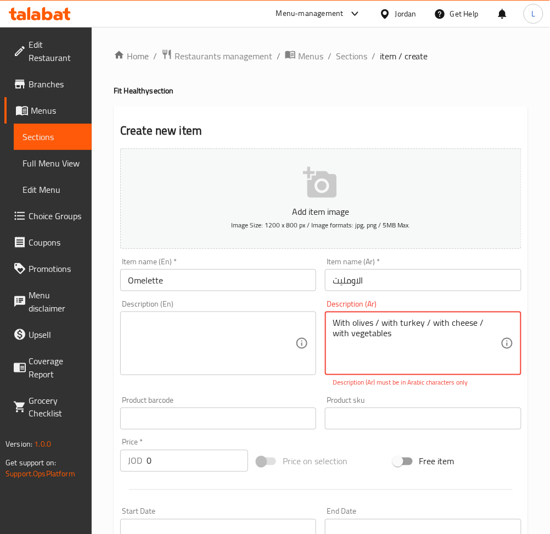
click at [402, 328] on textarea "With olives / with turkey / with cheese / with vegetables" at bounding box center [416, 343] width 167 height 52
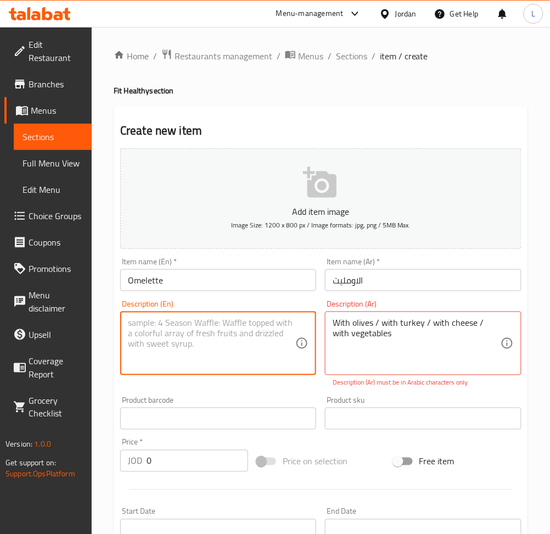
click at [217, 329] on textarea at bounding box center [211, 343] width 167 height 52
paste textarea "With olives / with turkey / with cheese / with vegetables"
type textarea "With olives / with turkey / with cheese / with vegetables"
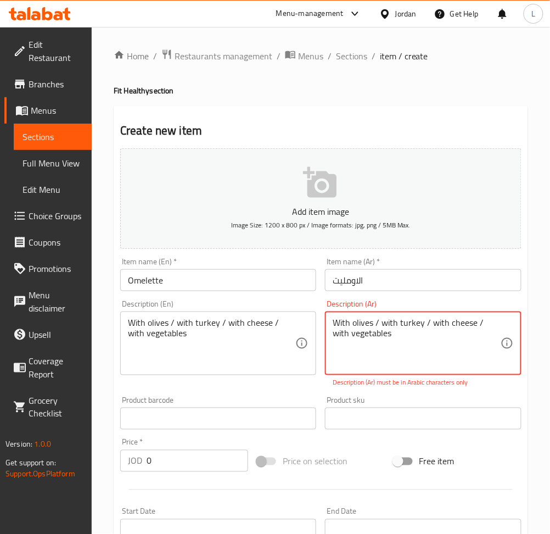
click at [375, 332] on textarea "With olives / with turkey / with cheese / with vegetables" at bounding box center [416, 343] width 167 height 52
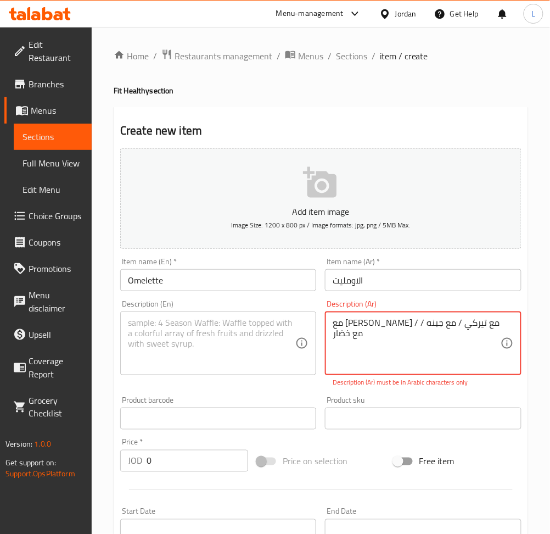
type textarea "مع زيتون / مع تيركي / مع جبنه / مع خضار"
click at [239, 334] on textarea at bounding box center [211, 343] width 167 height 52
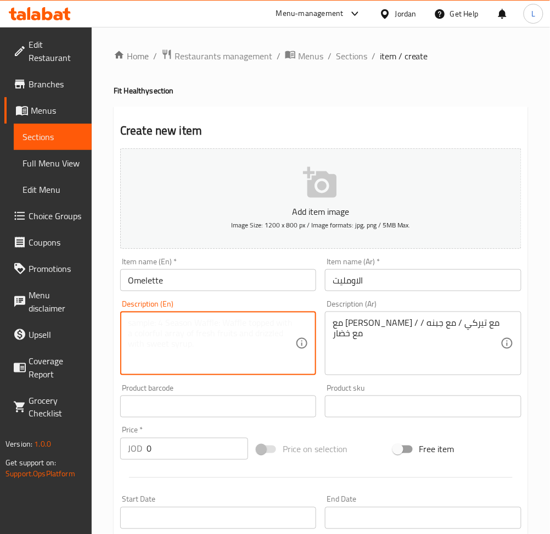
paste textarea "With olives / with turkey / with cheese / with vegetables"
type textarea "With olives / with turkey / with cheese / with vegetables"
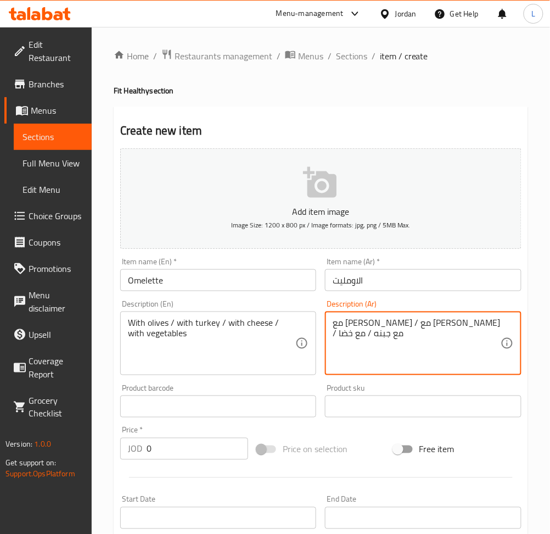
type textarea "مع زيتون / مع تيركي / مع جبنه / مع خضار"
click at [333, 333] on textarea "مع زيتون / مع تيركي / مع جبنه / مع خضار" at bounding box center [416, 343] width 167 height 52
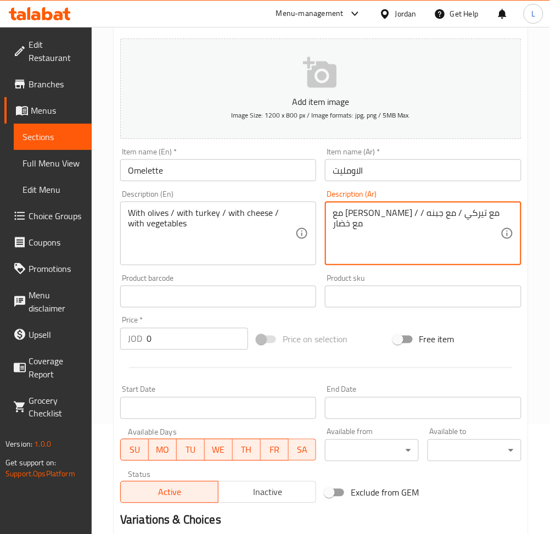
scroll to position [240, 0]
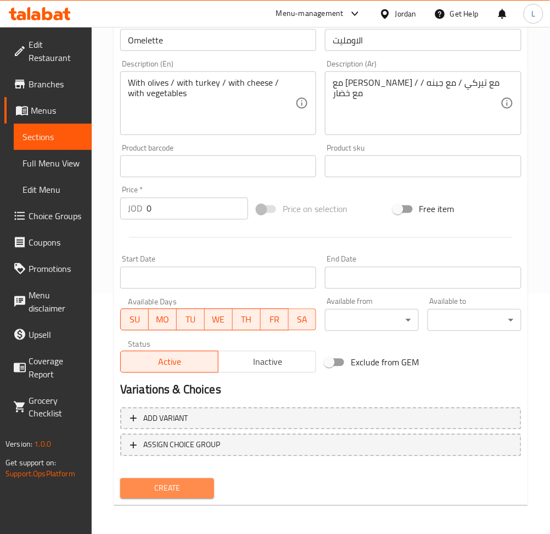
click at [184, 486] on span "Create" at bounding box center [167, 488] width 76 height 14
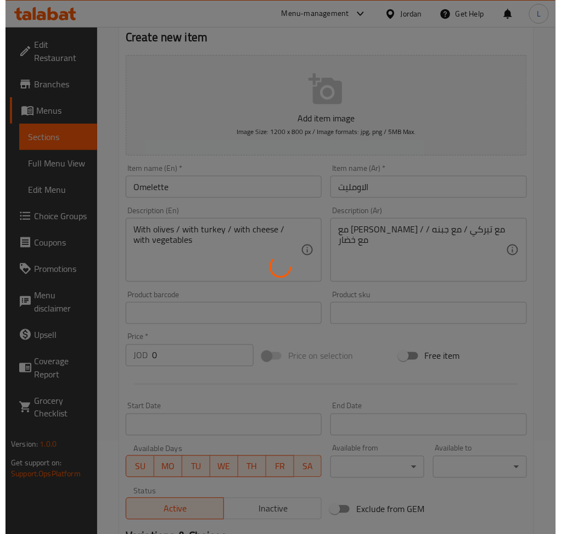
scroll to position [0, 0]
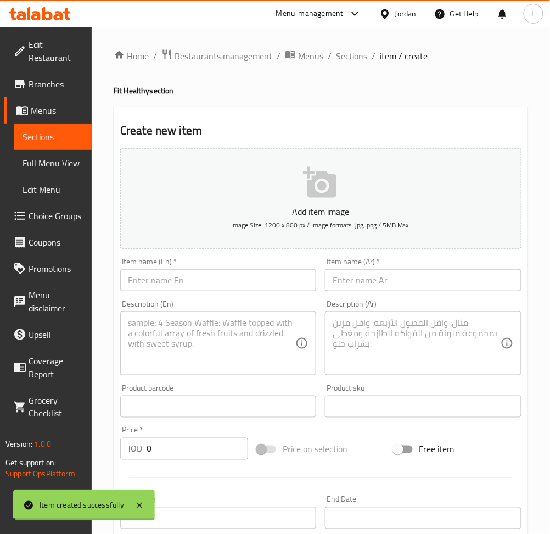
click at [358, 59] on div "Home / Restaurants management / Menus / Sections / item / create Fit Healthy se…" at bounding box center [321, 401] width 414 height 705
click at [347, 54] on span "Sections" at bounding box center [351, 55] width 31 height 13
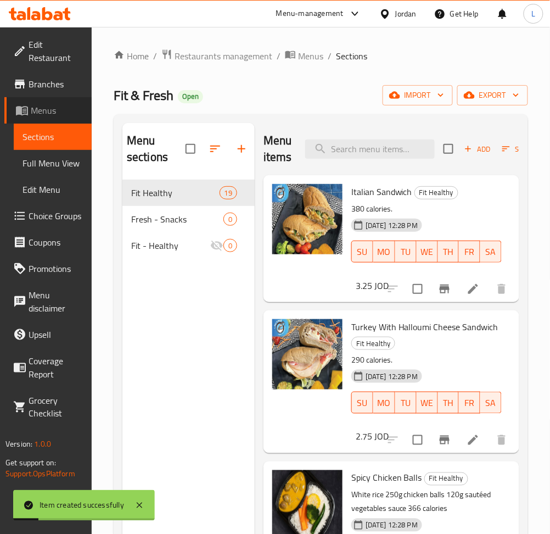
click at [56, 109] on span "Menus" at bounding box center [57, 110] width 52 height 13
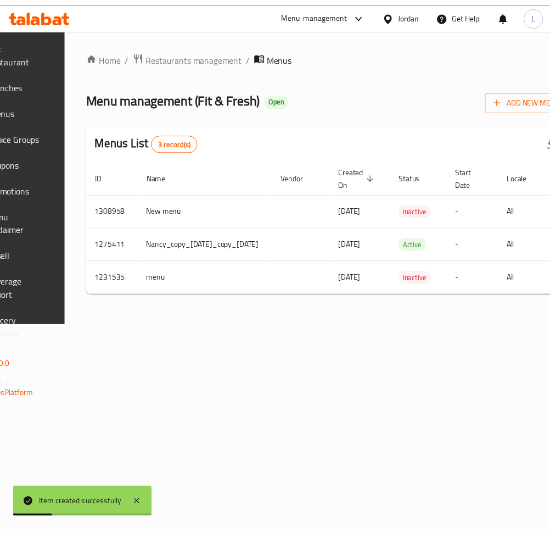
scroll to position [0, 212]
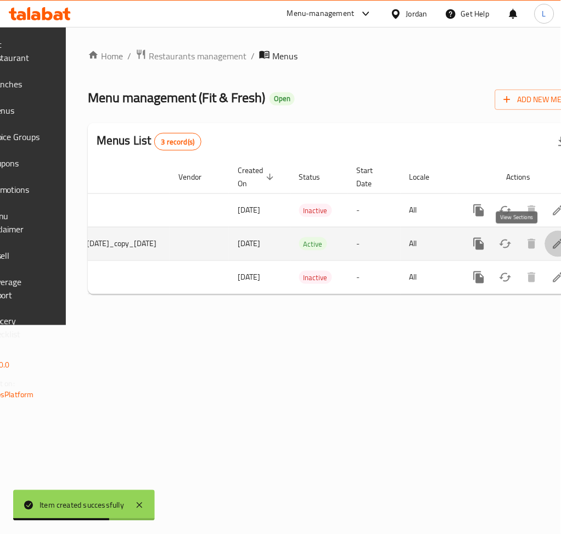
click at [552, 238] on icon "enhanced table" at bounding box center [558, 243] width 13 height 13
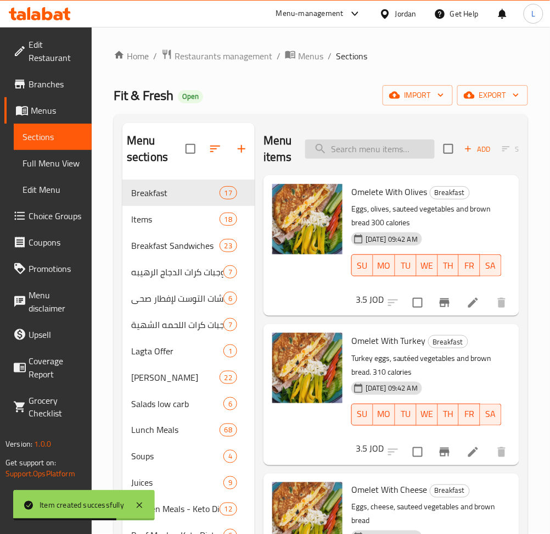
click at [340, 149] on input "search" at bounding box center [370, 148] width 130 height 19
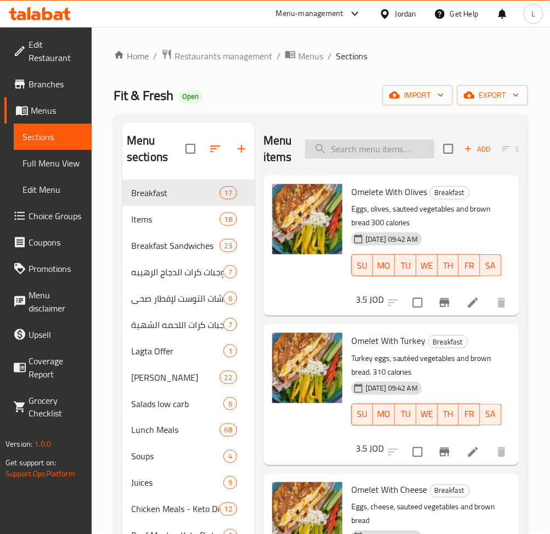
click at [378, 144] on input "search" at bounding box center [370, 148] width 130 height 19
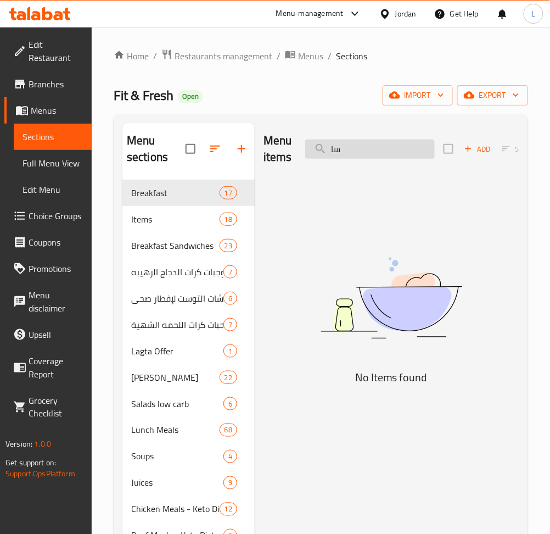
type input "س"
type input "خ"
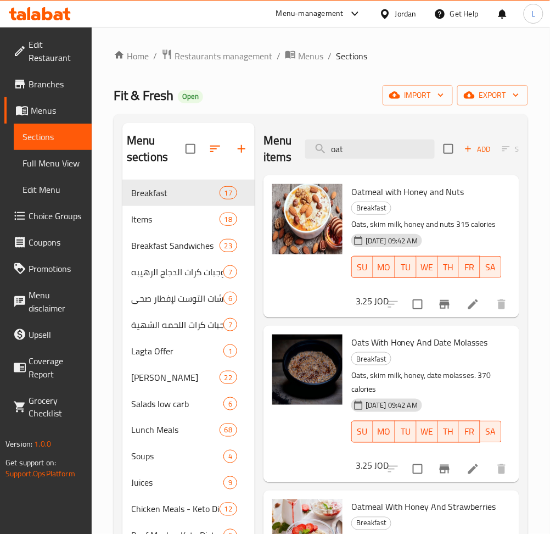
type input "oat"
click at [75, 109] on span "Menus" at bounding box center [57, 110] width 52 height 13
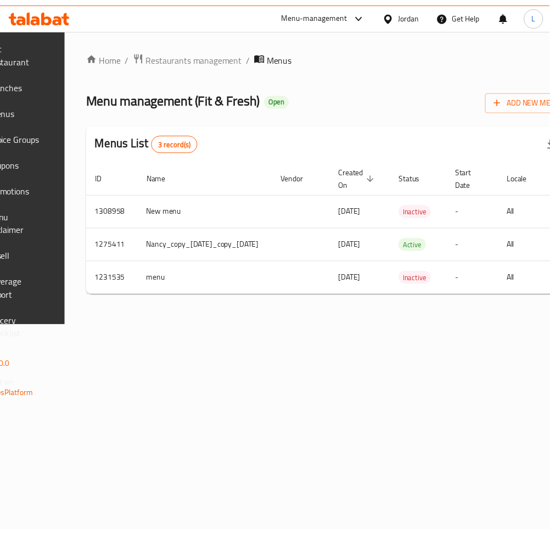
scroll to position [0, 212]
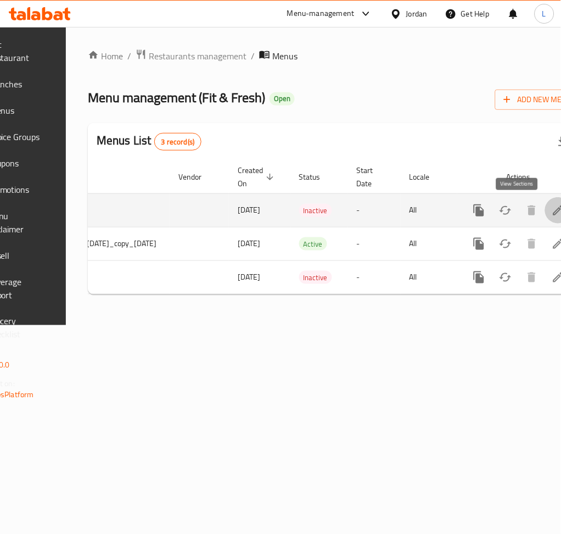
click at [552, 215] on icon "enhanced table" at bounding box center [558, 210] width 13 height 13
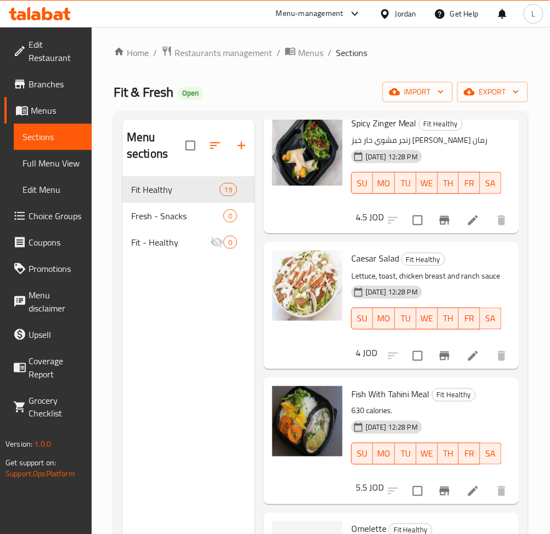
scroll to position [154, 0]
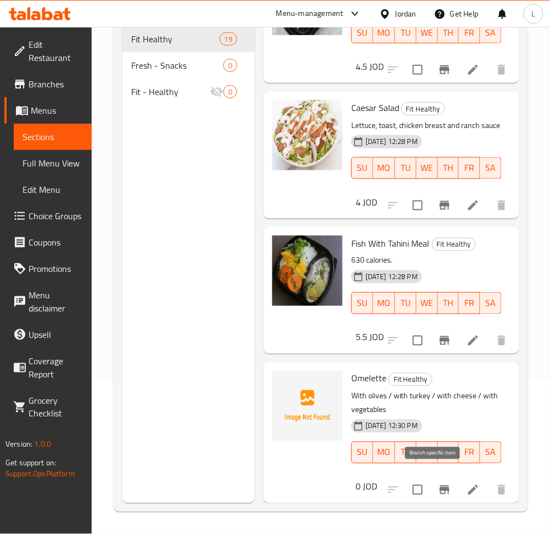
click at [431, 482] on button "Branch-specific-item" at bounding box center [444, 489] width 26 height 26
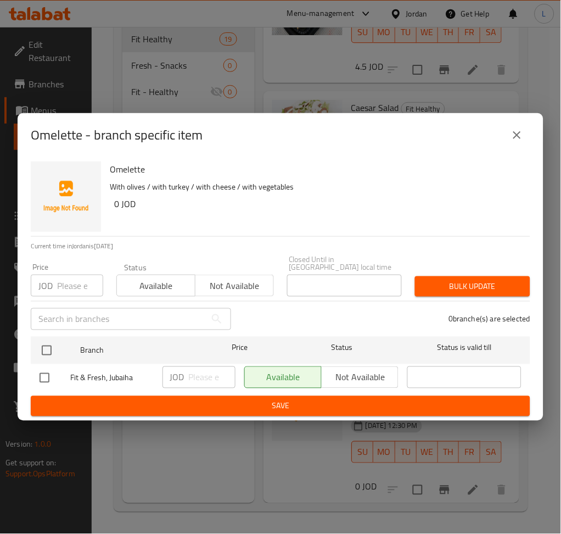
click at [74, 283] on input "number" at bounding box center [80, 285] width 46 height 22
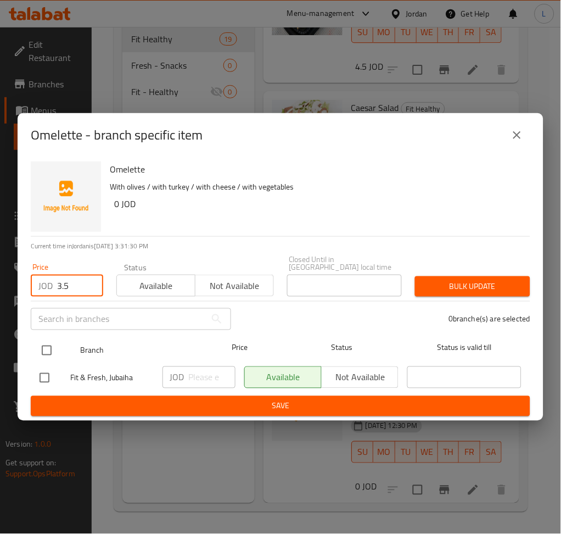
type input "3.5"
click at [55, 346] on input "checkbox" at bounding box center [46, 350] width 23 height 23
checkbox input "true"
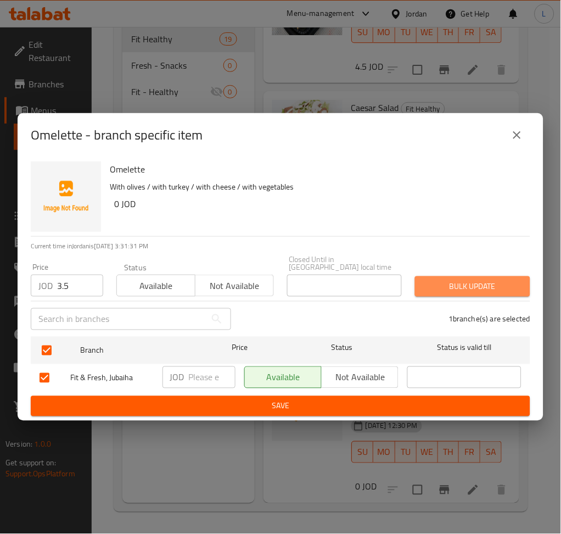
click at [489, 284] on span "Bulk update" at bounding box center [473, 286] width 98 height 14
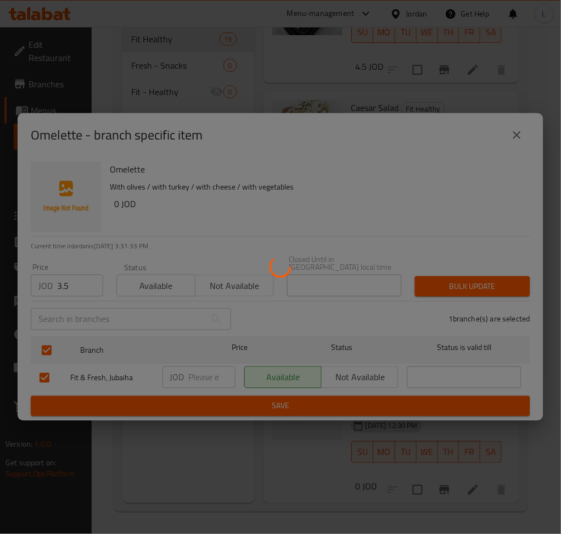
click at [457, 480] on div at bounding box center [280, 267] width 561 height 534
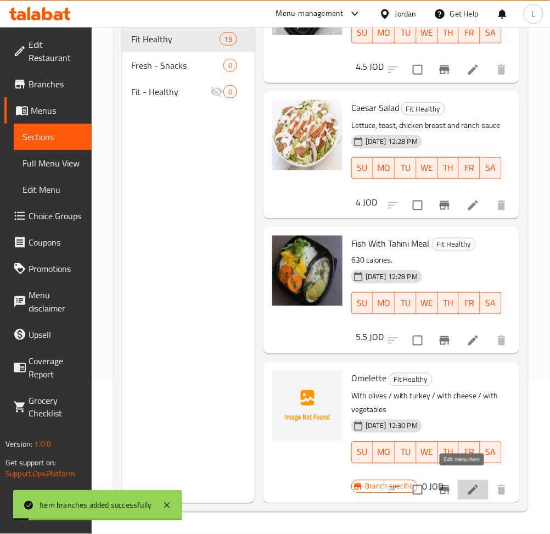
click at [467, 483] on icon at bounding box center [473, 489] width 13 height 13
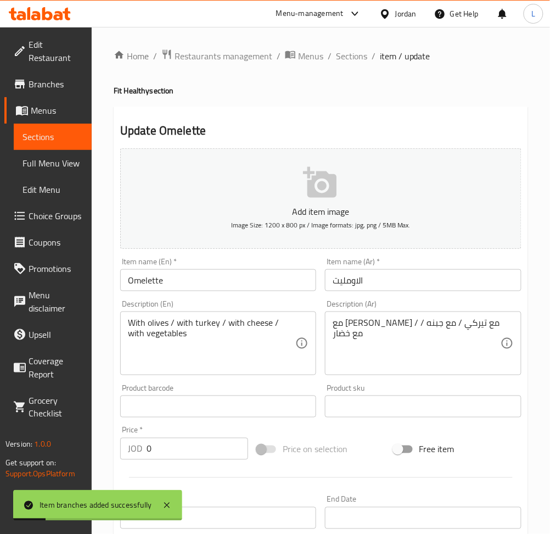
click at [201, 448] on input "0" at bounding box center [198, 448] width 102 height 22
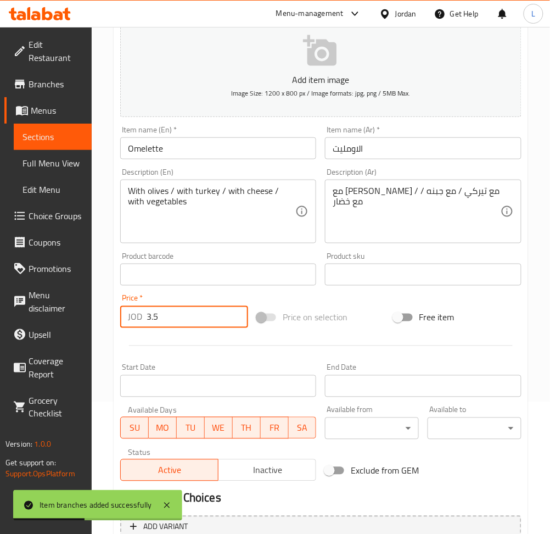
scroll to position [240, 0]
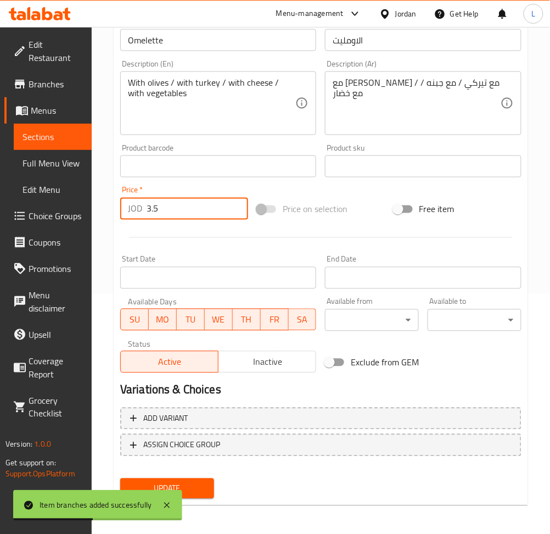
type input "3.5"
click at [195, 489] on span "Update" at bounding box center [167, 488] width 76 height 14
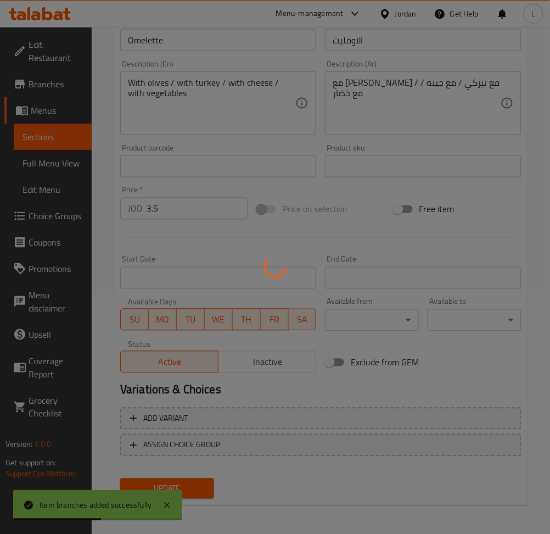
scroll to position [0, 0]
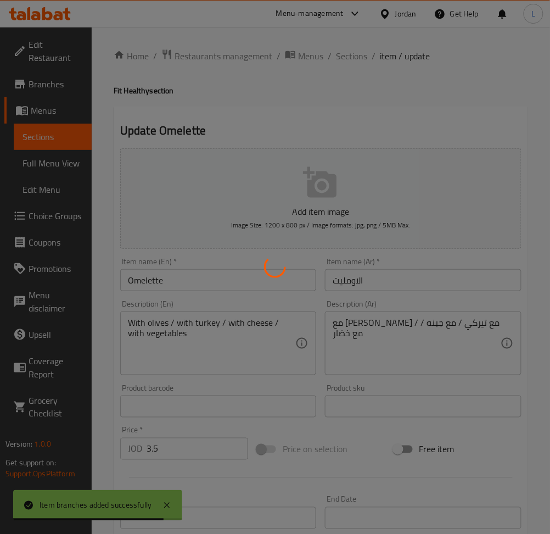
click at [353, 56] on div at bounding box center [275, 267] width 550 height 534
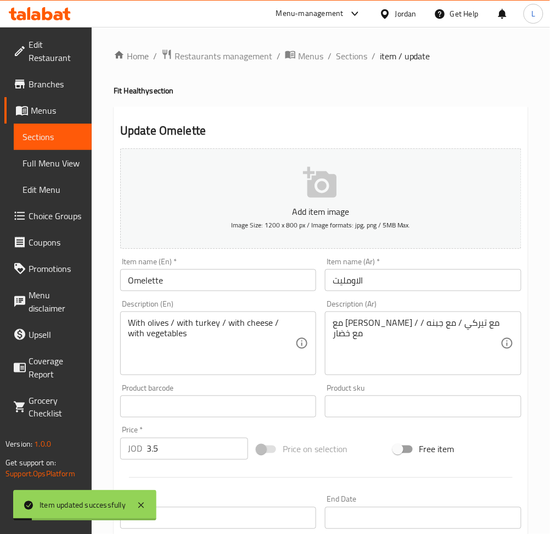
drag, startPoint x: 341, startPoint y: 55, endPoint x: 358, endPoint y: 81, distance: 30.6
click at [341, 55] on span "Sections" at bounding box center [351, 55] width 31 height 13
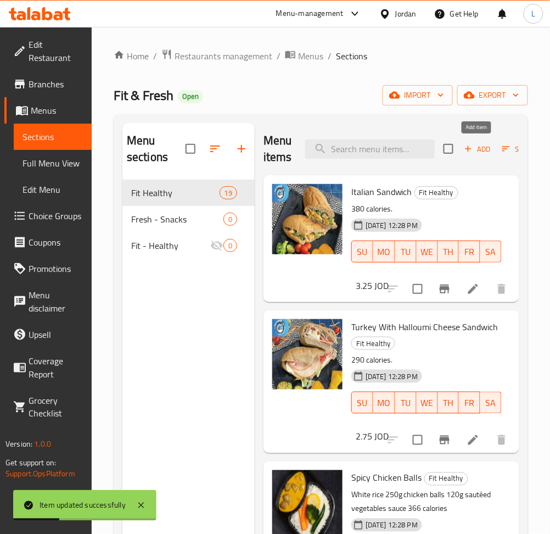
click at [463, 148] on icon "button" at bounding box center [468, 149] width 10 height 10
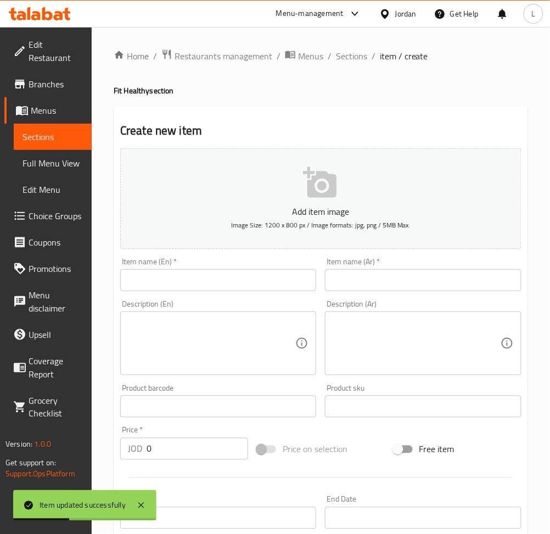
click at [411, 288] on input "text" at bounding box center [423, 280] width 196 height 22
type input "d"
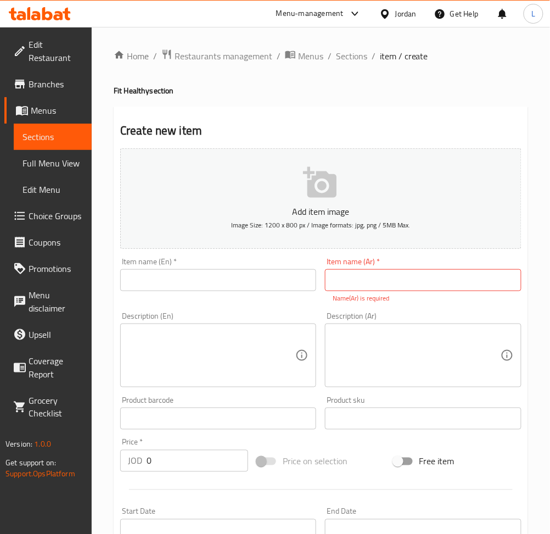
click at [412, 288] on input "text" at bounding box center [423, 280] width 196 height 22
paste input "شوفان وحليب وفواكه"
type input "شوفان وحليب وفواكه"
drag, startPoint x: 293, startPoint y: 277, endPoint x: 326, endPoint y: 261, distance: 36.3
click at [293, 277] on input "text" at bounding box center [218, 280] width 196 height 22
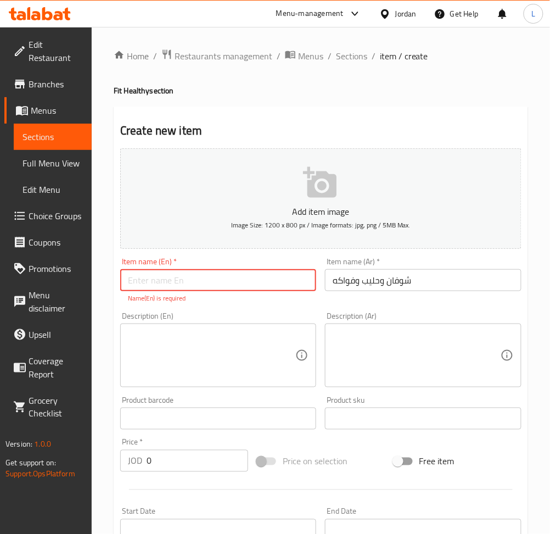
paste input "Oats, milk and fruits"
type input "Oats, milk and fruits"
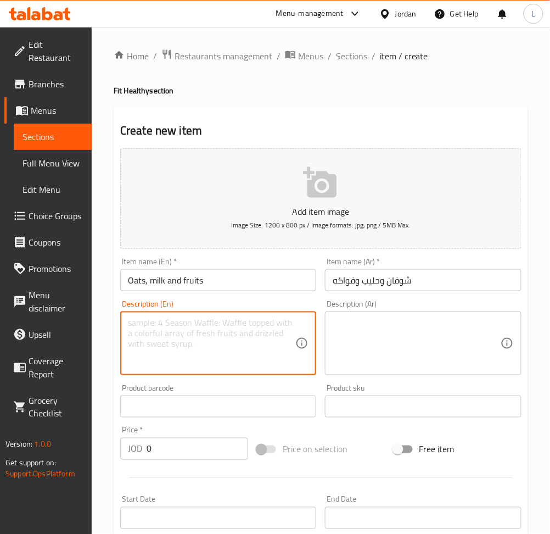
click at [175, 333] on textarea at bounding box center [211, 343] width 167 height 52
paste textarea "With nuts / With honey and date molasses / With honey and strawberries"
type textarea "With nuts / With honey and date molasses / With honey and strawberries"
click at [338, 321] on textarea at bounding box center [416, 343] width 167 height 52
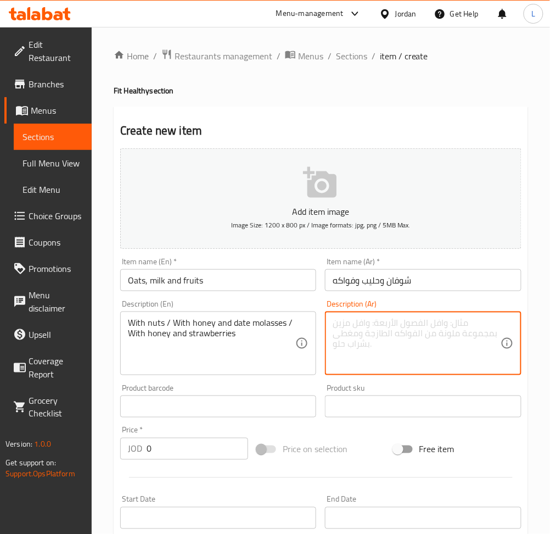
paste textarea "مع مكسرات / مع عسل ودبس تمر / مع عسل وفراوله"
type textarea "مع مكسرات / مع عسل ودبس تمر / مع عسل وفراوله"
click at [212, 448] on input "0" at bounding box center [198, 448] width 102 height 22
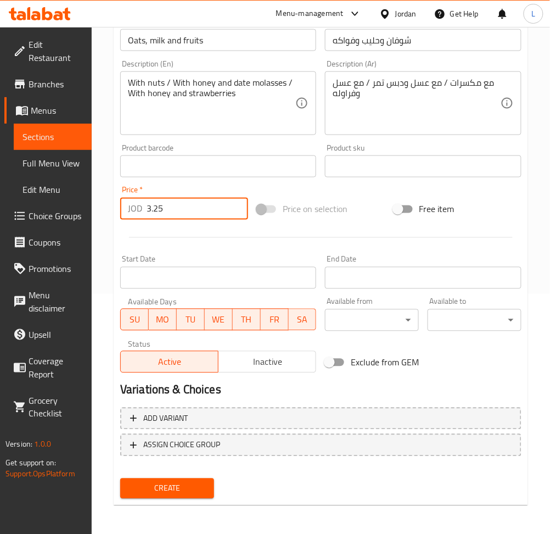
type input "3.25"
click at [192, 492] on span "Create" at bounding box center [167, 488] width 76 height 14
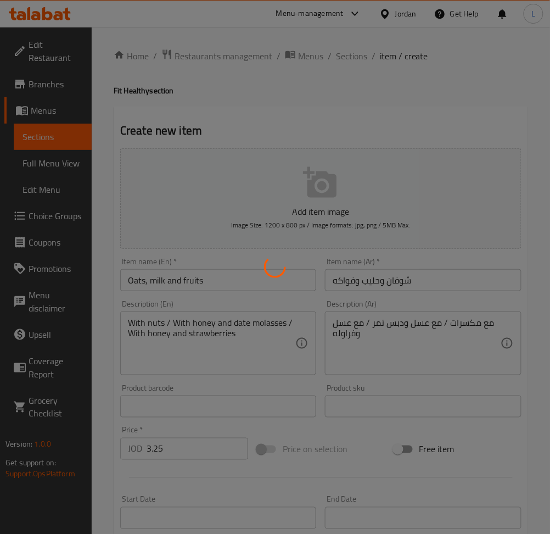
type input "0"
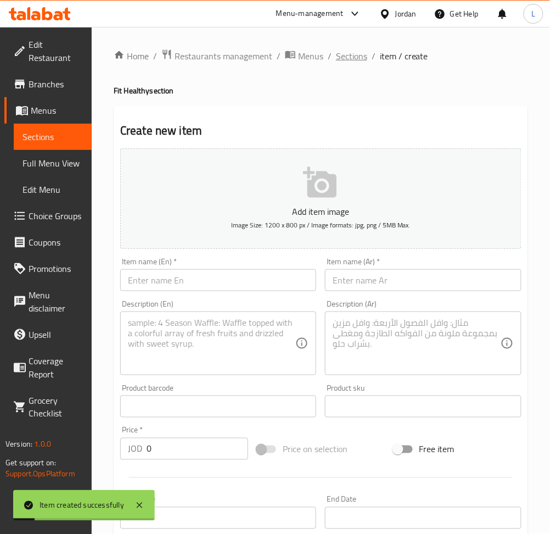
click at [340, 61] on span "Sections" at bounding box center [351, 55] width 31 height 13
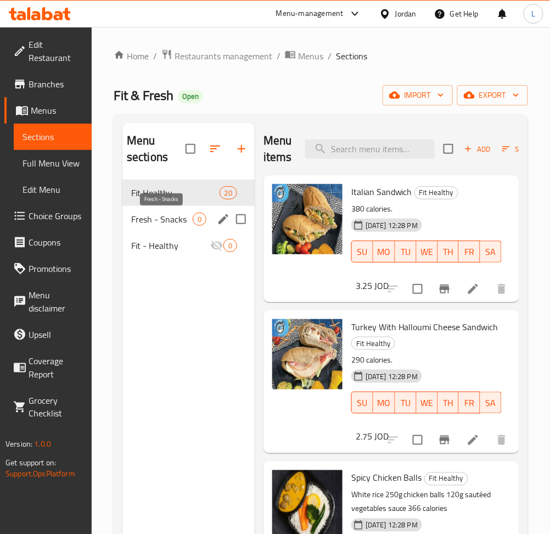
click at [166, 225] on span "Fresh - Snacks" at bounding box center [161, 218] width 61 height 13
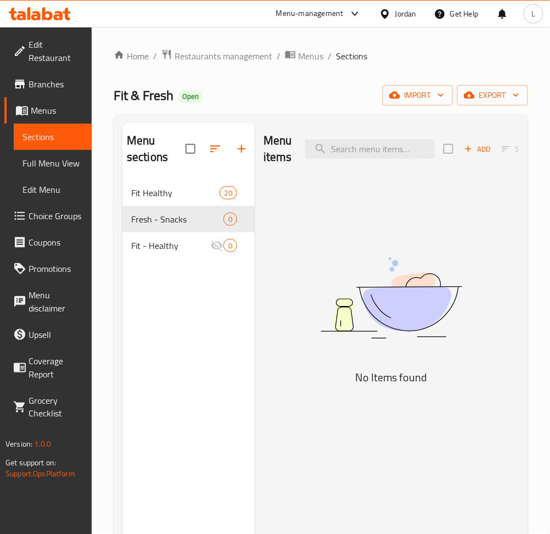
click at [478, 151] on span "Add" at bounding box center [478, 149] width 30 height 13
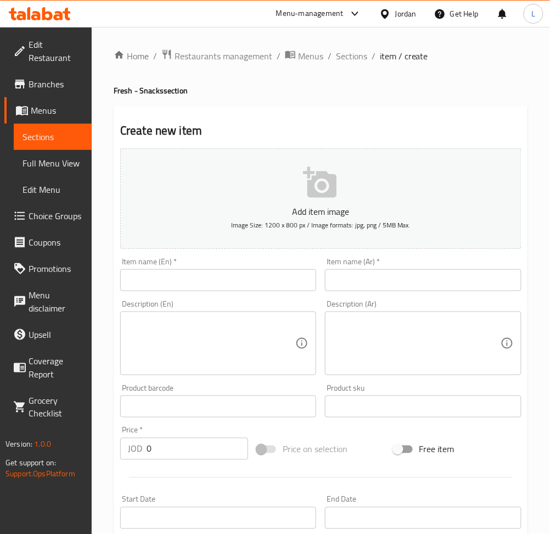
drag, startPoint x: 358, startPoint y: 283, endPoint x: 363, endPoint y: 288, distance: 7.0
click at [359, 283] on input "text" at bounding box center [423, 280] width 196 height 22
paste input "برجر سنجل"
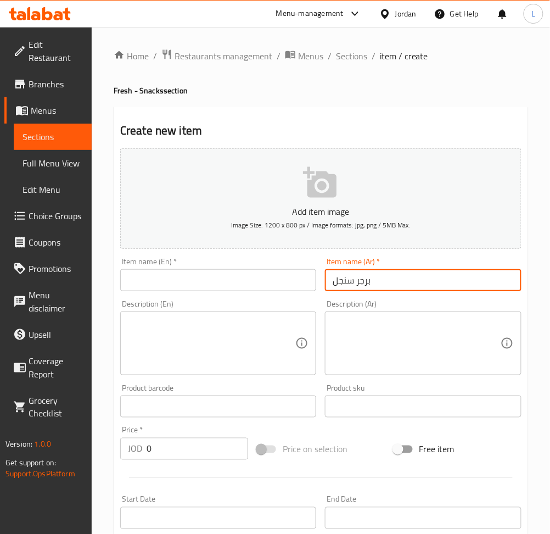
type input "برجر سنجل"
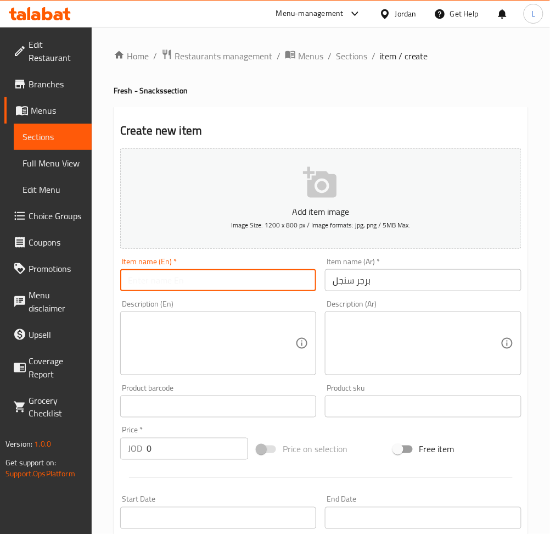
drag, startPoint x: 195, startPoint y: 282, endPoint x: 195, endPoint y: 254, distance: 28.0
click at [195, 282] on input "text" at bounding box center [218, 280] width 196 height 22
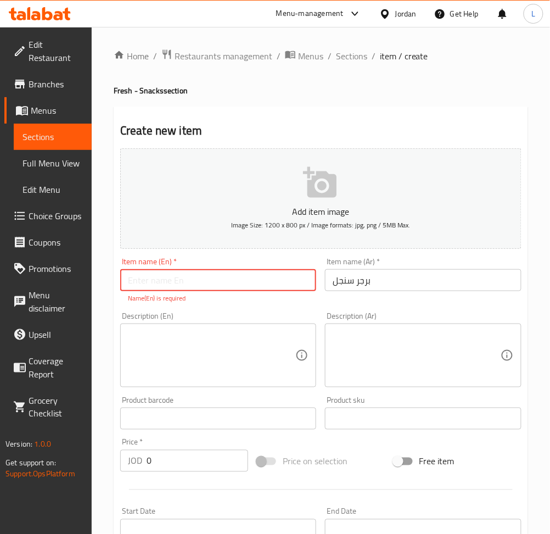
paste input "Single burger"
type input "Single burger"
click at [192, 461] on div "Price   * JOD 0 Price *" at bounding box center [184, 455] width 137 height 42
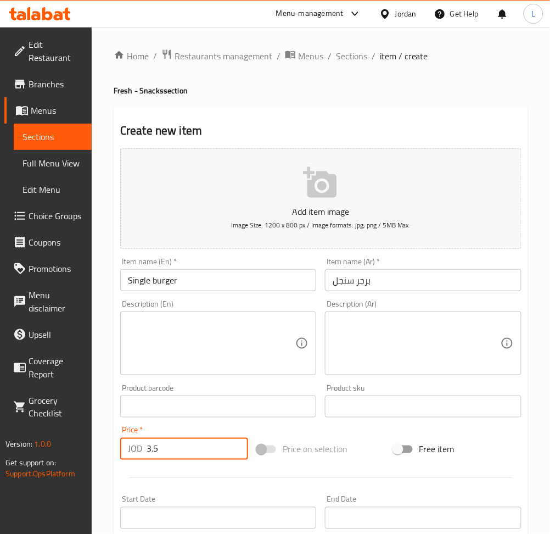
type input "3.5"
click at [411, 321] on textarea at bounding box center [416, 343] width 167 height 52
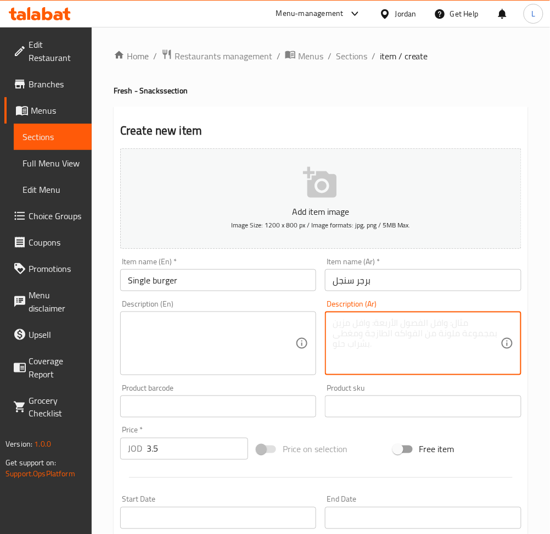
paste textarea "مع بطاطا ودجز"
type textarea "مع بطاطا ودجز"
click at [213, 335] on textarea at bounding box center [211, 343] width 167 height 52
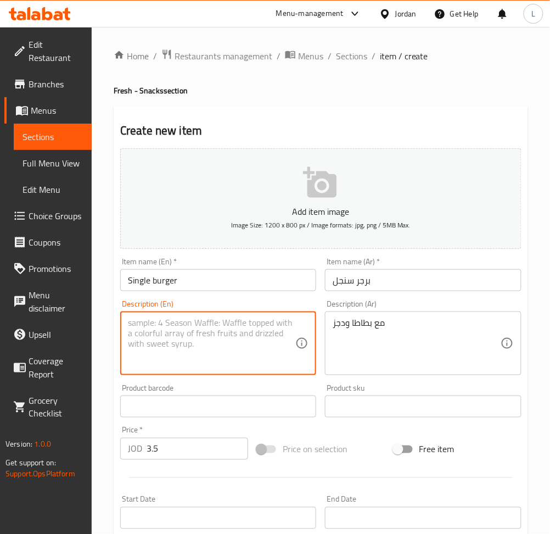
paste textarea "With potato wedges"
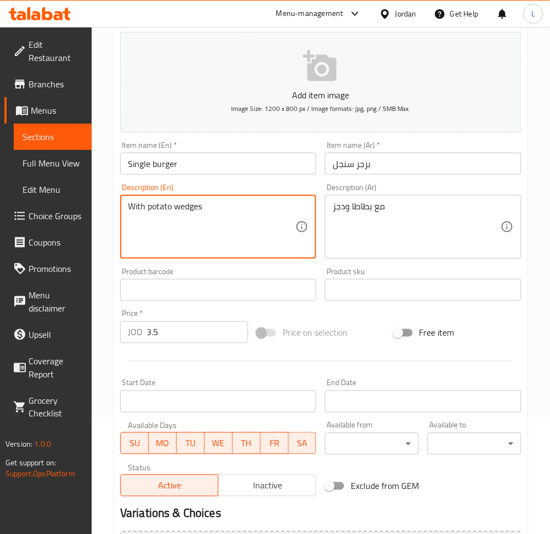
scroll to position [220, 0]
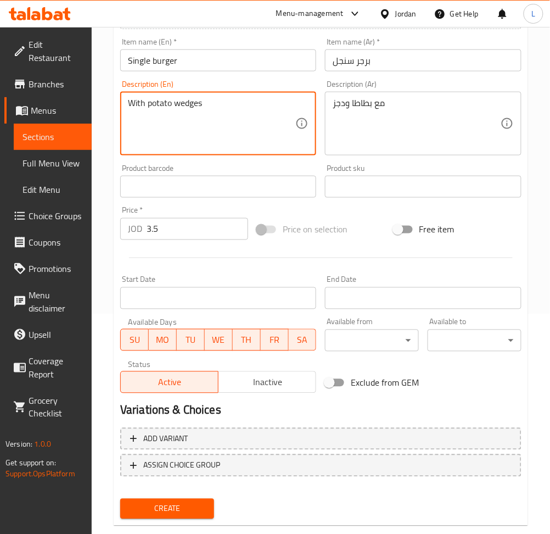
type textarea "With potato wedges"
click at [200, 510] on span "Create" at bounding box center [167, 509] width 76 height 14
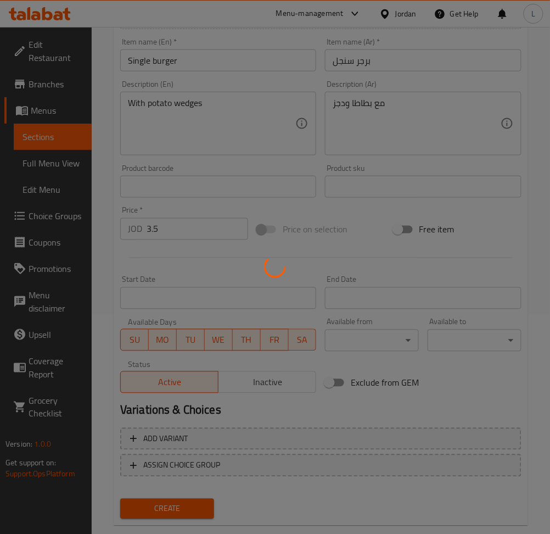
type input "0"
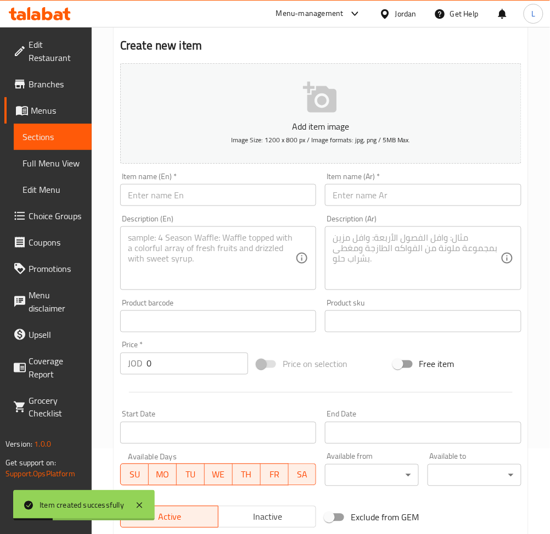
scroll to position [73, 0]
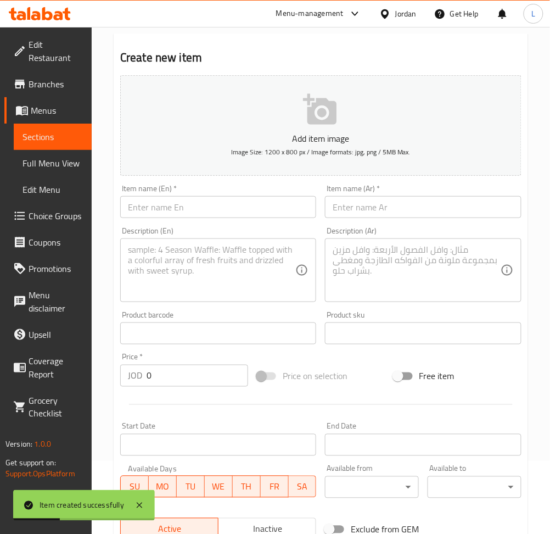
drag, startPoint x: 375, startPoint y: 211, endPoint x: 369, endPoint y: 215, distance: 7.2
click at [375, 211] on input "text" at bounding box center [423, 207] width 196 height 22
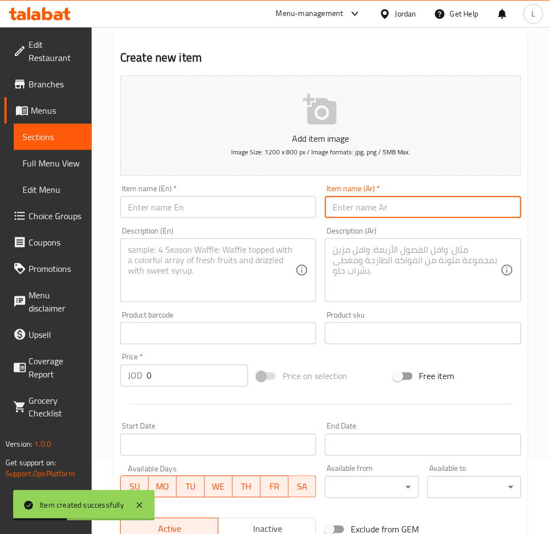
paste input "برجر دبل"
type input "برجر دبل"
click at [287, 211] on input "text" at bounding box center [218, 207] width 196 height 22
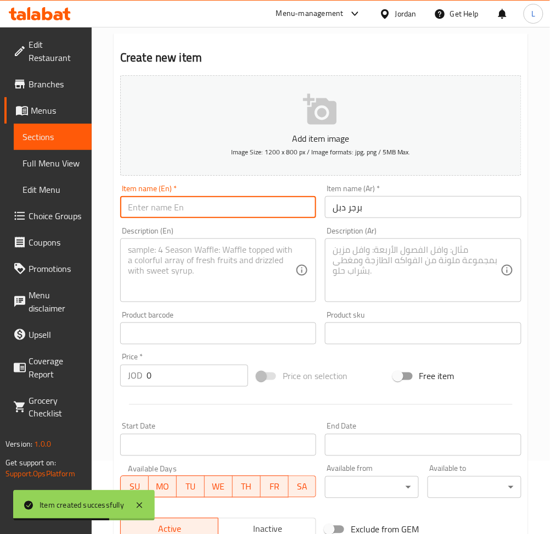
paste input "Double burger"
type input "Double burger"
click at [193, 379] on input "0" at bounding box center [198, 375] width 102 height 22
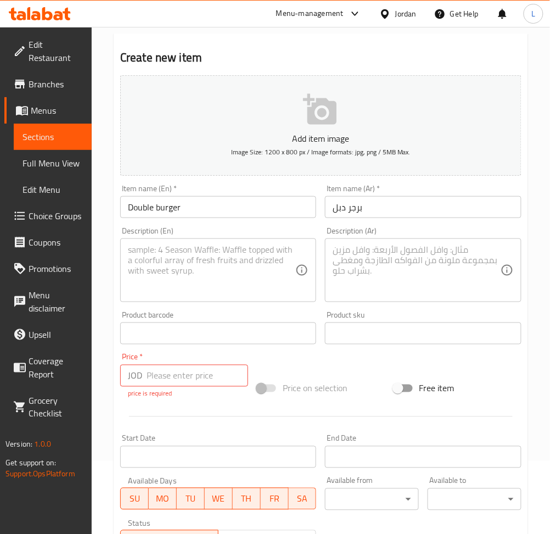
click at [371, 261] on textarea at bounding box center [416, 270] width 167 height 52
paste textarea "مع بطاطا ودجز"
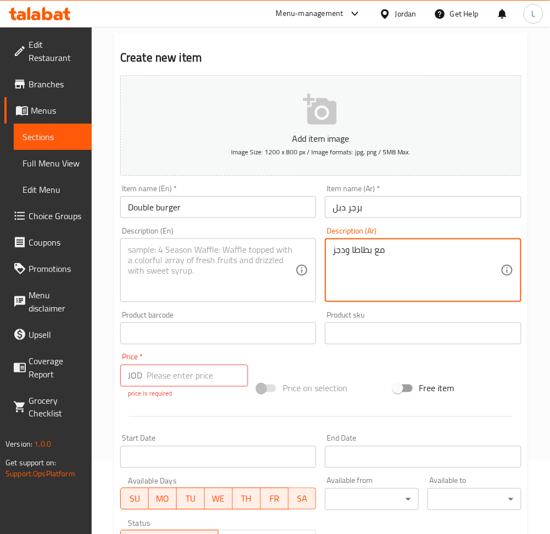
type textarea "مع بطاطا ودجز"
click at [223, 266] on textarea at bounding box center [211, 270] width 167 height 52
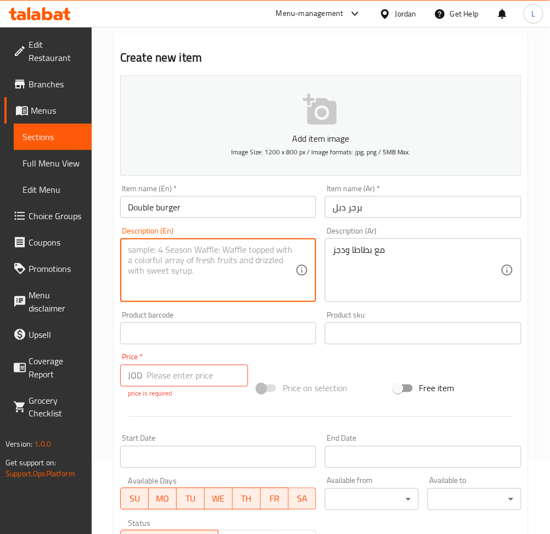
paste textarea "With potato wedges"
type textarea "With potato wedges"
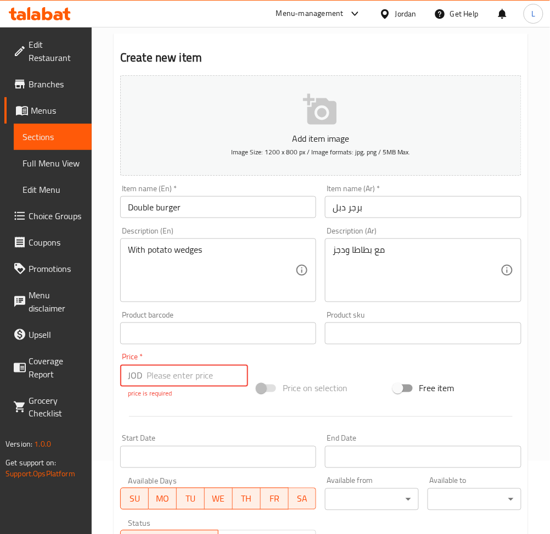
click at [204, 383] on input "number" at bounding box center [198, 375] width 102 height 22
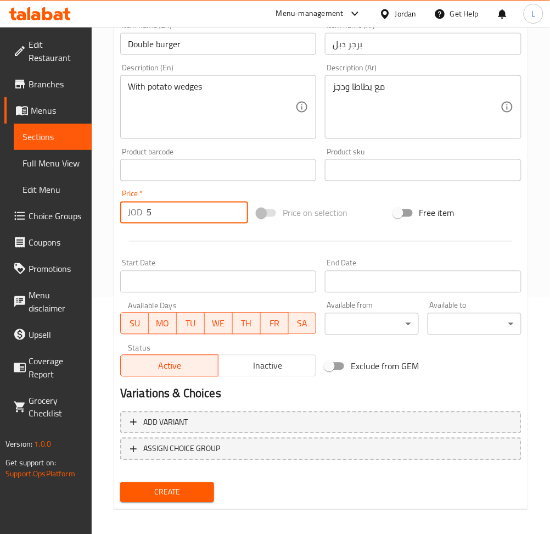
scroll to position [240, 0]
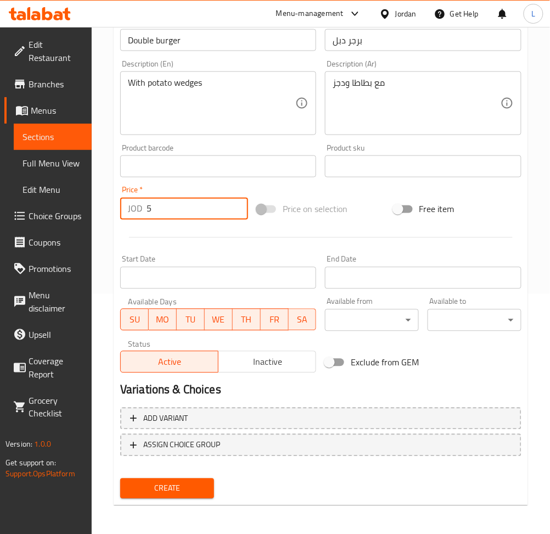
type input "5"
click at [161, 496] on button "Create" at bounding box center [167, 488] width 94 height 20
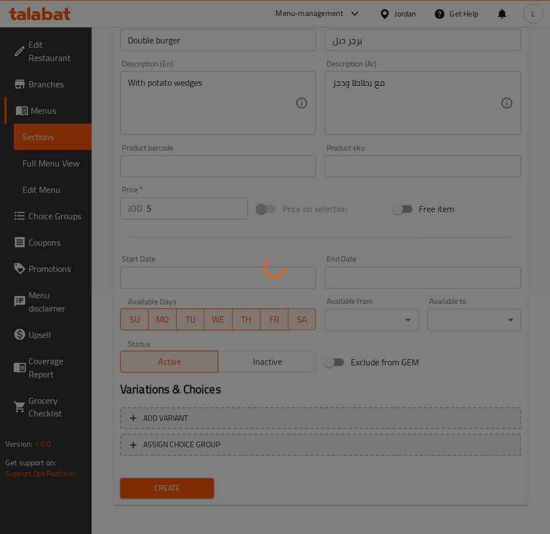
type input "0"
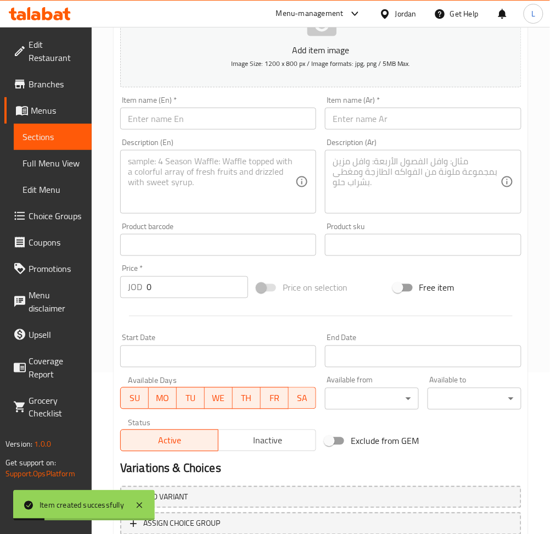
scroll to position [93, 0]
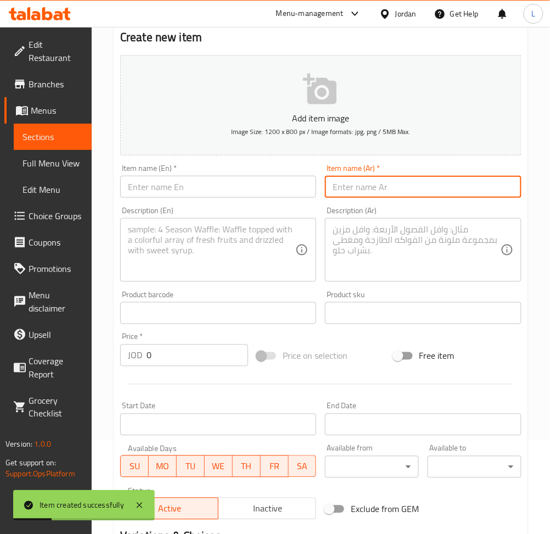
drag, startPoint x: 405, startPoint y: 184, endPoint x: 391, endPoint y: 179, distance: 14.4
click at [405, 184] on input "text" at bounding box center [423, 187] width 196 height 22
paste input "برجر تربل"
type input "برجر تربل"
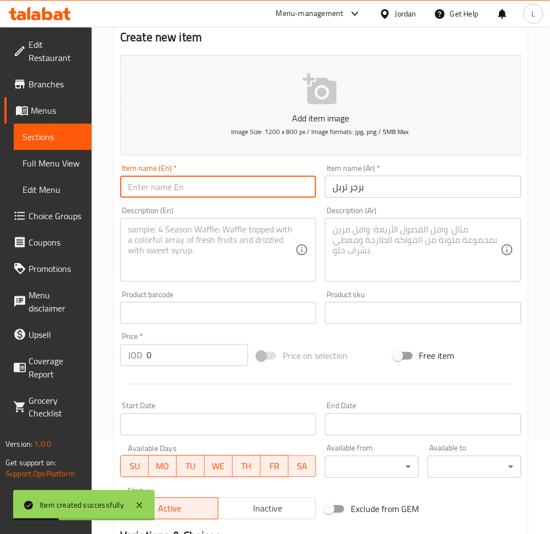
drag, startPoint x: 255, startPoint y: 190, endPoint x: 246, endPoint y: 127, distance: 63.7
click at [255, 190] on input "text" at bounding box center [218, 187] width 196 height 22
paste input "Triple burger"
type input "Triple burger"
click at [179, 352] on input "0" at bounding box center [198, 355] width 102 height 22
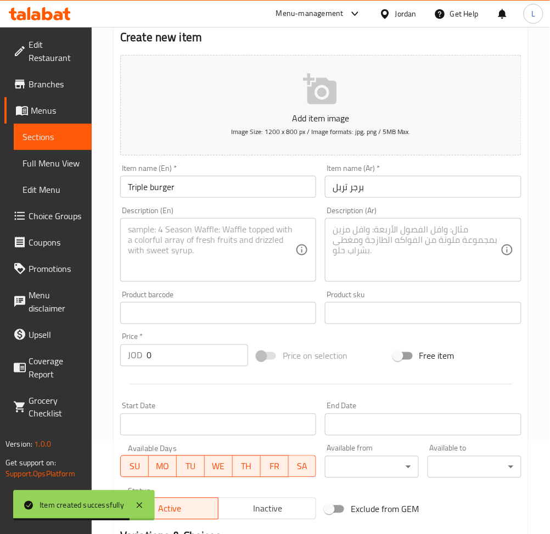
drag, startPoint x: 350, startPoint y: 247, endPoint x: 295, endPoint y: 244, distance: 54.4
click at [350, 246] on textarea at bounding box center [416, 250] width 167 height 52
paste textarea "مع بطاطا ودجز"
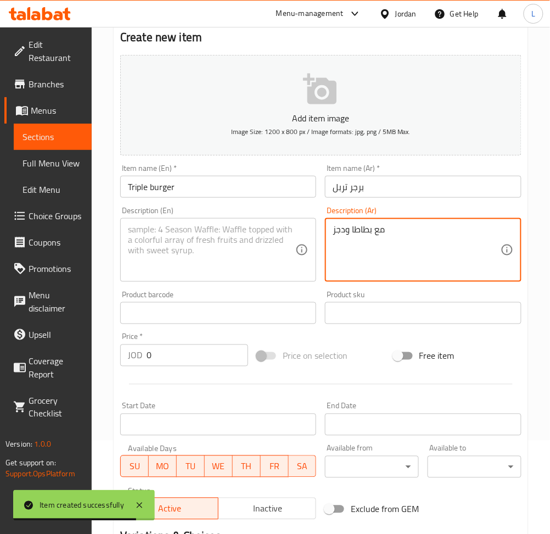
type textarea "مع بطاطا ودجز"
click at [211, 238] on textarea at bounding box center [211, 250] width 167 height 52
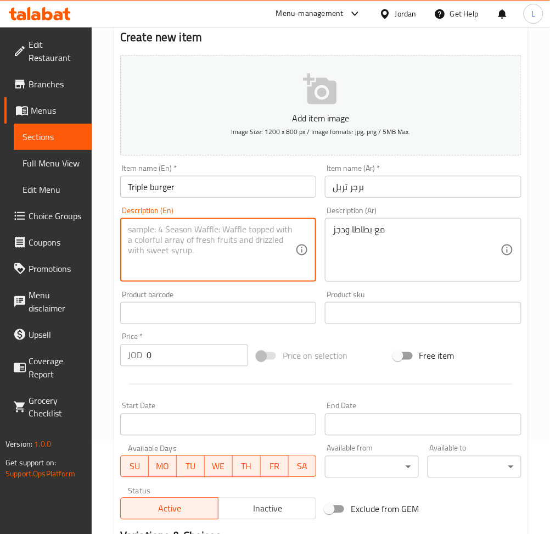
paste textarea "With potato wedges"
type textarea "With potato wedges"
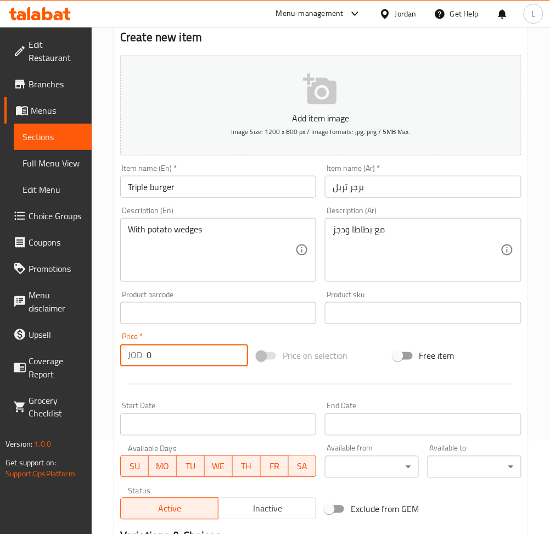
click at [169, 360] on input "0" at bounding box center [198, 355] width 102 height 22
type input "6.5"
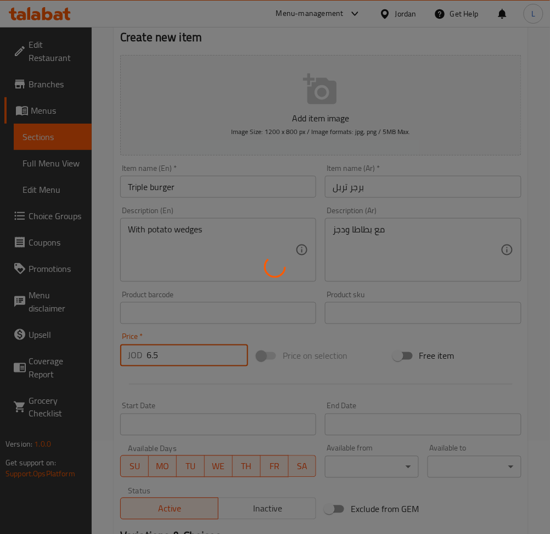
type input "0"
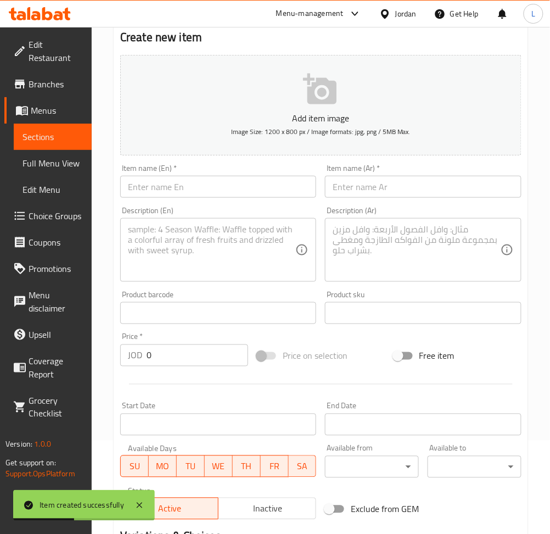
drag, startPoint x: 360, startPoint y: 192, endPoint x: 327, endPoint y: 189, distance: 33.1
click at [360, 192] on input "text" at bounding box center [423, 187] width 196 height 22
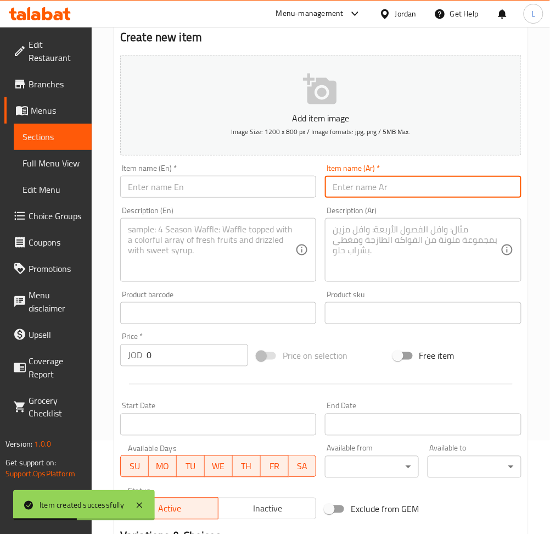
paste input "برجر دجاج"
type input "برجر دجاج"
drag, startPoint x: 270, startPoint y: 184, endPoint x: 270, endPoint y: 155, distance: 29.1
click at [270, 184] on input "text" at bounding box center [218, 187] width 196 height 22
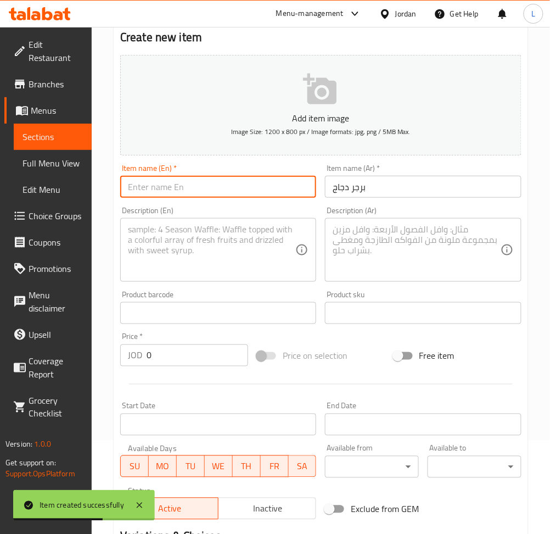
paste input "Chicken burger"
type input "Chicken burger"
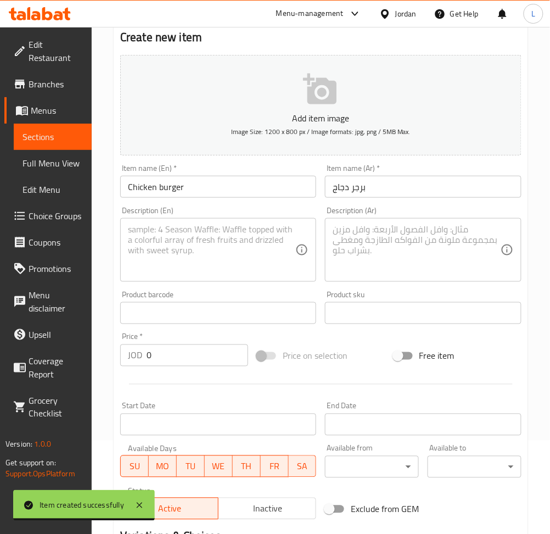
click at [383, 228] on textarea at bounding box center [416, 250] width 167 height 52
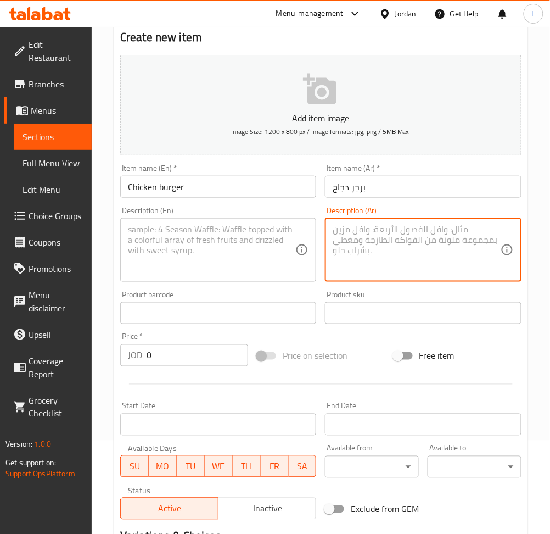
paste textarea "برجر دجاج دبل"
type textarea "برجر دجاج دبل"
click at [175, 236] on textarea at bounding box center [211, 250] width 167 height 52
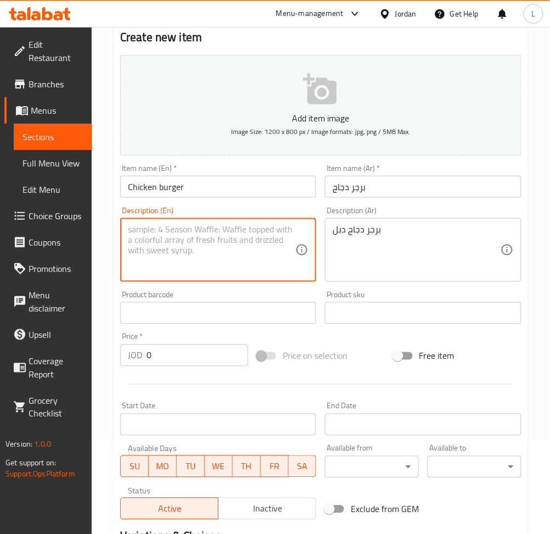
paste textarea "Double chicken burger"
type textarea "Double chicken burger"
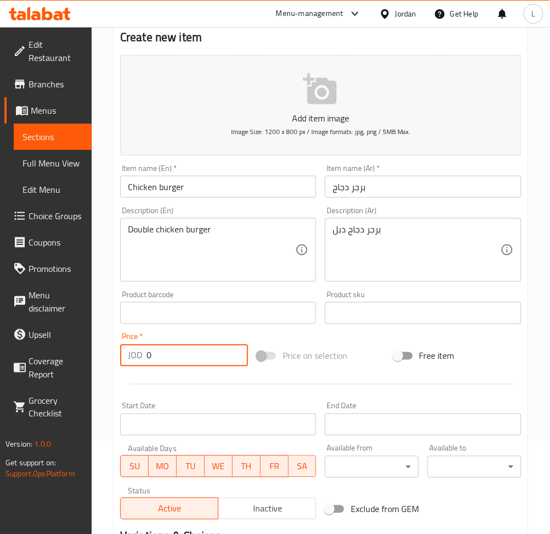
click at [205, 357] on input "0" at bounding box center [198, 355] width 102 height 22
type input "5"
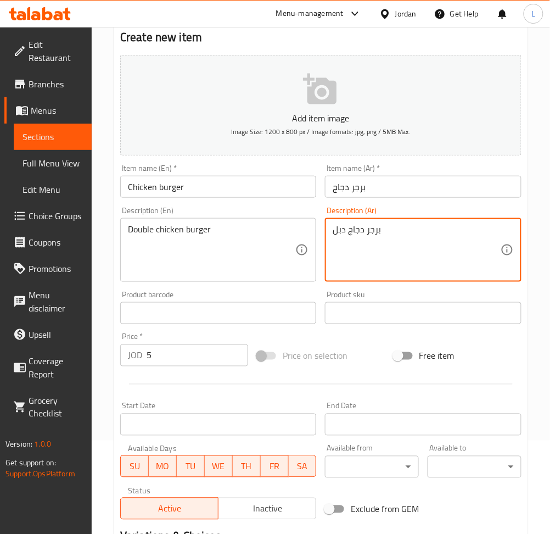
click at [357, 233] on textarea "برجر دجاج دبل" at bounding box center [416, 250] width 167 height 52
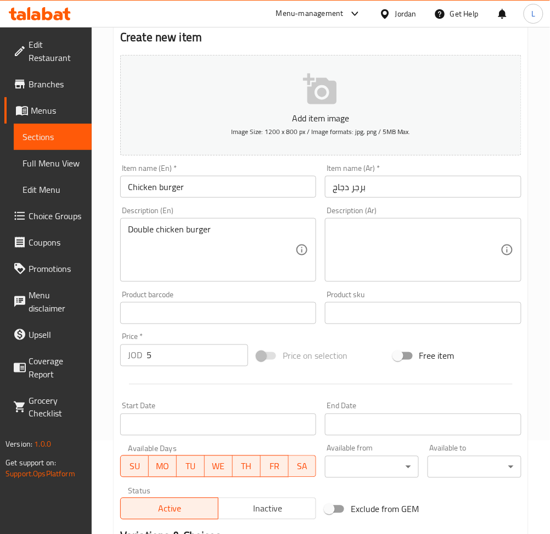
click at [156, 216] on div "Description (En) Double chicken burger Description (En)" at bounding box center [218, 243] width 196 height 75
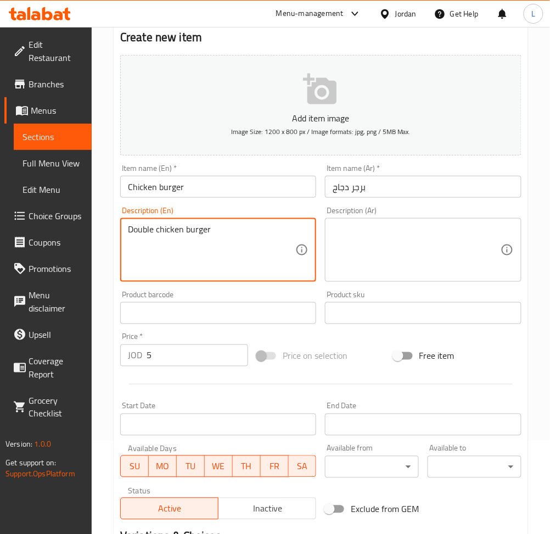
click at [160, 237] on textarea "Double chicken burger" at bounding box center [211, 250] width 167 height 52
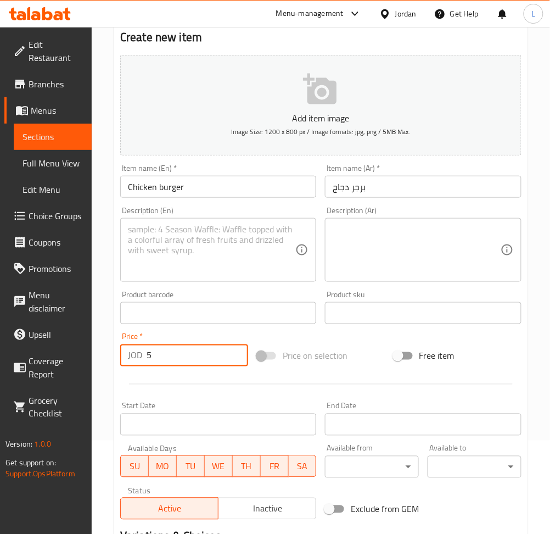
click at [173, 357] on input "5" at bounding box center [198, 355] width 102 height 22
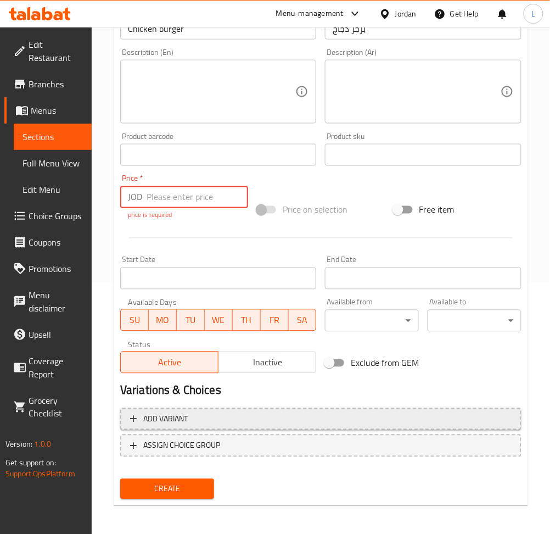
click at [233, 418] on span "Add variant" at bounding box center [320, 419] width 381 height 14
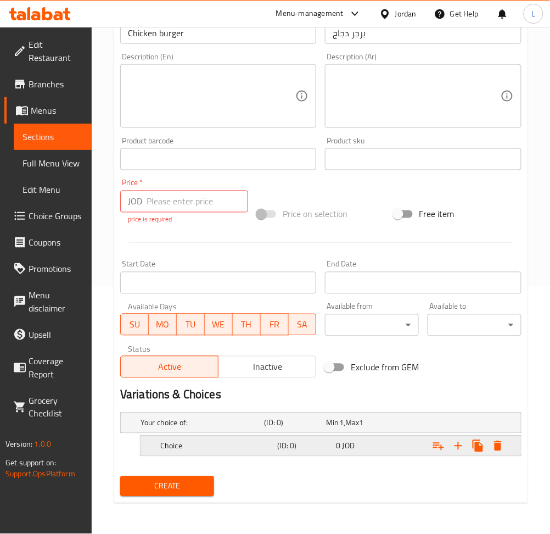
scroll to position [246, 0]
click at [216, 451] on h5 "Choice" at bounding box center [216, 446] width 113 height 11
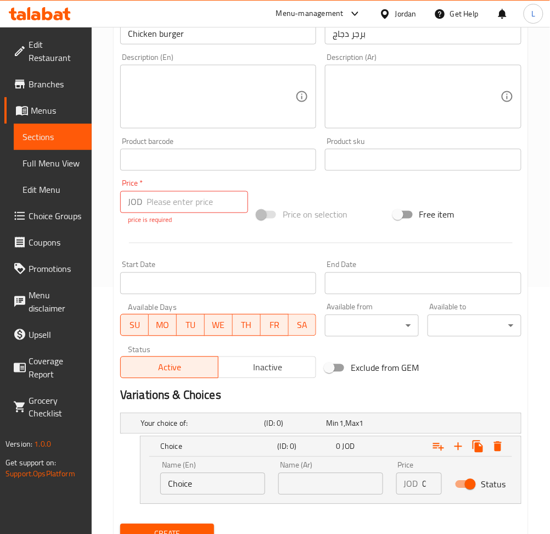
click at [206, 481] on input "Choice" at bounding box center [212, 484] width 105 height 22
type input "d"
click at [304, 476] on input "text" at bounding box center [330, 484] width 105 height 22
paste input "Double chicken burger"
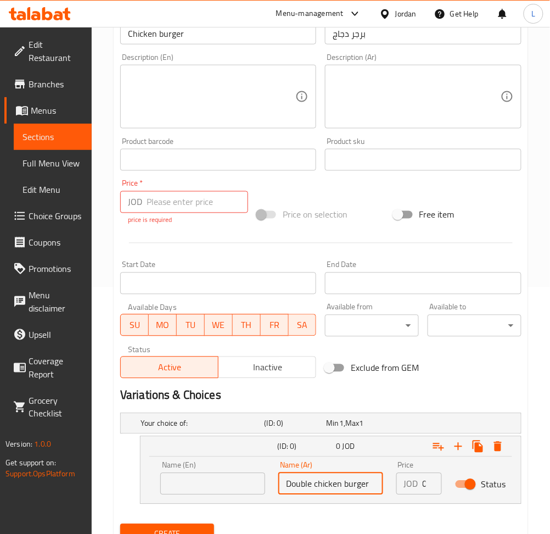
type input "Double chicken burger"
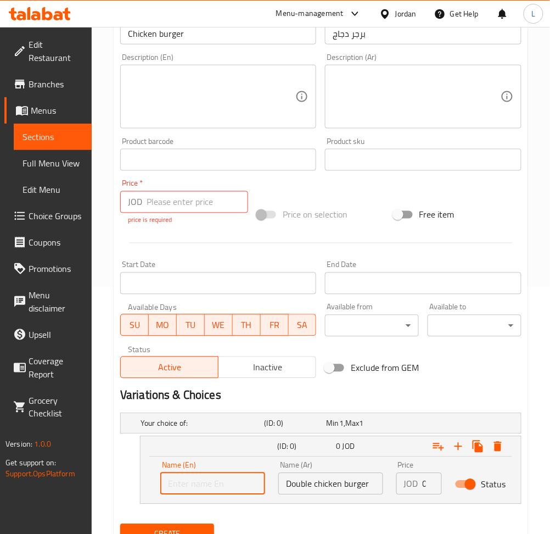
click at [233, 486] on input "text" at bounding box center [212, 484] width 105 height 22
paste input "Double chicken burger"
type input "Double chicken burger"
click at [344, 478] on input "Double chicken burger" at bounding box center [330, 484] width 105 height 22
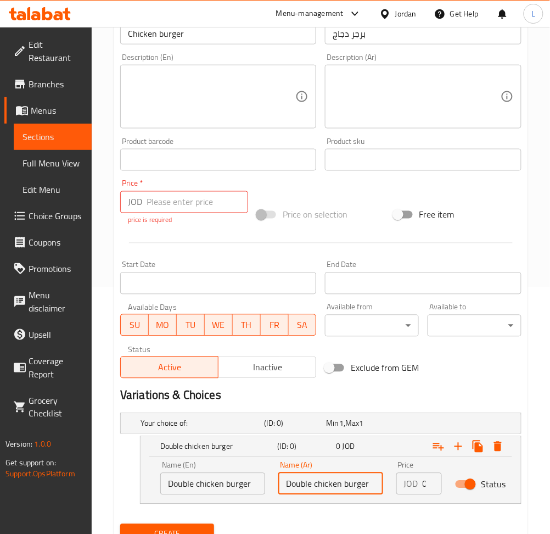
click at [344, 478] on input "Double chicken burger" at bounding box center [330, 484] width 105 height 22
paste input "برجر دجاج دبل"
type input "برجر دجاج دبل"
click at [424, 487] on input "0" at bounding box center [432, 484] width 19 height 22
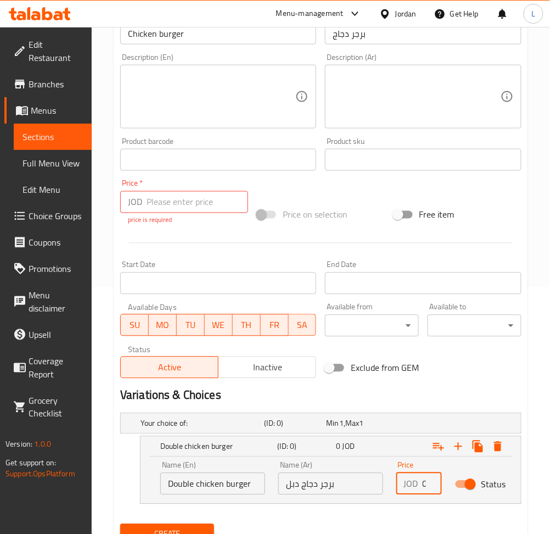
click at [424, 487] on input "0" at bounding box center [432, 484] width 19 height 22
type input "5"
click at [458, 445] on icon "Expand" at bounding box center [458, 446] width 13 height 13
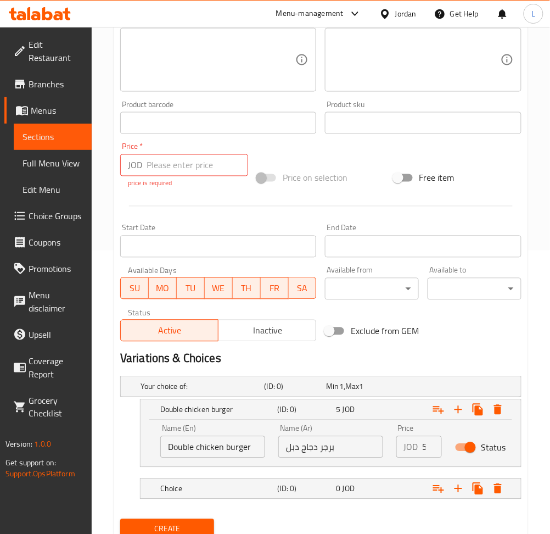
scroll to position [326, 0]
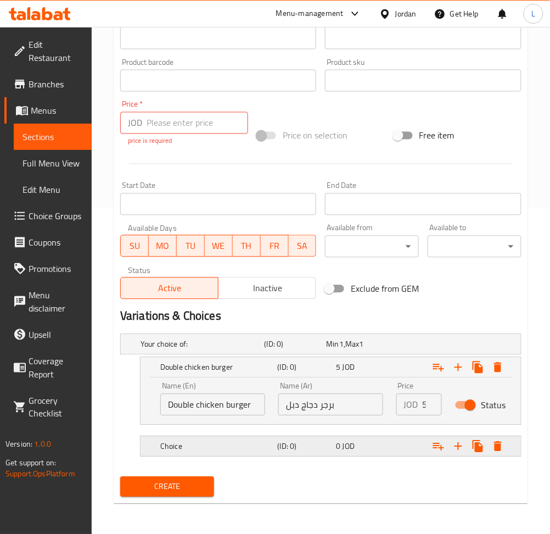
click at [265, 444] on h5 "Choice" at bounding box center [216, 446] width 113 height 11
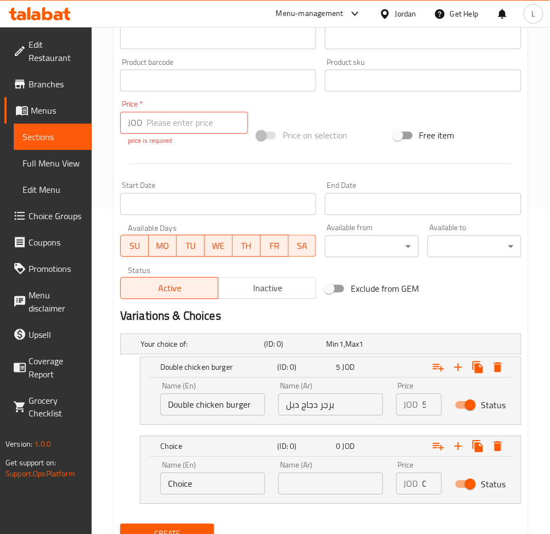
click at [194, 488] on input "Choice" at bounding box center [212, 484] width 105 height 22
click at [196, 487] on input "Orginal" at bounding box center [212, 484] width 105 height 22
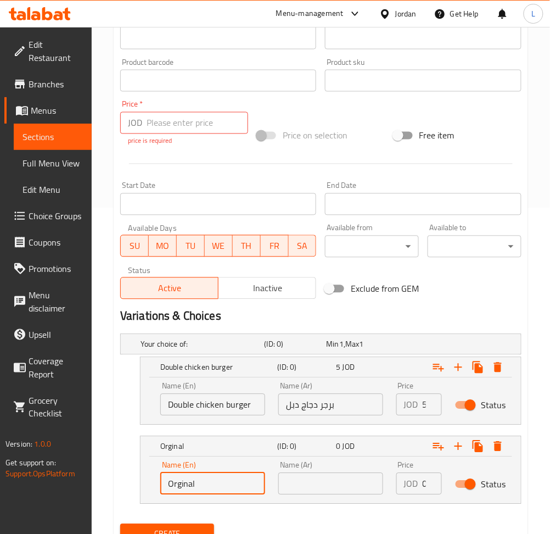
click at [181, 487] on input "Orginal" at bounding box center [212, 484] width 105 height 22
click at [199, 485] on input "Original" at bounding box center [212, 484] width 105 height 22
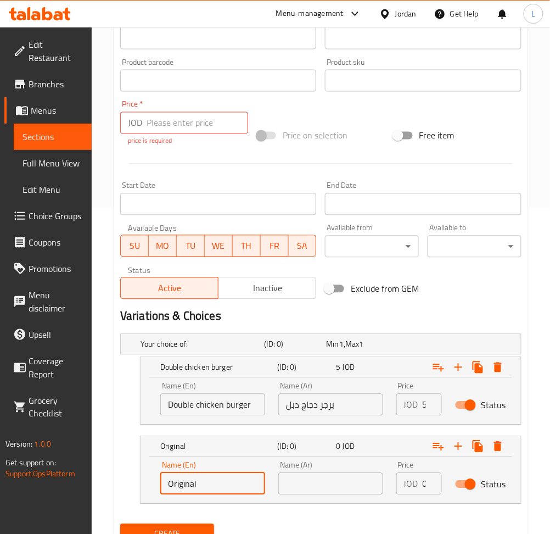
type input "Original"
click at [322, 481] on input "text" at bounding box center [330, 484] width 105 height 22
type input "s"
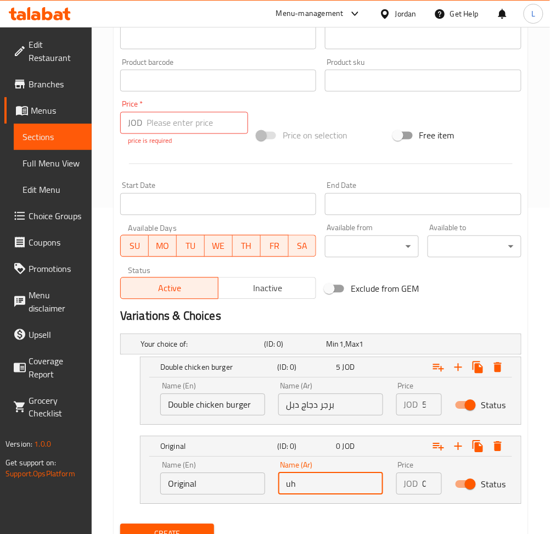
type input "u"
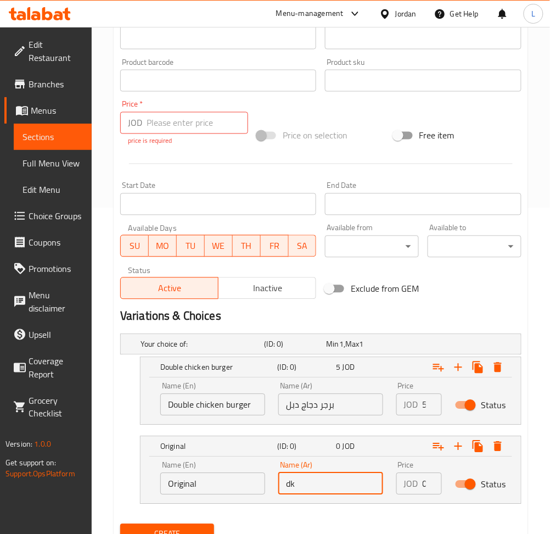
type input "d"
type input "عادي"
click at [425, 480] on input "0" at bounding box center [432, 484] width 19 height 22
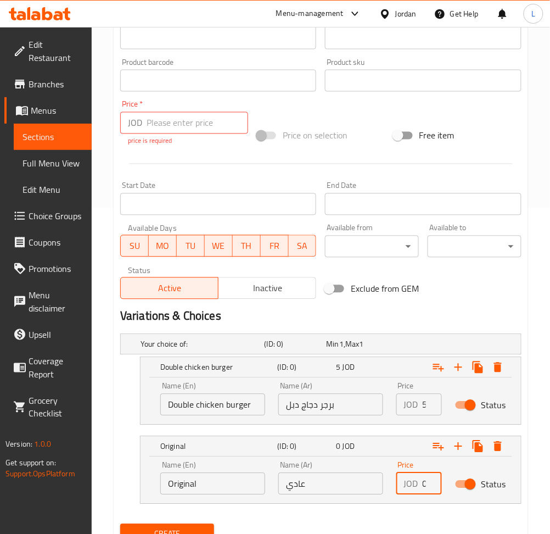
click at [425, 480] on input "0" at bounding box center [432, 484] width 19 height 22
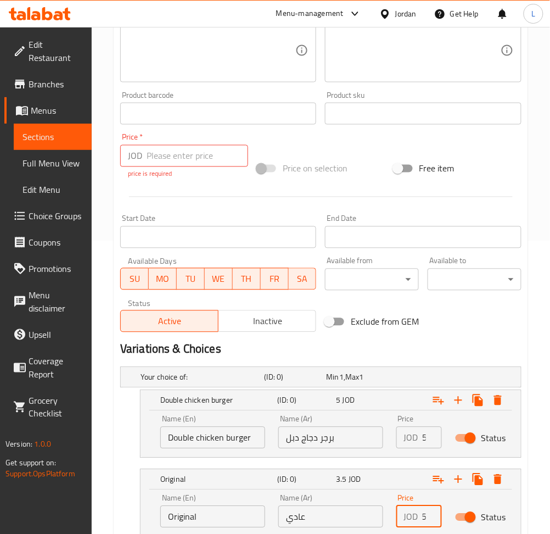
scroll to position [373, 0]
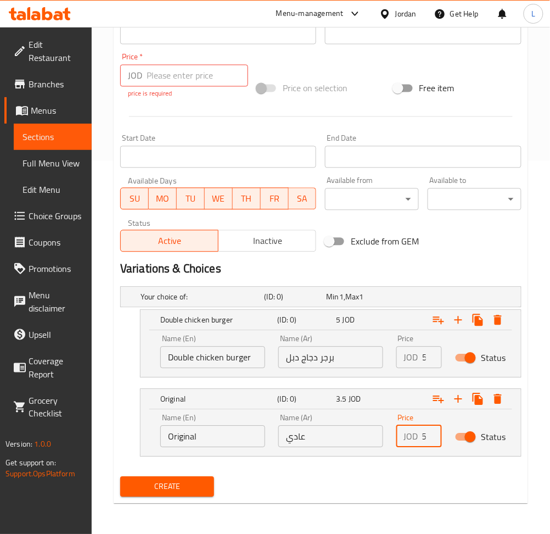
type input "3.5"
click at [189, 486] on span "Create" at bounding box center [167, 487] width 76 height 14
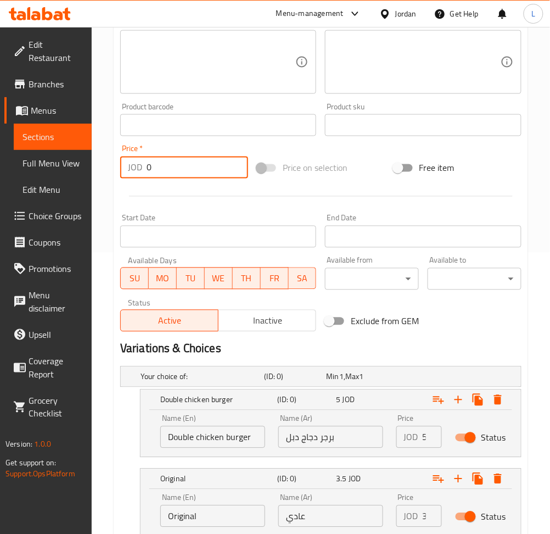
scroll to position [361, 0]
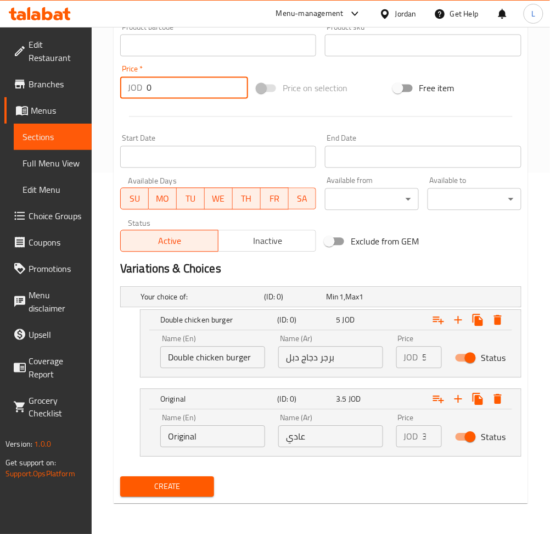
type input "0"
click at [169, 483] on span "Create" at bounding box center [167, 487] width 76 height 14
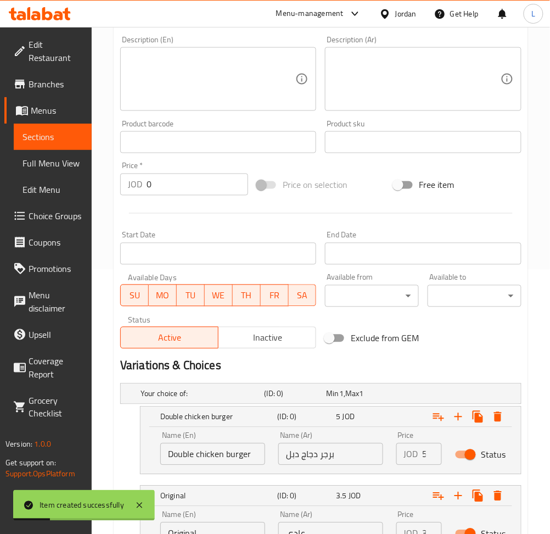
scroll to position [141, 0]
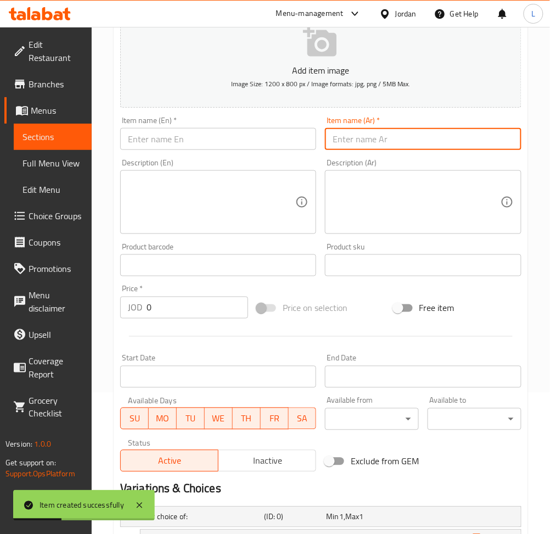
drag, startPoint x: 380, startPoint y: 137, endPoint x: 268, endPoint y: 145, distance: 112.2
click at [380, 137] on input "text" at bounding box center [423, 139] width 196 height 22
paste input "زنجريتو"
type input "زنجريتو"
drag, startPoint x: 267, startPoint y: 145, endPoint x: 261, endPoint y: 131, distance: 15.3
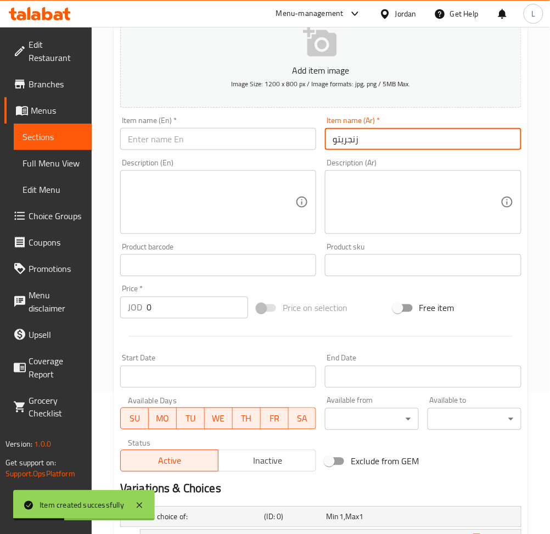
click at [267, 145] on input "text" at bounding box center [218, 139] width 196 height 22
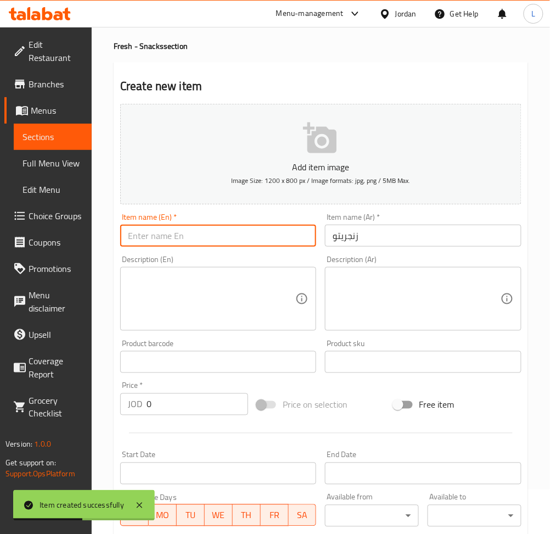
scroll to position [0, 0]
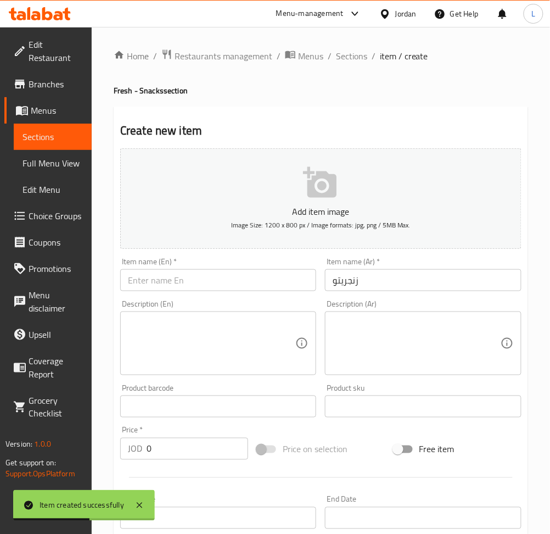
click at [348, 65] on div "Home / Restaurants management / Menus / Sections / item / create Fresh - Snacks…" at bounding box center [321, 461] width 414 height 824
click at [349, 57] on span "Sections" at bounding box center [351, 55] width 31 height 13
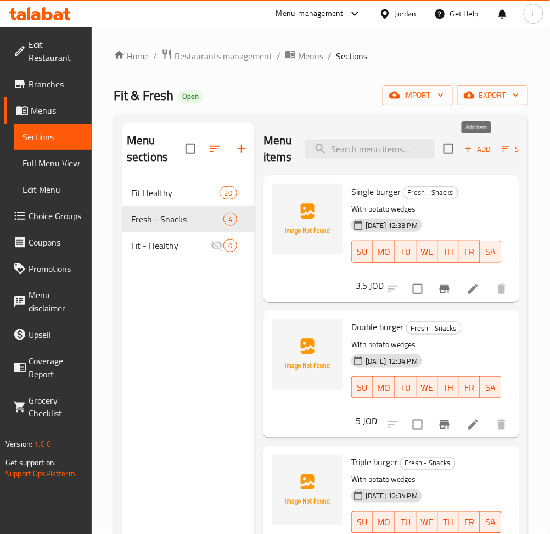
click at [469, 151] on icon "button" at bounding box center [468, 149] width 10 height 10
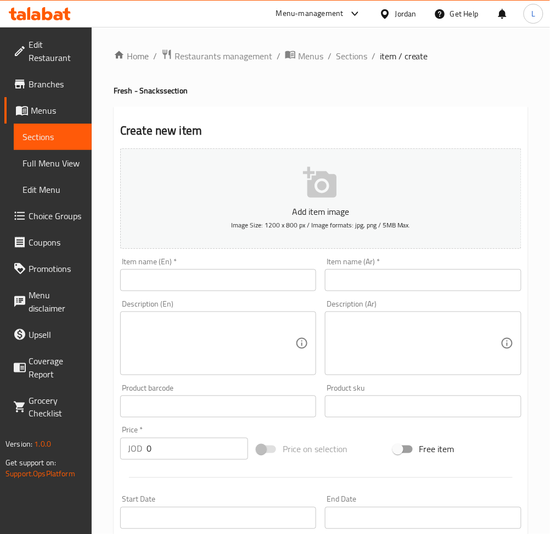
click at [399, 290] on input "text" at bounding box center [423, 280] width 196 height 22
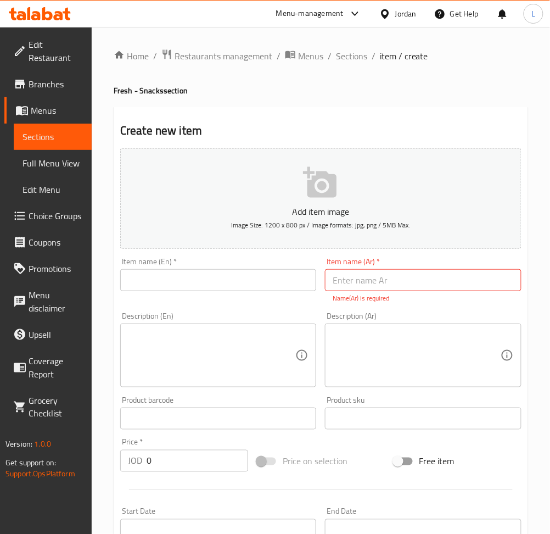
click at [374, 277] on input "text" at bounding box center [423, 280] width 196 height 22
paste input "زنجريتو"
type input "زنجريتو"
drag, startPoint x: 273, startPoint y: 277, endPoint x: 276, endPoint y: 262, distance: 15.6
click at [273, 277] on input "text" at bounding box center [218, 280] width 196 height 22
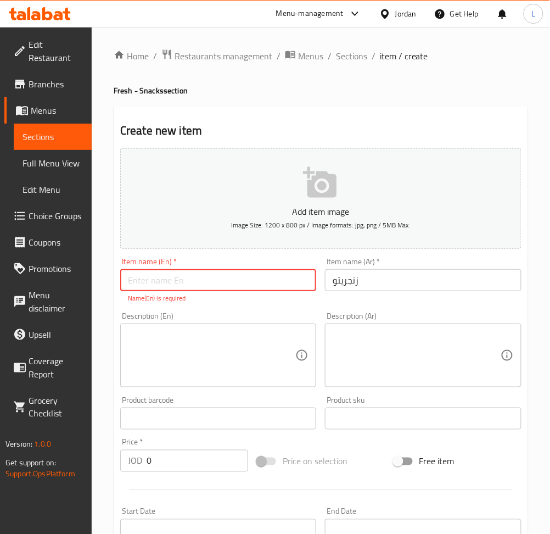
paste input "Zingreto"
type input "Zingreto"
click at [175, 459] on input "0" at bounding box center [198, 461] width 102 height 22
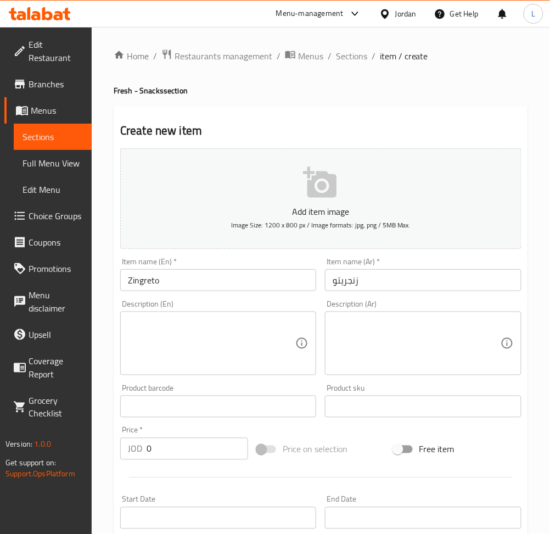
click at [361, 323] on textarea at bounding box center [416, 343] width 167 height 52
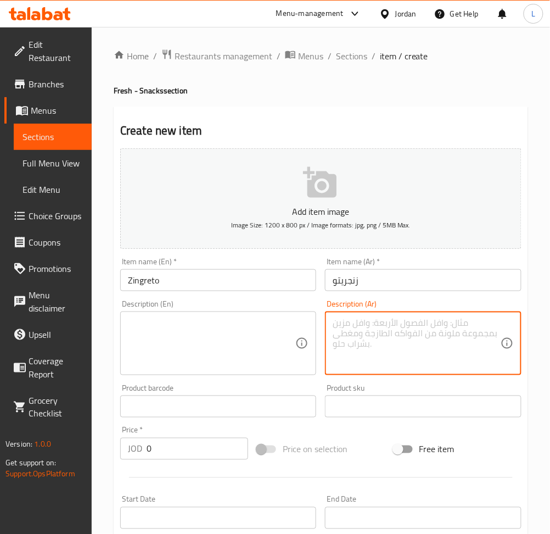
paste textarea "زنجز مع تيركي مع كريما وجبنه"
type textarea "زنجز مع تيركي مع كريما وجبنه"
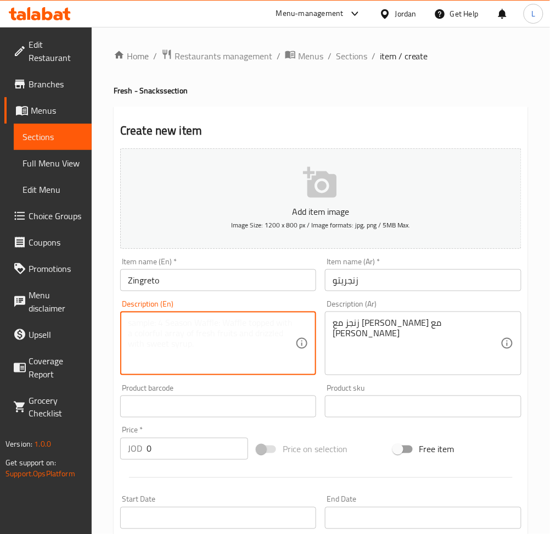
click at [250, 334] on textarea at bounding box center [211, 343] width 167 height 52
click at [168, 337] on textarea at bounding box center [211, 343] width 167 height 52
paste textarea "Ginger with turkey, cream and cheese"
click at [128, 326] on textarea "Ginger with turkey, cream and cheese" at bounding box center [211, 343] width 167 height 52
type textarea "Zinger with turkey, cream and cheese"
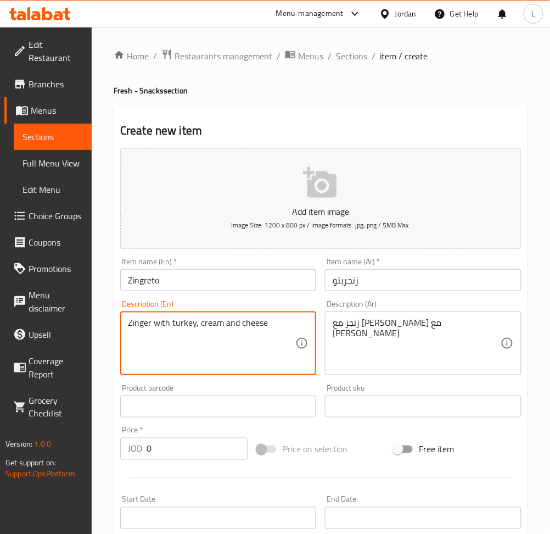
click at [173, 443] on input "0" at bounding box center [198, 448] width 102 height 22
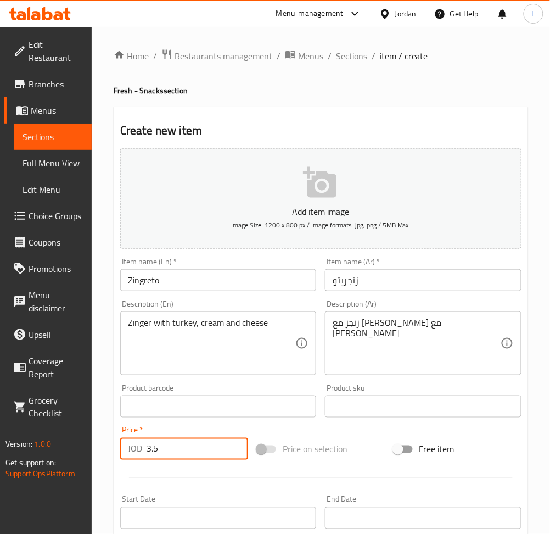
type input "3.5"
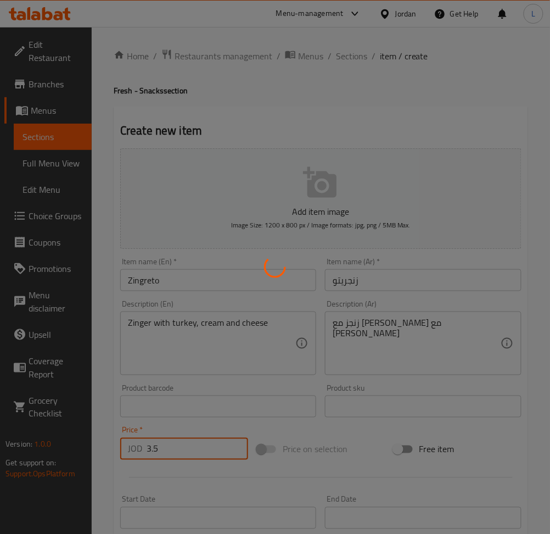
type input "0"
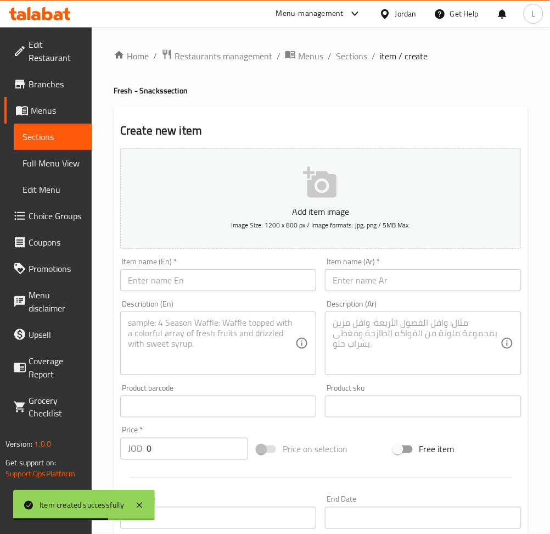
drag, startPoint x: 363, startPoint y: 288, endPoint x: 344, endPoint y: 286, distance: 19.3
click at [363, 288] on input "text" at bounding box center [423, 280] width 196 height 22
paste input "هوت دوج"
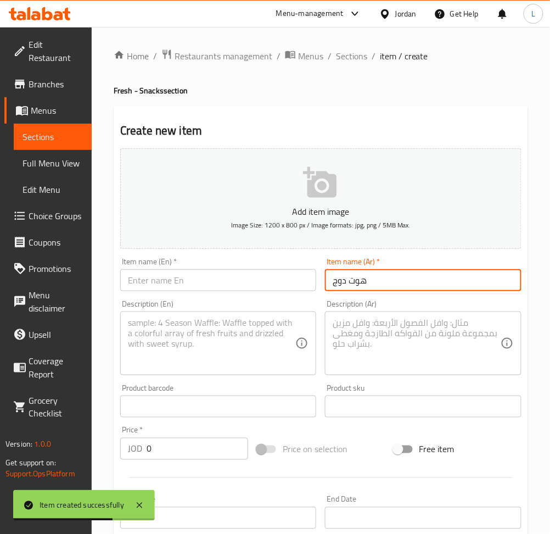
type input "هوت دوج"
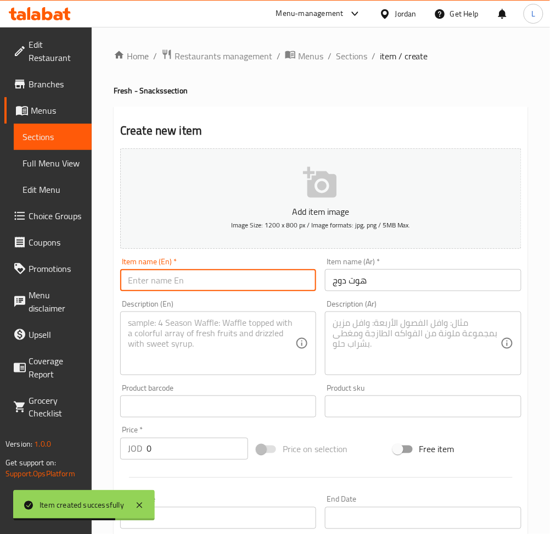
drag, startPoint x: 282, startPoint y: 285, endPoint x: 278, endPoint y: 183, distance: 101.6
click at [279, 285] on input "text" at bounding box center [218, 280] width 196 height 22
paste input "hot dog"
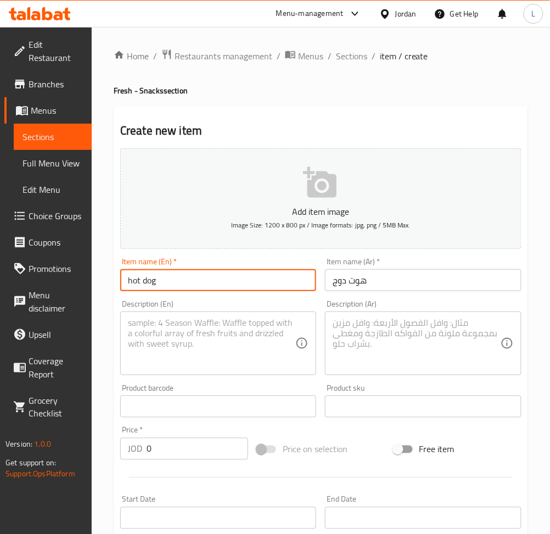
drag, startPoint x: 133, startPoint y: 283, endPoint x: 116, endPoint y: 290, distance: 18.5
click at [116, 290] on div "Item name (En)   * hot dog Item name (En) *" at bounding box center [218, 274] width 205 height 42
type input "Hot dog"
click at [198, 444] on input "0" at bounding box center [198, 448] width 102 height 22
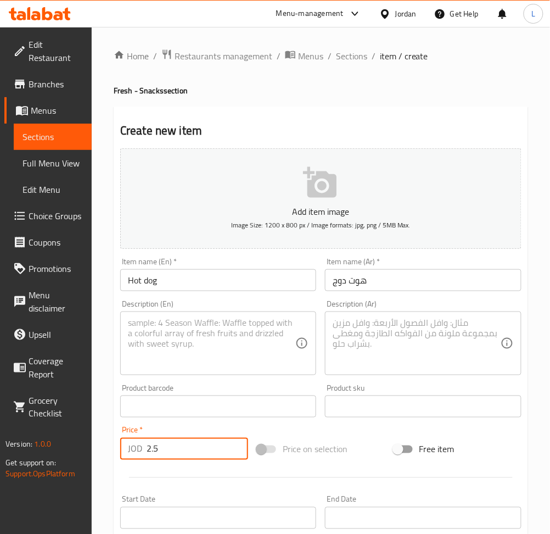
type input "2.5"
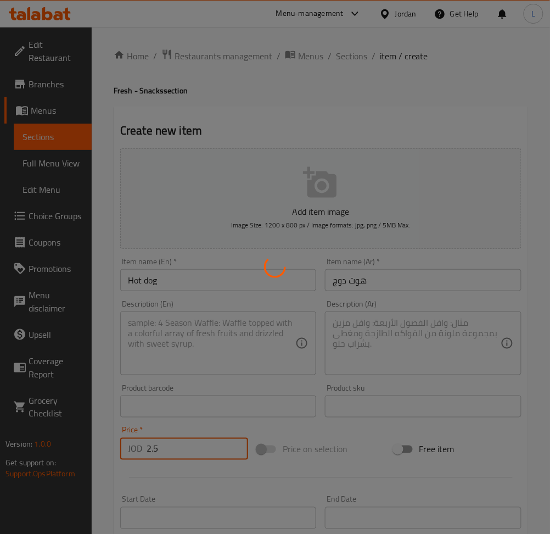
type input "0"
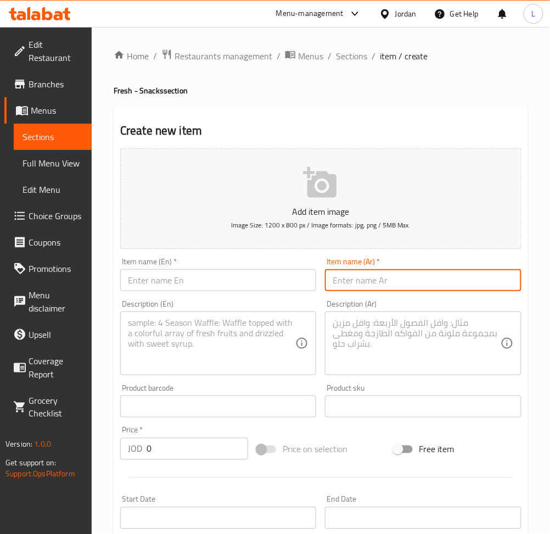
click at [417, 280] on input "text" at bounding box center [423, 280] width 196 height 22
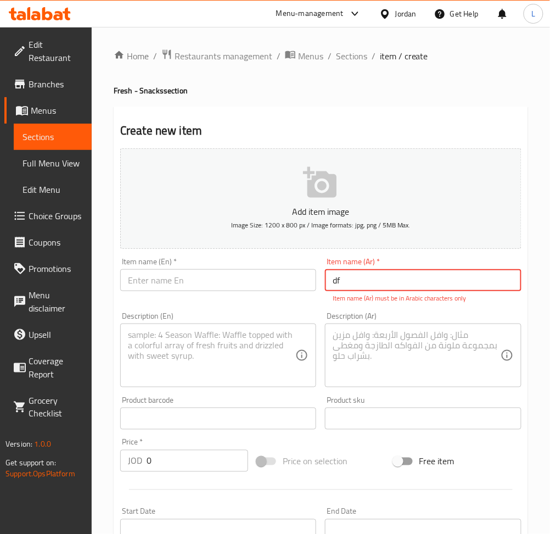
type input "d"
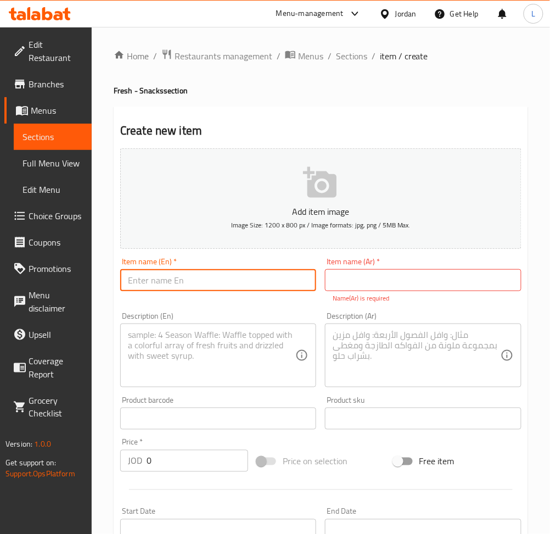
click at [257, 289] on input "text" at bounding box center [218, 280] width 196 height 22
type input "Shawerma"
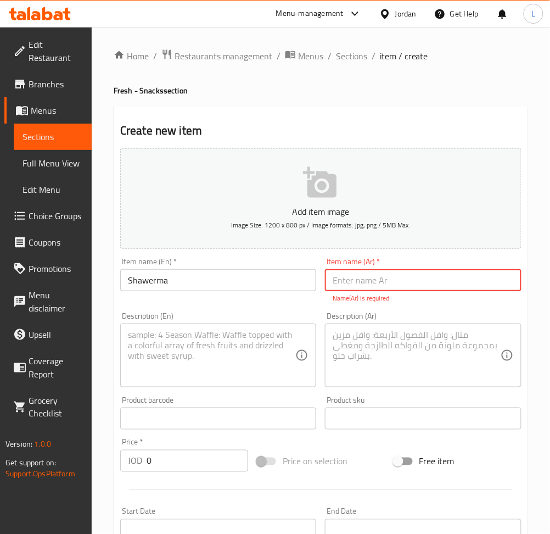
click at [441, 284] on input "text" at bounding box center [423, 280] width 196 height 22
click at [194, 269] on input "Shawerma" at bounding box center [218, 280] width 196 height 22
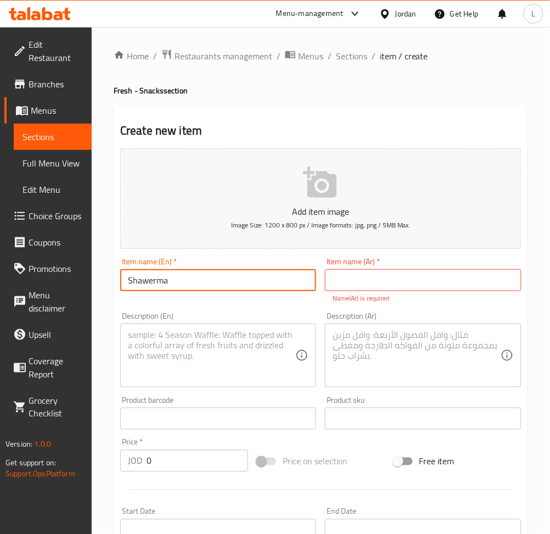
click at [194, 269] on input "Shawerma" at bounding box center [218, 280] width 196 height 22
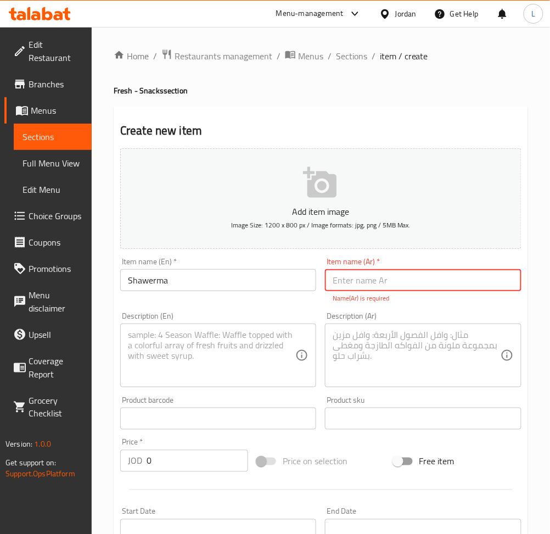
click at [356, 274] on input "text" at bounding box center [423, 280] width 196 height 22
paste input "شاورما"
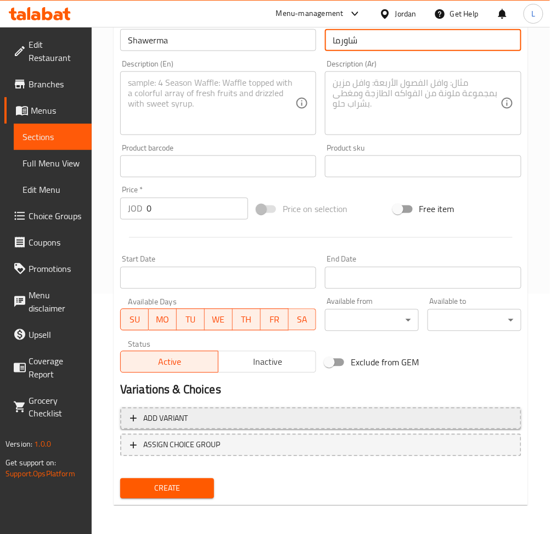
type input "شاورما"
click at [251, 423] on span "Add variant" at bounding box center [320, 419] width 381 height 14
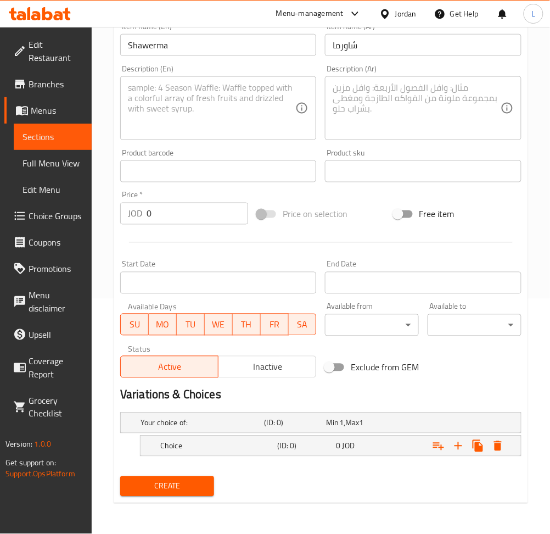
scroll to position [234, 0]
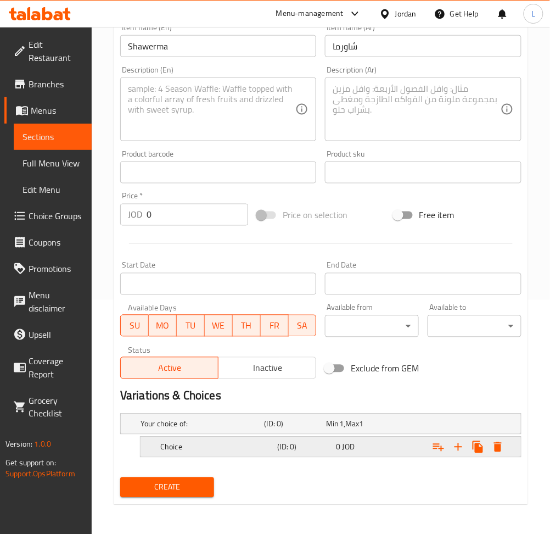
click at [255, 444] on h5 "Choice" at bounding box center [216, 446] width 113 height 11
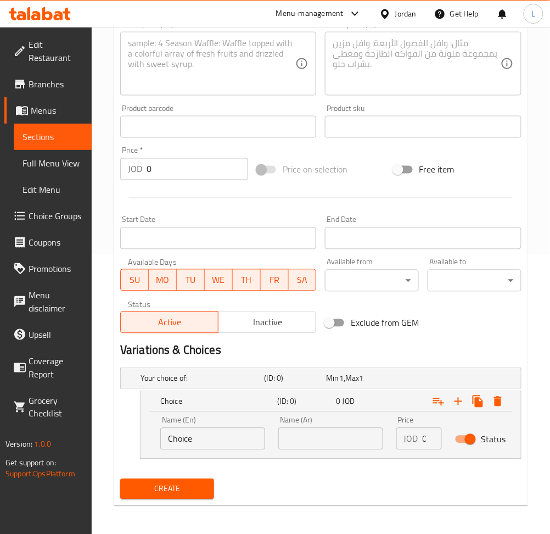
scroll to position [282, 0]
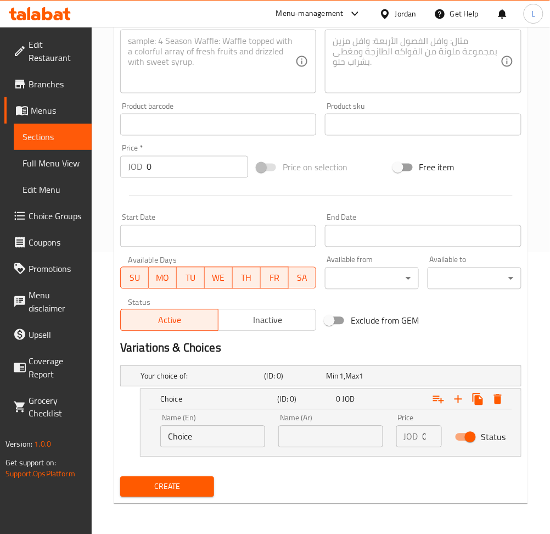
click at [221, 435] on input "Choice" at bounding box center [212, 436] width 105 height 22
type input "m"
type input "Orginial"
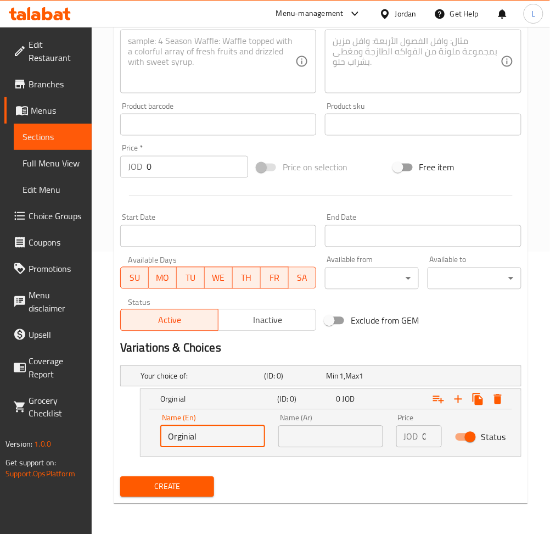
drag, startPoint x: 304, startPoint y: 439, endPoint x: 345, endPoint y: 439, distance: 41.7
click at [304, 439] on input "text" at bounding box center [330, 436] width 105 height 22
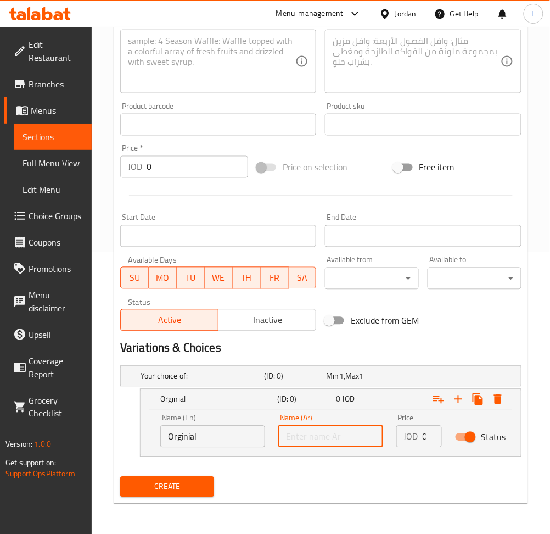
click at [339, 438] on input "text" at bounding box center [330, 436] width 105 height 22
paste input "عادي"
type input "عادي"
click at [423, 436] on input "0" at bounding box center [432, 436] width 19 height 22
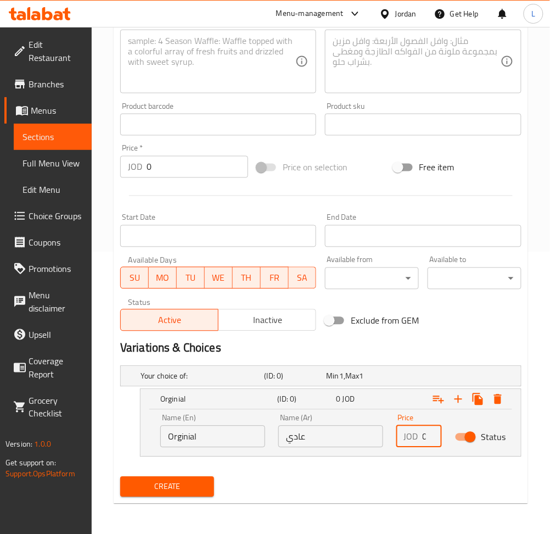
click at [423, 436] on input "0" at bounding box center [432, 436] width 19 height 22
type input "3"
click at [457, 397] on icon "Expand" at bounding box center [458, 398] width 13 height 13
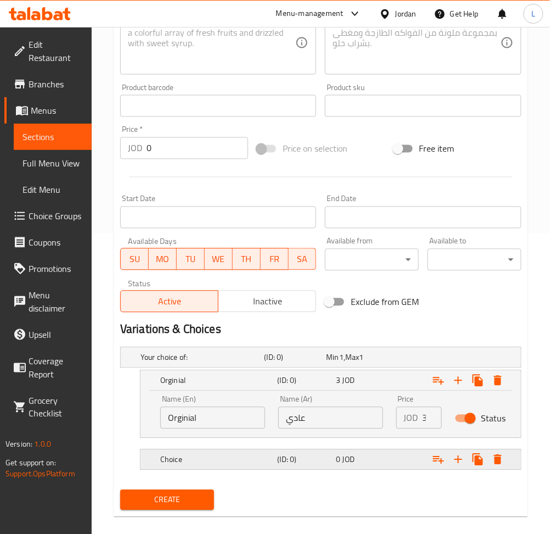
scroll to position [313, 0]
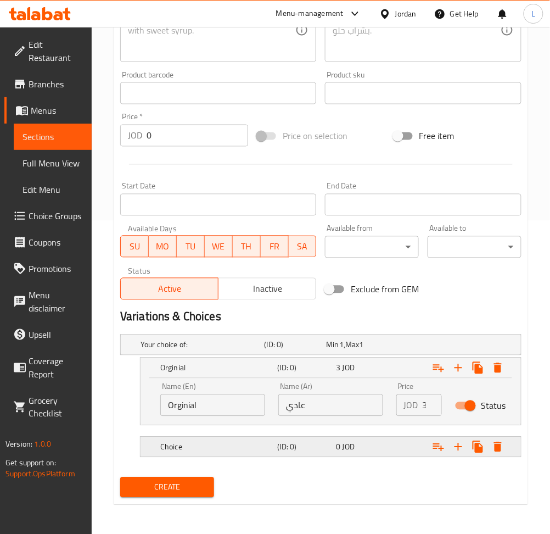
click at [271, 452] on div "Choice" at bounding box center [216, 446] width 117 height 15
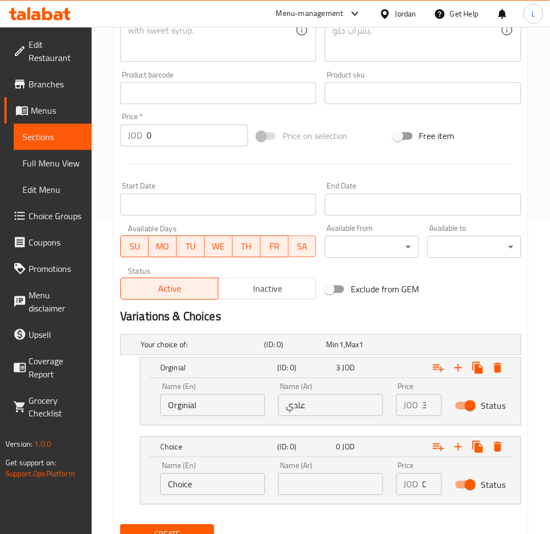
click at [306, 484] on input "text" at bounding box center [330, 484] width 105 height 22
click at [238, 484] on input "Choice" at bounding box center [212, 484] width 105 height 22
type input "d"
type input "Super"
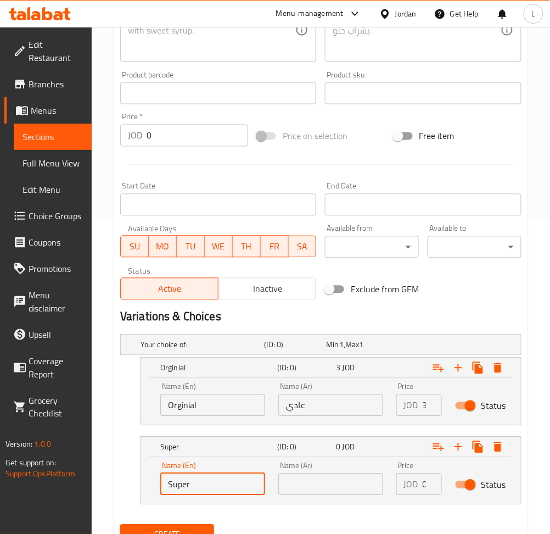
click at [308, 480] on input "text" at bounding box center [330, 484] width 105 height 22
click at [322, 490] on input "text" at bounding box center [330, 484] width 105 height 22
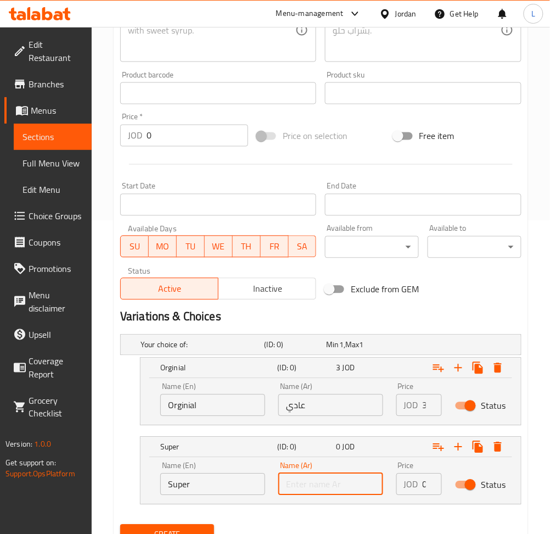
paste input "سوبر"
type input "سوبر"
click at [422, 484] on div "JOD 0 Price" at bounding box center [419, 484] width 46 height 22
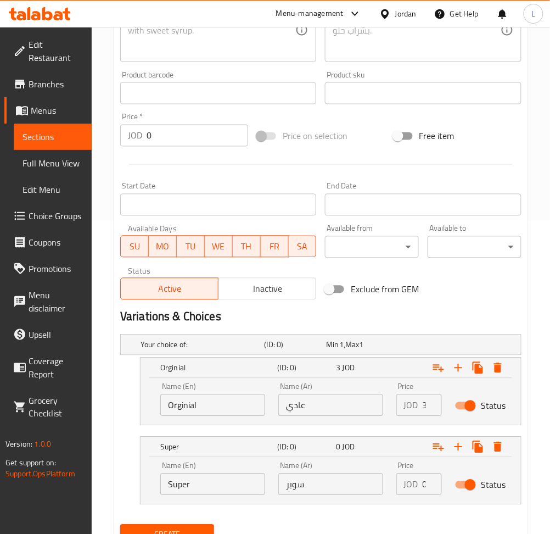
click at [422, 484] on div "JOD 0 Price" at bounding box center [419, 484] width 46 height 22
click at [425, 484] on input "0" at bounding box center [432, 484] width 19 height 22
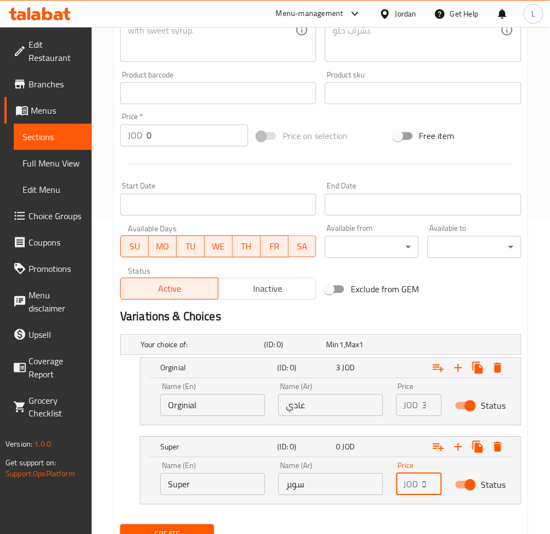
click at [425, 484] on input "0" at bounding box center [432, 484] width 19 height 22
type input "4"
click at [457, 450] on icon "Expand" at bounding box center [458, 446] width 13 height 13
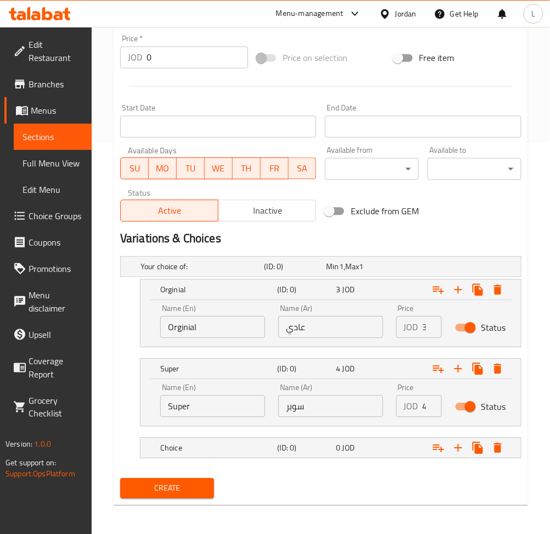
scroll to position [392, 0]
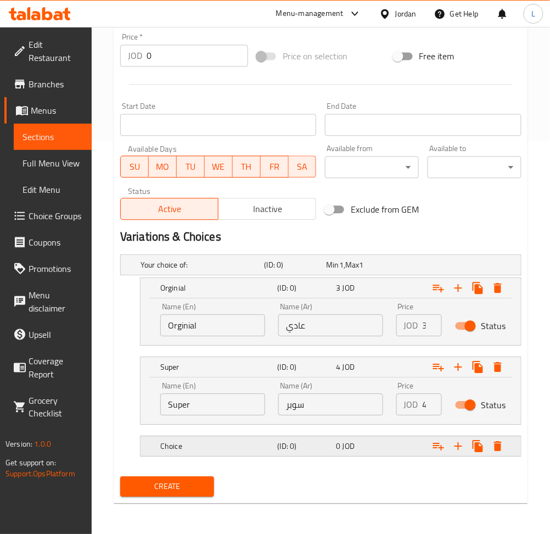
click at [287, 450] on h5 "(ID: 0)" at bounding box center [305, 446] width 54 height 11
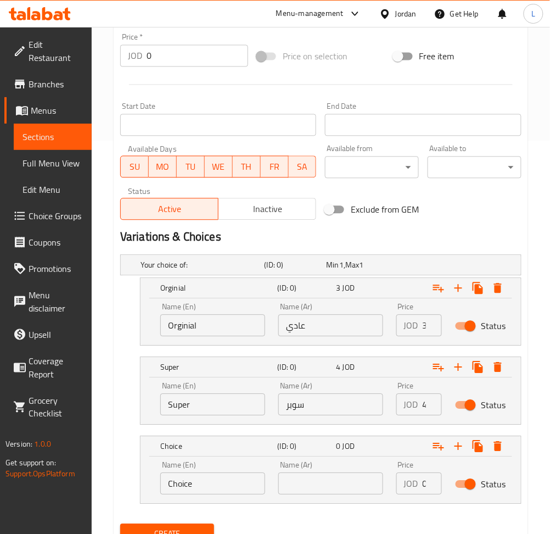
click at [331, 492] on input "text" at bounding box center [330, 484] width 105 height 22
click at [348, 473] on input "text" at bounding box center [330, 484] width 105 height 22
paste input "دبل"
type input "دبل"
click at [179, 484] on input "Choice" at bounding box center [212, 484] width 105 height 22
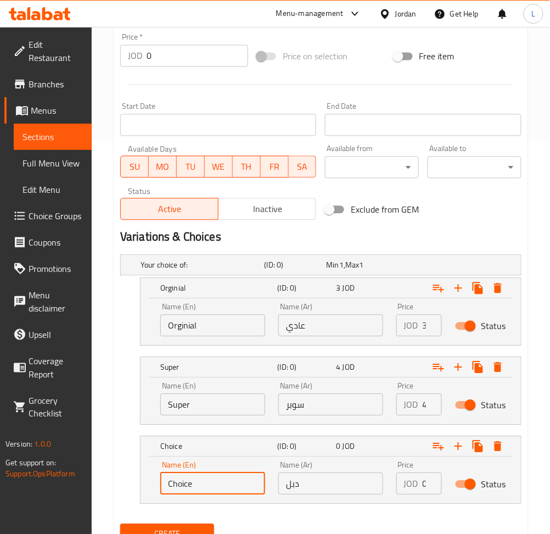
click at [181, 483] on input "Choice" at bounding box center [212, 484] width 105 height 22
paste input "Doubl"
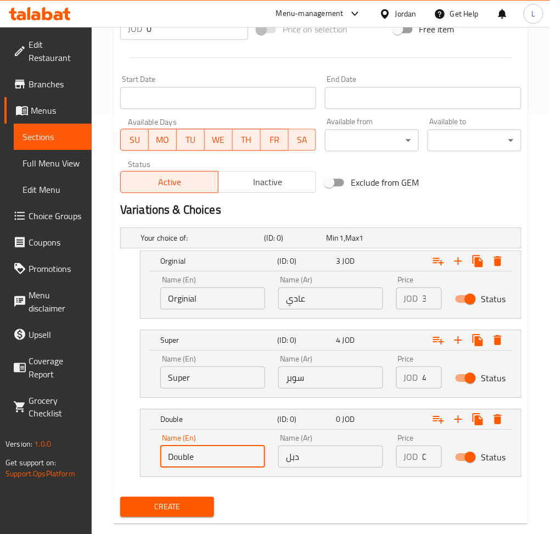
scroll to position [440, 0]
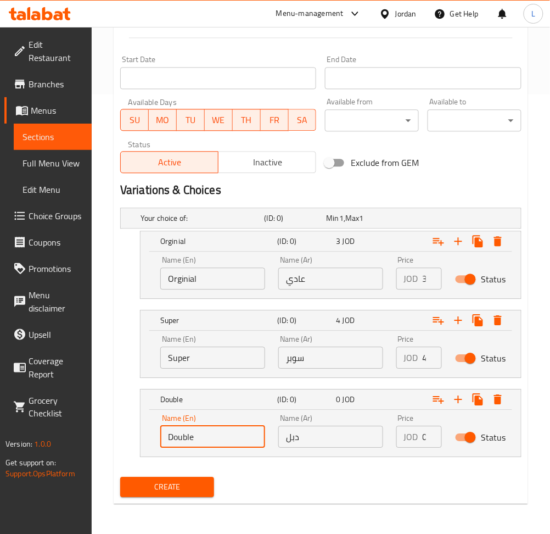
type input "Double"
click at [424, 435] on input "0" at bounding box center [432, 436] width 19 height 22
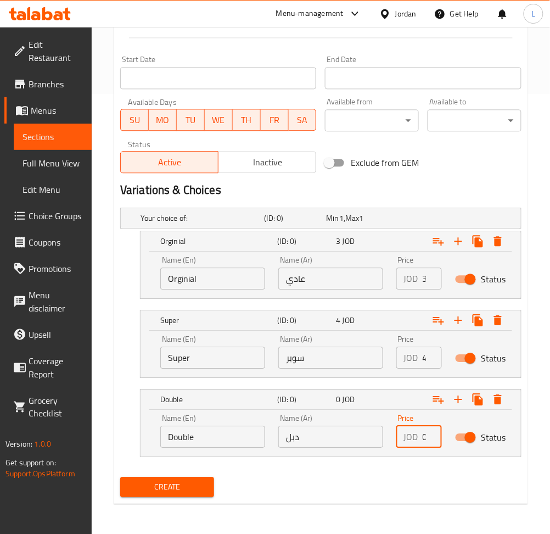
click at [424, 435] on input "0" at bounding box center [432, 436] width 19 height 22
type input "5"
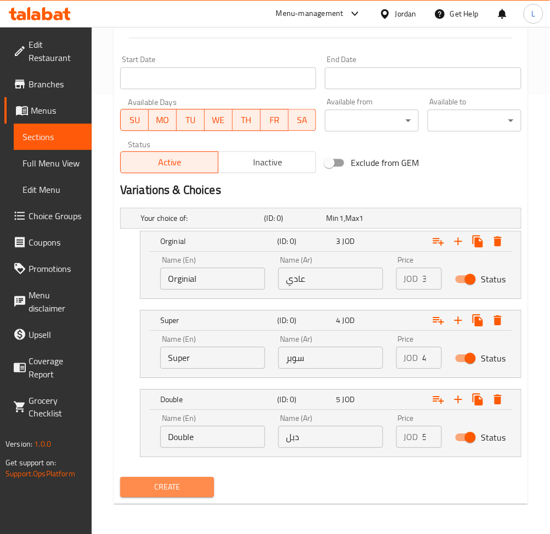
click at [149, 490] on span "Create" at bounding box center [167, 487] width 76 height 14
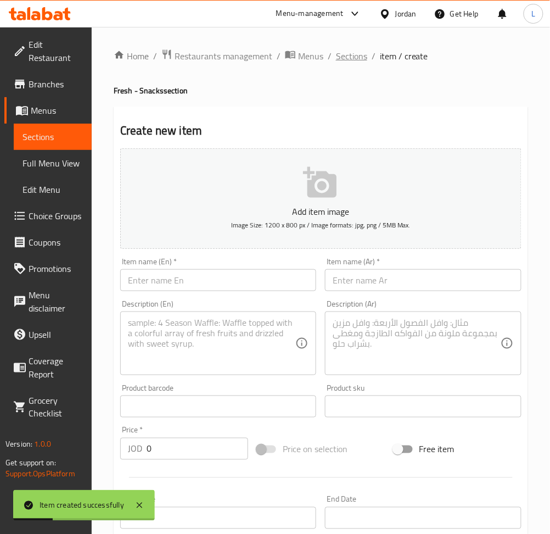
click at [352, 51] on span "Sections" at bounding box center [351, 55] width 31 height 13
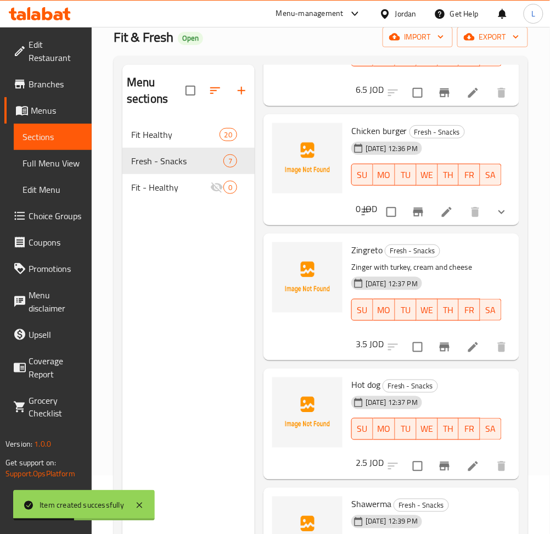
scroll to position [154, 0]
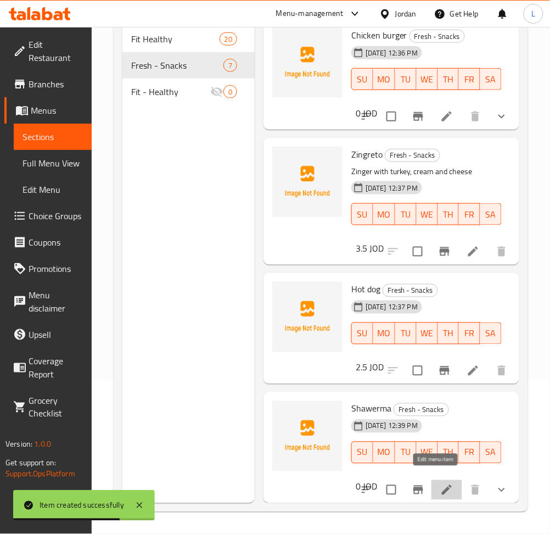
click at [440, 483] on icon at bounding box center [446, 489] width 13 height 13
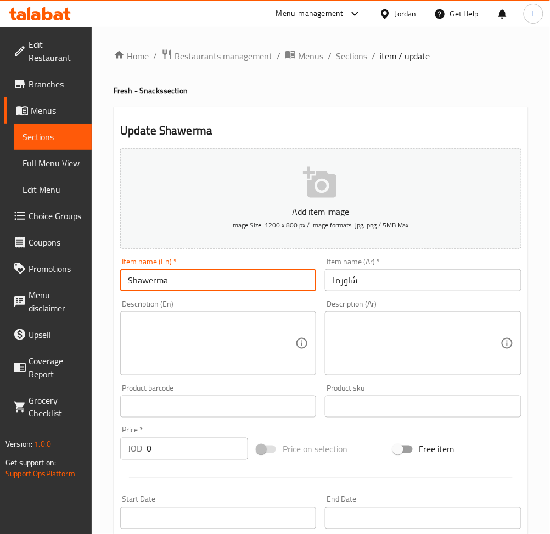
click at [206, 284] on input "Shawerma" at bounding box center [218, 280] width 196 height 22
type input "Shawerma"
click at [344, 57] on span "Sections" at bounding box center [351, 55] width 31 height 13
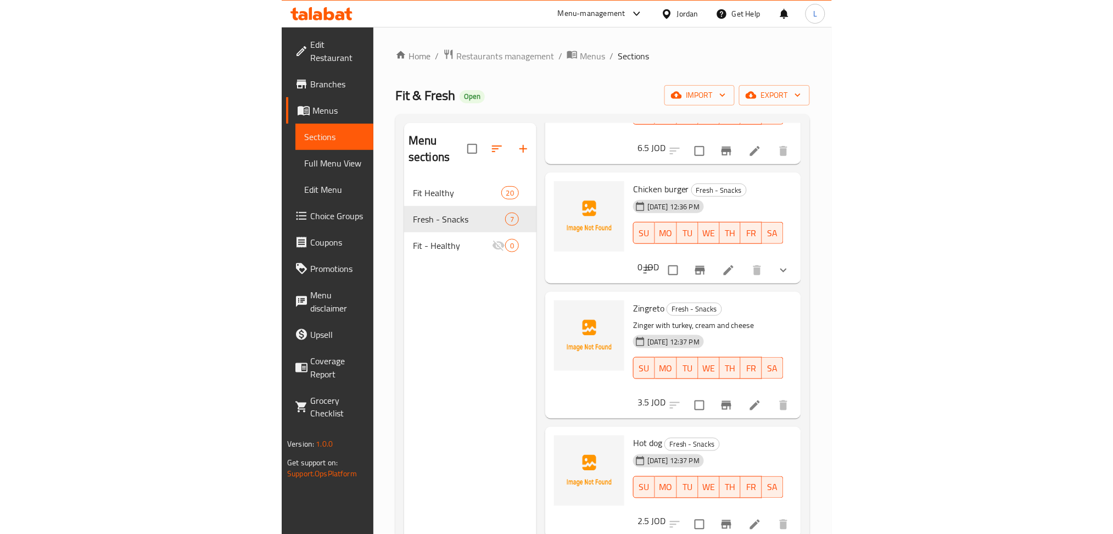
scroll to position [283, 0]
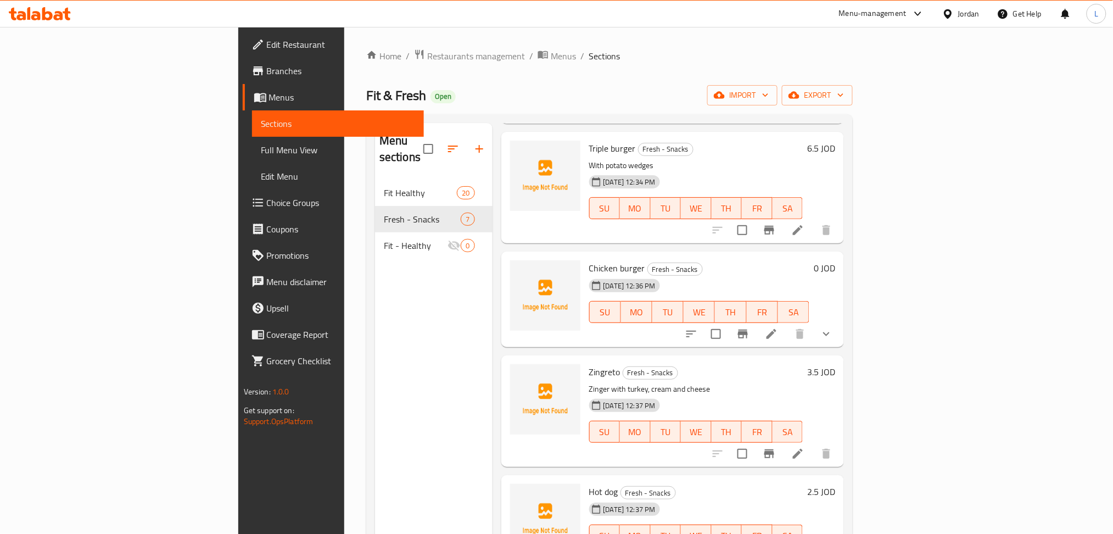
click at [517, 66] on div "Home / Restaurants management / Menus / Sections Fit & Fresh Open import export…" at bounding box center [609, 357] width 486 height 616
click at [64, 11] on icon at bounding box center [40, 13] width 62 height 13
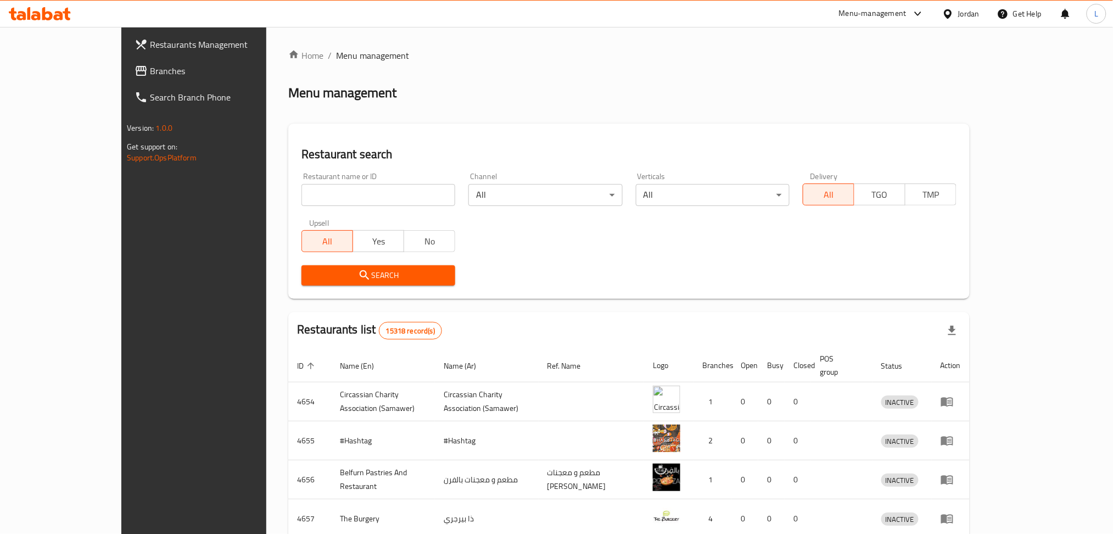
click at [150, 67] on span "Branches" at bounding box center [224, 70] width 149 height 13
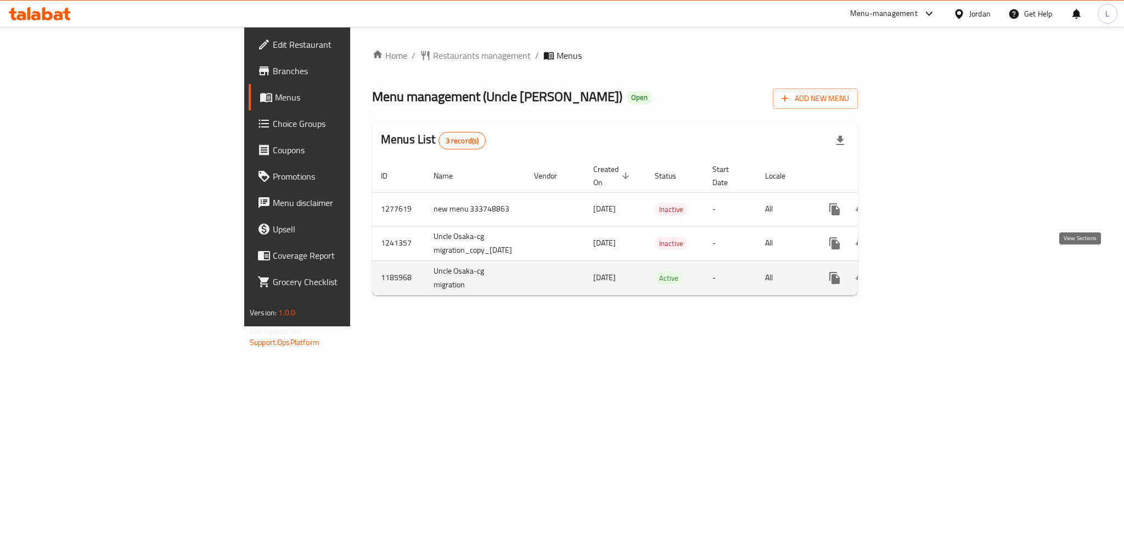
click at [921, 271] on icon "enhanced table" at bounding box center [913, 277] width 13 height 13
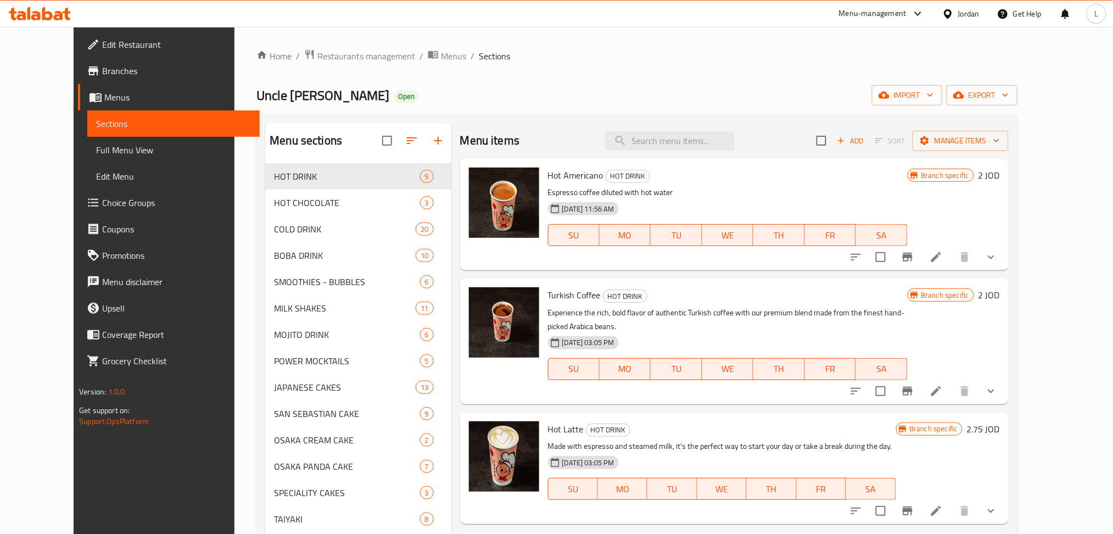
click at [912, 257] on icon "Branch-specific-item" at bounding box center [907, 256] width 10 height 9
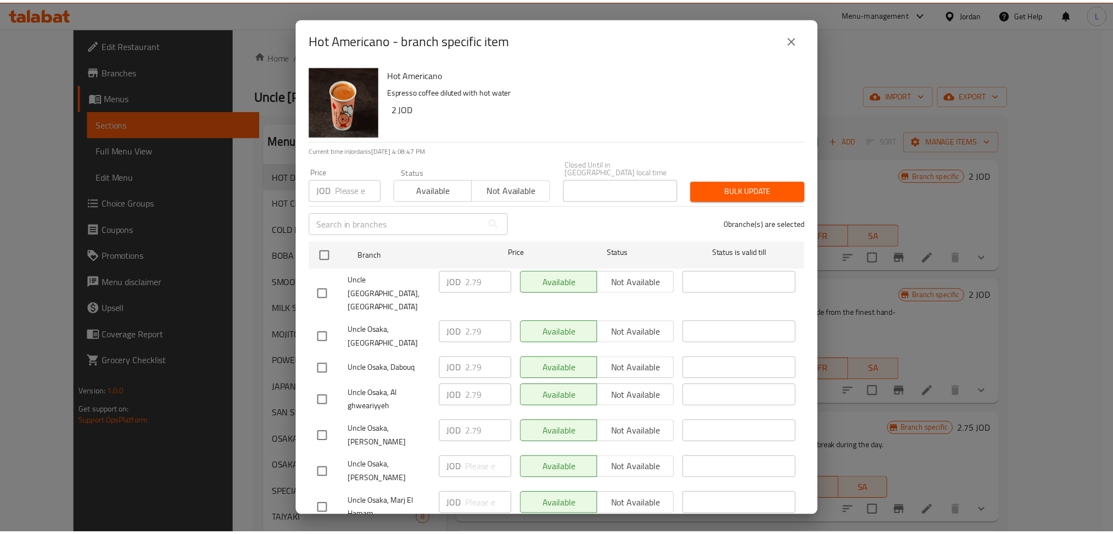
scroll to position [1, 0]
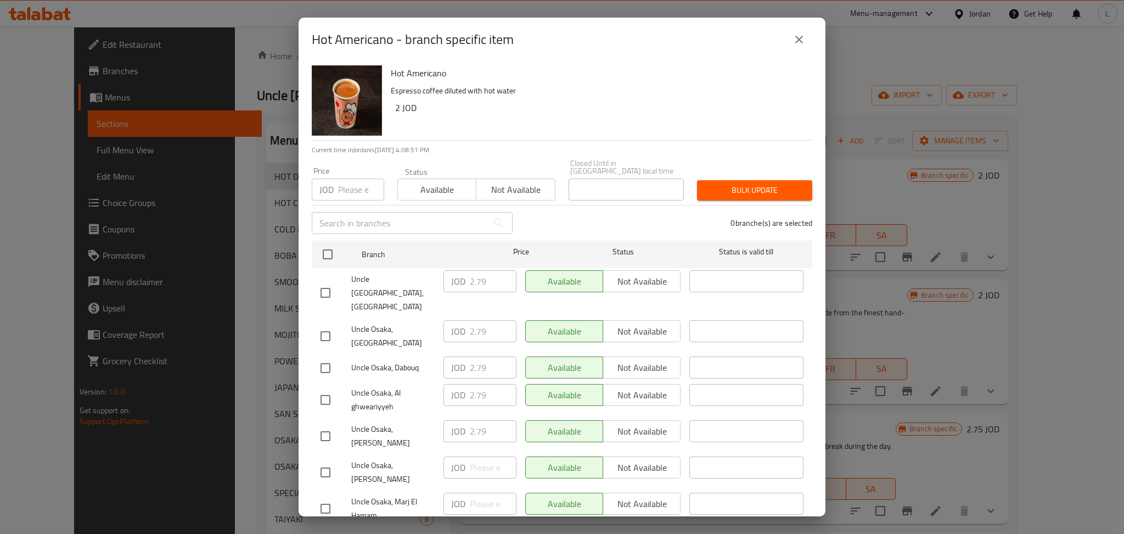
click at [792, 42] on button "close" at bounding box center [799, 39] width 26 height 26
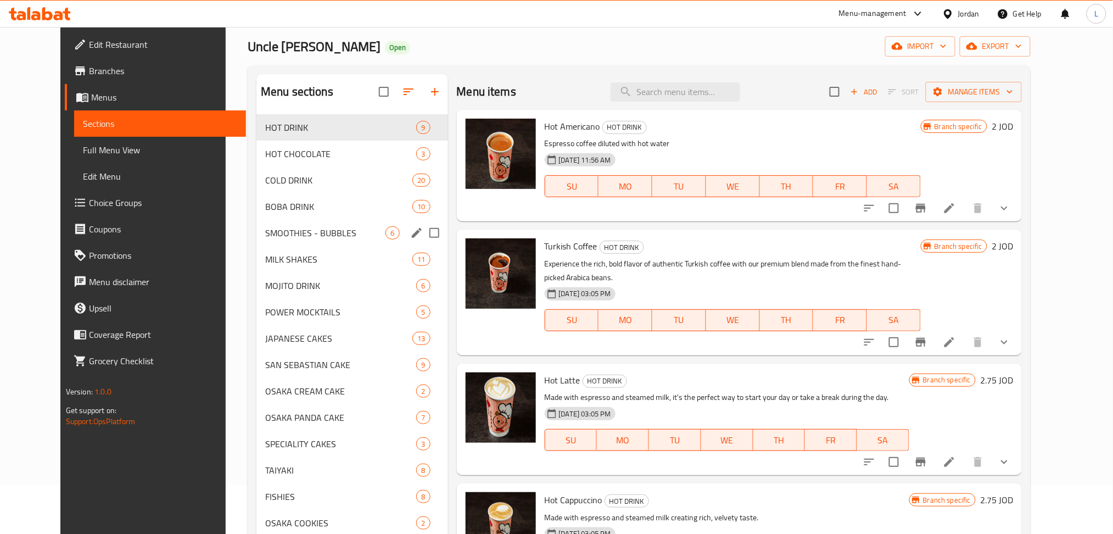
scroll to position [0, 0]
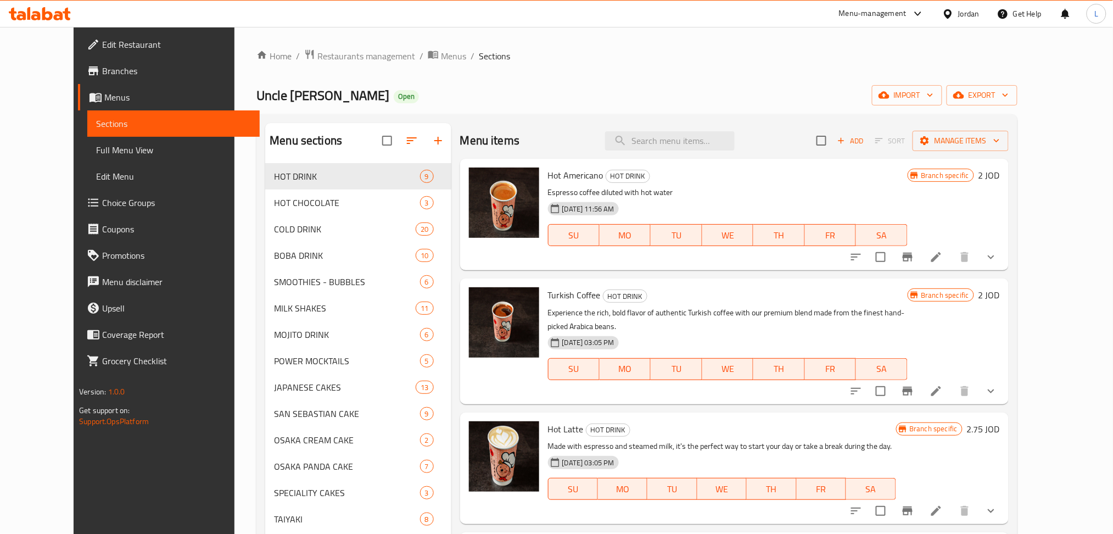
click at [256, 23] on div "Menu-management Jordan Get Help L" at bounding box center [556, 14] width 1113 height 26
click at [914, 256] on icon "Branch-specific-item" at bounding box center [907, 256] width 13 height 13
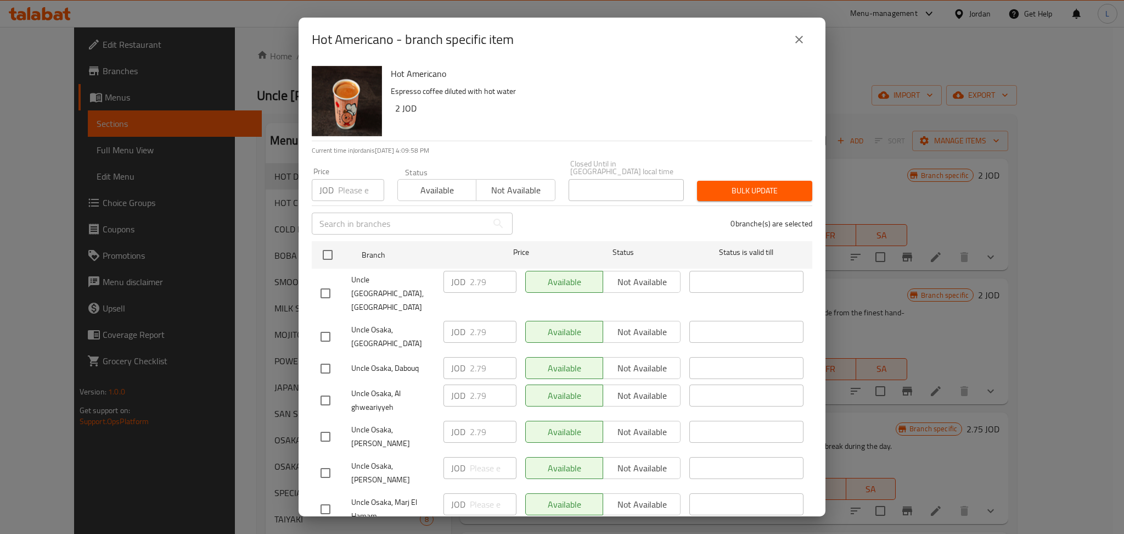
click at [796, 31] on button "close" at bounding box center [799, 39] width 26 height 26
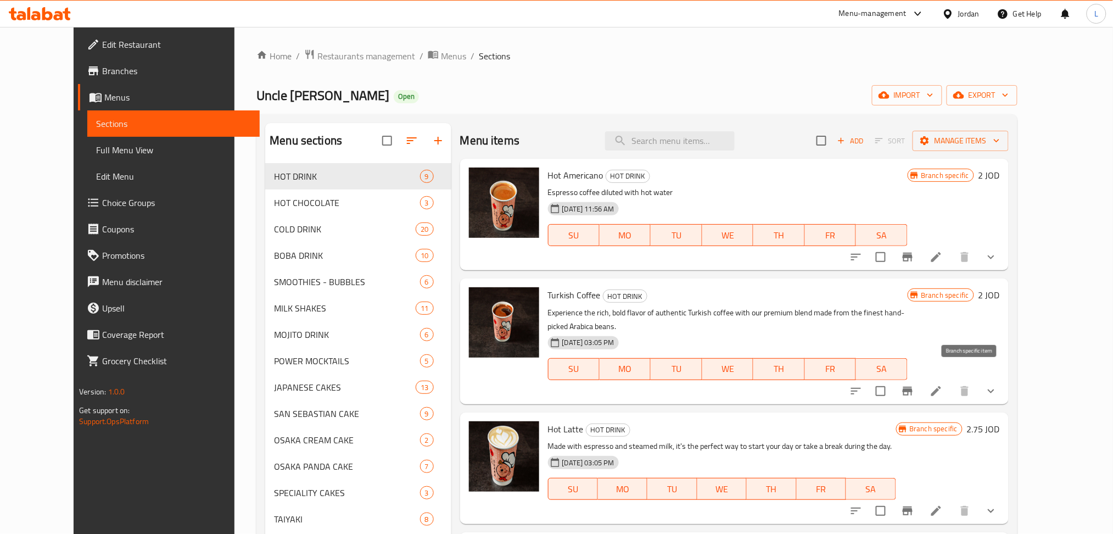
click at [912, 386] on icon "Branch-specific-item" at bounding box center [907, 390] width 10 height 9
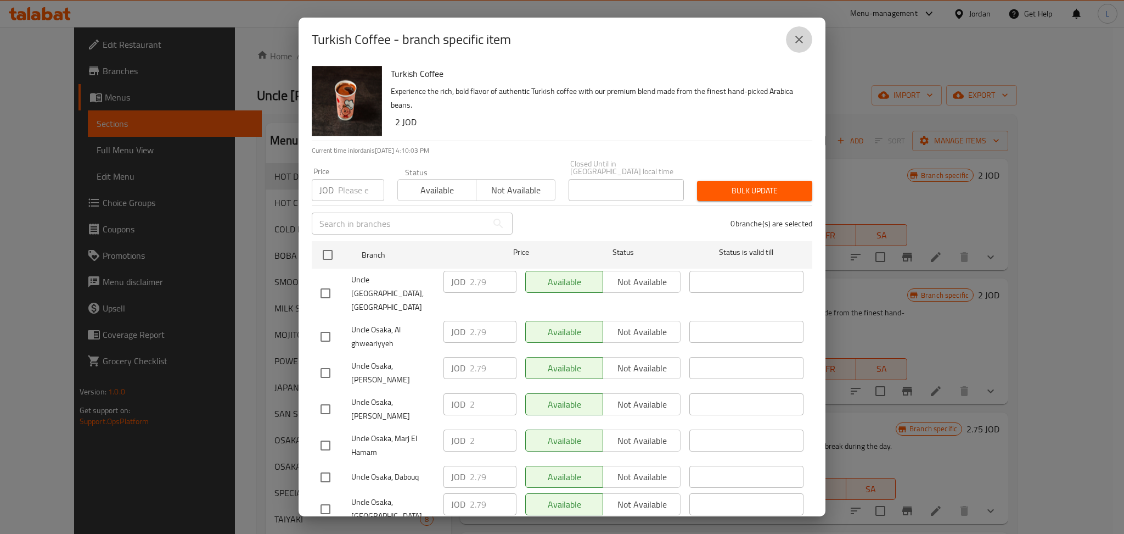
click at [799, 37] on icon "close" at bounding box center [799, 39] width 13 height 13
